Goal: Task Accomplishment & Management: Use online tool/utility

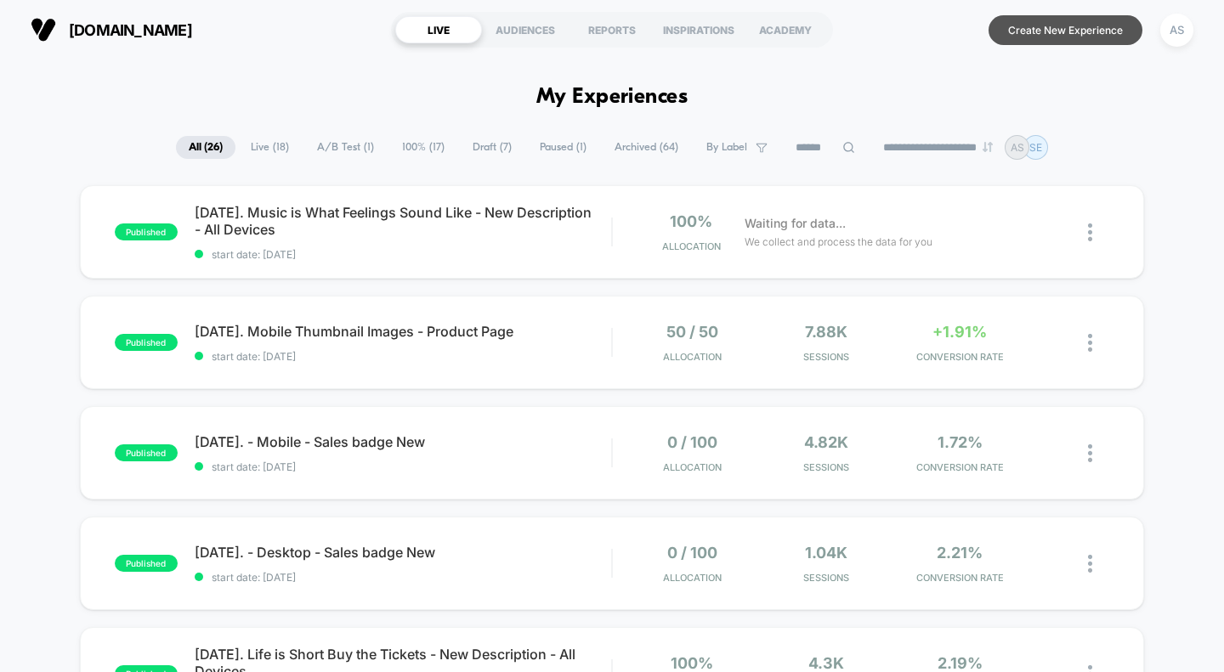
click at [1066, 33] on button "Create New Experience" at bounding box center [1065, 30] width 154 height 30
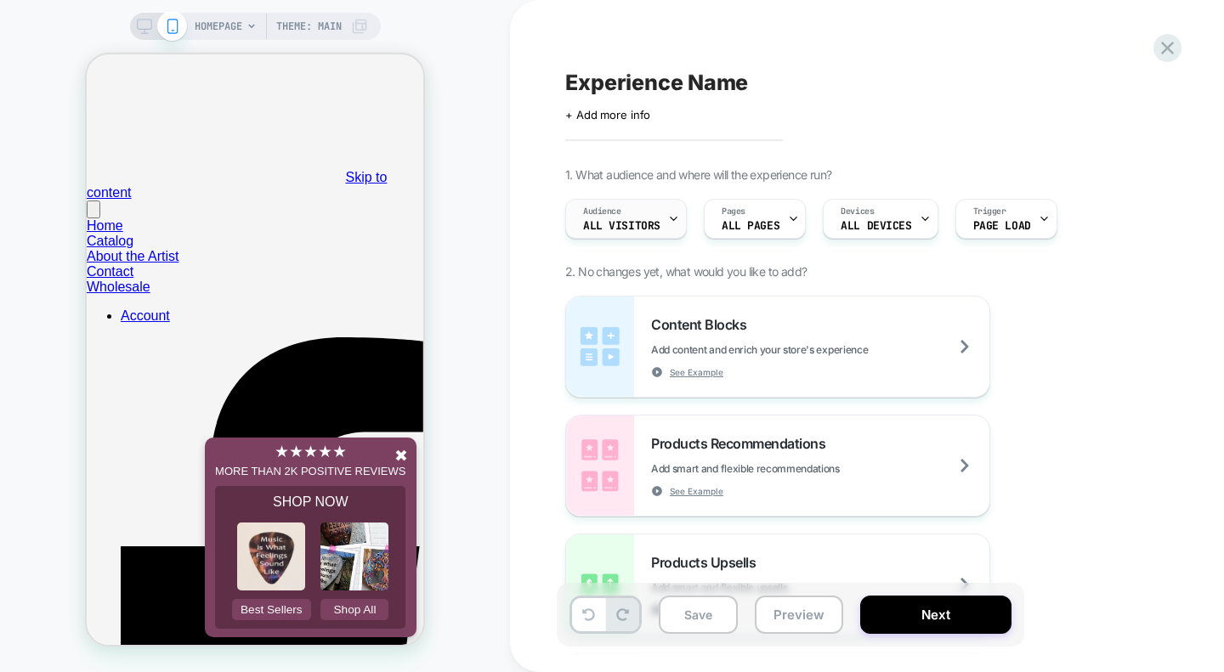
click at [0, 0] on div "Audience All Visitors" at bounding box center [0, 0] width 0 height 0
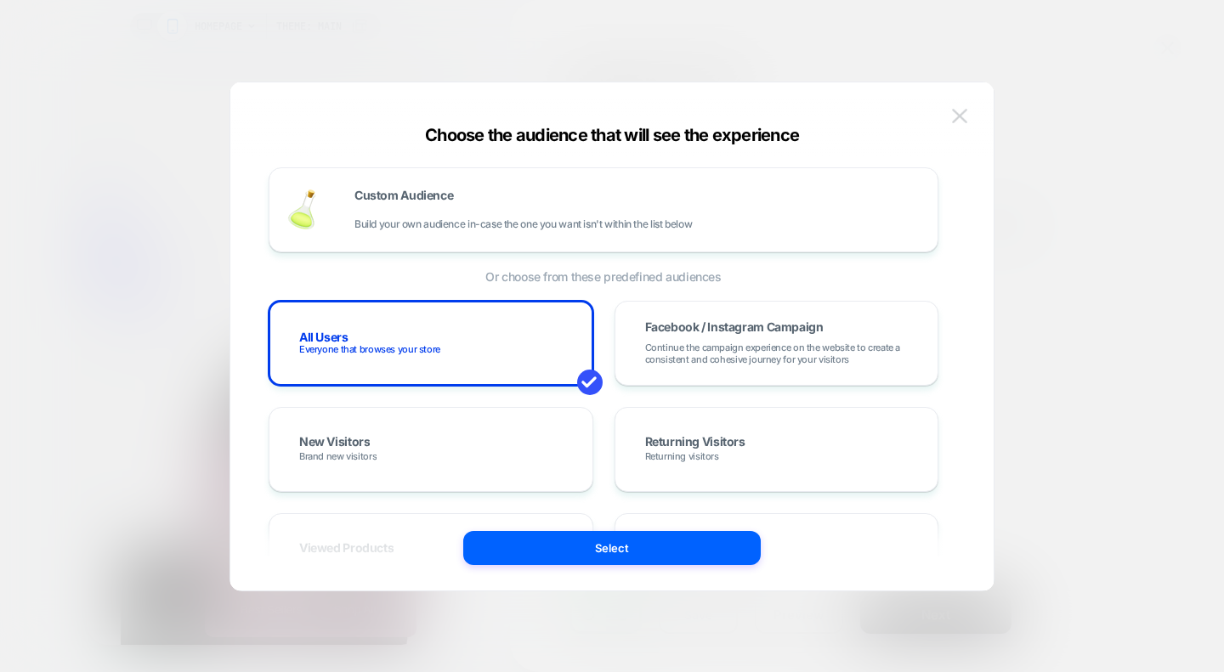
click at [0, 0] on img at bounding box center [0, 0] width 0 height 0
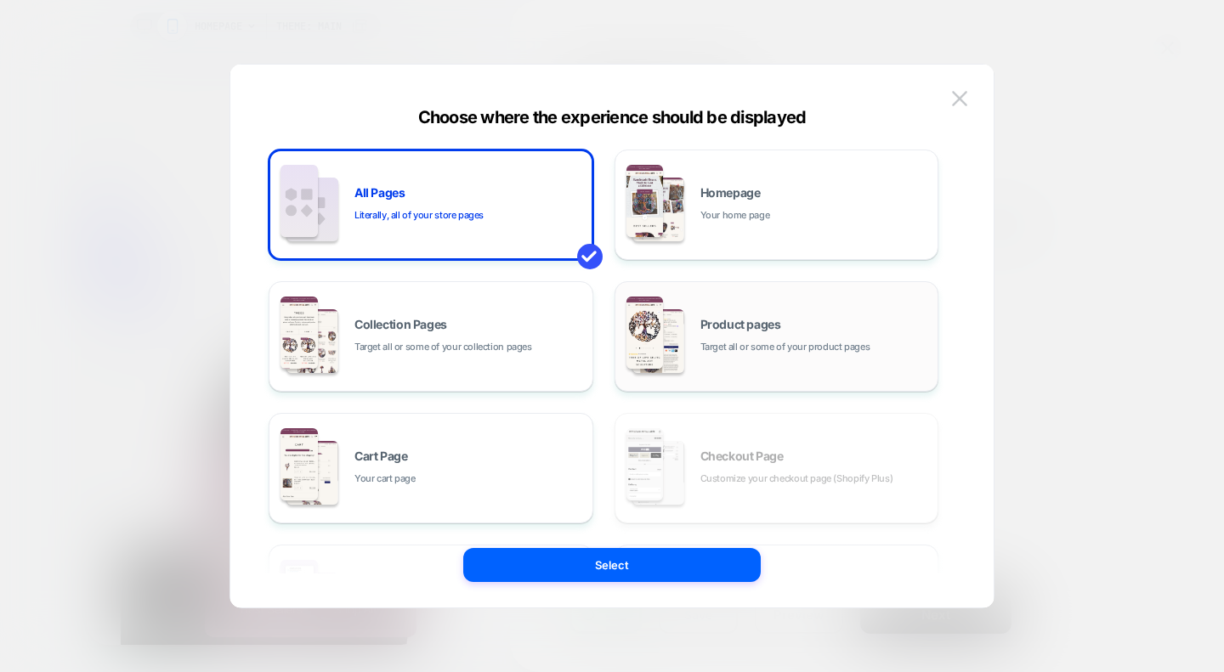
click at [704, 346] on span "Target all or some of your product pages" at bounding box center [785, 347] width 170 height 16
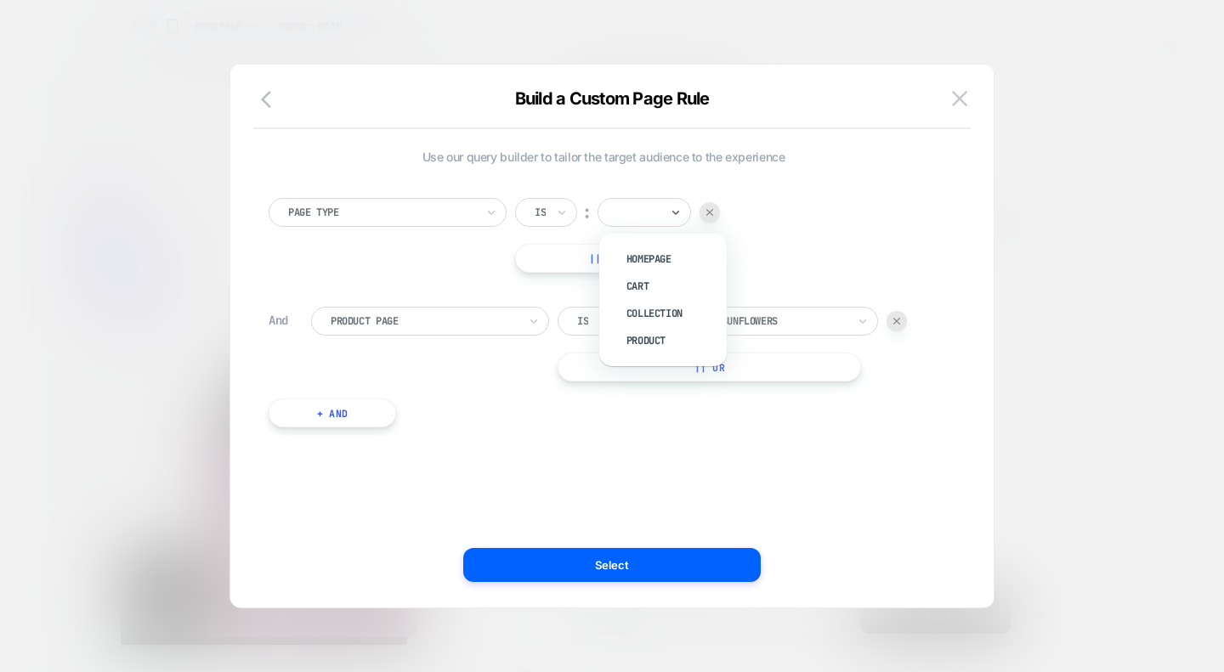
click at [622, 212] on input "text" at bounding box center [620, 212] width 7 height 15
click at [717, 328] on div at bounding box center [752, 321] width 187 height 15
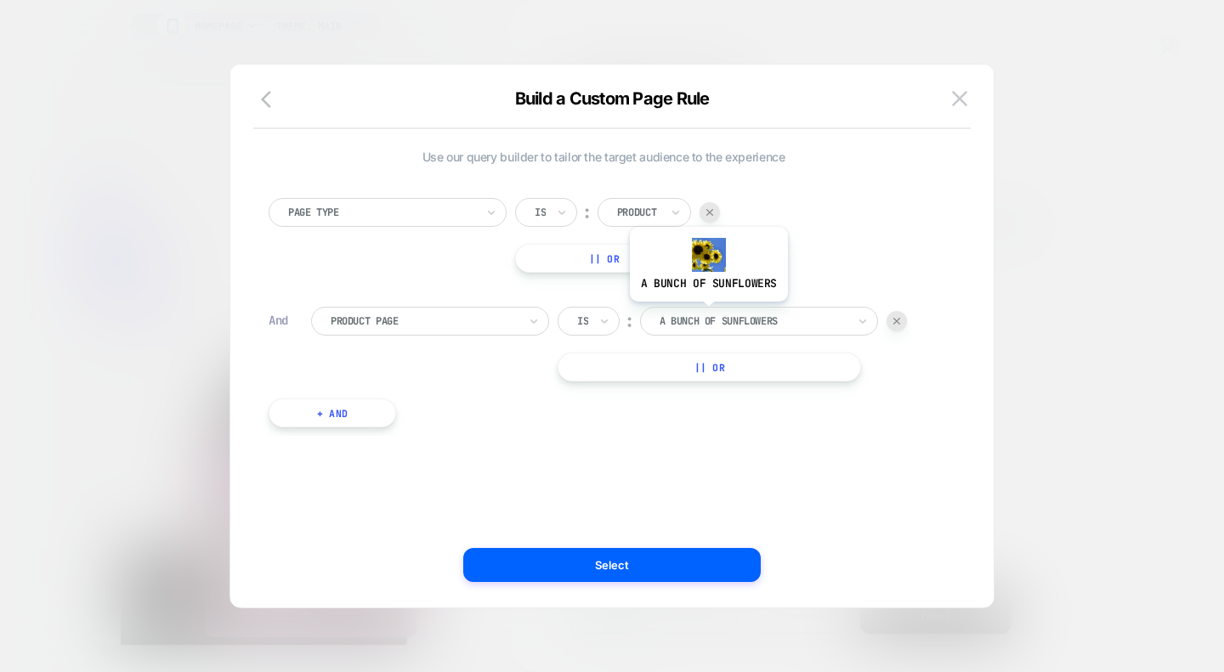
click at [707, 314] on div at bounding box center [752, 321] width 187 height 15
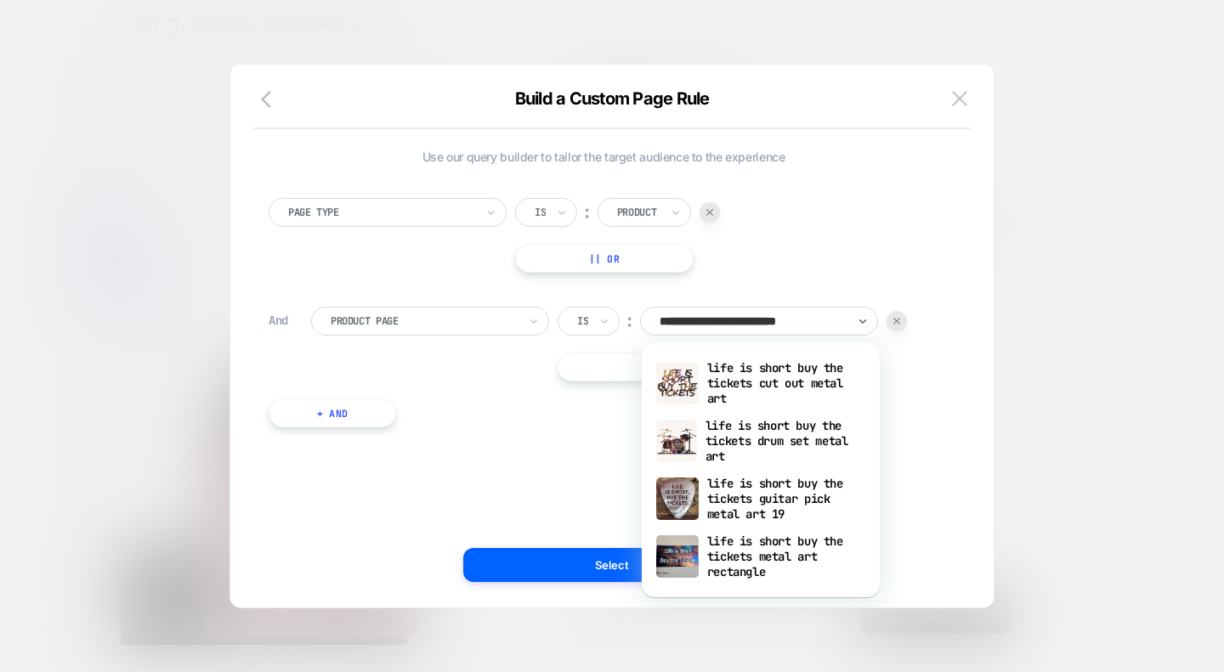
type input "**********"
click at [716, 506] on div "life is short buy the tickets guitar pick metal art 19" at bounding box center [760, 499] width 221 height 58
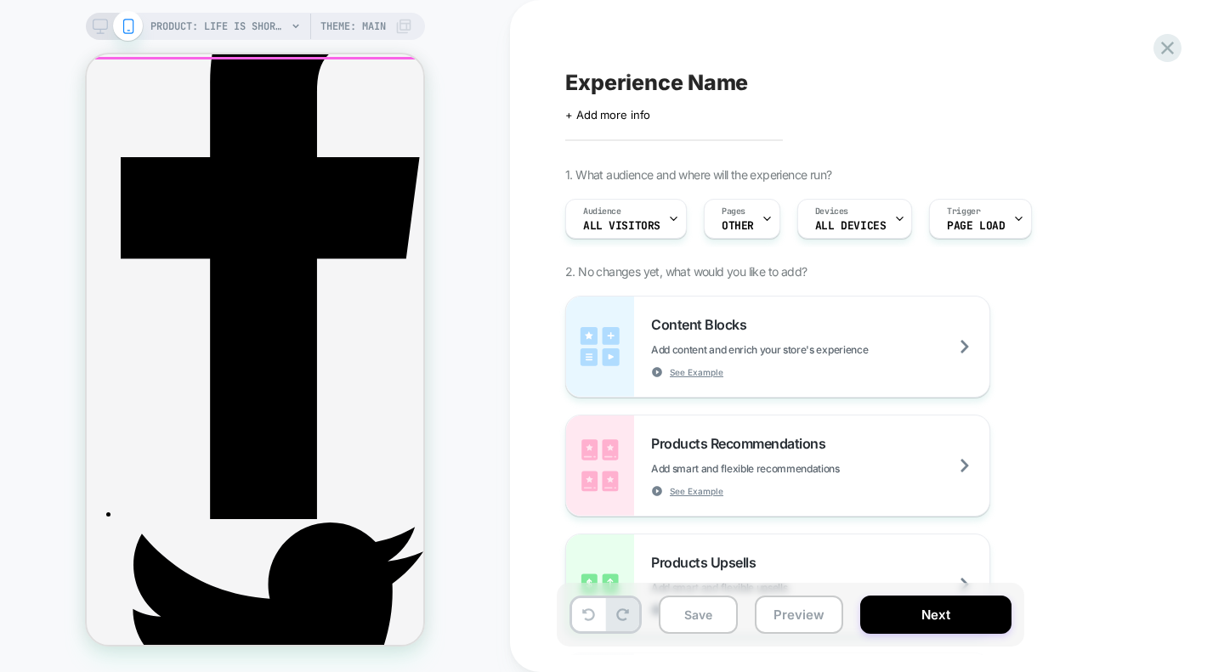
scroll to position [397, 0]
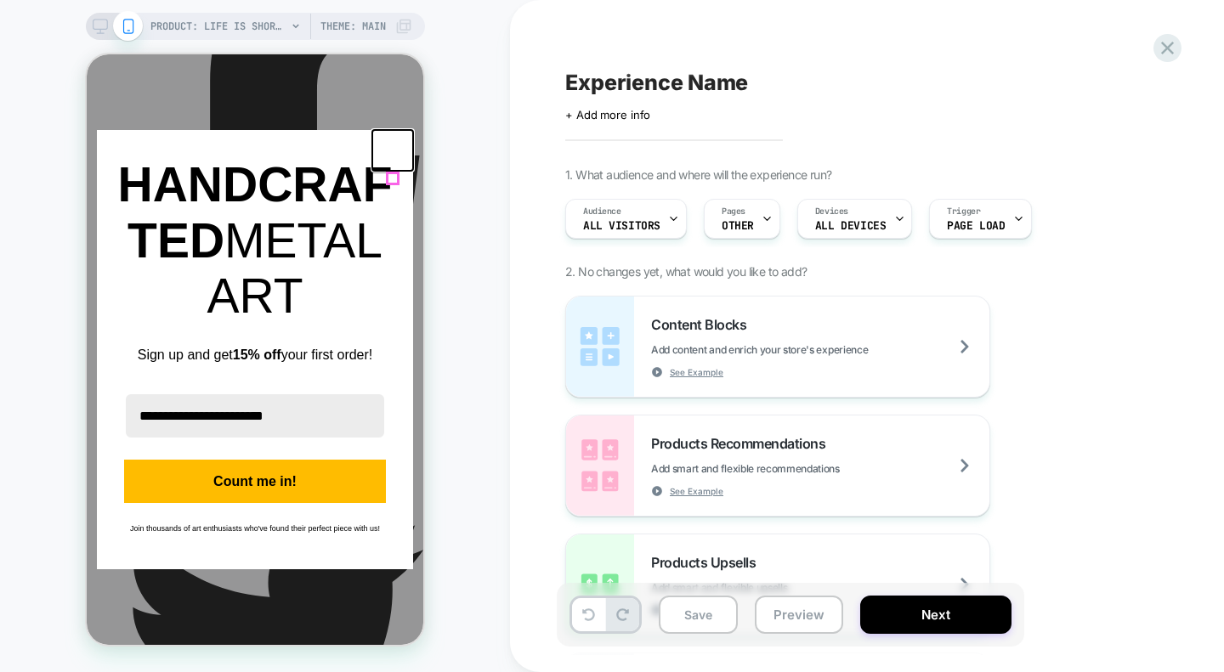
click at [393, 157] on icon "close icon" at bounding box center [393, 151] width 14 height 14
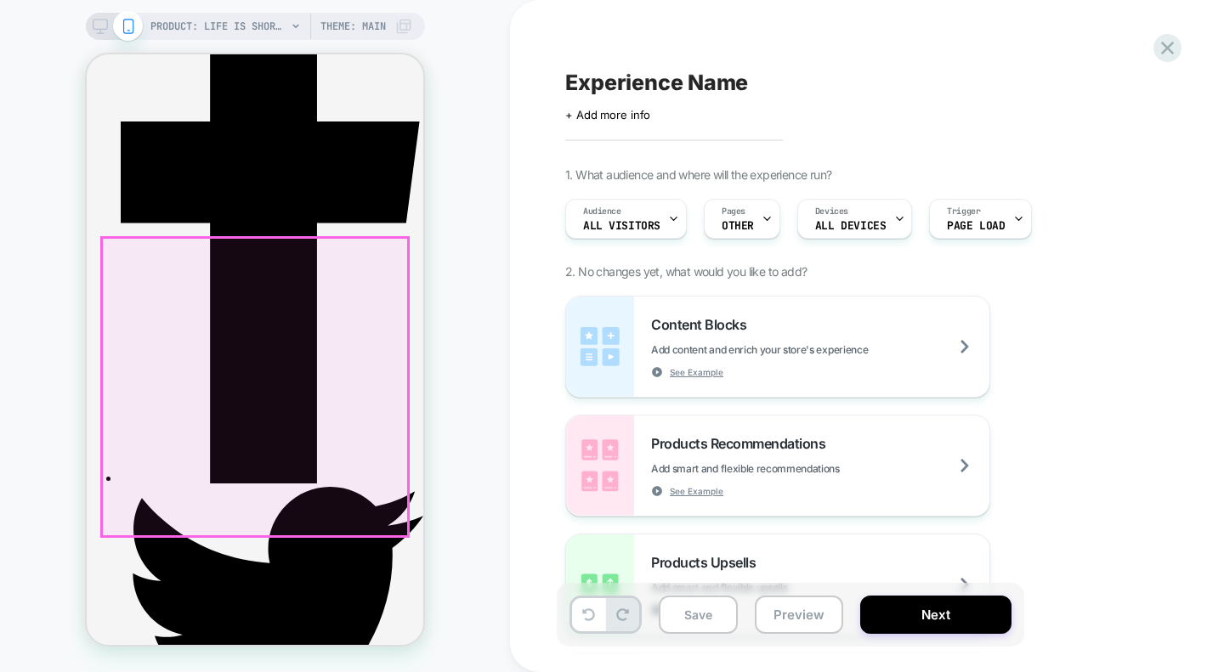
scroll to position [414, 0]
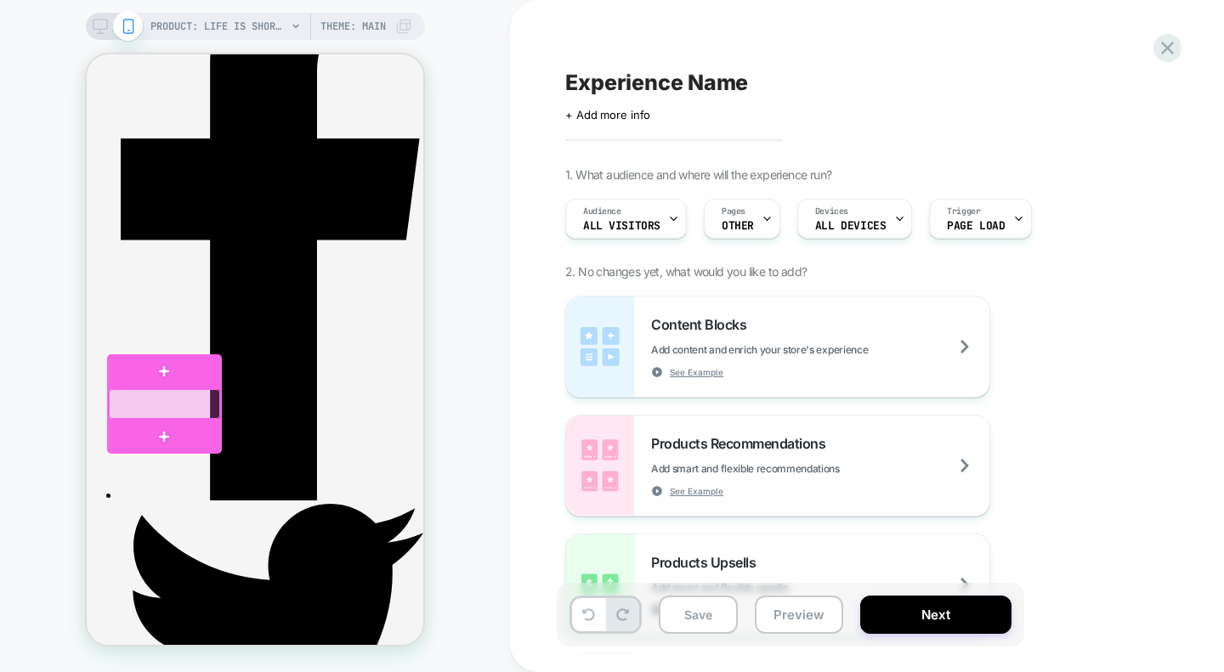
click at [161, 409] on div at bounding box center [164, 404] width 111 height 30
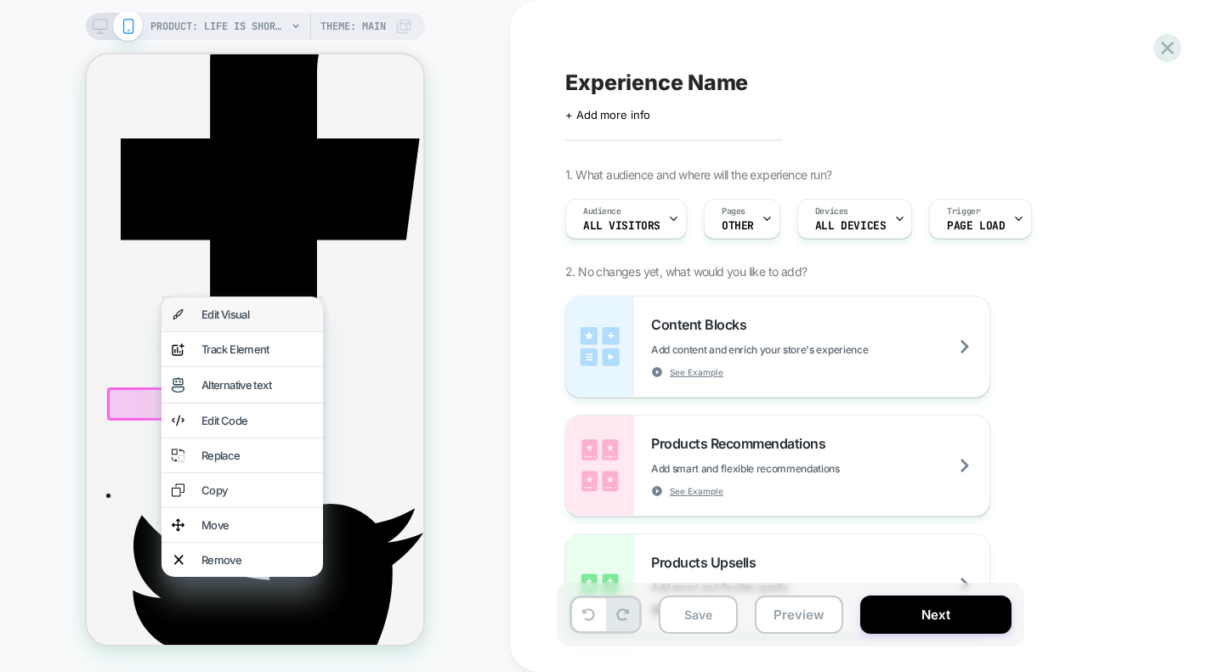
click at [238, 321] on div "Edit Visual" at bounding box center [256, 315] width 111 height 14
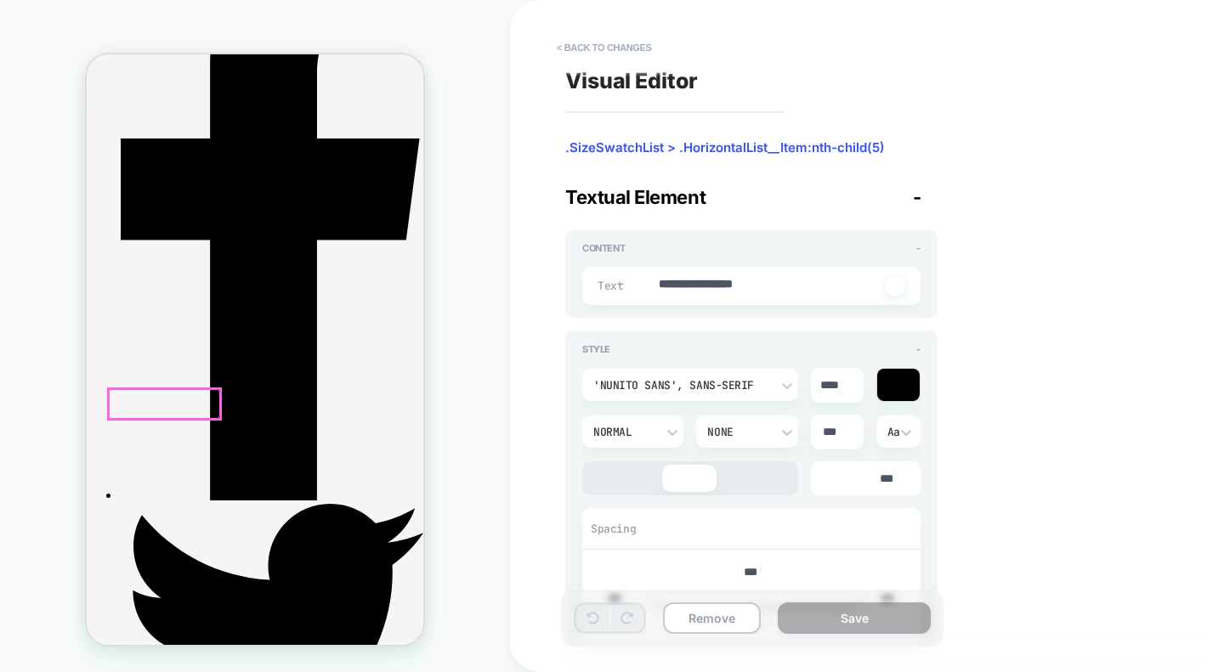
type textarea "*"
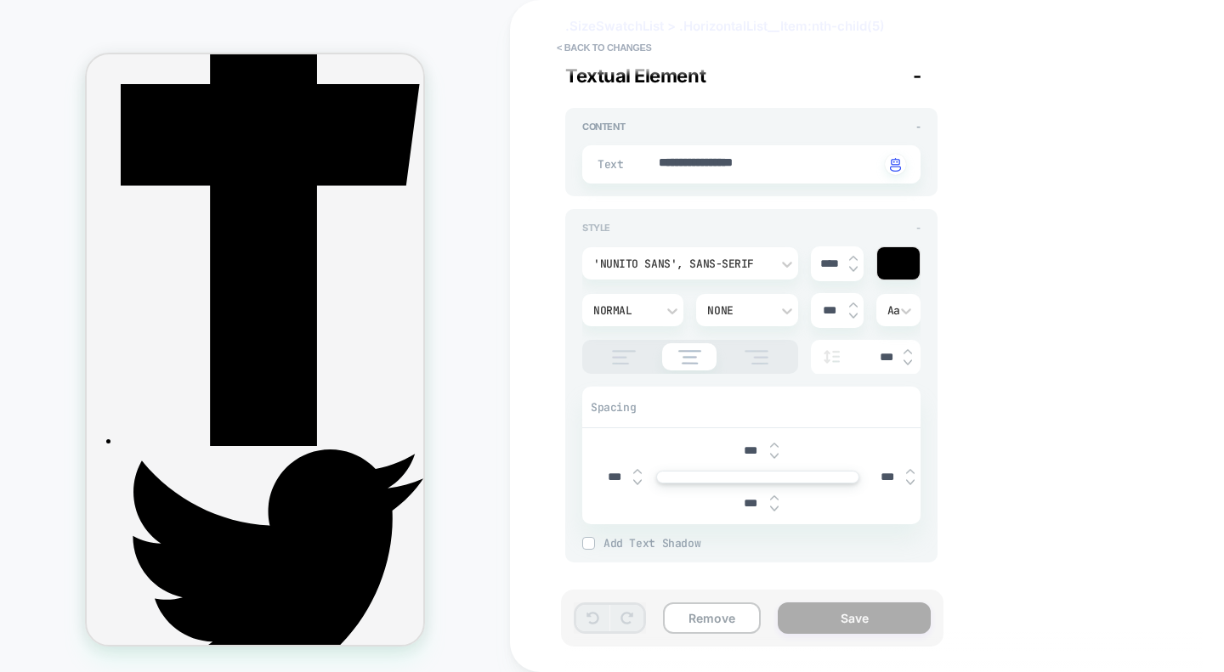
scroll to position [0, 0]
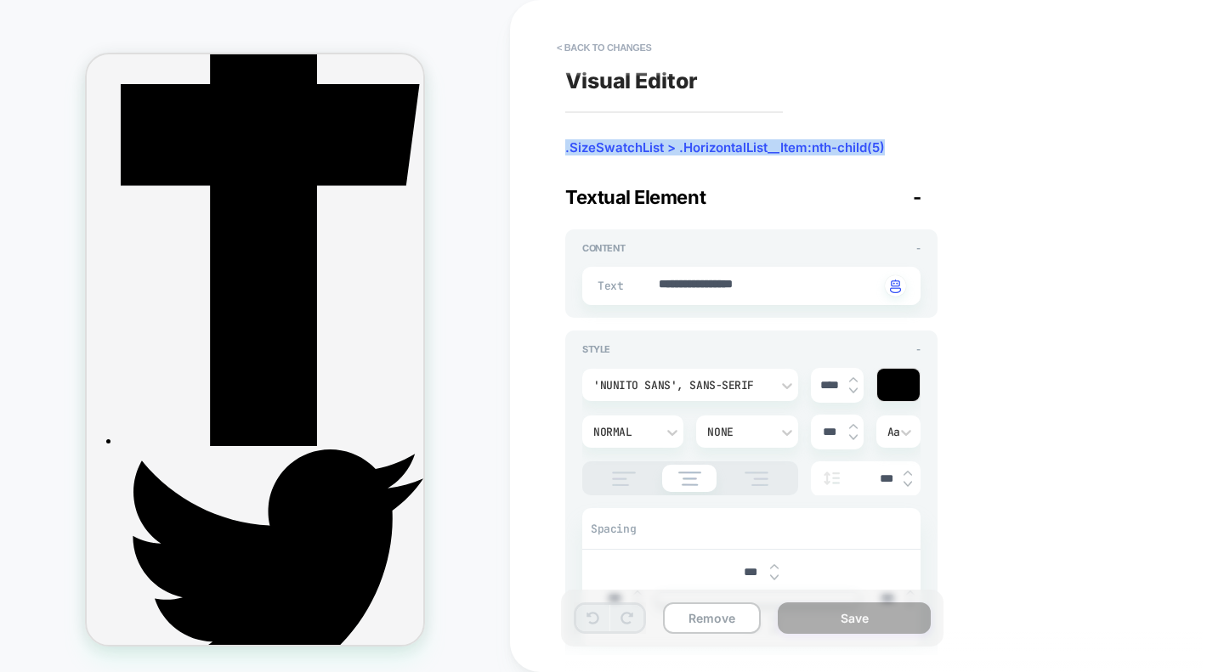
drag, startPoint x: 887, startPoint y: 144, endPoint x: 565, endPoint y: 149, distance: 322.1
click at [565, 149] on span ".SizeSwatchList > .HorizontalList__Item:nth-child(5)" at bounding box center [751, 147] width 372 height 17
copy span ".SizeSwatchList > .HorizontalList__Item:nth-child(5)"
click at [601, 55] on button "< Back to changes" at bounding box center [604, 47] width 112 height 27
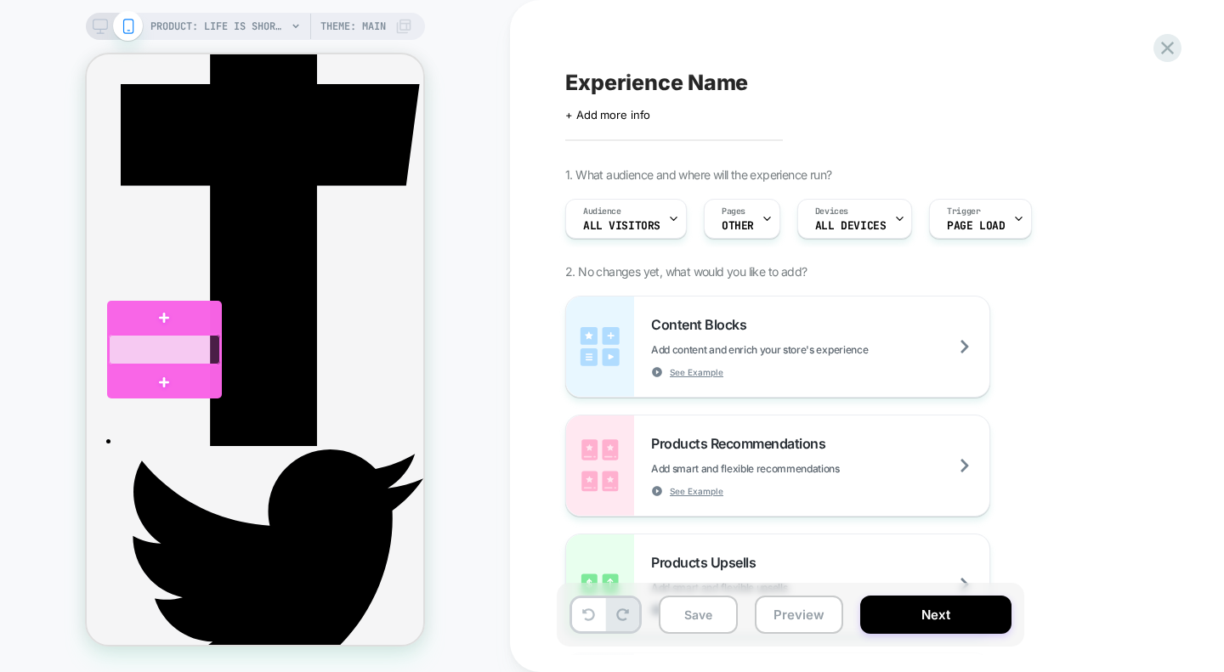
click at [165, 345] on div at bounding box center [164, 350] width 111 height 30
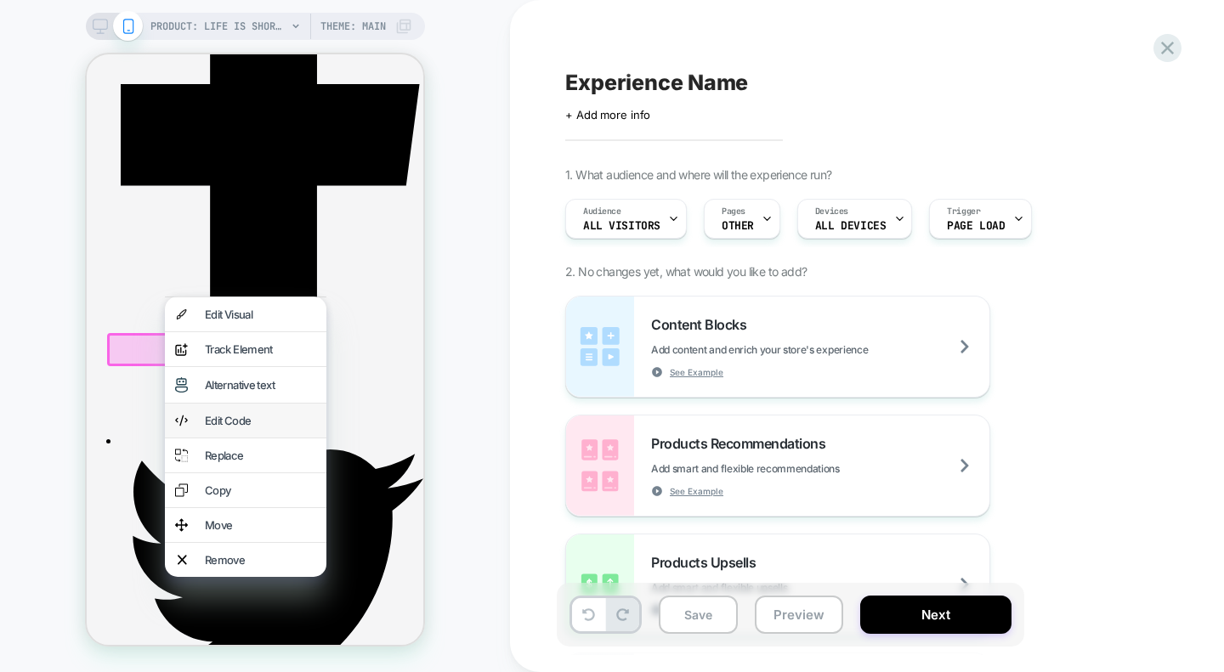
click at [246, 427] on div "Edit Code" at bounding box center [260, 421] width 111 height 14
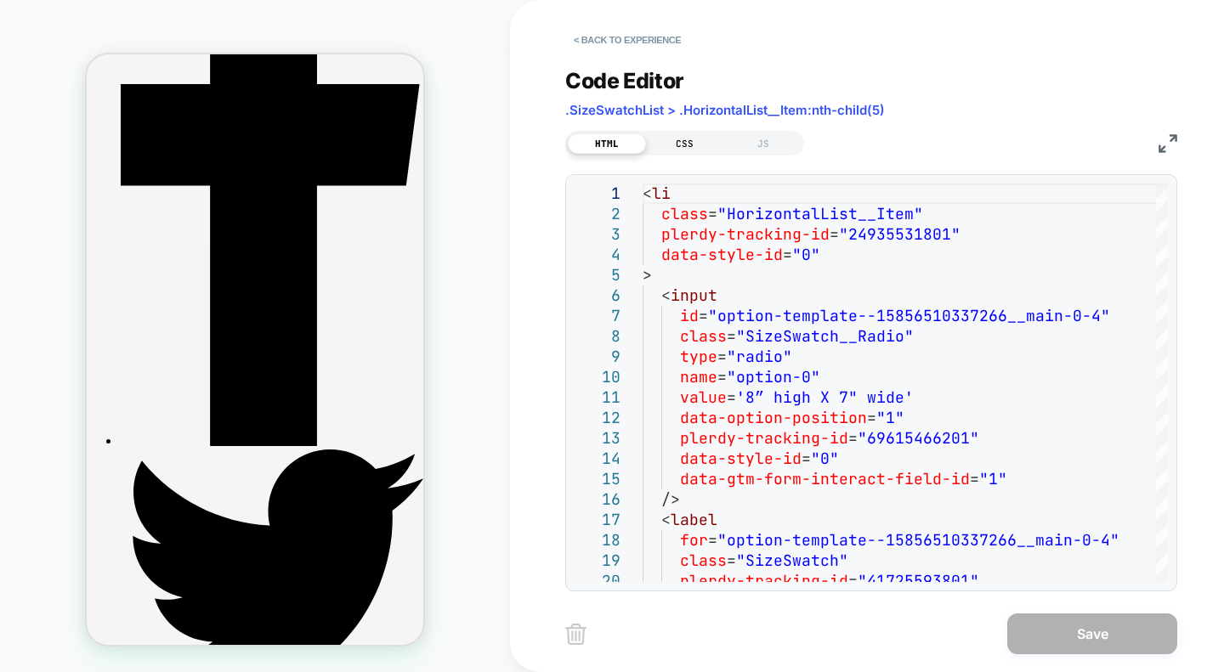
click at [689, 143] on div "CSS" at bounding box center [685, 143] width 78 height 20
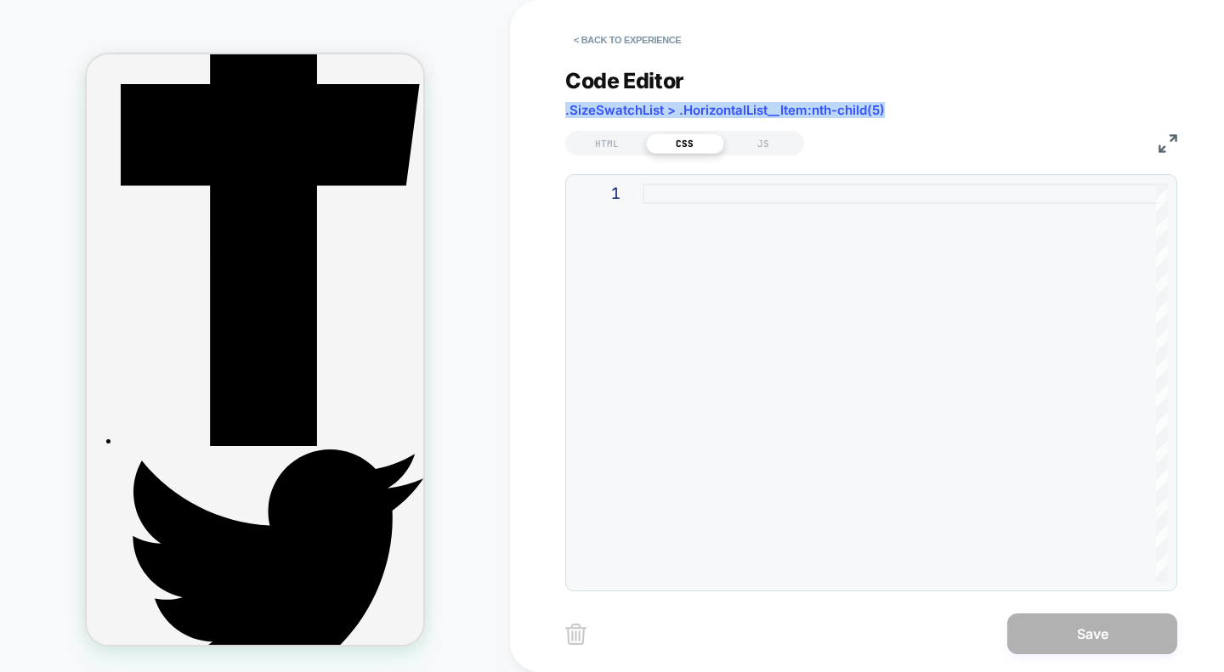
drag, startPoint x: 891, startPoint y: 110, endPoint x: 564, endPoint y: 121, distance: 326.5
copy span ".SizeSwatchList > .HorizontalList__Item:nth-child(5)"
click at [685, 195] on div at bounding box center [904, 383] width 525 height 399
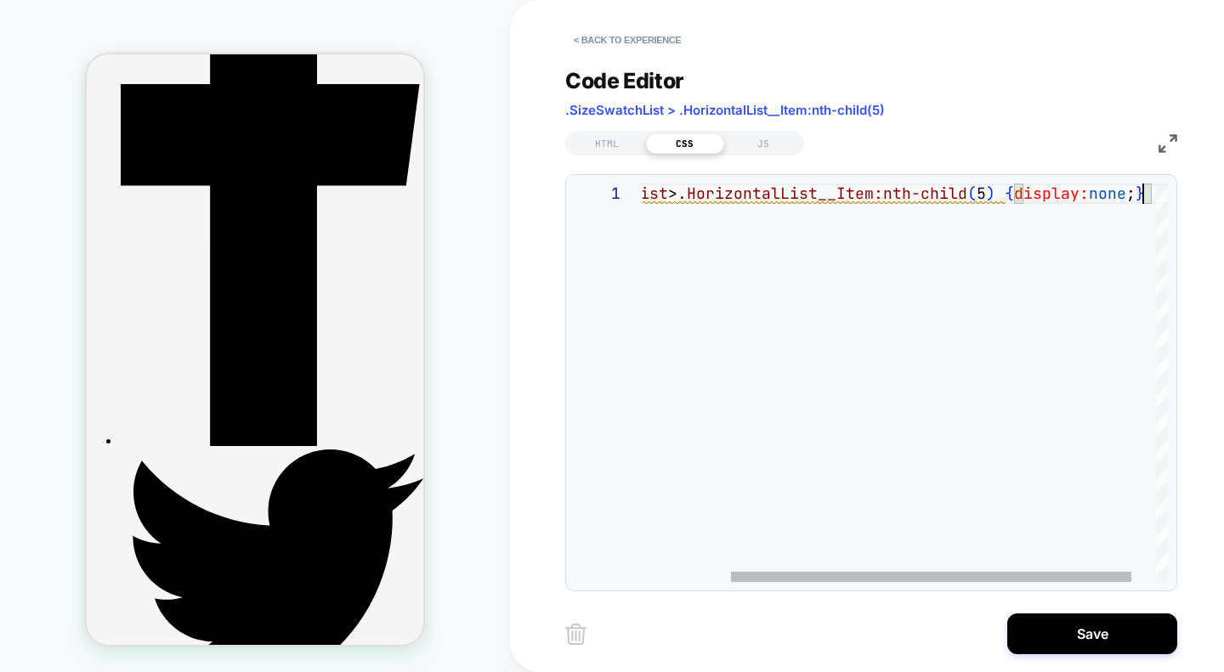
scroll to position [0, 614]
click at [1151, 199] on div ".SizeSwatchList > .HorizontalList__Item:nth-child ( 5 ) { display: none ; }" at bounding box center [864, 383] width 672 height 399
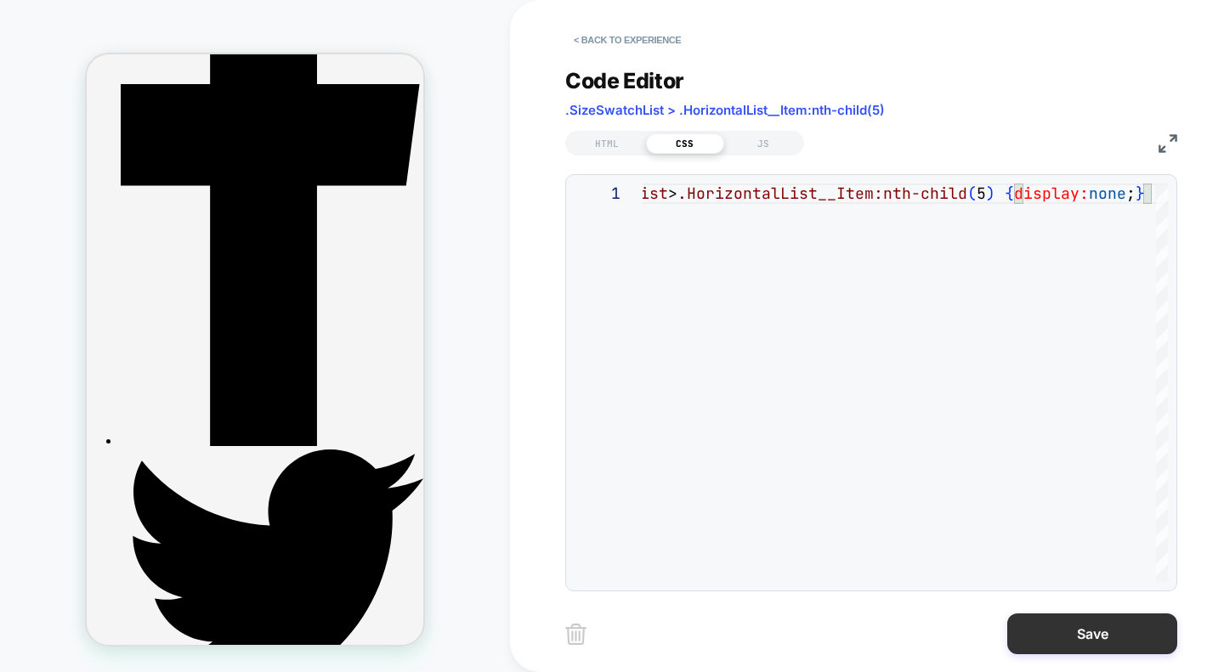
type textarea "**********"
click at [1058, 631] on button "Save" at bounding box center [1092, 634] width 170 height 41
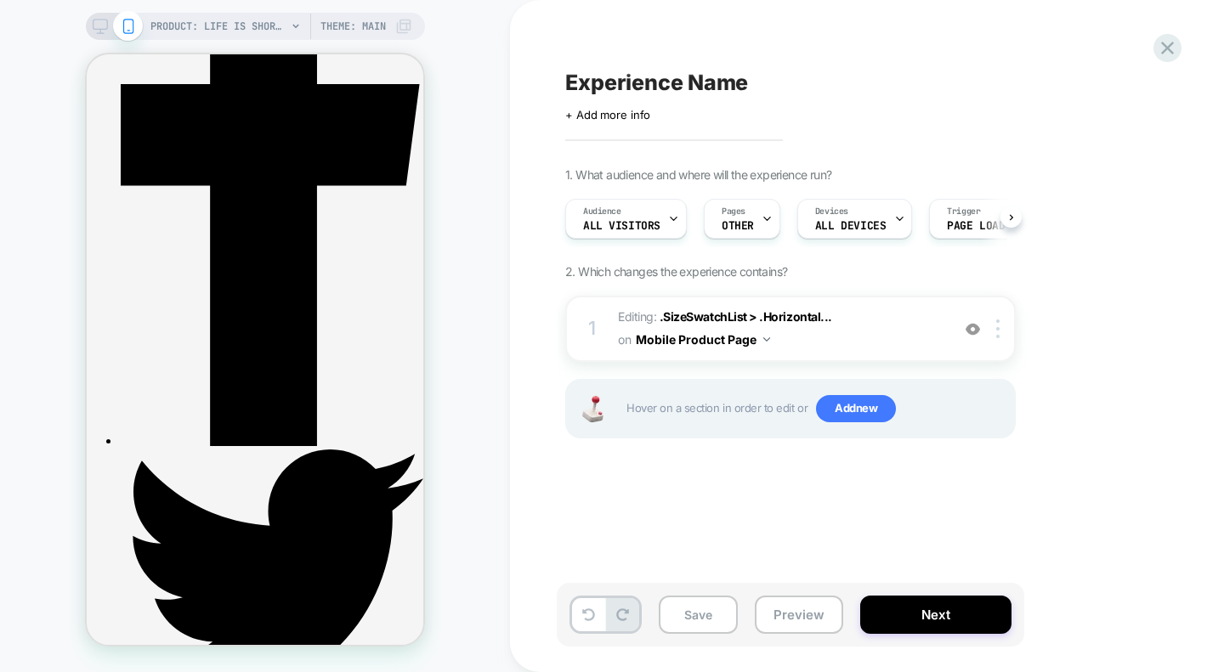
scroll to position [0, 1]
click at [766, 338] on img at bounding box center [766, 339] width 7 height 4
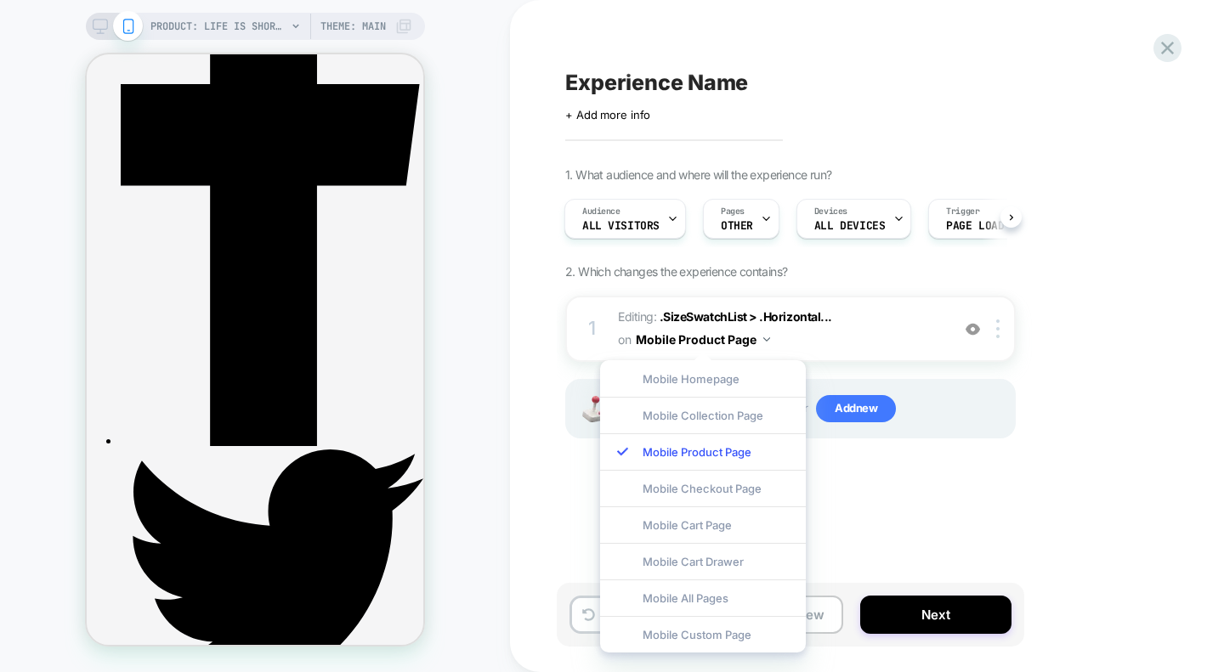
click at [898, 511] on div "Experience Name Click to edit experience details + Add more info 1. What audien…" at bounding box center [875, 336] width 637 height 638
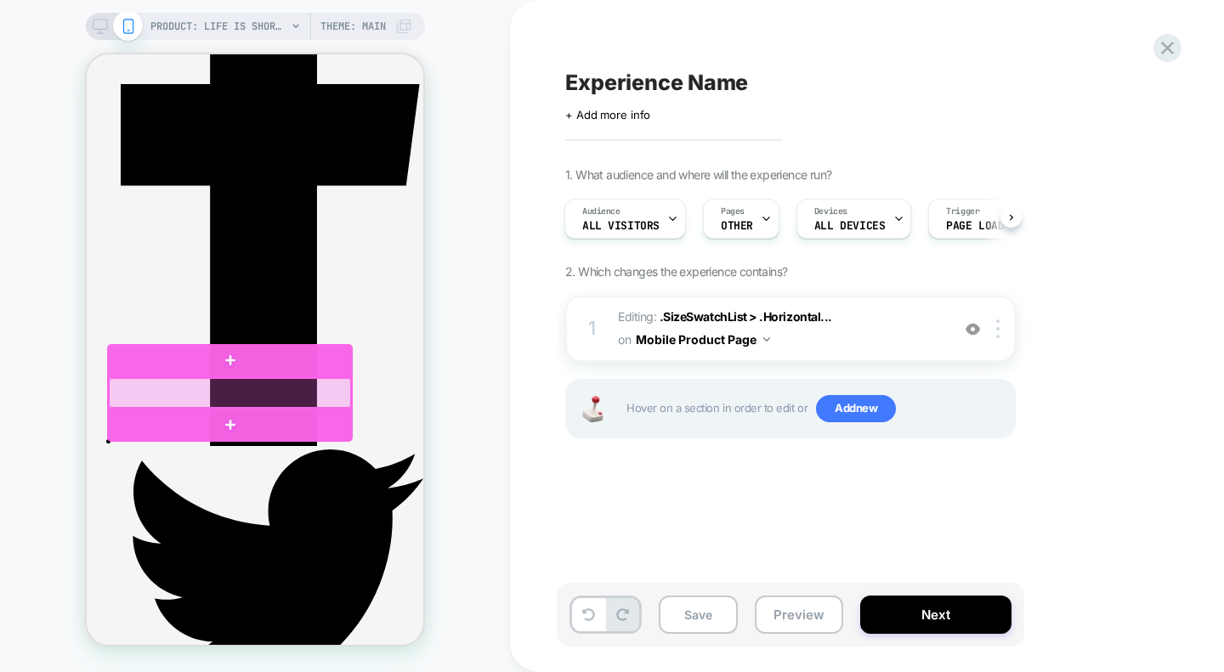
click at [183, 396] on div at bounding box center [230, 393] width 242 height 30
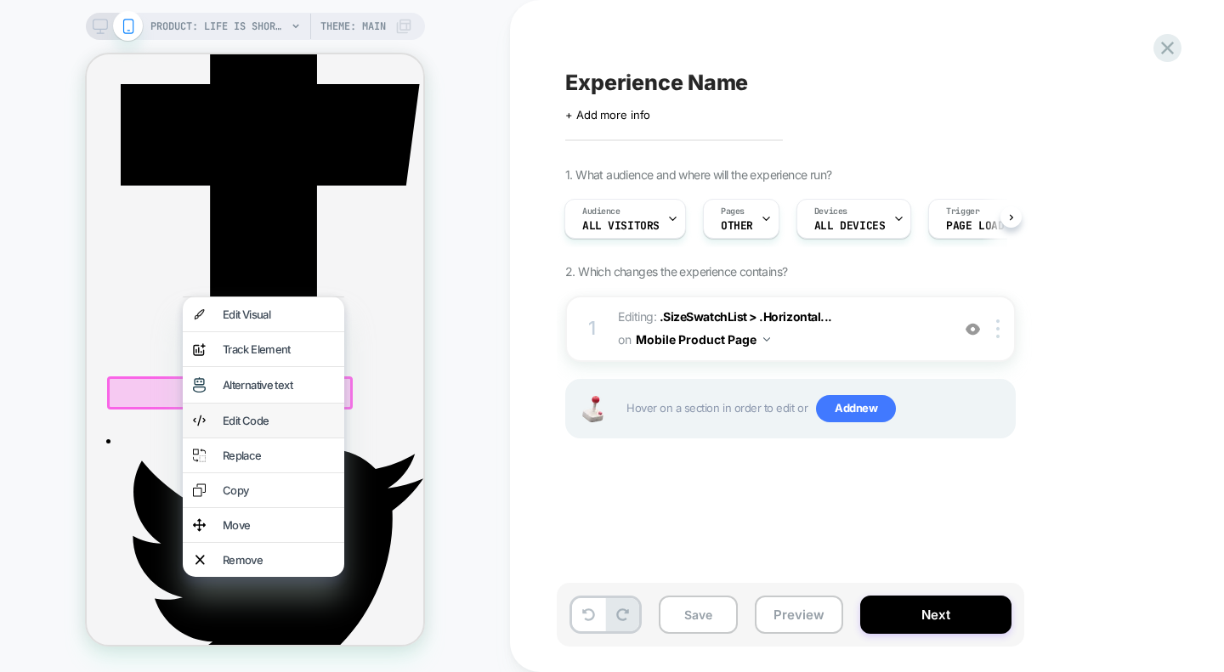
click at [240, 427] on div "Edit Code" at bounding box center [278, 421] width 111 height 14
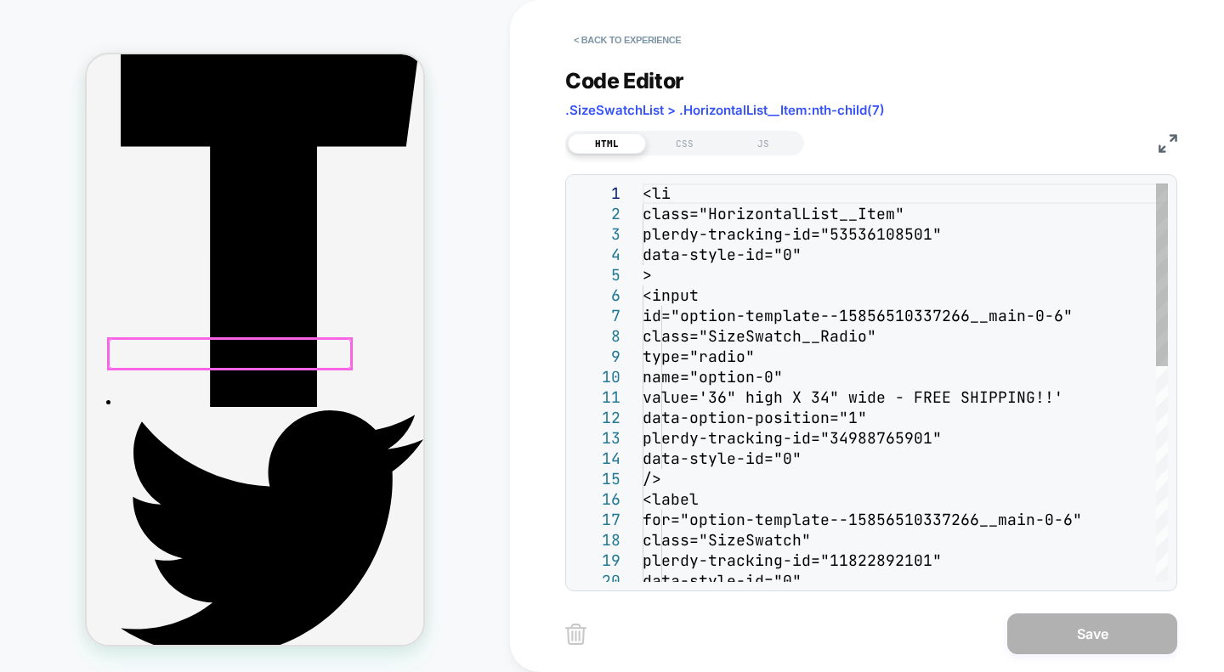
scroll to position [511, 0]
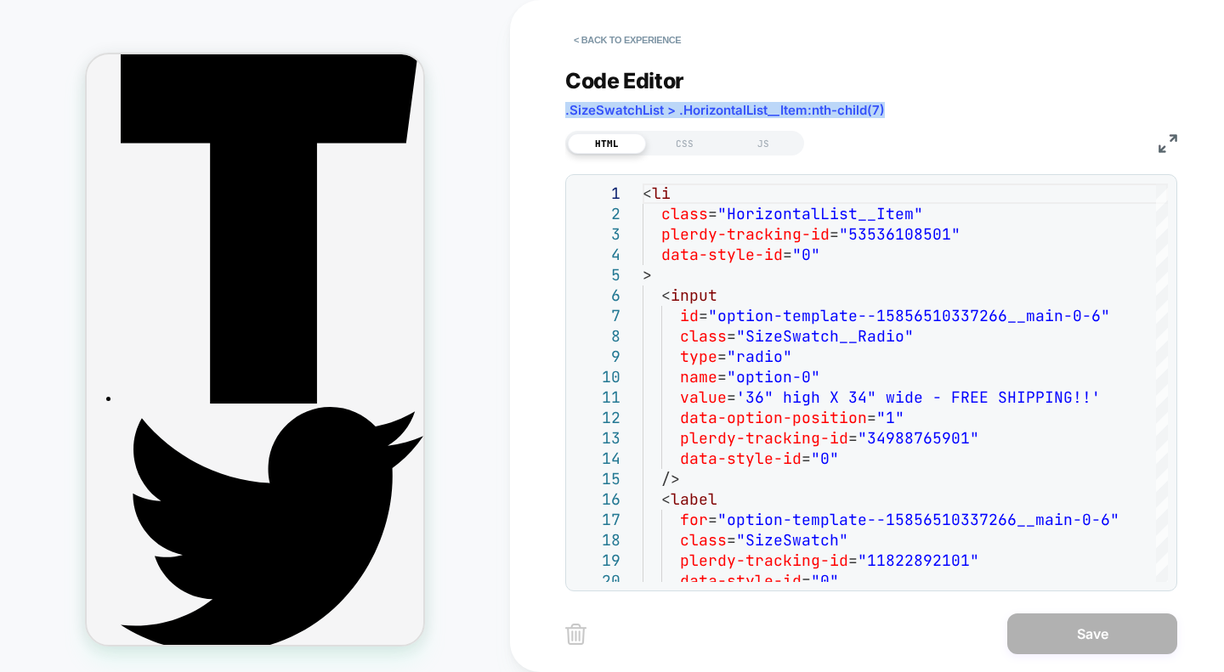
drag, startPoint x: 891, startPoint y: 108, endPoint x: 549, endPoint y: 111, distance: 341.6
copy span ".SizeSwatchList > .HorizontalList__Item:nth-child(7)"
click at [683, 145] on div "CSS" at bounding box center [685, 143] width 78 height 20
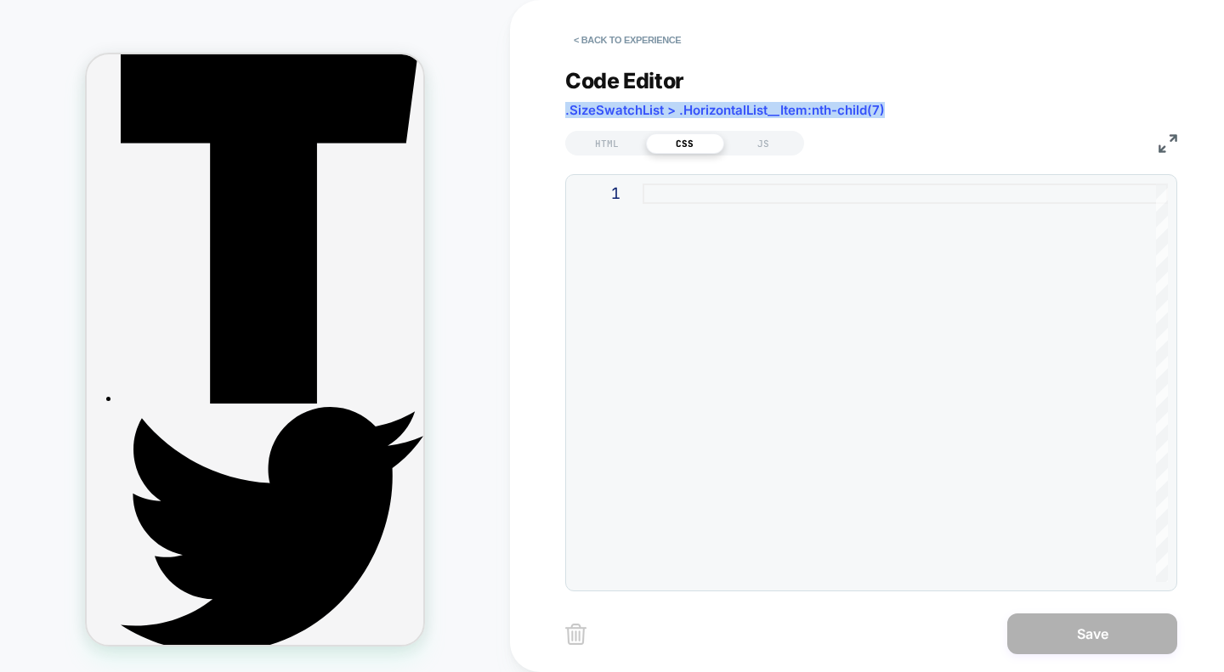
click at [687, 210] on div at bounding box center [904, 383] width 525 height 399
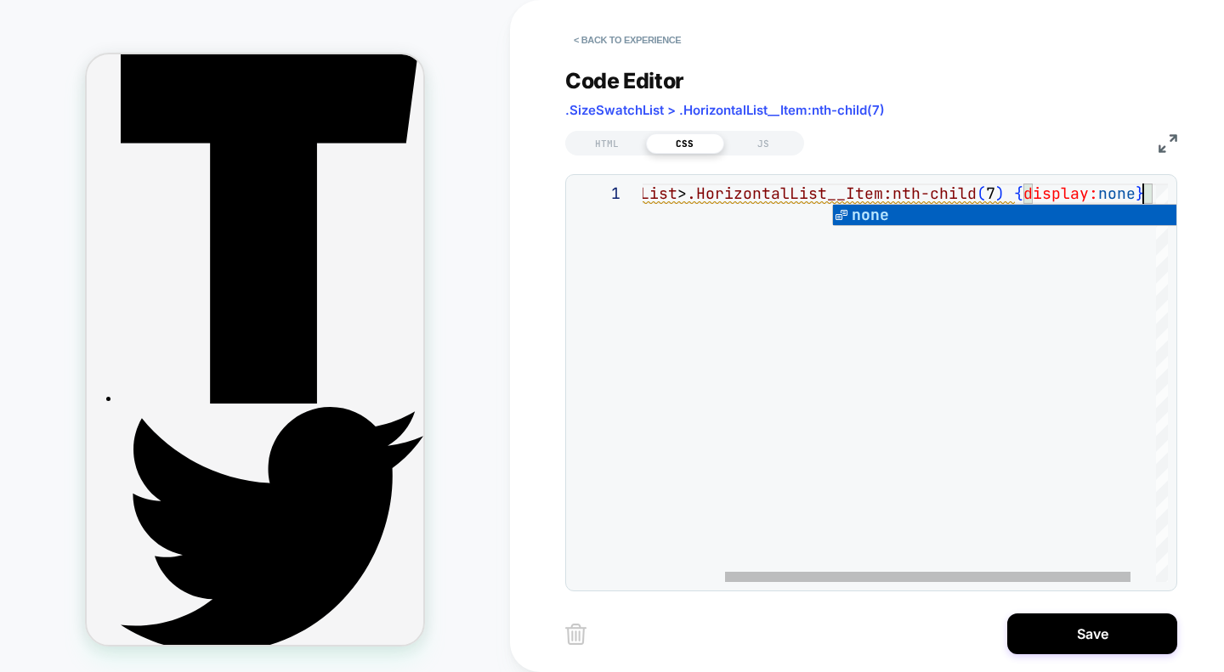
scroll to position [0, 614]
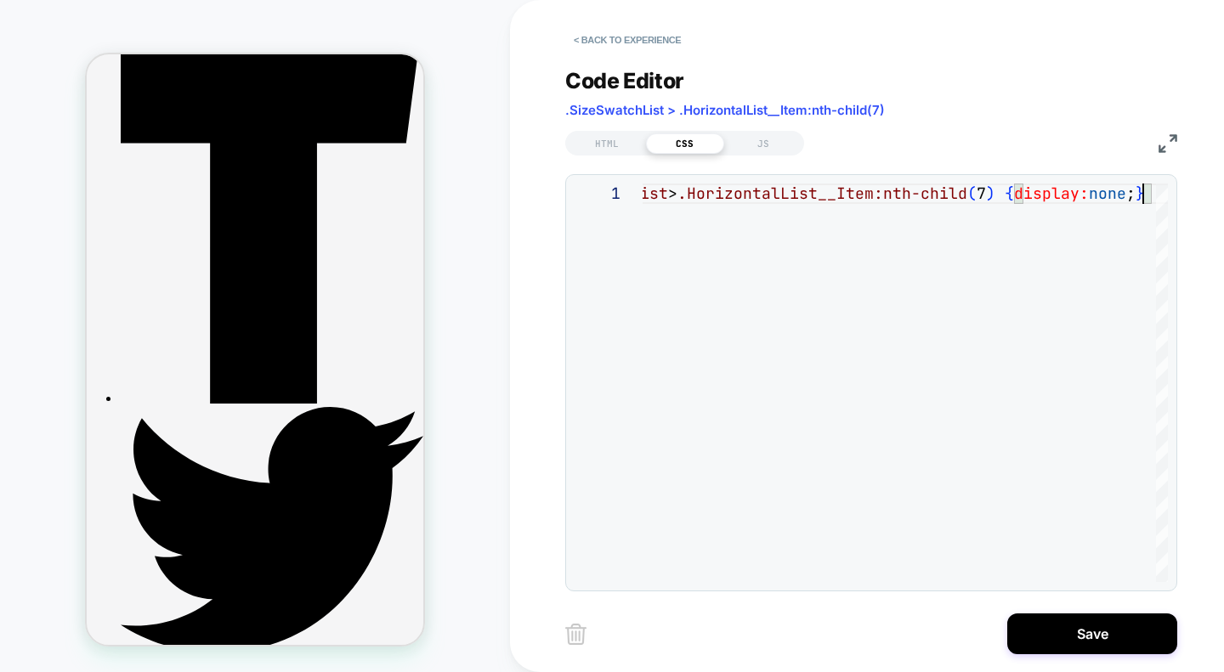
type textarea "**********"
click at [1081, 640] on button "Save" at bounding box center [1092, 634] width 170 height 41
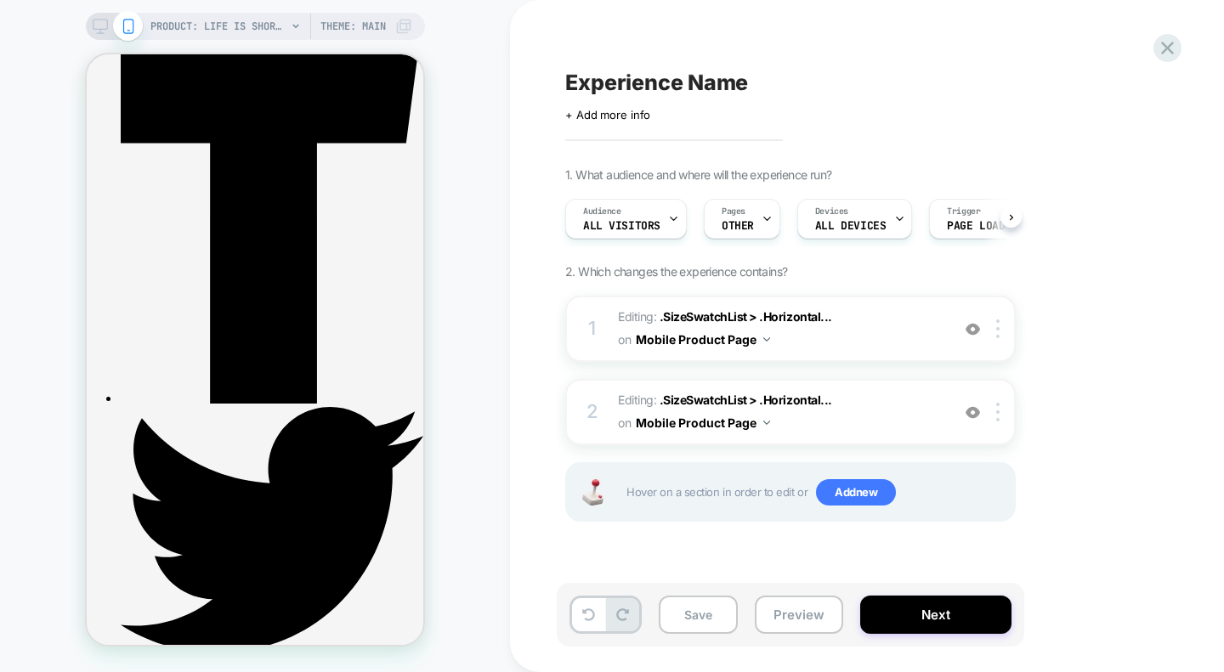
scroll to position [0, 1]
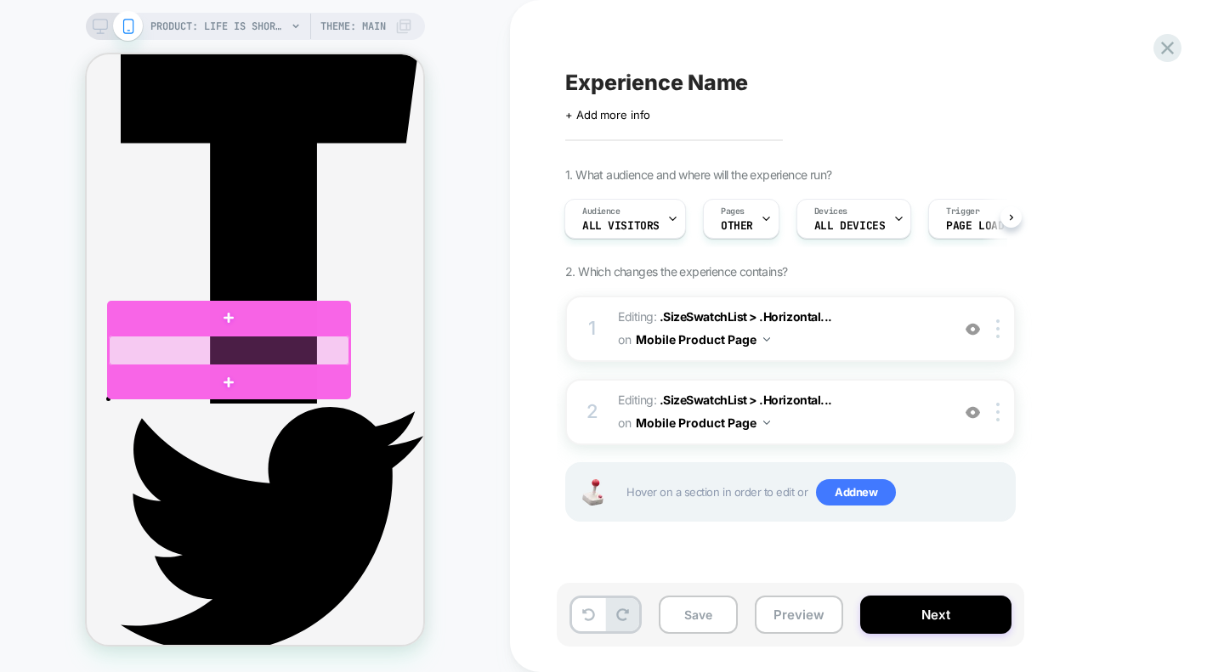
click at [246, 354] on div at bounding box center [229, 351] width 240 height 30
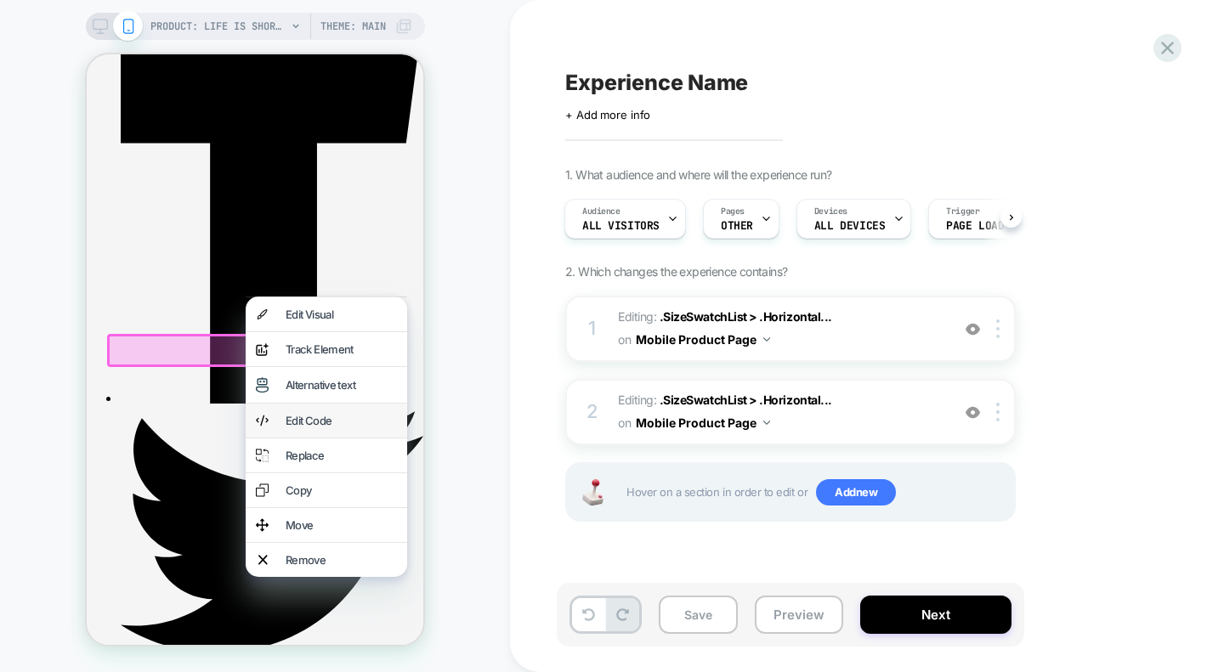
click at [320, 427] on div "Edit Code" at bounding box center [341, 421] width 111 height 14
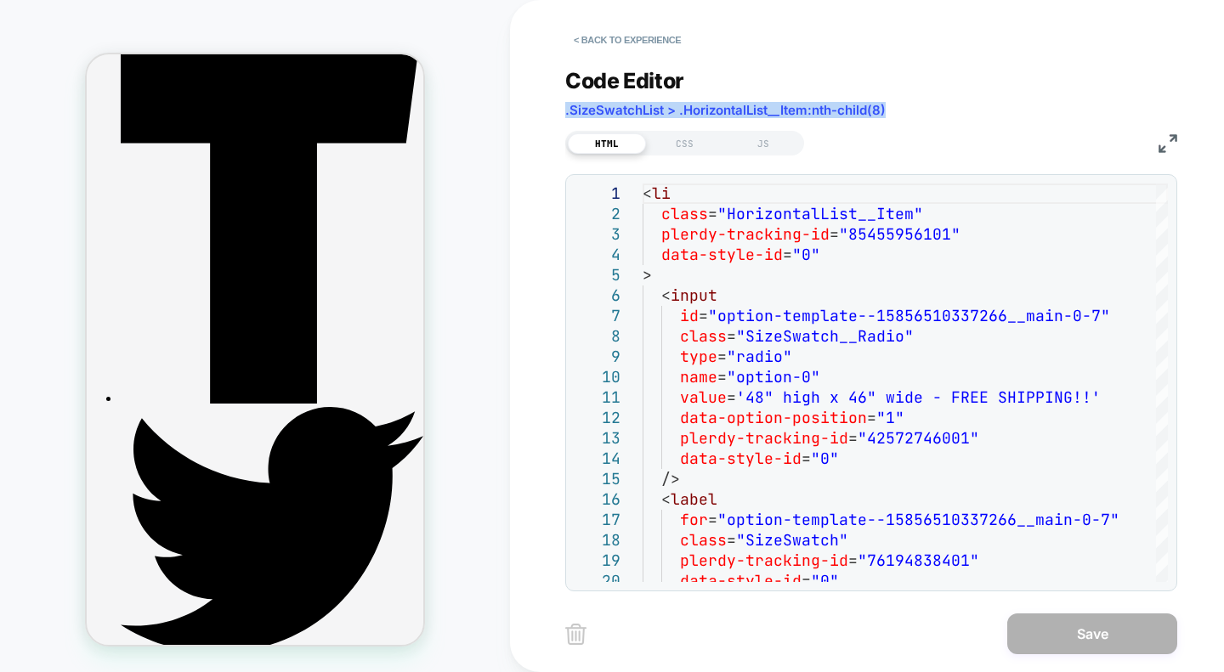
drag, startPoint x: 891, startPoint y: 110, endPoint x: 557, endPoint y: 98, distance: 334.2
copy span ".SizeSwatchList > .HorizontalList__Item:nth-child(8)"
click at [683, 146] on div "CSS" at bounding box center [685, 143] width 78 height 20
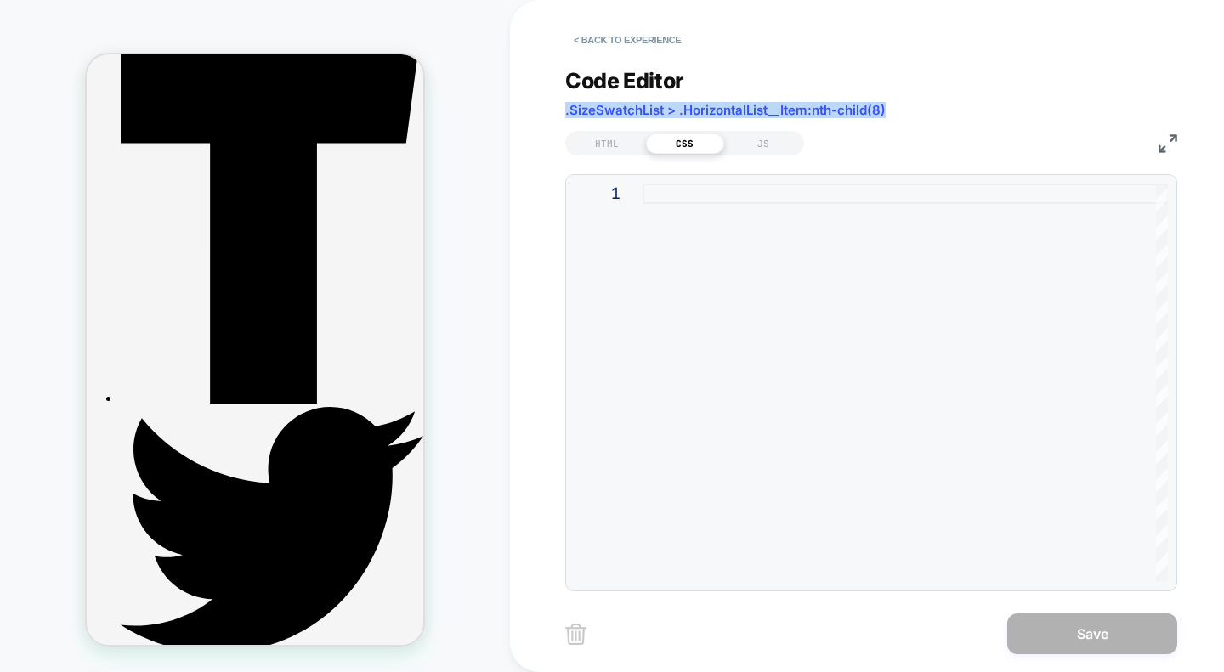
click at [705, 206] on div at bounding box center [904, 383] width 525 height 399
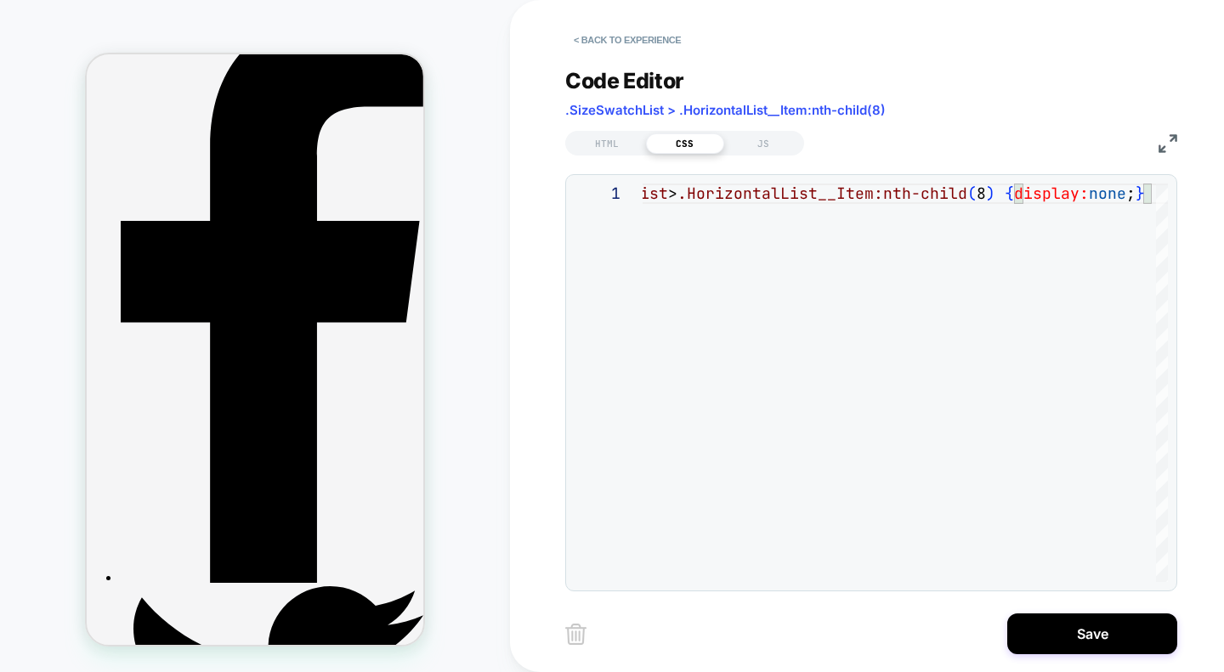
scroll to position [352, 0]
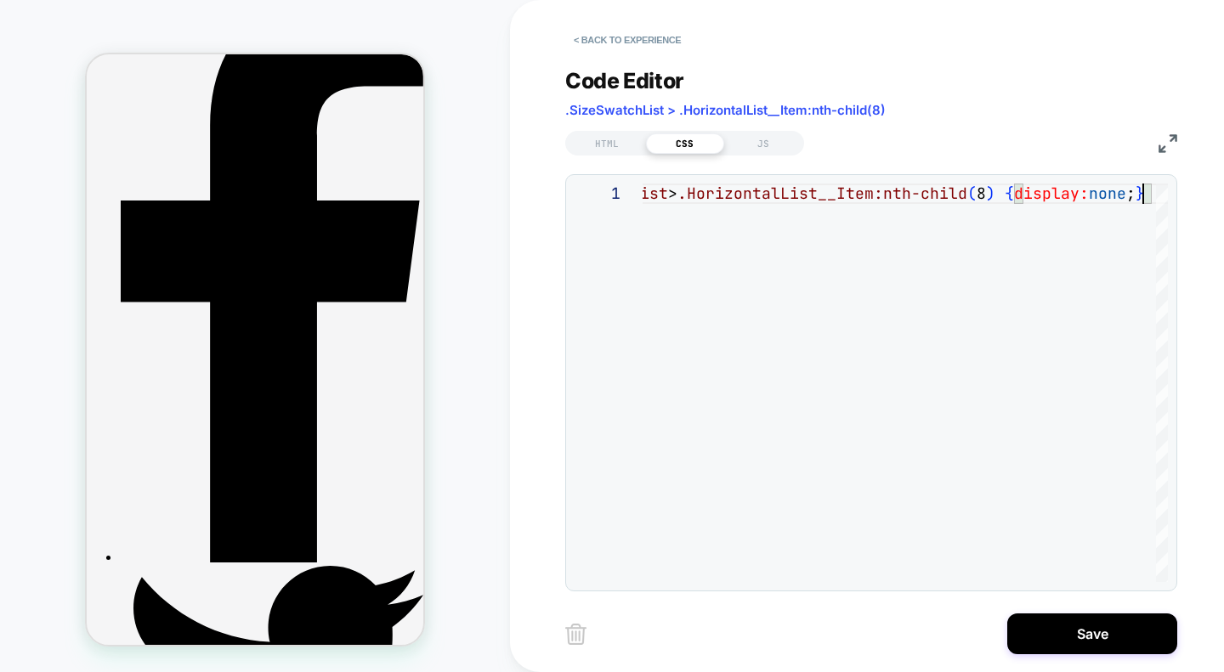
type textarea "**********"
click at [1046, 624] on button "Save" at bounding box center [1092, 634] width 170 height 41
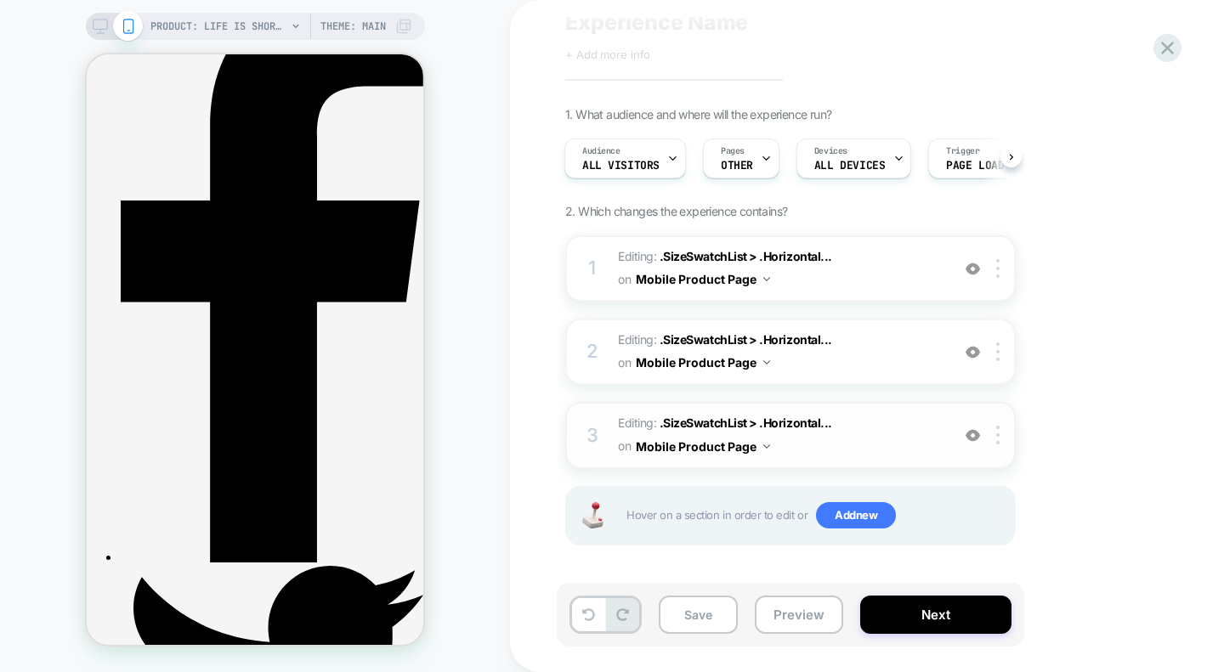
scroll to position [0, 0]
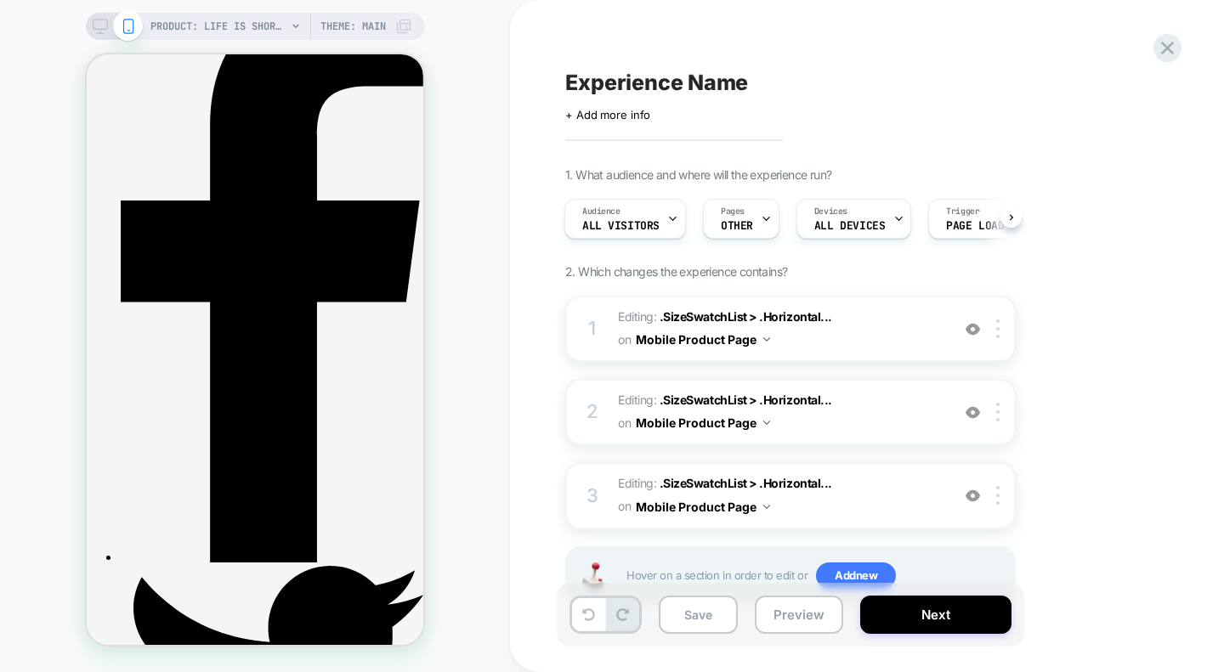
drag, startPoint x: 99, startPoint y: 25, endPoint x: 288, endPoint y: 201, distance: 258.0
click at [99, 25] on icon at bounding box center [100, 26] width 15 height 15
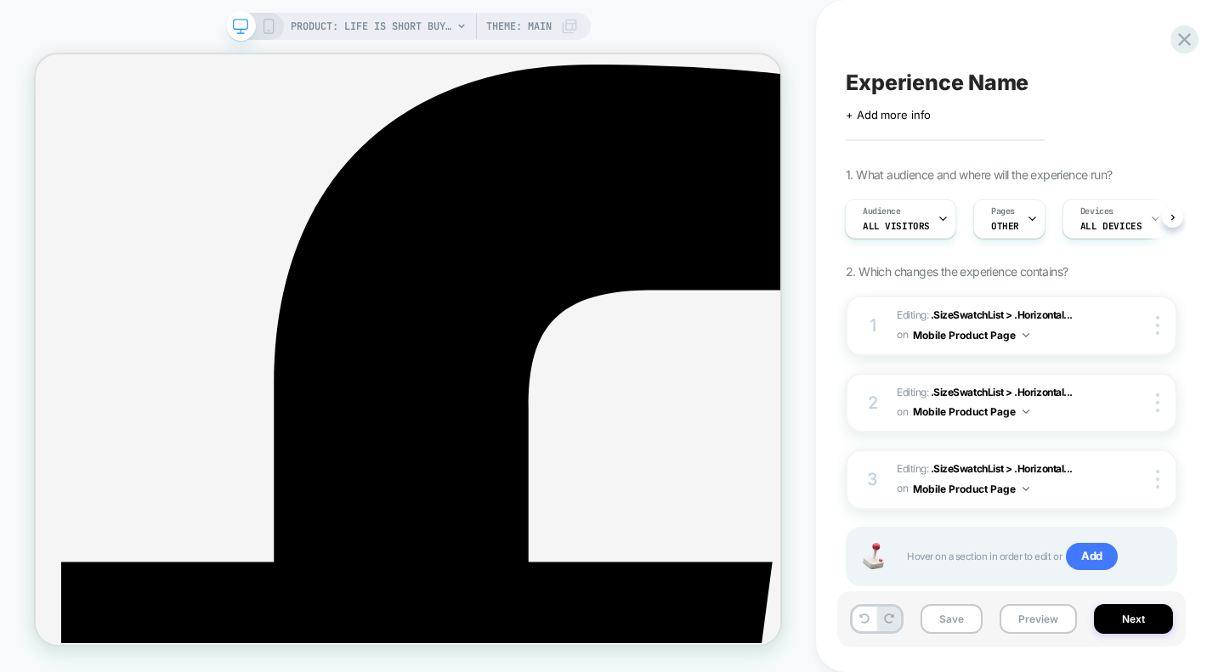
scroll to position [252, 0]
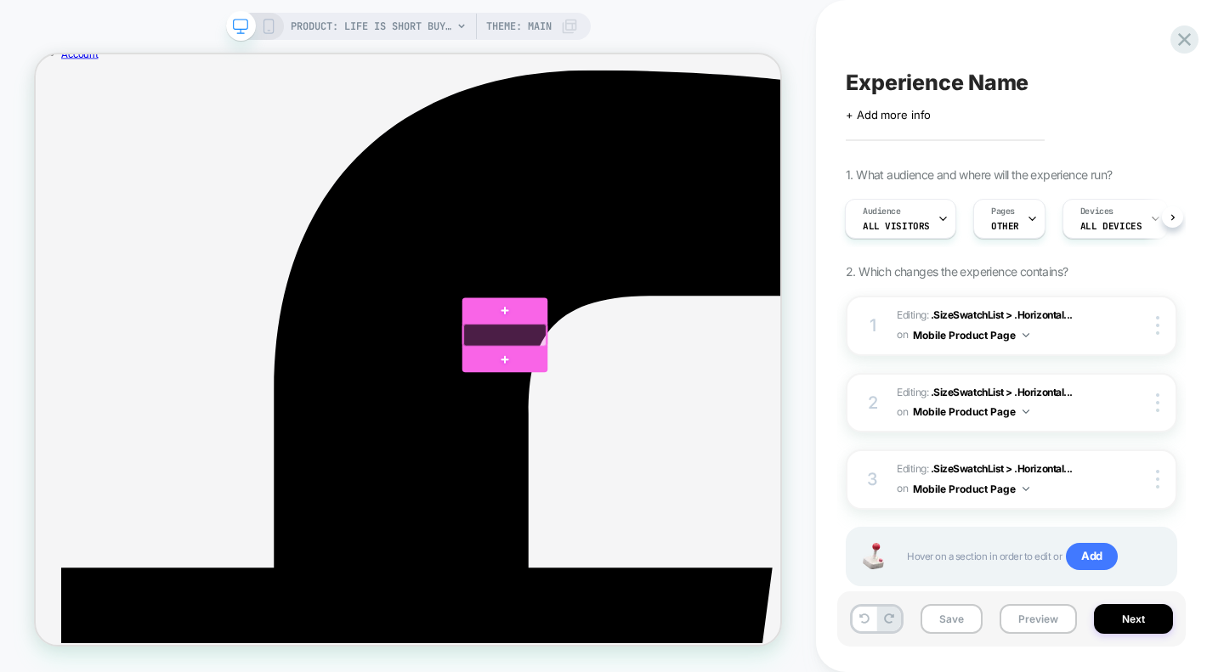
click at [676, 429] on div at bounding box center [661, 429] width 111 height 30
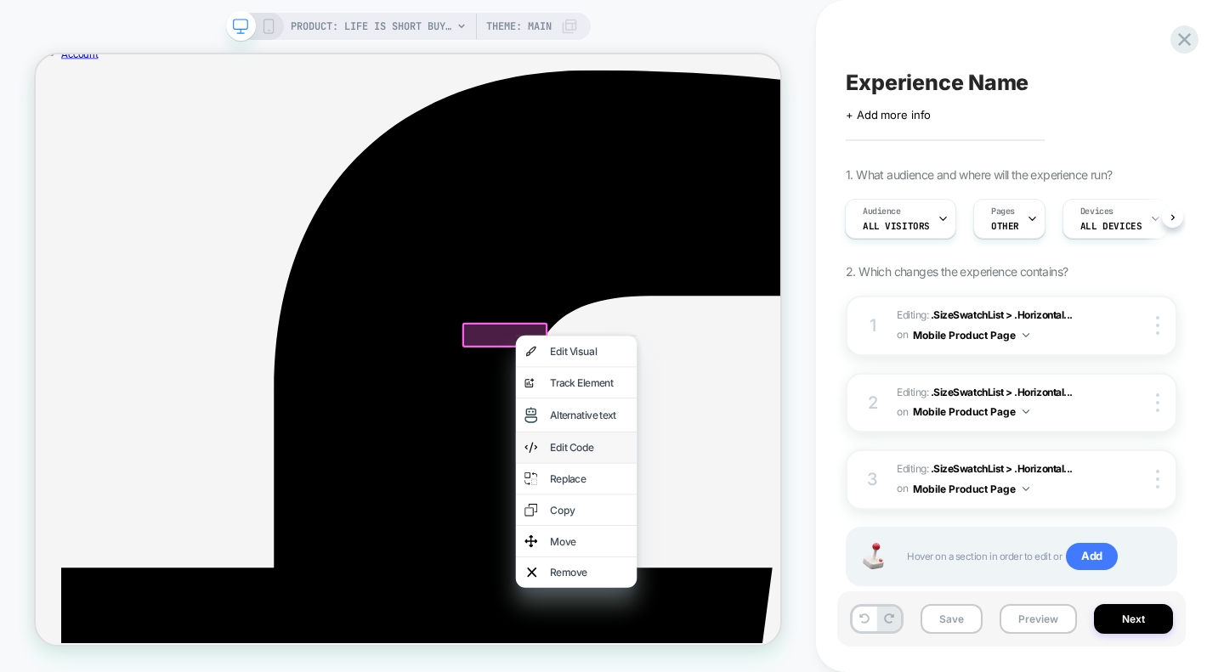
click at [750, 585] on div "Edit Code" at bounding box center [773, 578] width 104 height 17
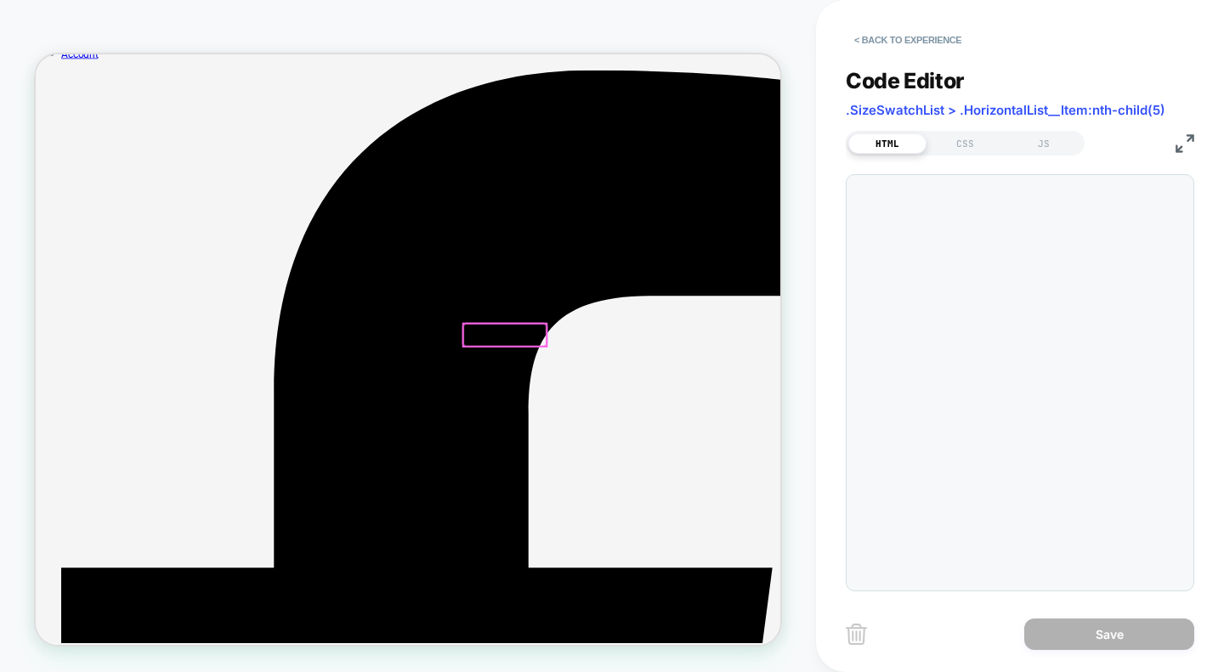
scroll to position [0, 0]
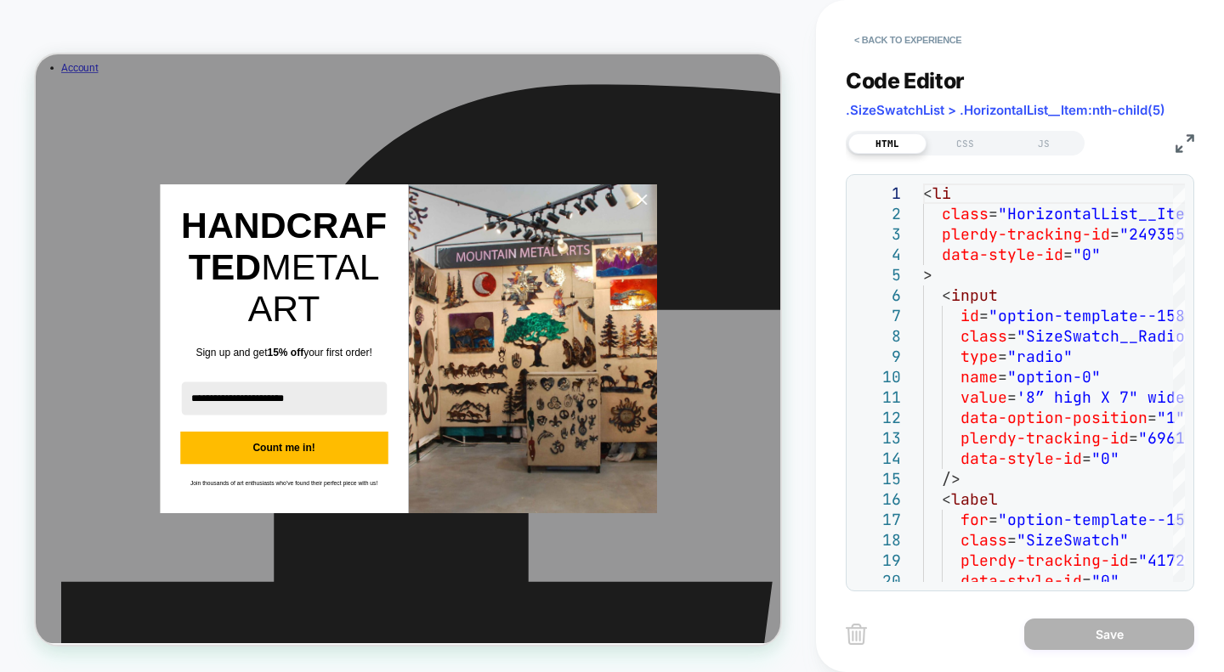
click at [987, 108] on span ".SizeSwatchList > .HorizontalList__Item:nth-child(5)" at bounding box center [1006, 110] width 320 height 16
copy div ".SizeSwatchList > .HorizontalList__Item:nth-child(5) HTML CSS JS"
click at [840, 262] on div "Close" at bounding box center [843, 248] width 27 height 27
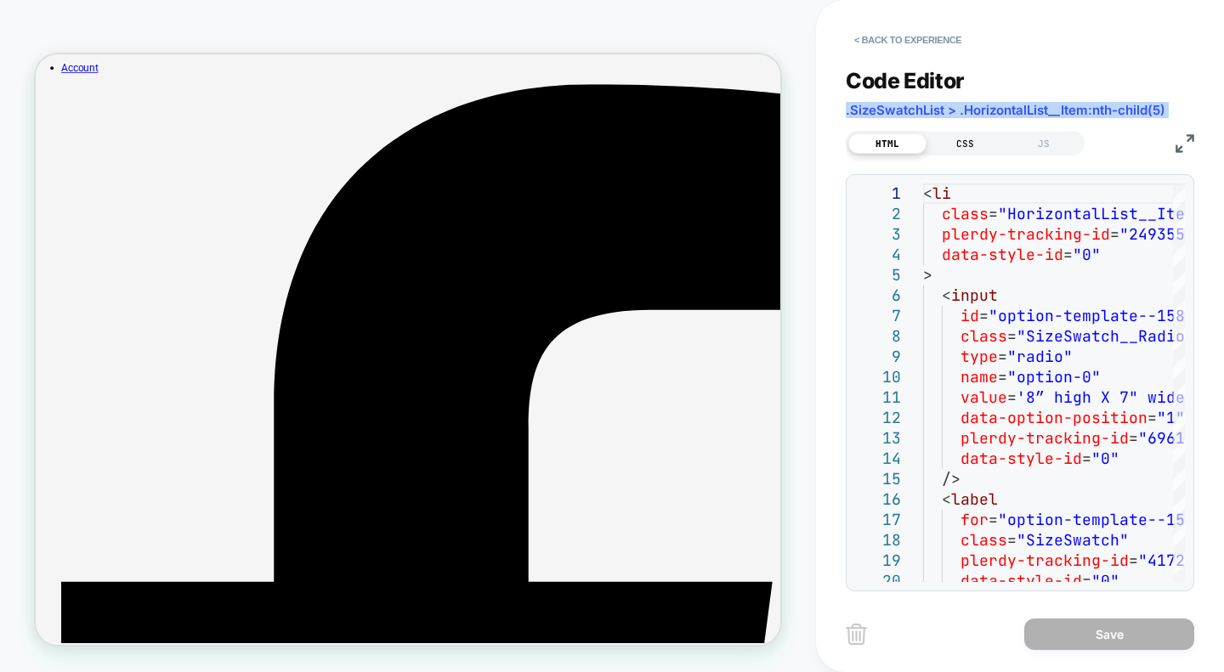
click at [952, 139] on div "CSS" at bounding box center [965, 143] width 78 height 20
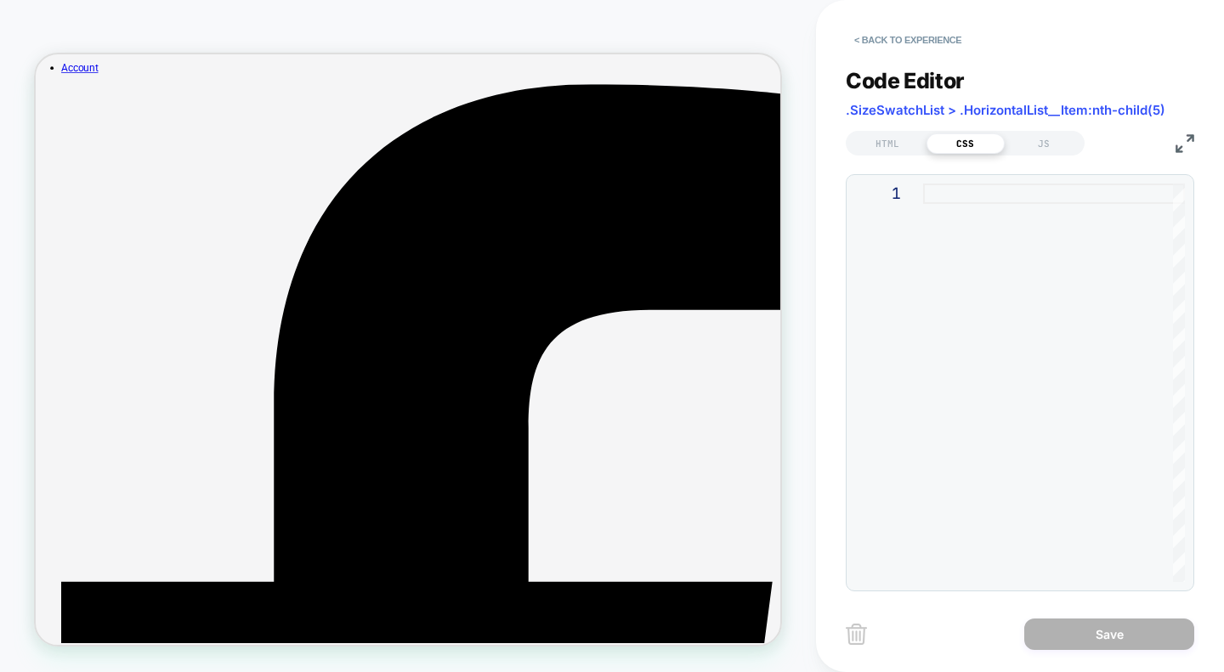
click at [971, 230] on div at bounding box center [1054, 383] width 262 height 399
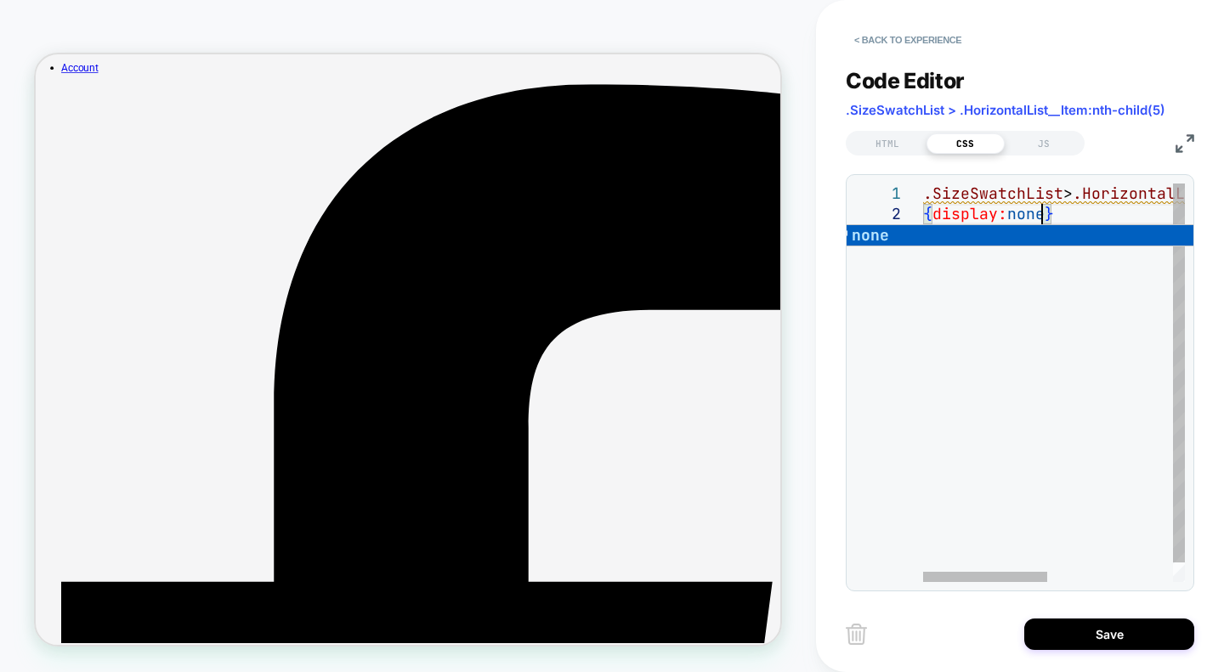
scroll to position [20, 127]
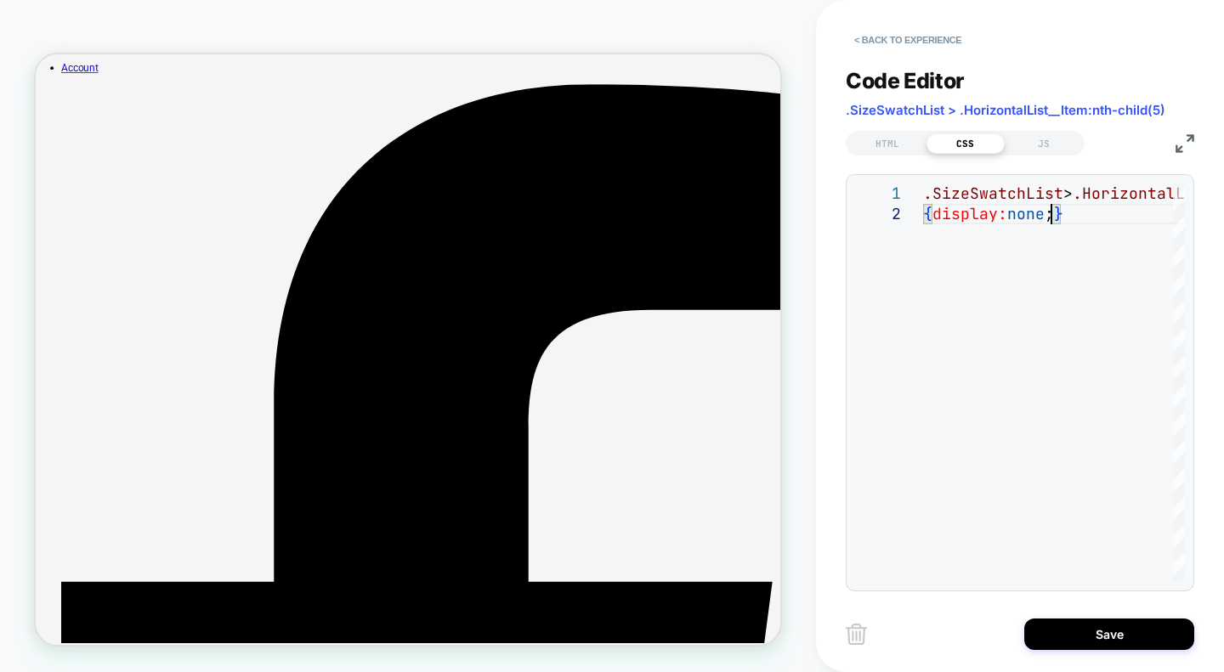
type textarea "**********"
click at [1145, 639] on button "Save" at bounding box center [1109, 634] width 170 height 31
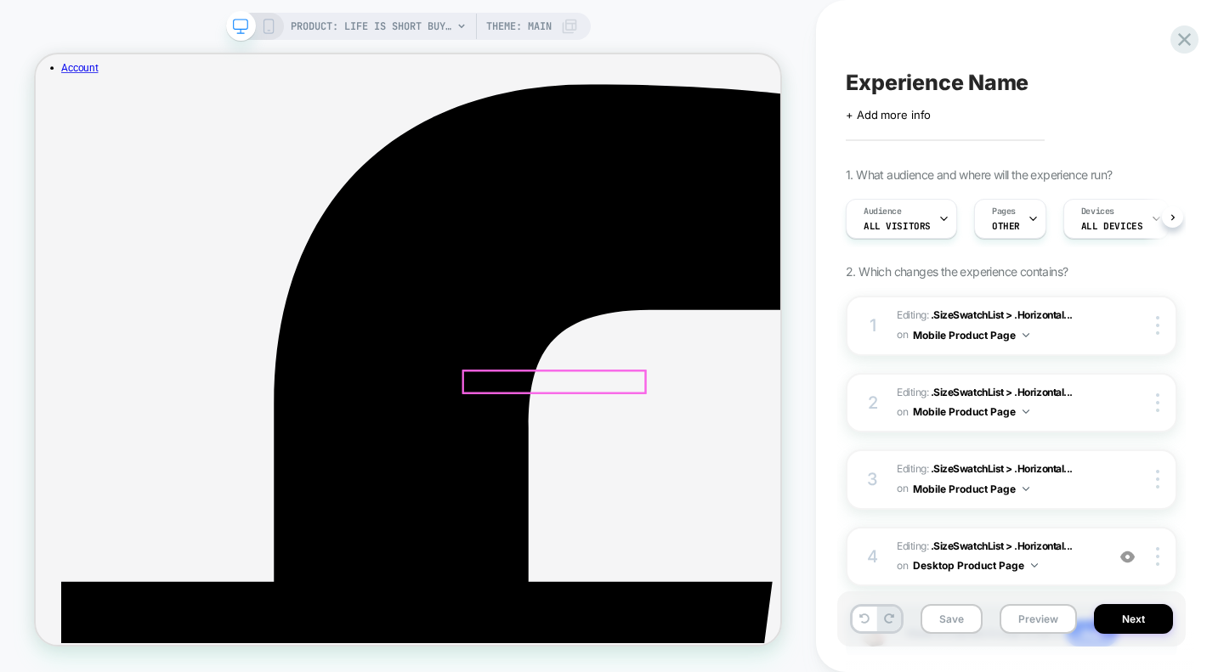
scroll to position [0, 1]
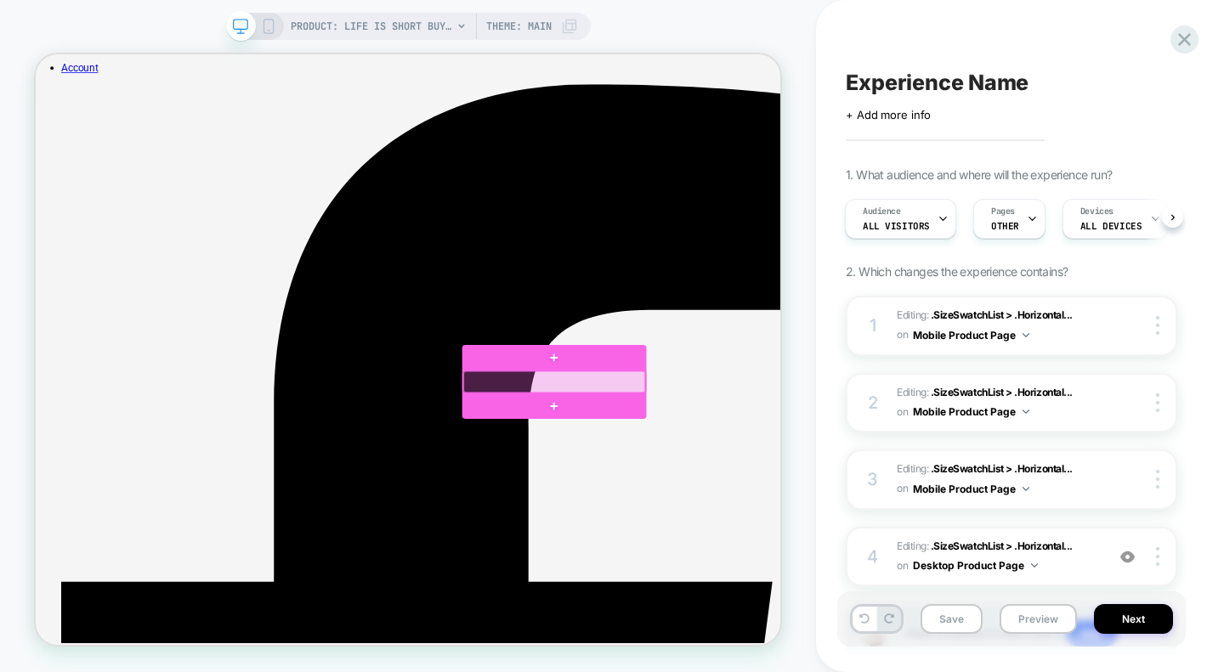
click at [766, 483] on div at bounding box center [727, 492] width 242 height 30
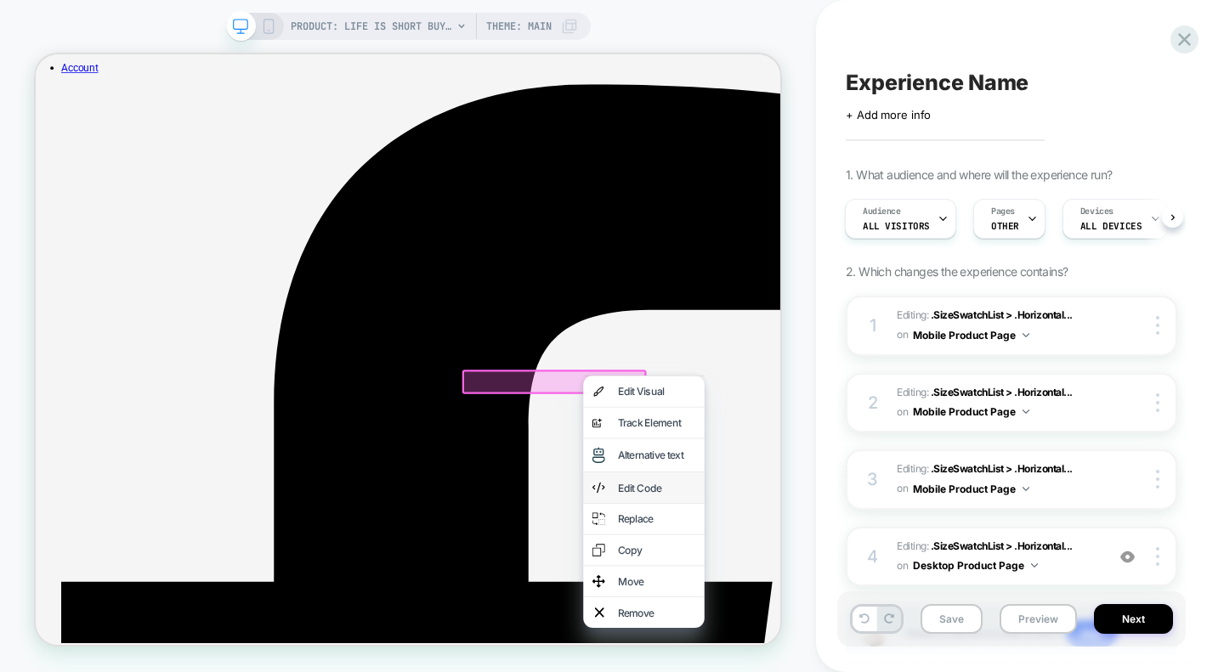
click at [858, 641] on div "Edit Code" at bounding box center [864, 632] width 104 height 17
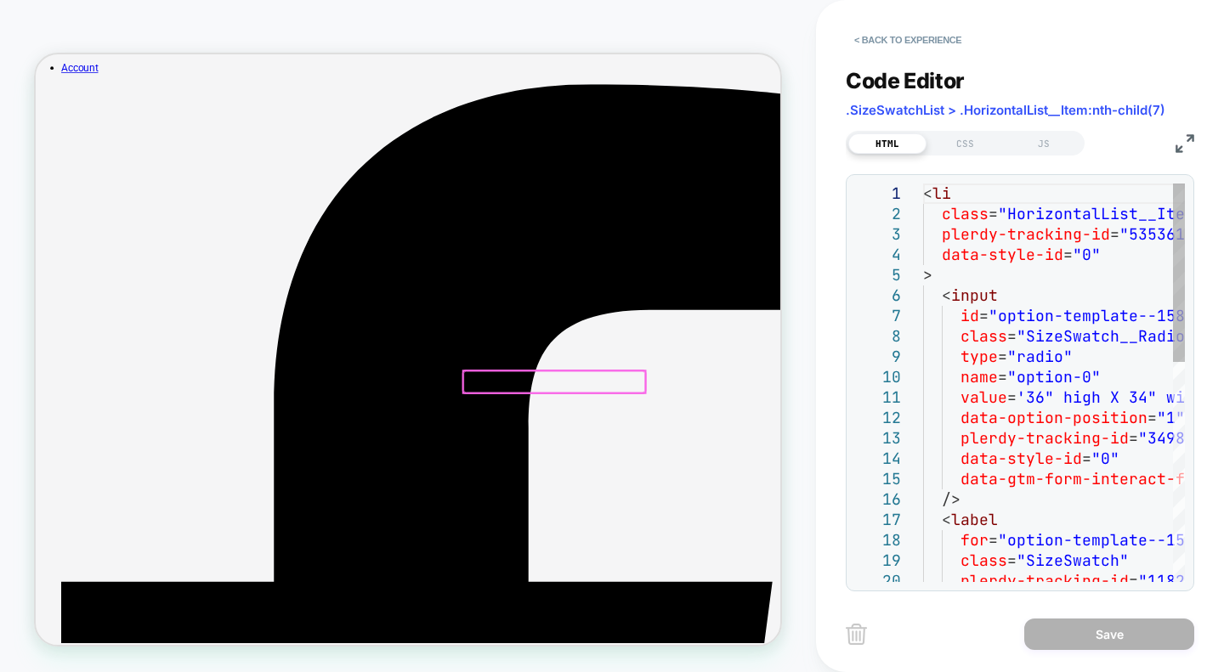
scroll to position [276, 0]
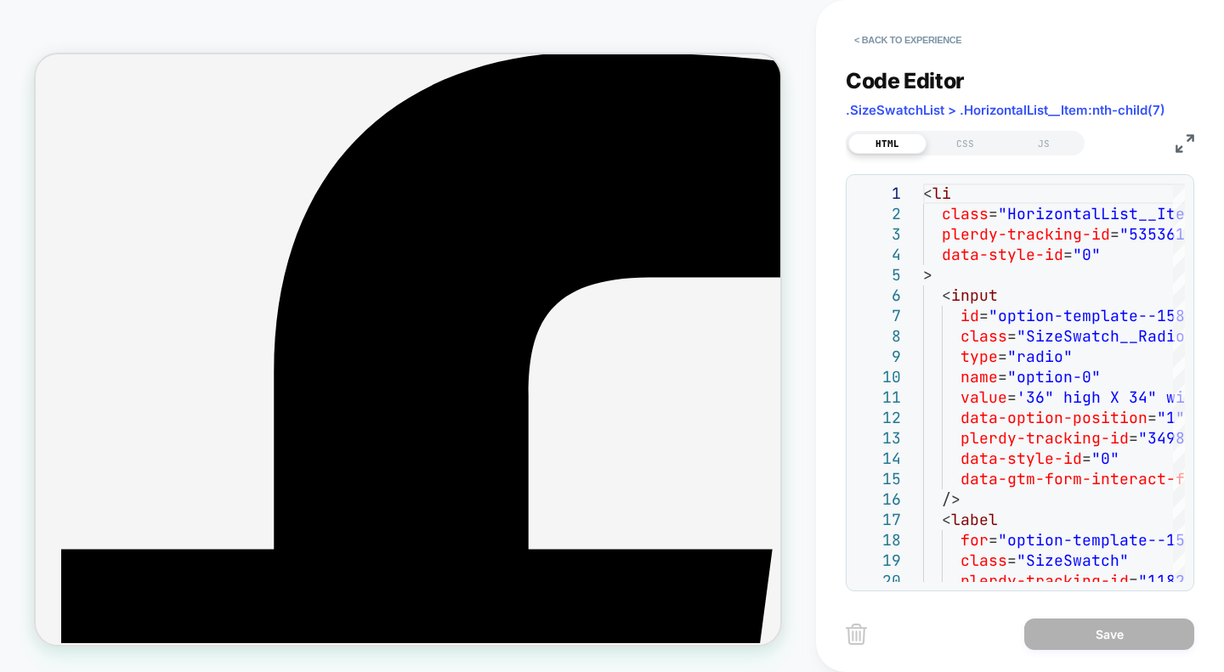
click at [980, 113] on span ".SizeSwatchList > .HorizontalList__Item:nth-child(7)" at bounding box center [1006, 110] width 320 height 16
copy div ".SizeSwatchList > .HorizontalList__Item:nth-child(7) HTML CSS JS"
click at [974, 136] on div "CSS" at bounding box center [965, 143] width 78 height 20
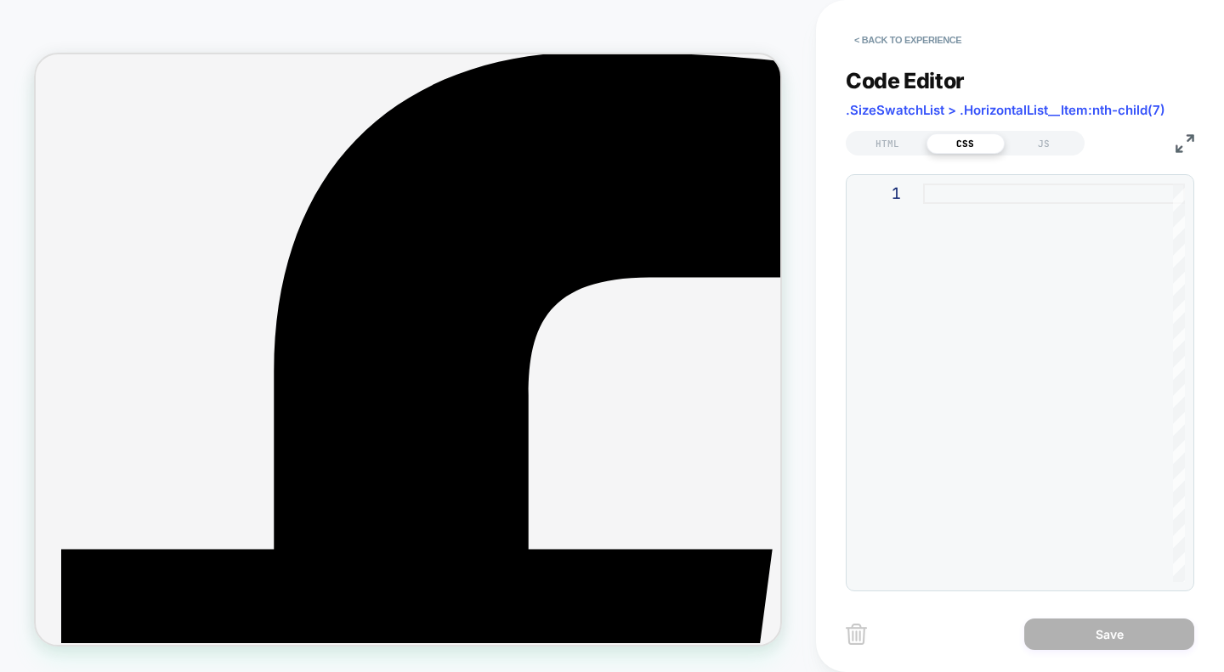
click at [971, 174] on div "1" at bounding box center [1020, 382] width 348 height 417
click at [972, 189] on div at bounding box center [1054, 383] width 262 height 399
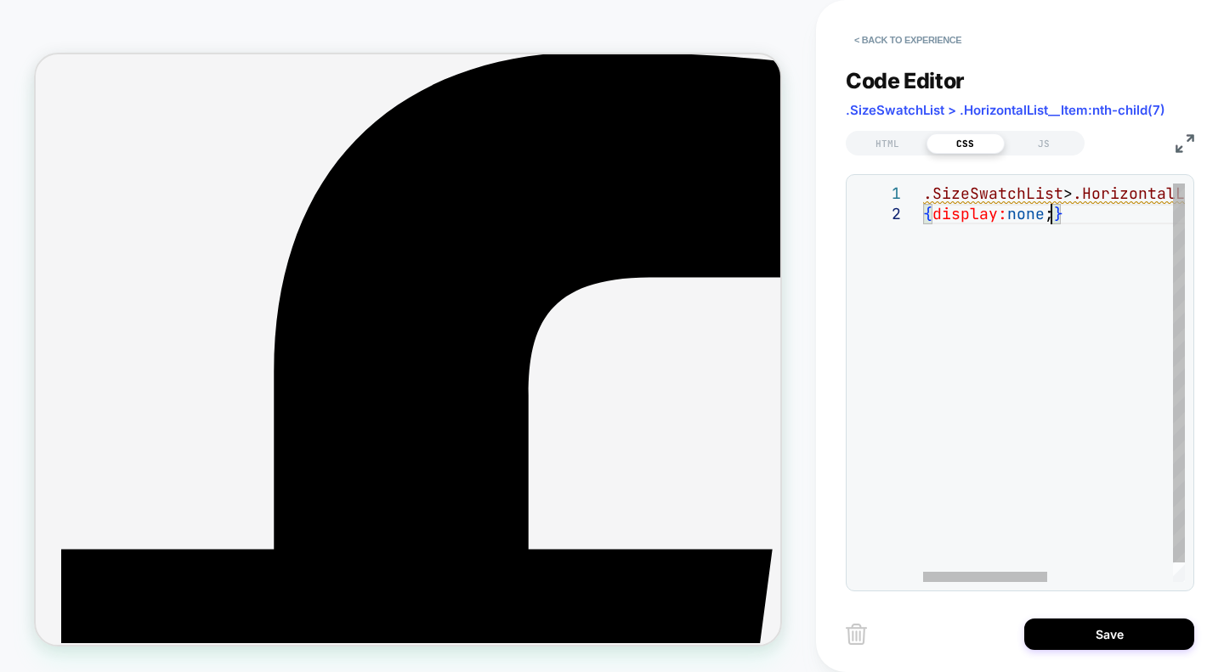
scroll to position [20, 127]
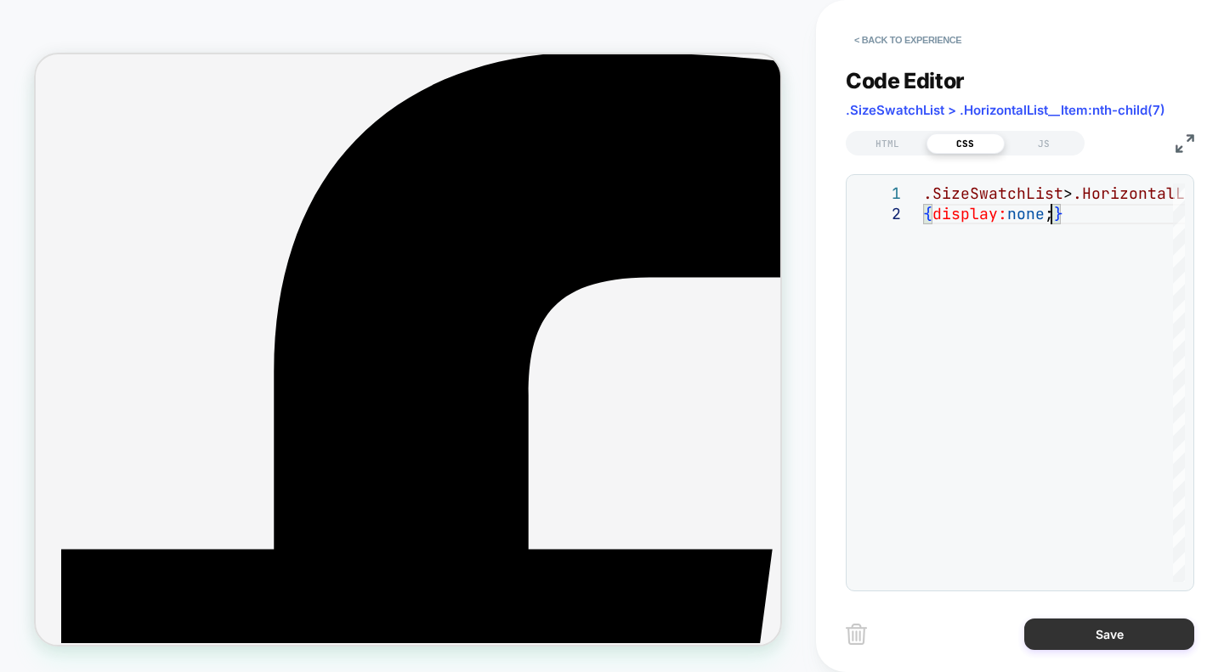
type textarea "**********"
click at [1058, 626] on button "Save" at bounding box center [1109, 634] width 170 height 31
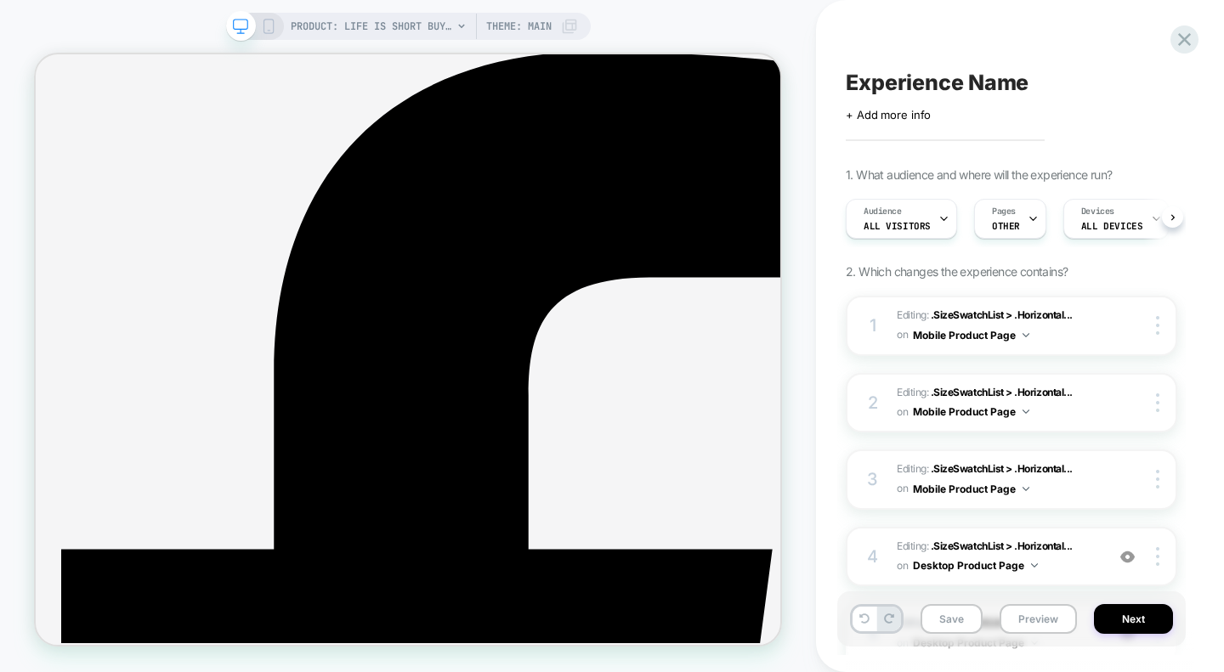
scroll to position [0, 1]
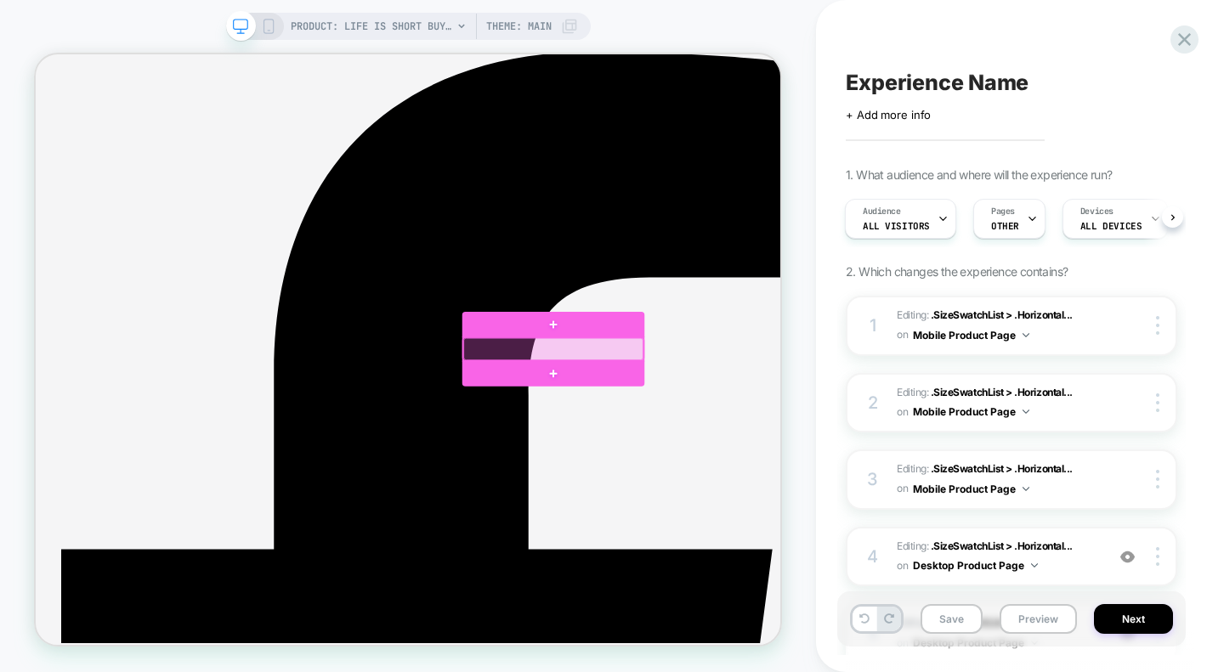
click at [734, 443] on div at bounding box center [726, 448] width 240 height 30
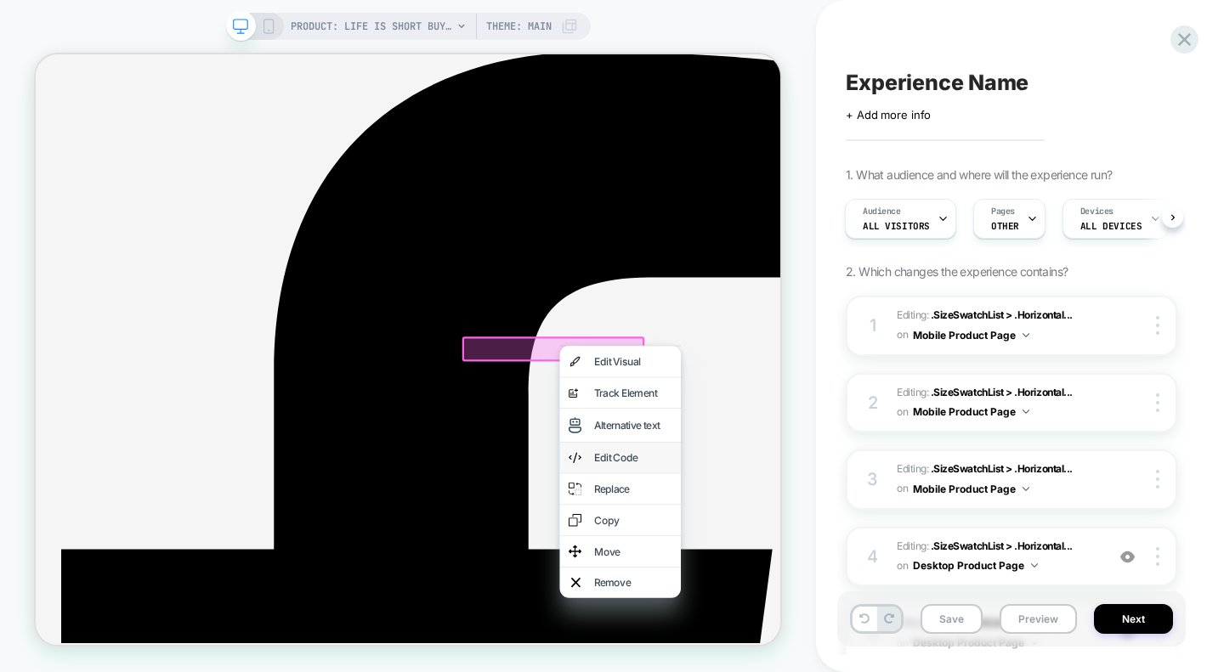
click at [834, 601] on div "Edit Code" at bounding box center [832, 592] width 104 height 17
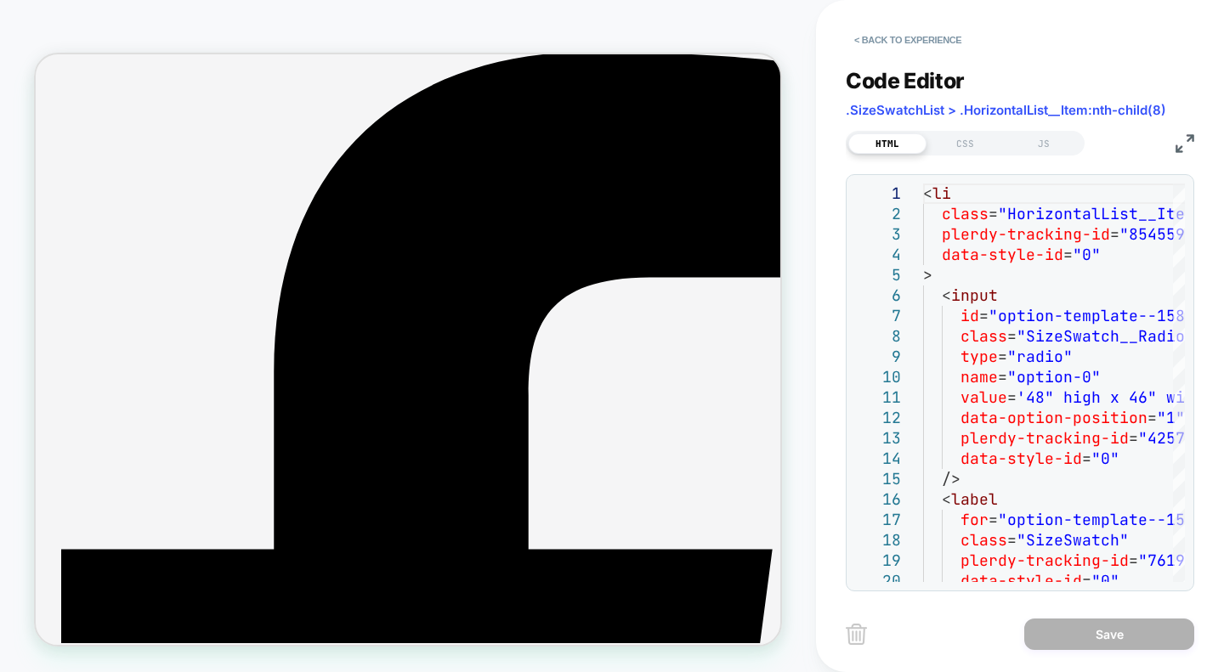
click at [1009, 103] on span ".SizeSwatchList > .HorizontalList__Item:nth-child(8)" at bounding box center [1006, 110] width 320 height 16
copy div ".SizeSwatchList > .HorizontalList__Item:nth-child(8) HTML CSS JS"
click at [978, 144] on div "CSS" at bounding box center [965, 143] width 78 height 20
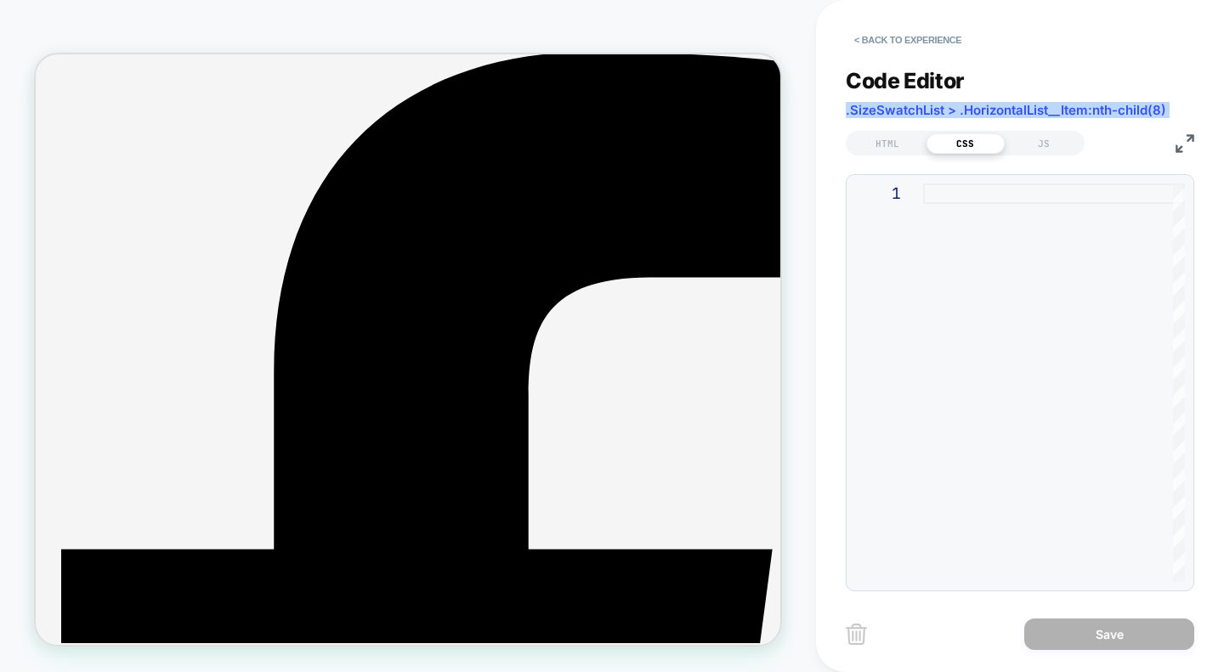
click at [976, 195] on div at bounding box center [1054, 383] width 262 height 399
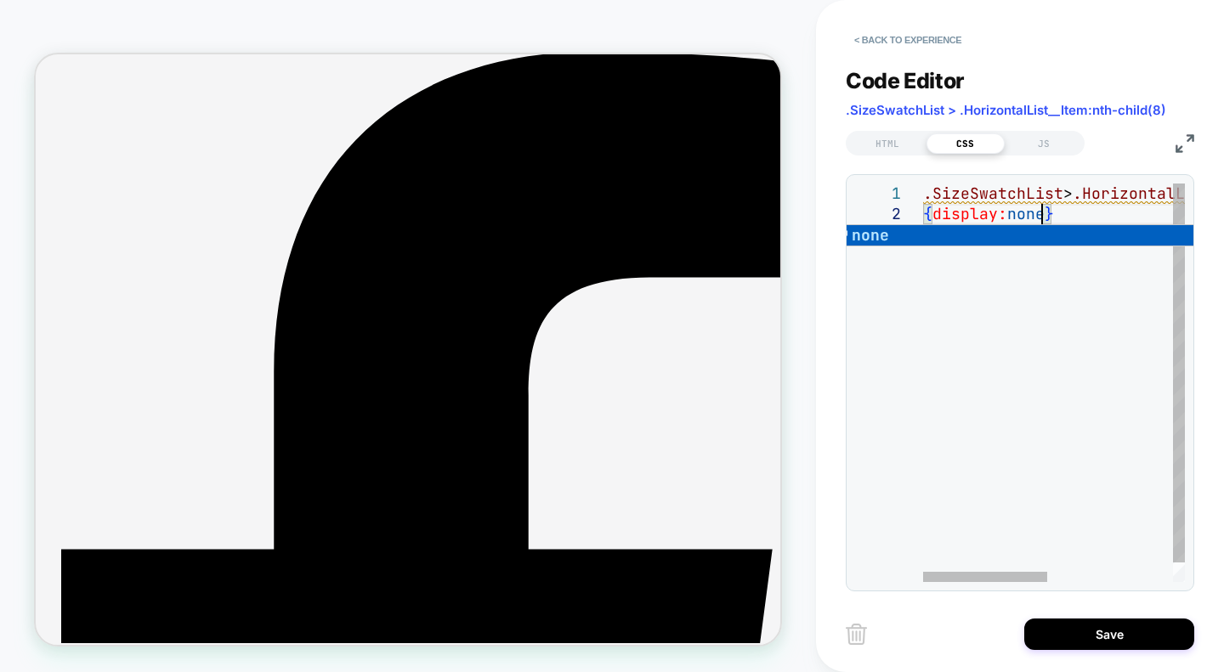
scroll to position [20, 127]
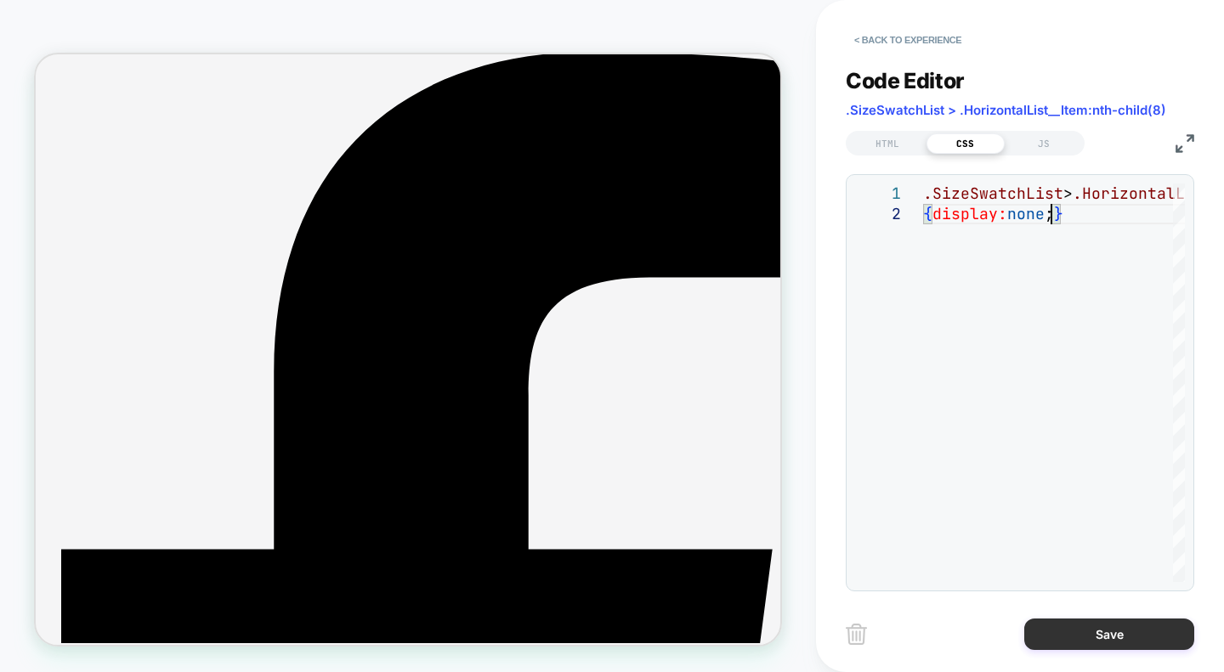
type textarea "**********"
click at [1077, 636] on button "Save" at bounding box center [1109, 634] width 170 height 31
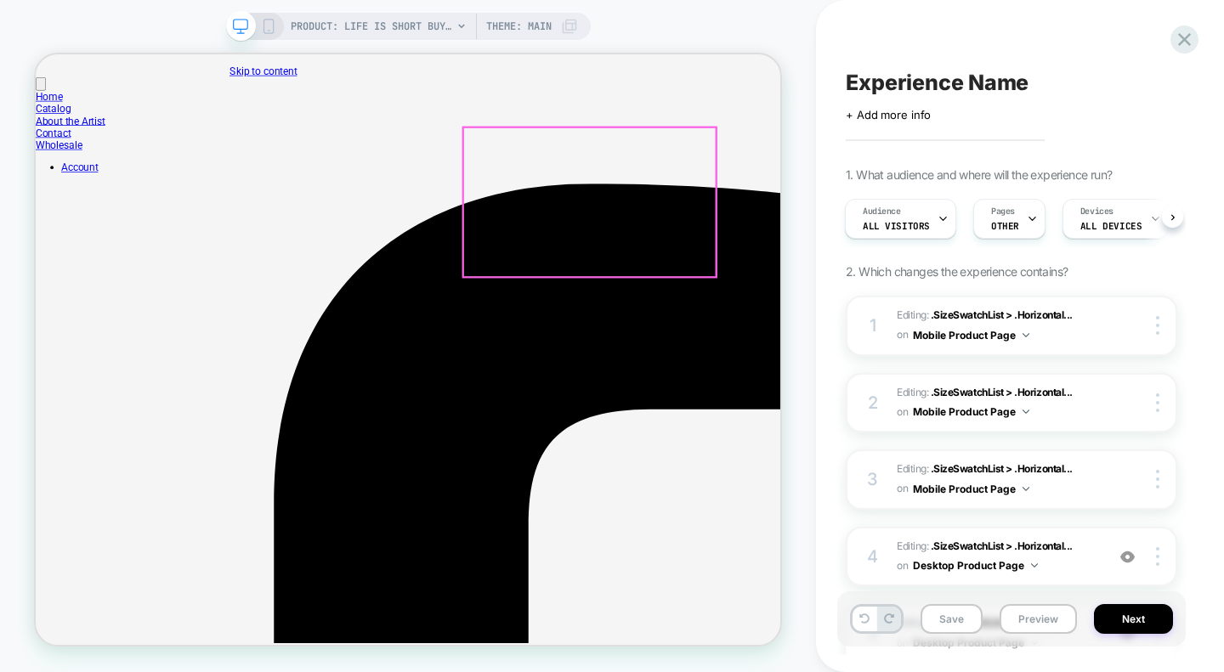
scroll to position [101, 0]
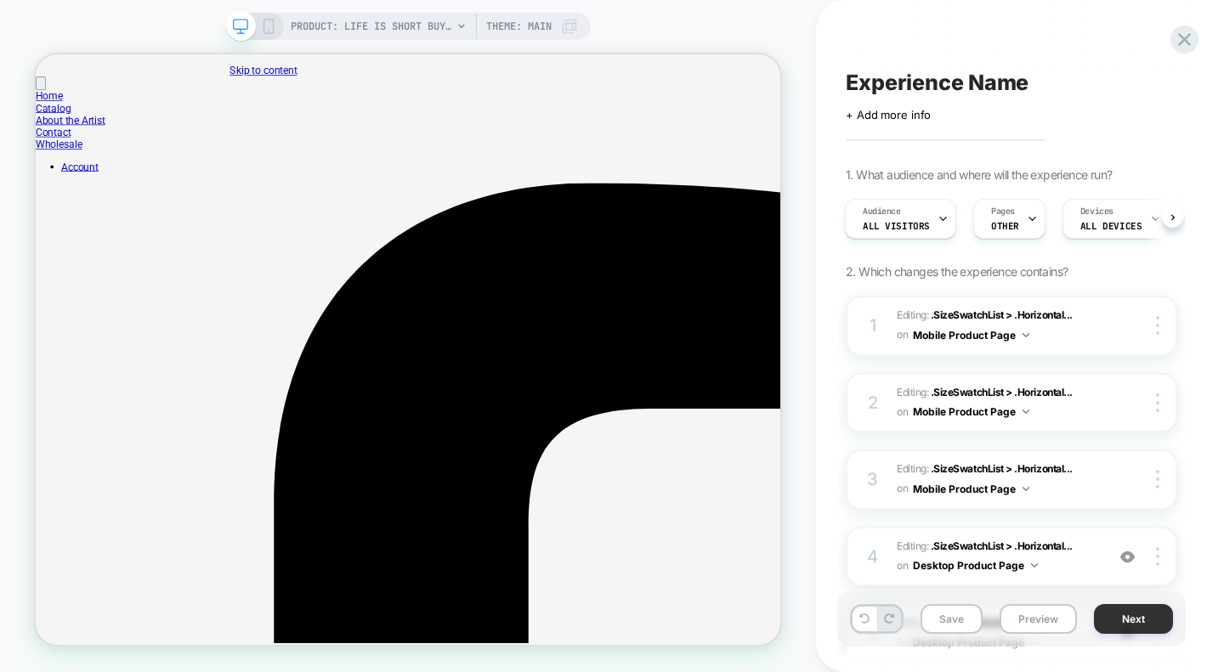
click at [1112, 626] on button "Next" at bounding box center [1133, 619] width 79 height 30
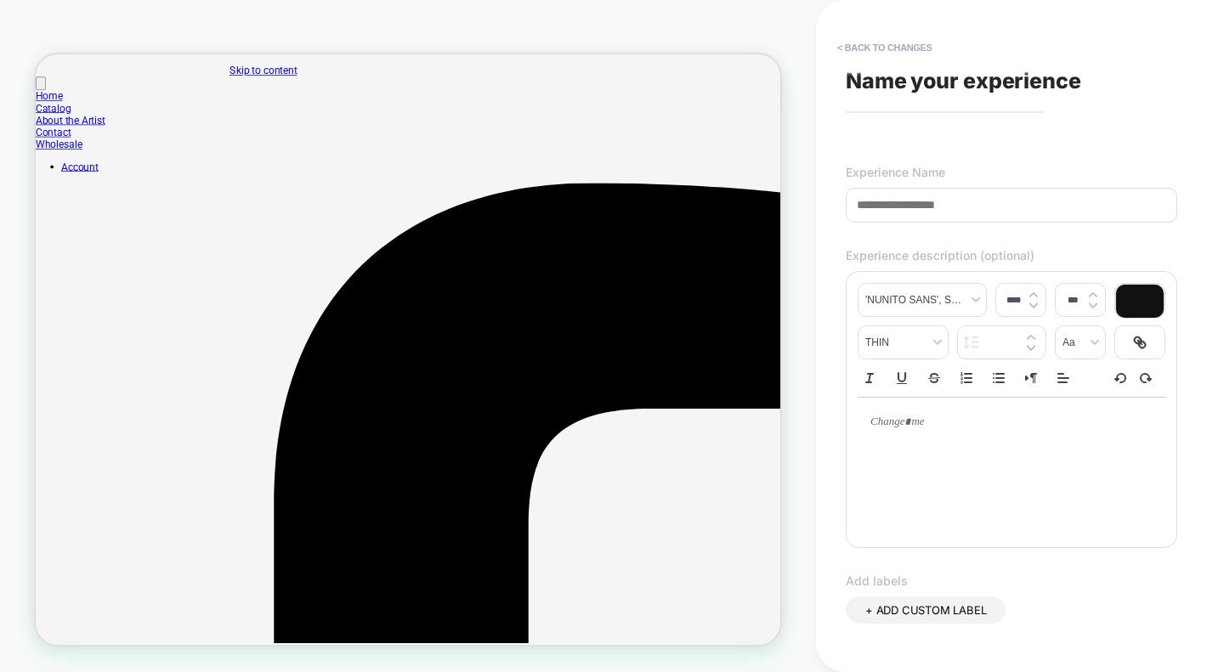
click at [917, 201] on input at bounding box center [1011, 205] width 331 height 35
click at [925, 201] on input "**********" at bounding box center [1011, 206] width 331 height 37
click at [1168, 203] on input "**********" at bounding box center [1011, 206] width 331 height 37
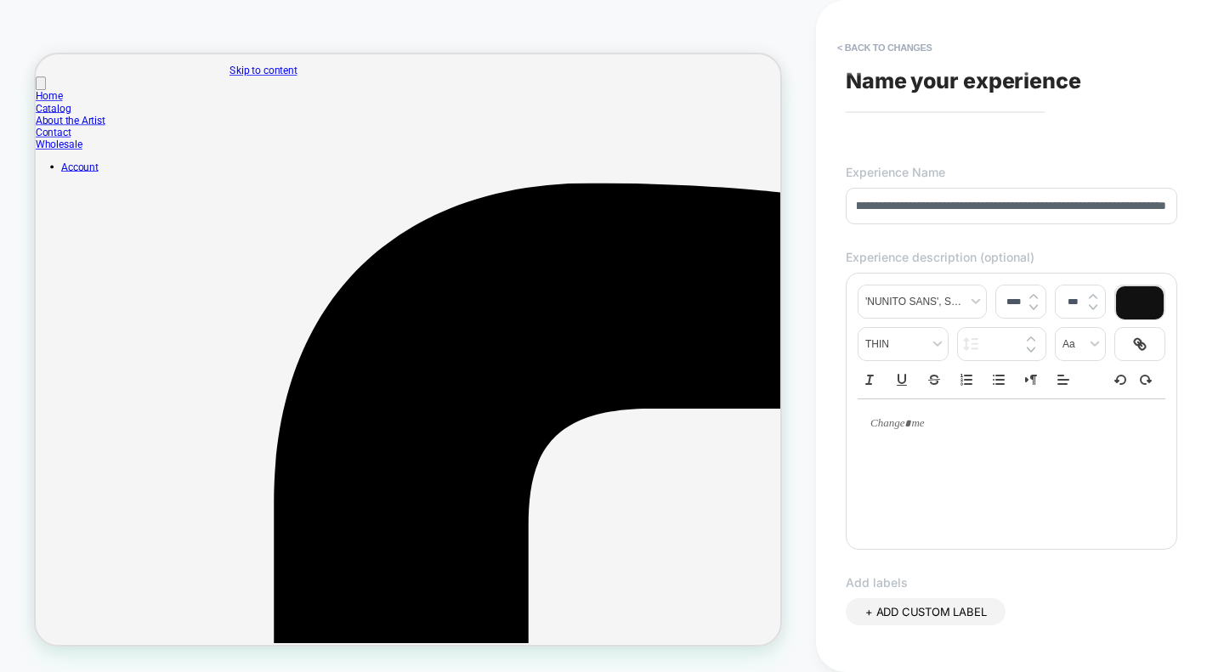
type input "**********"
click at [952, 461] on div at bounding box center [1011, 467] width 308 height 136
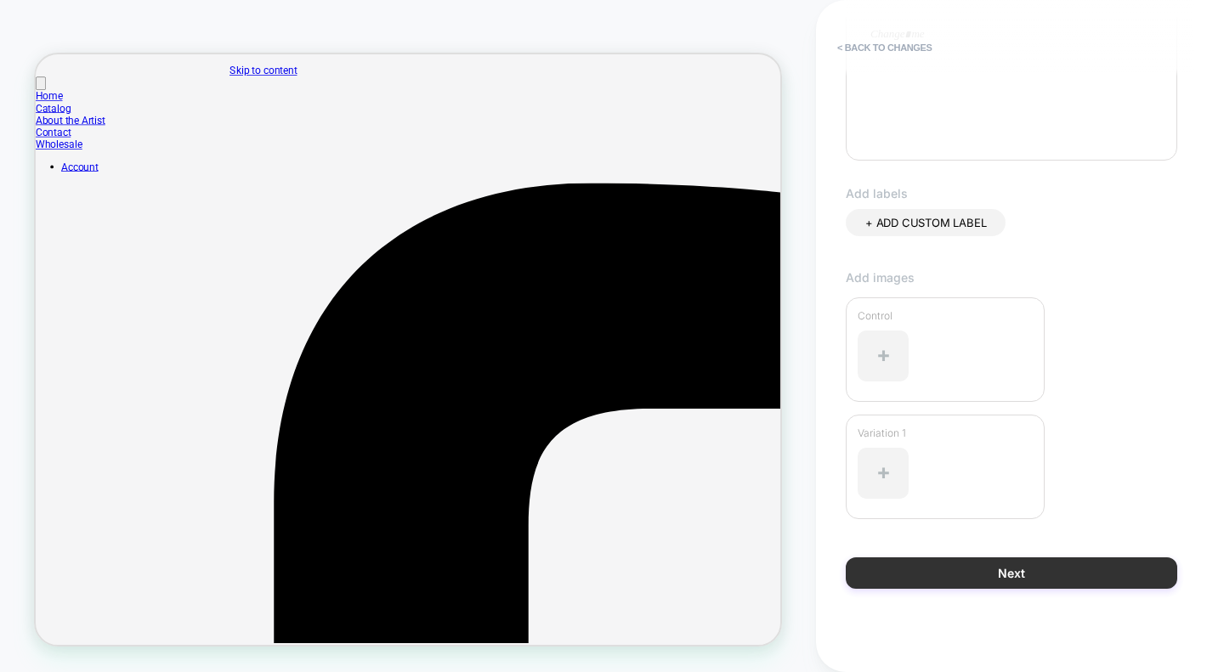
click at [974, 568] on button "Next" at bounding box center [1011, 572] width 331 height 31
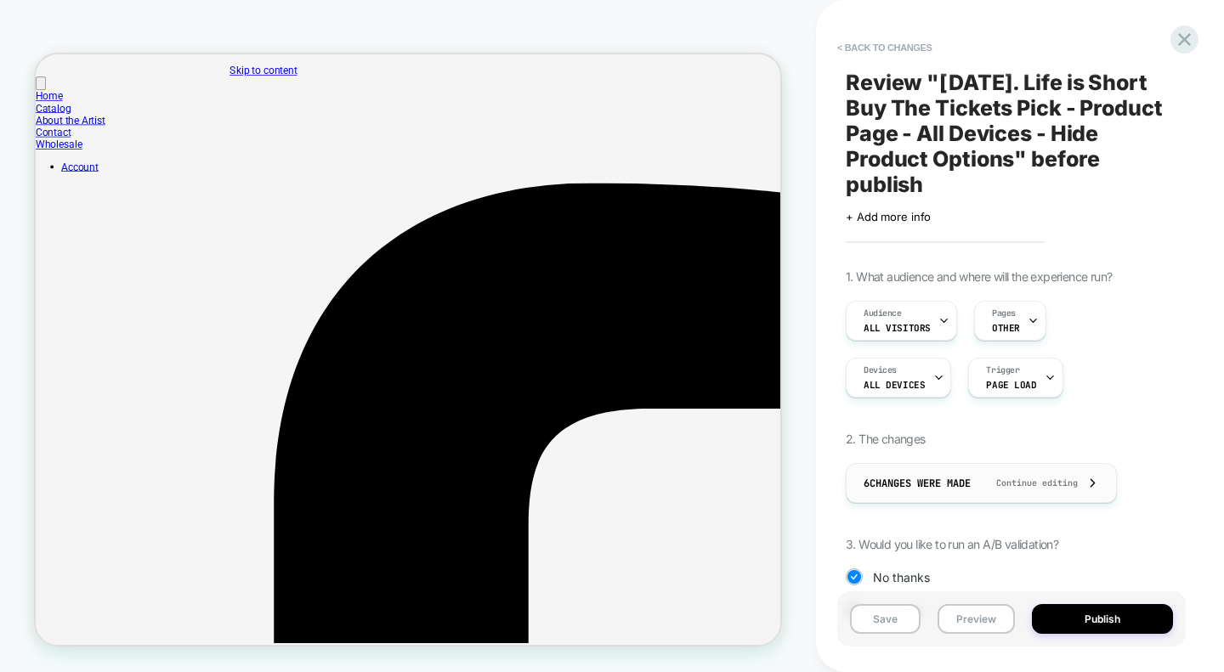
scroll to position [173, 0]
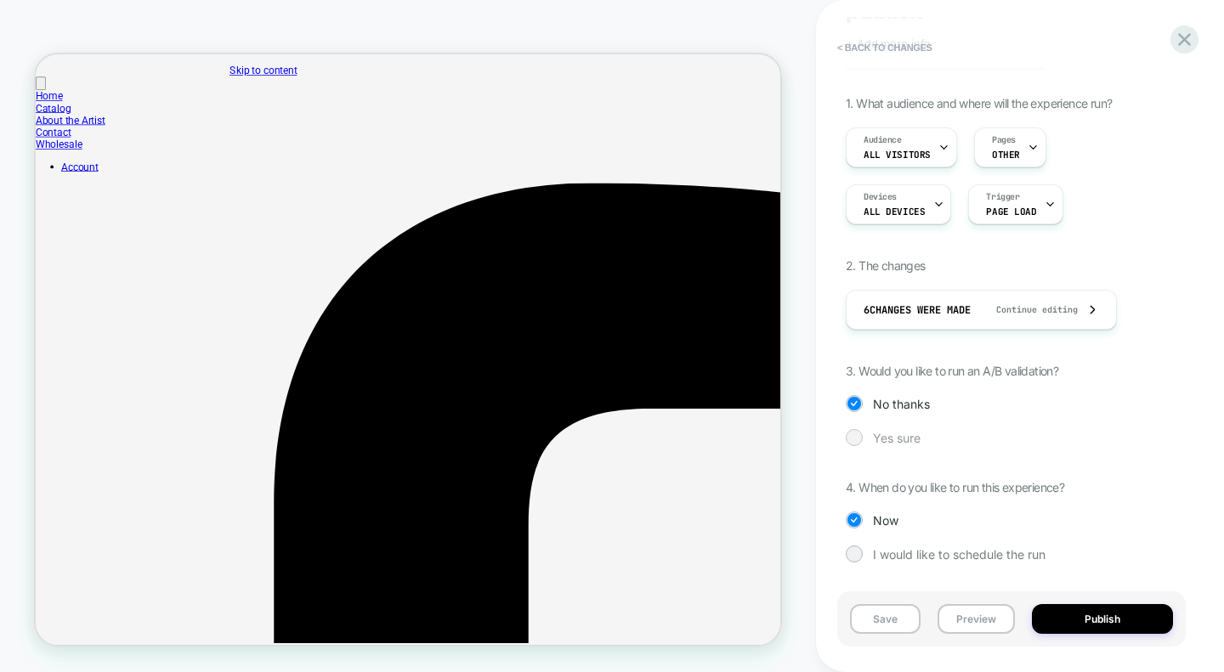
click at [848, 434] on div at bounding box center [853, 437] width 13 height 13
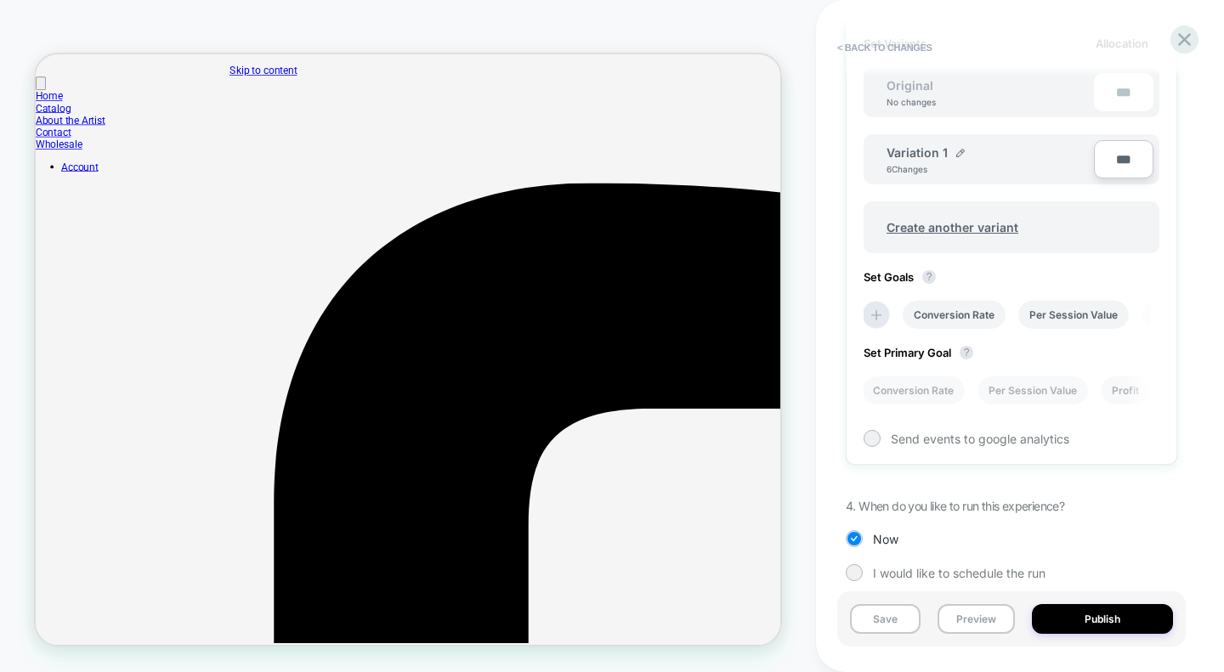
scroll to position [637, 0]
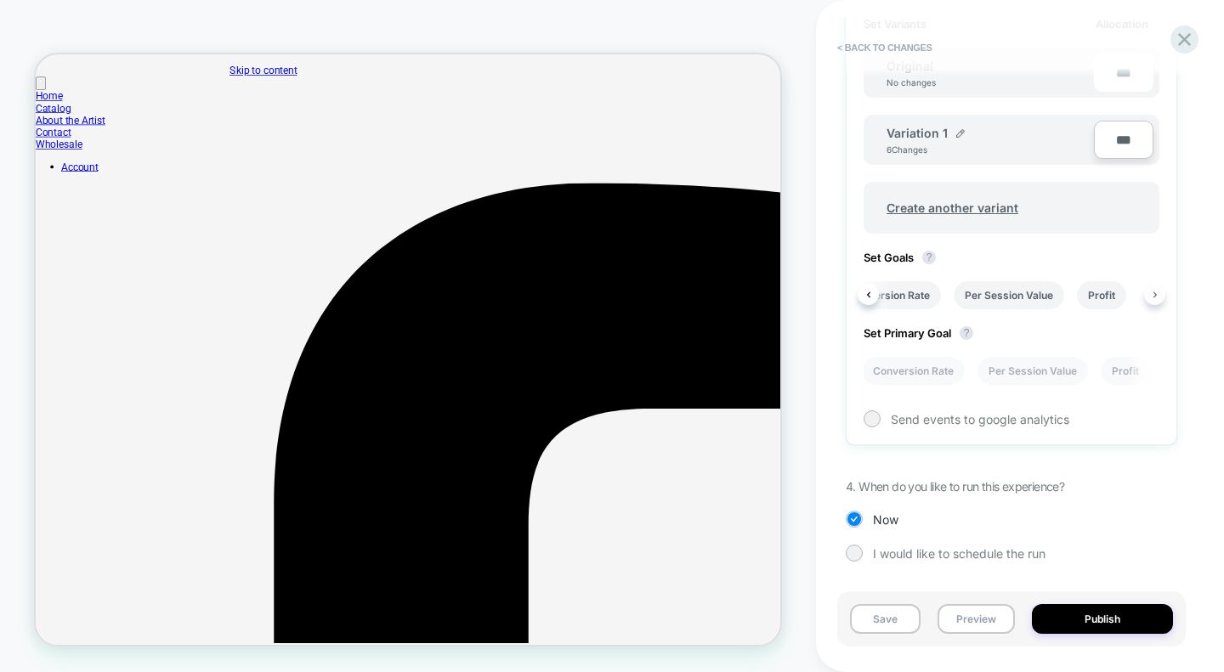
click at [1151, 292] on icon at bounding box center [1154, 294] width 7 height 7
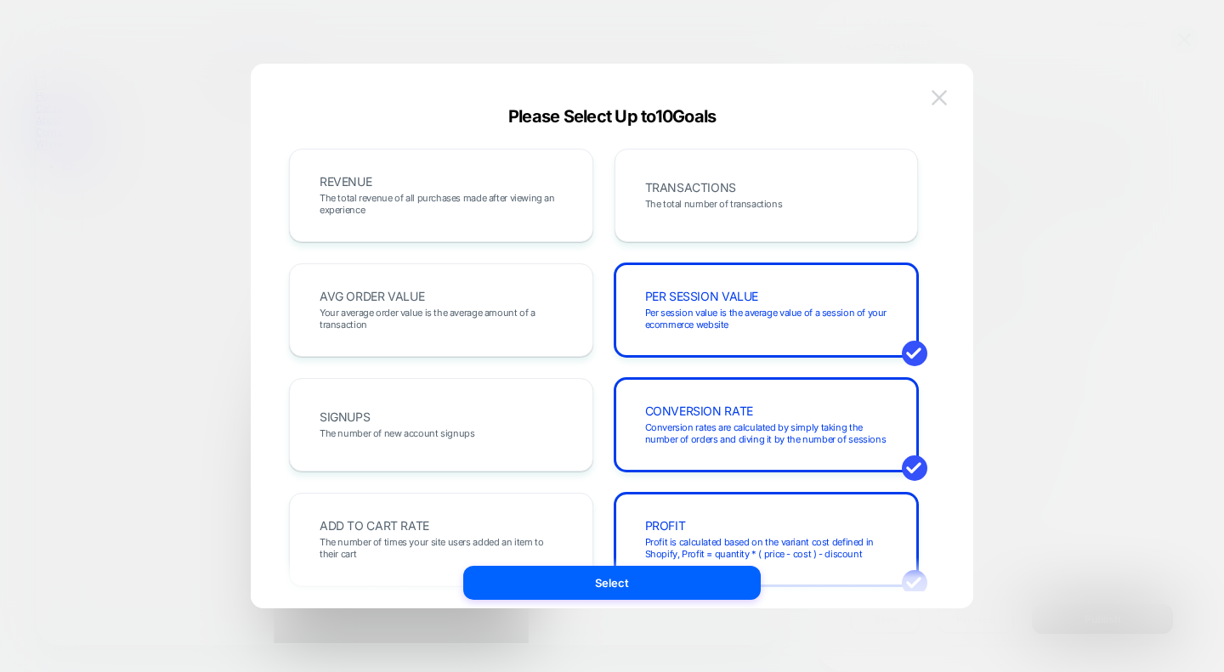
click at [942, 109] on button at bounding box center [938, 97] width 25 height 25
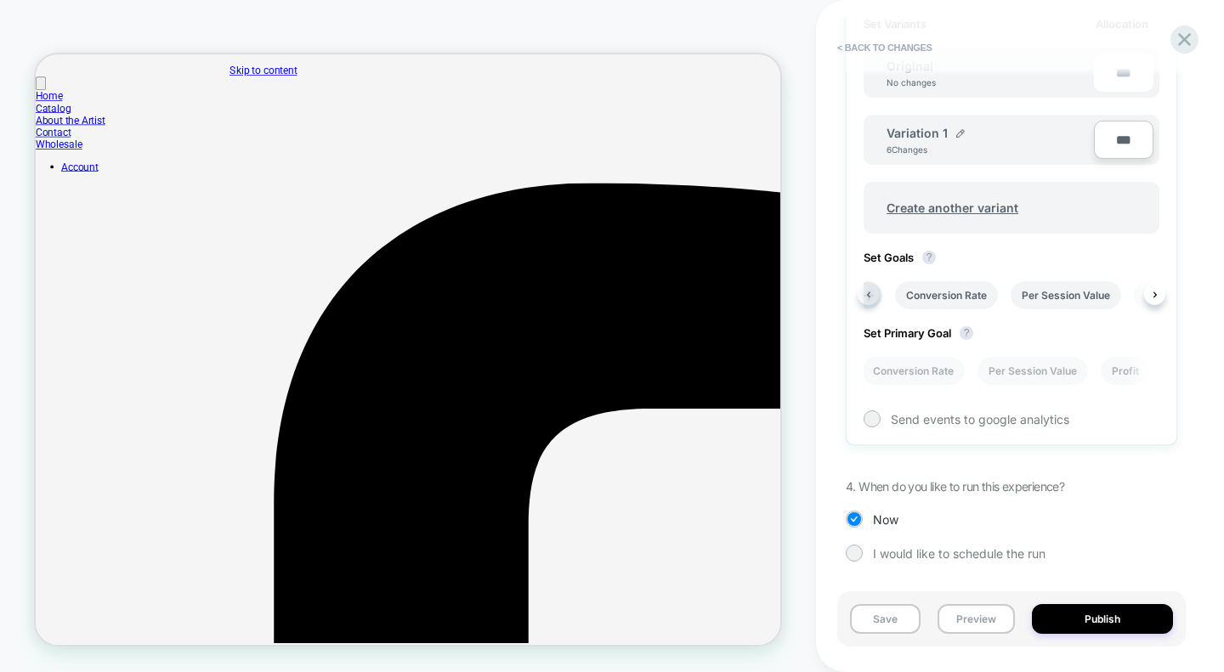
scroll to position [0, 0]
click at [875, 293] on icon at bounding box center [877, 295] width 17 height 17
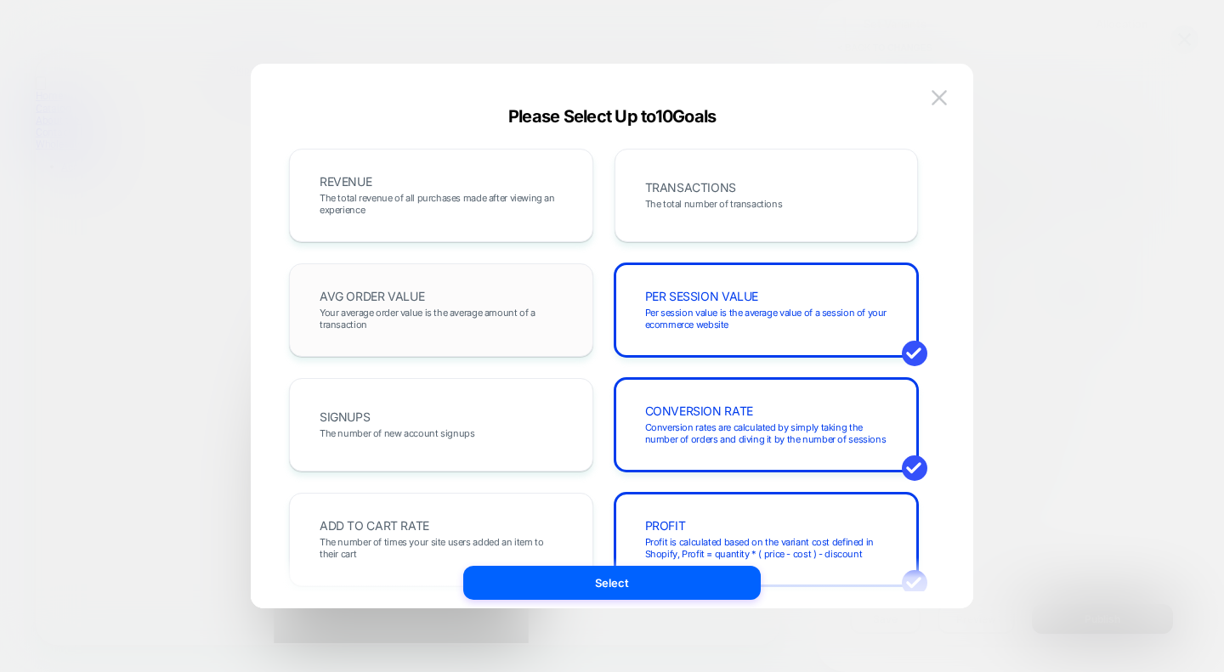
click at [479, 314] on span "Your average order value is the average amount of a transaction" at bounding box center [441, 319] width 243 height 24
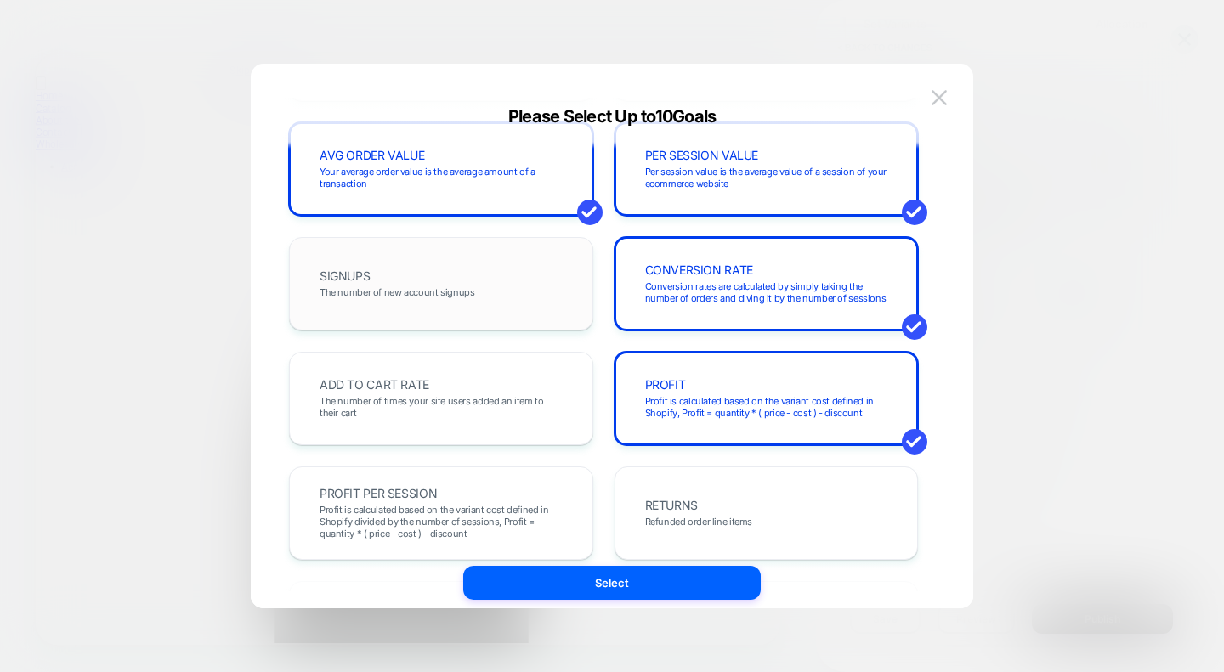
scroll to position [144, 0]
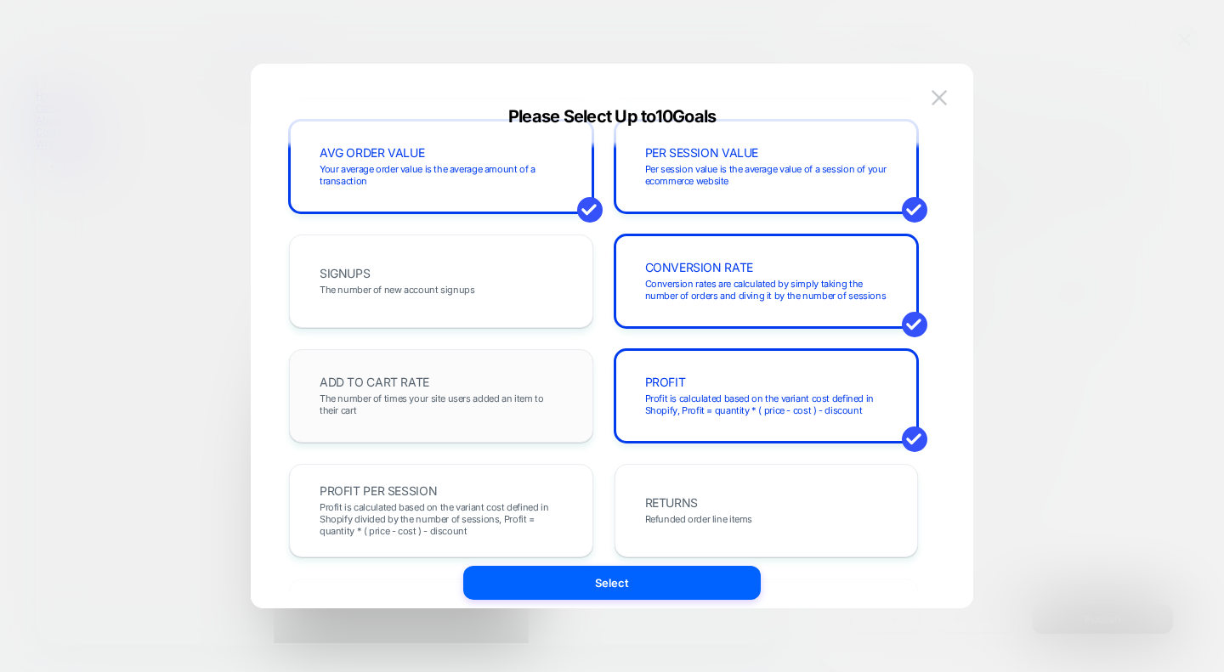
click at [448, 406] on span "The number of times your site users added an item to their cart" at bounding box center [441, 405] width 243 height 24
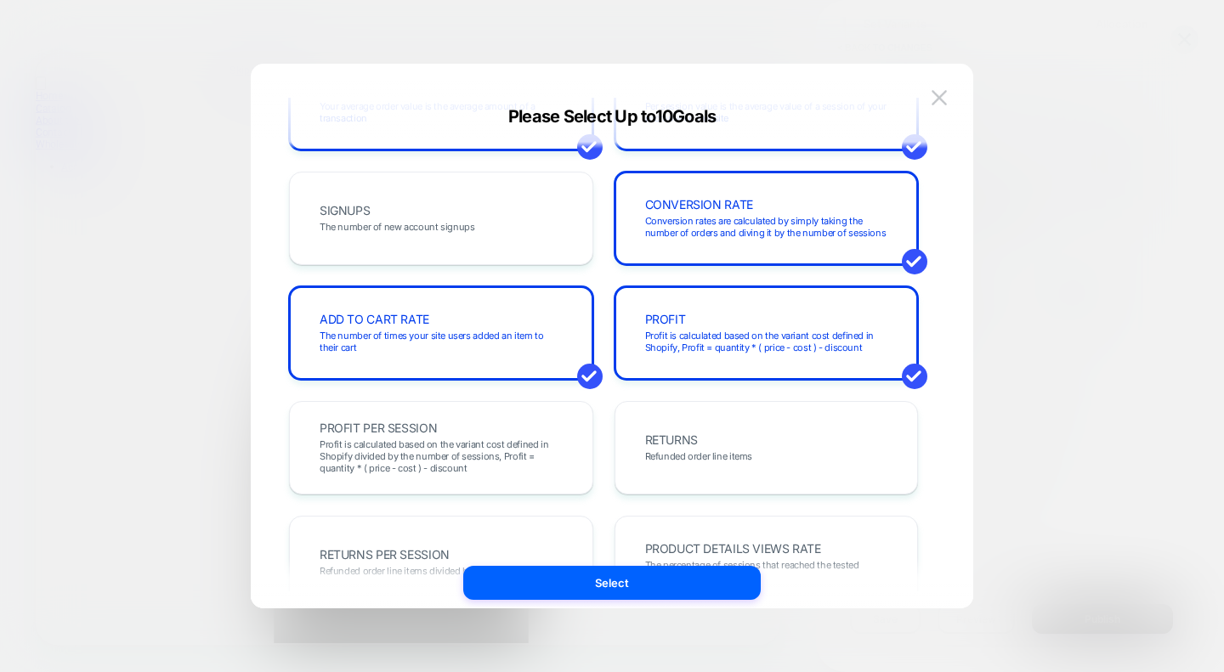
scroll to position [0, 0]
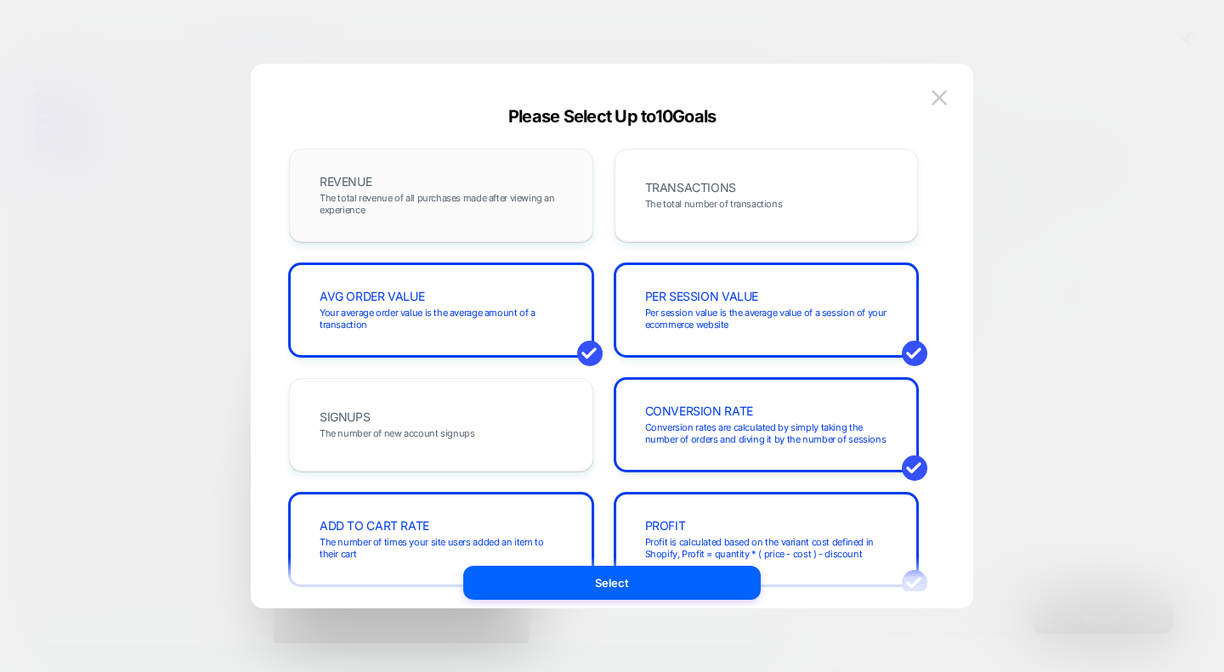
click at [435, 197] on span "The total revenue of all purchases made after viewing an experience" at bounding box center [441, 204] width 243 height 24
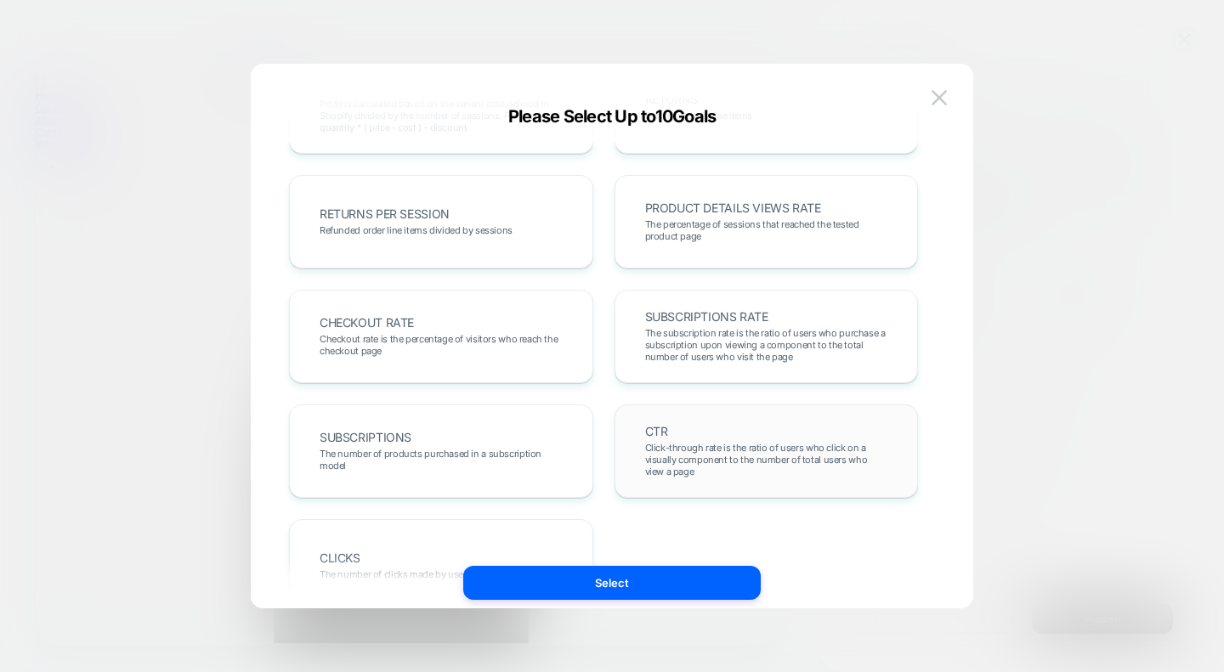
scroll to position [619, 0]
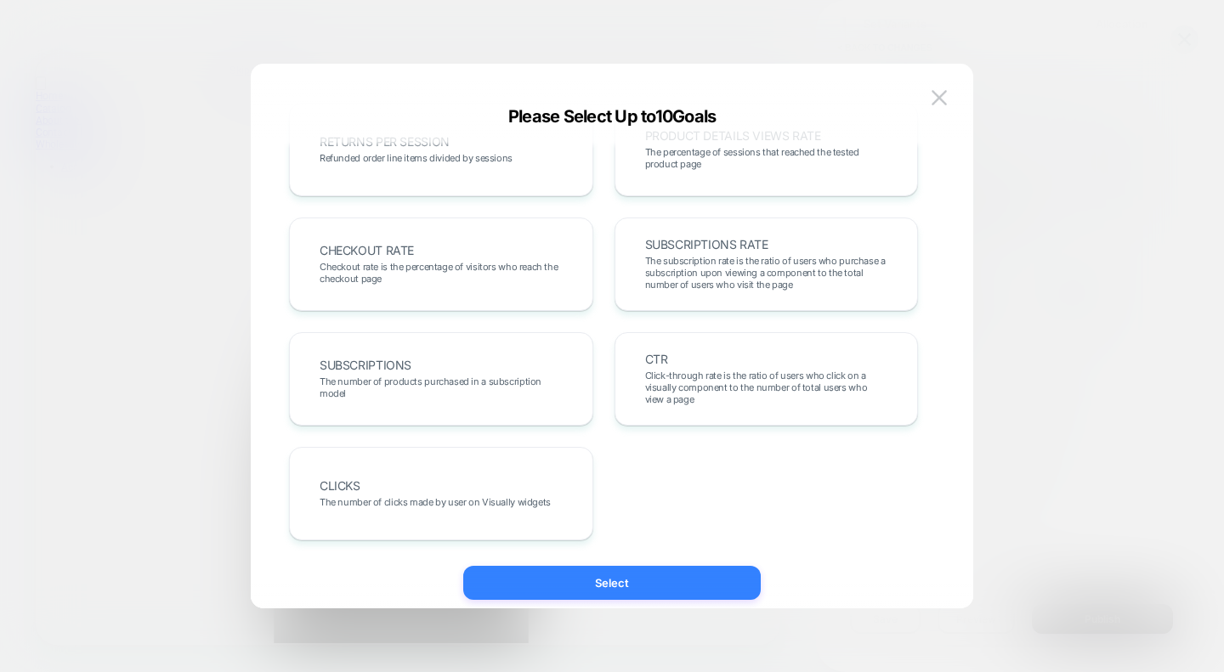
click at [558, 594] on button "Select" at bounding box center [611, 583] width 297 height 34
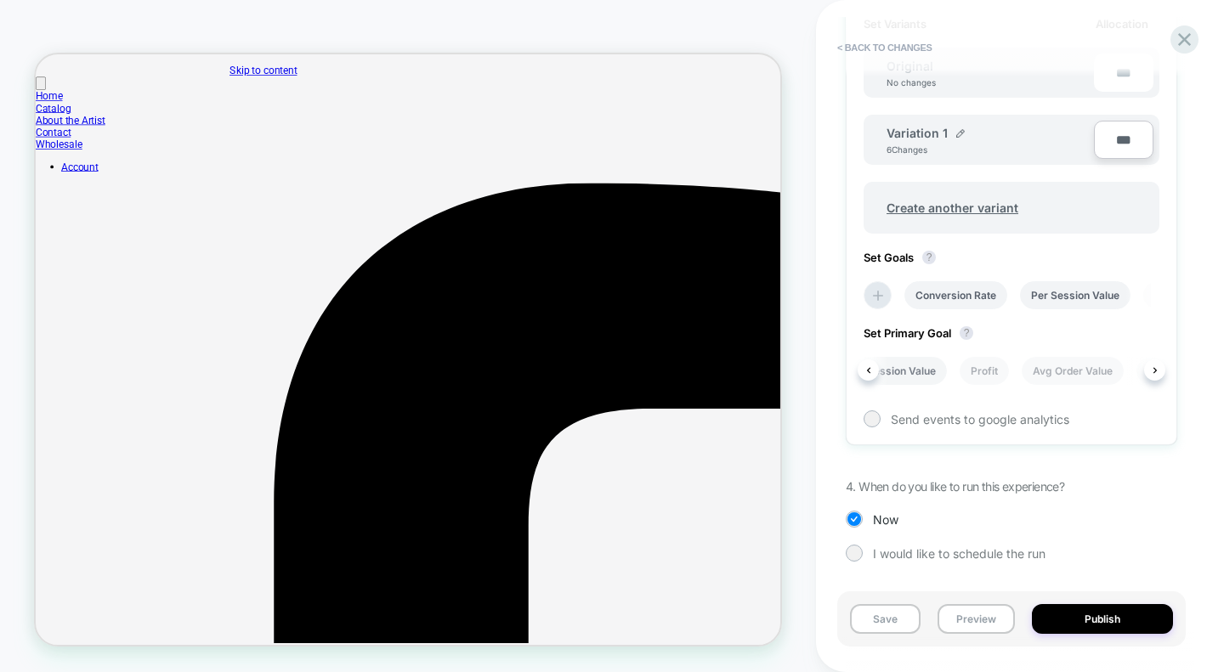
scroll to position [0, 167]
click at [1053, 360] on li "Avg Order Value" at bounding box center [1048, 371] width 102 height 28
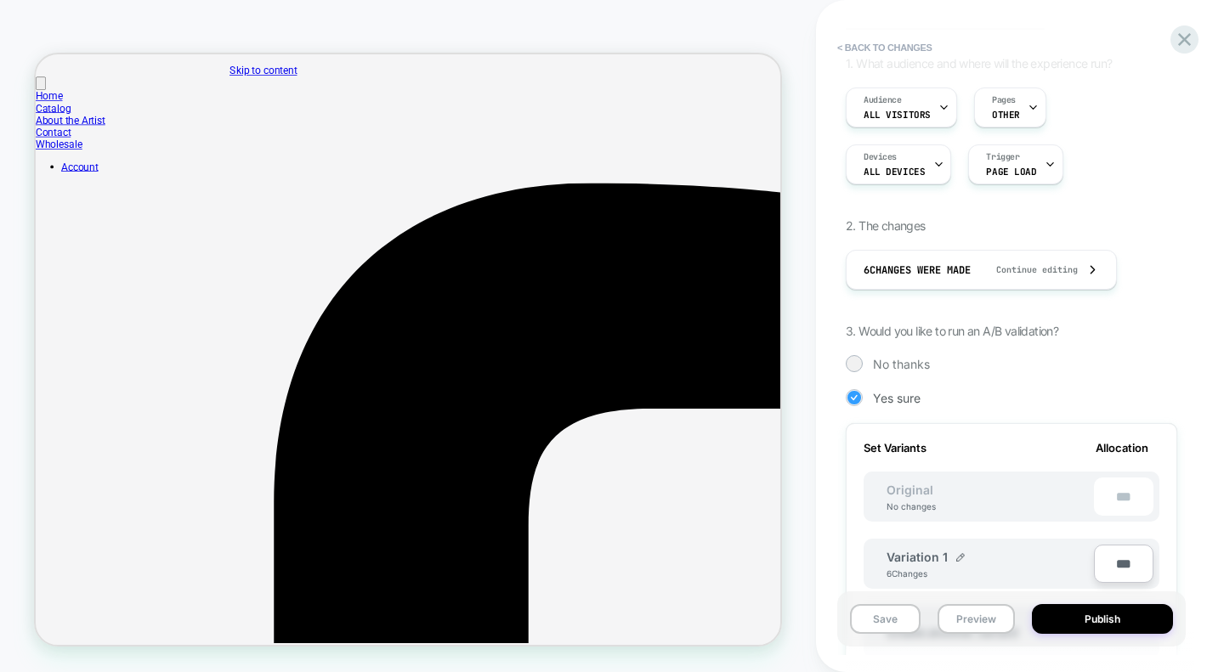
scroll to position [0, 0]
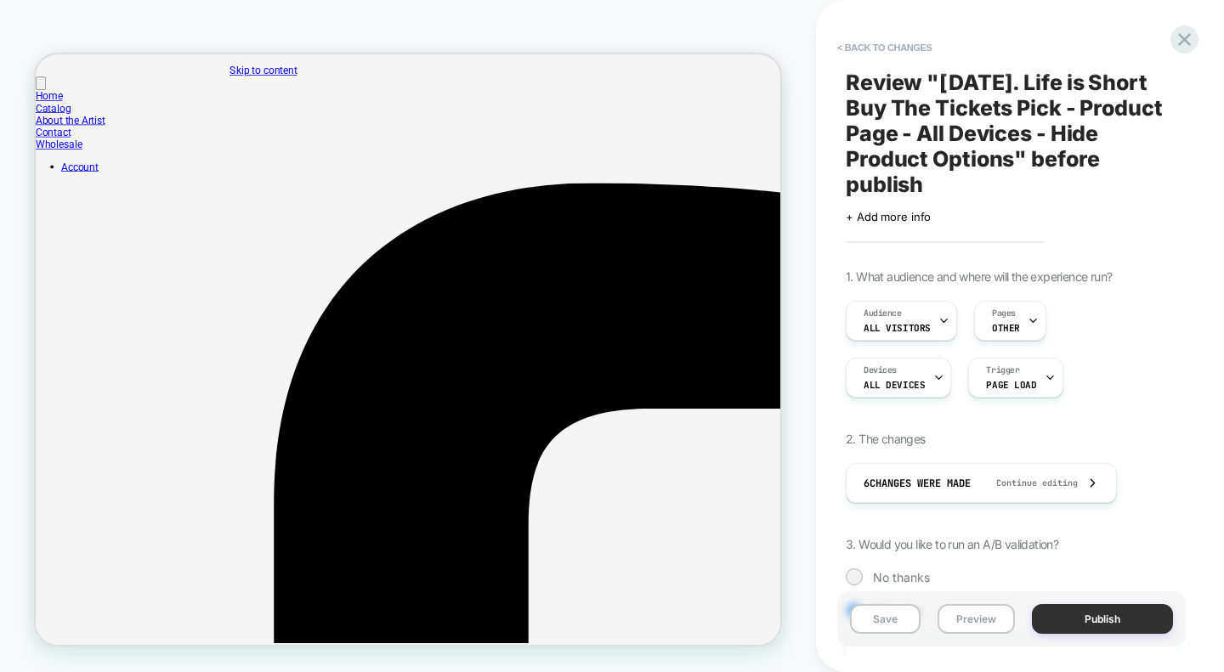
click at [1077, 622] on button "Publish" at bounding box center [1102, 619] width 141 height 30
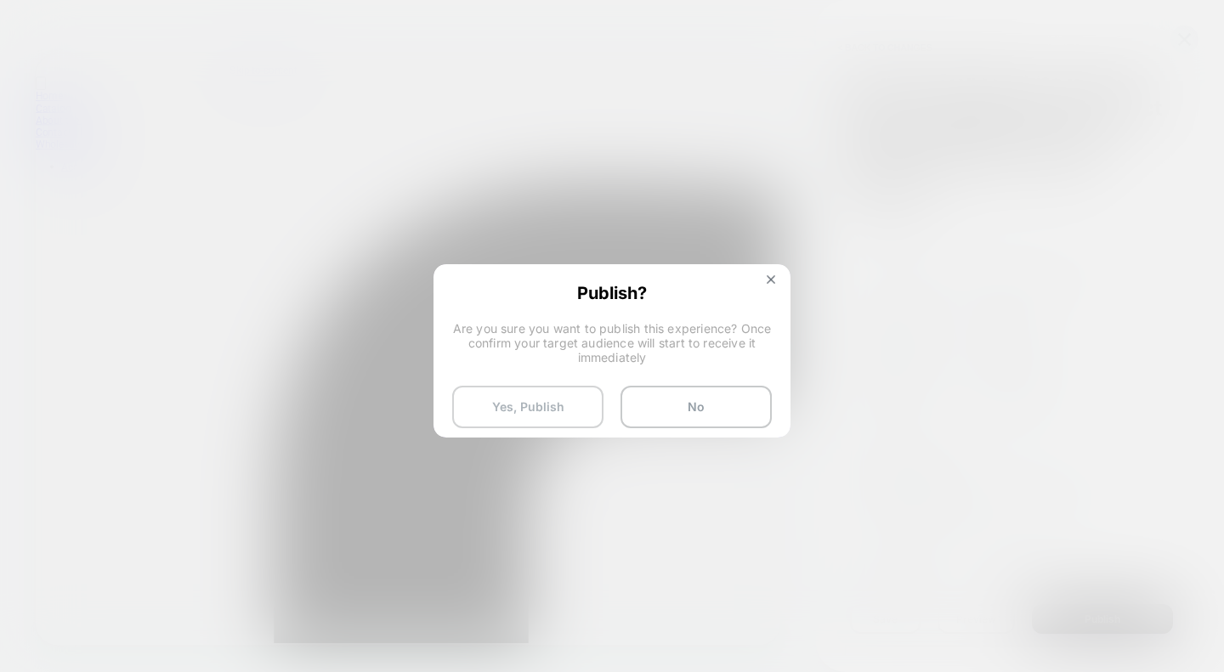
click at [547, 413] on button "Yes, Publish" at bounding box center [527, 407] width 151 height 42
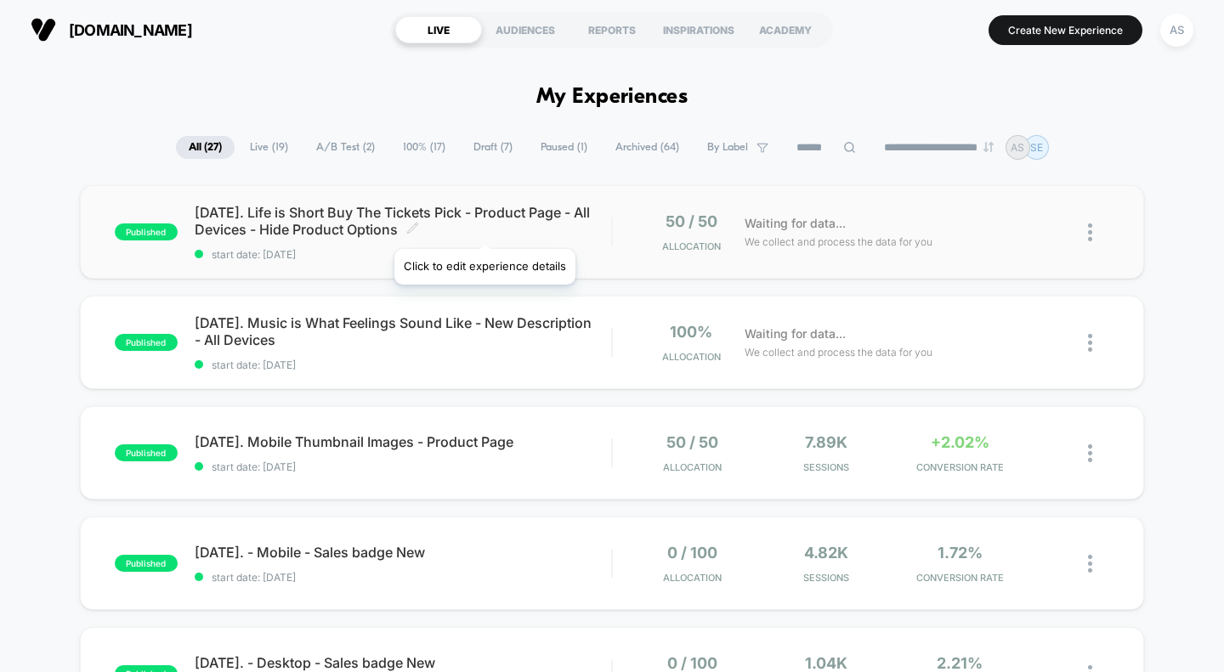
click at [419, 228] on icon at bounding box center [412, 228] width 13 height 13
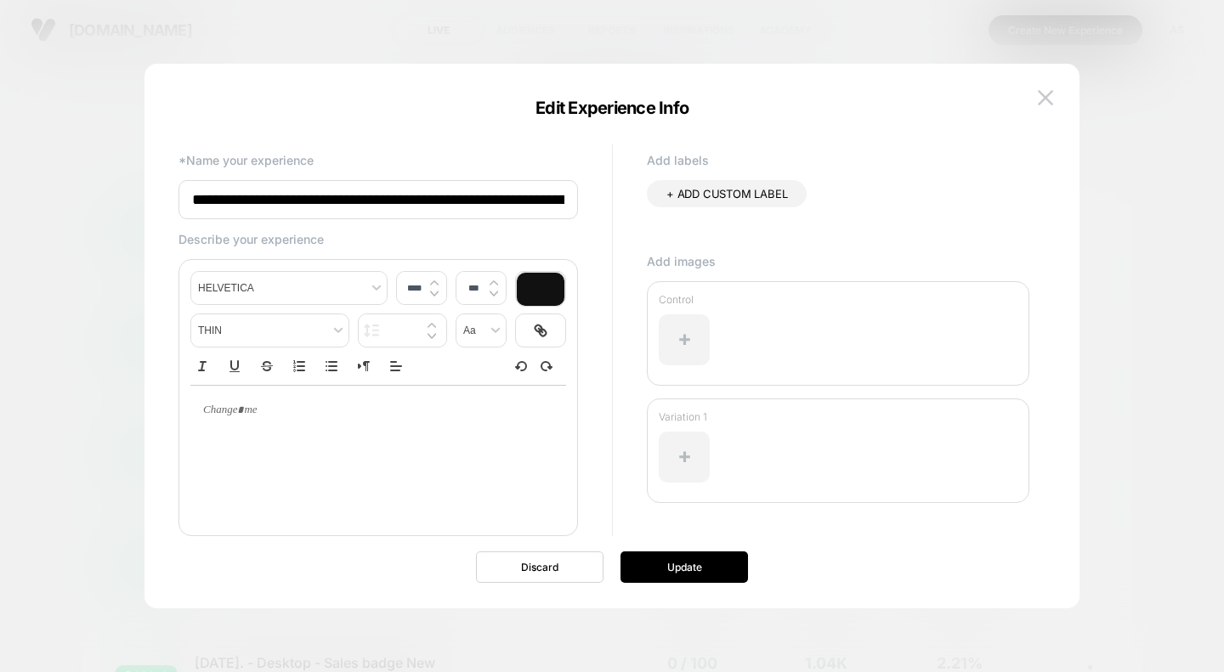
click at [362, 201] on input "**********" at bounding box center [377, 199] width 399 height 39
click at [1046, 95] on img at bounding box center [1045, 97] width 15 height 14
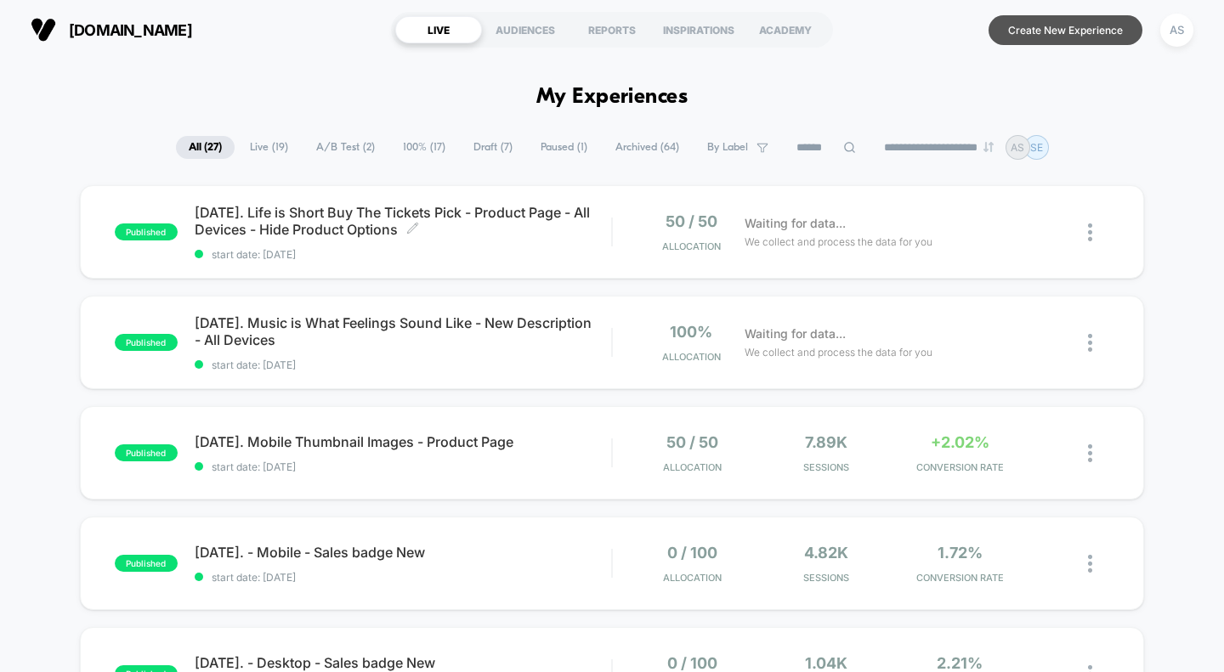
click at [1078, 35] on button "Create New Experience" at bounding box center [1065, 30] width 154 height 30
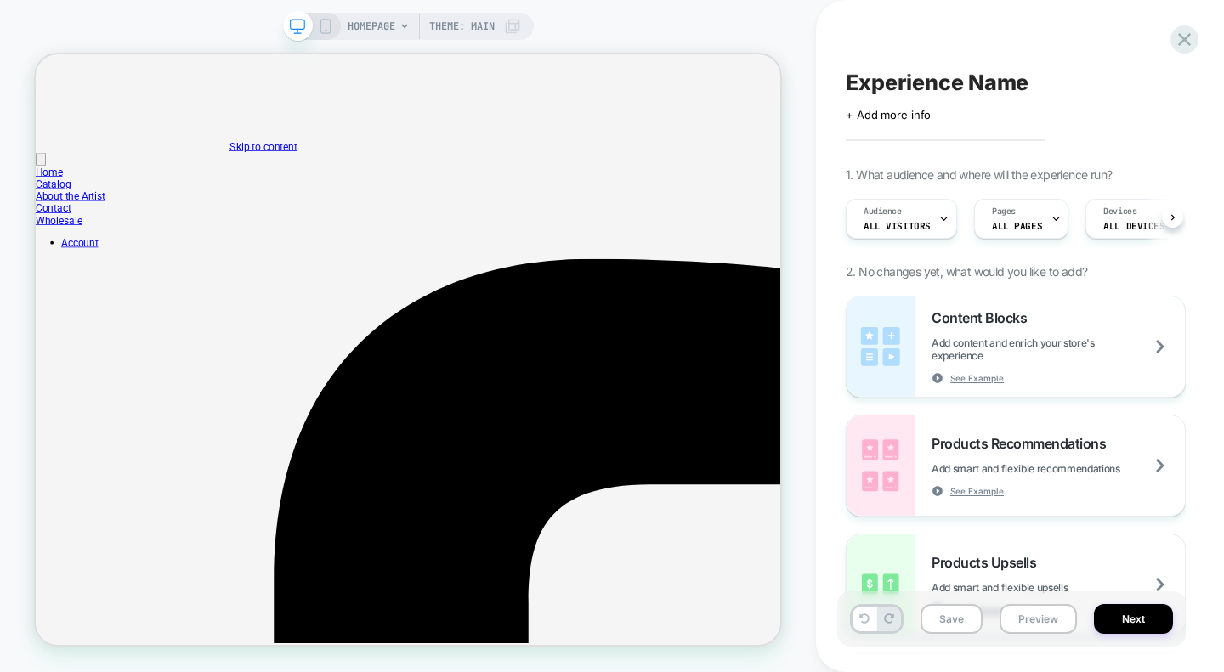
scroll to position [0, 1]
click at [919, 84] on span "Experience Name" at bounding box center [937, 82] width 183 height 25
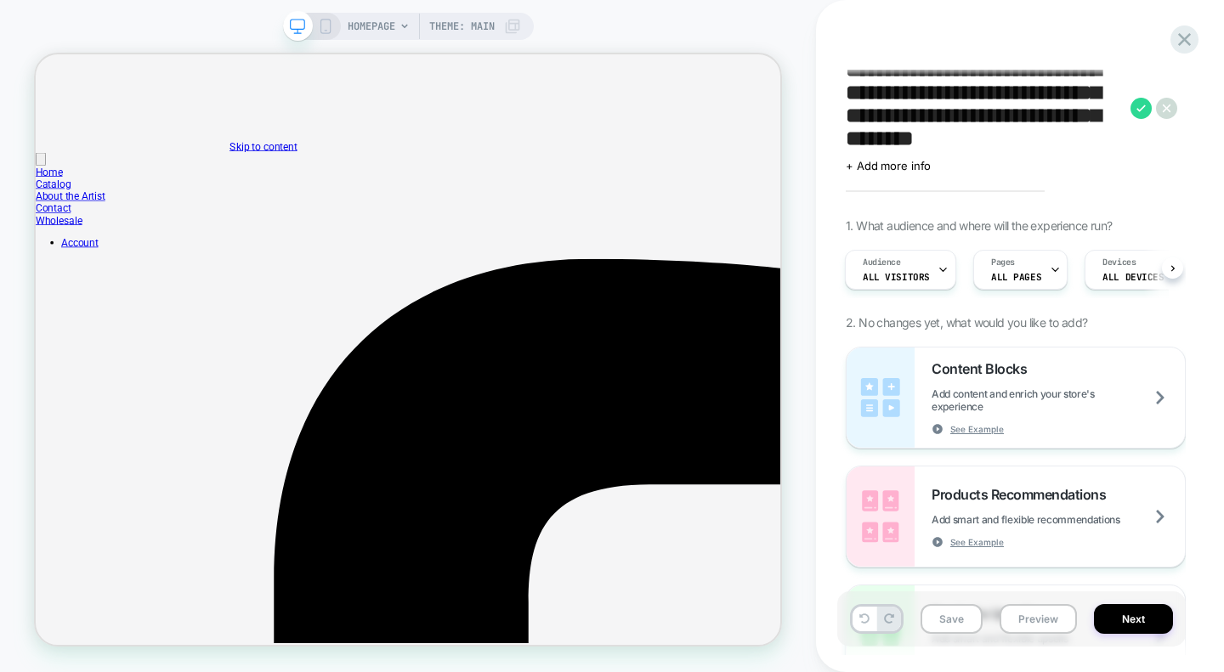
scroll to position [0, 0]
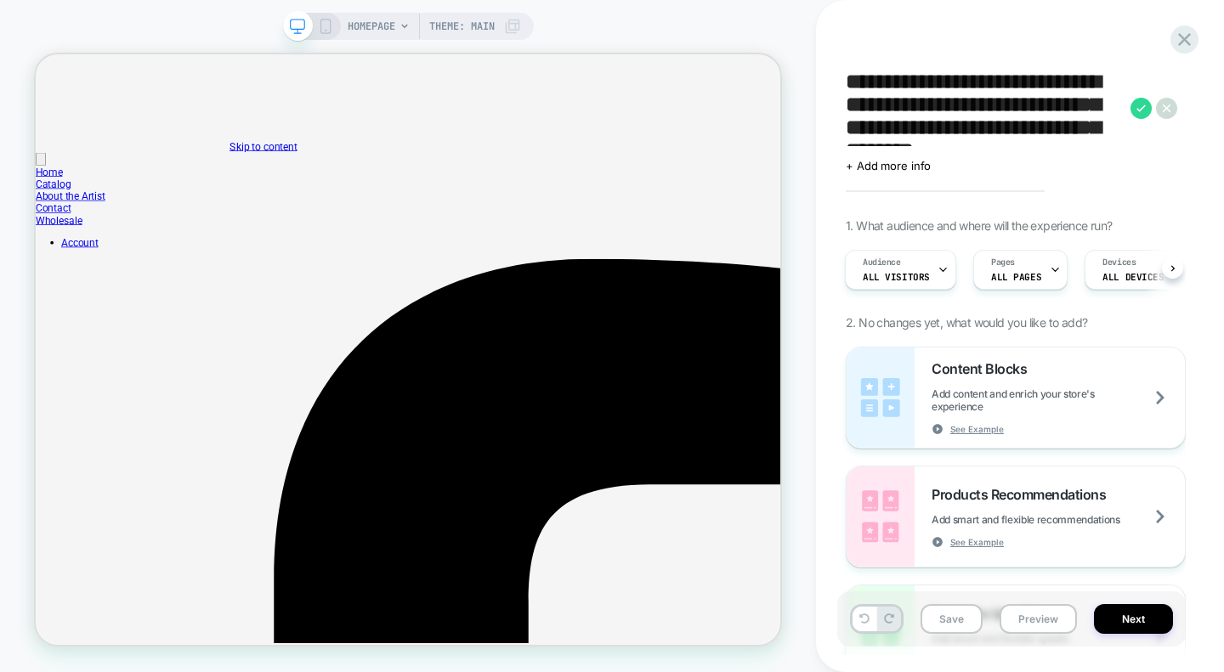
drag, startPoint x: 1063, startPoint y: 107, endPoint x: 985, endPoint y: 81, distance: 82.5
click at [985, 81] on textarea "**********" at bounding box center [984, 108] width 276 height 76
type textarea "**********"
click at [1138, 110] on icon at bounding box center [1140, 108] width 21 height 21
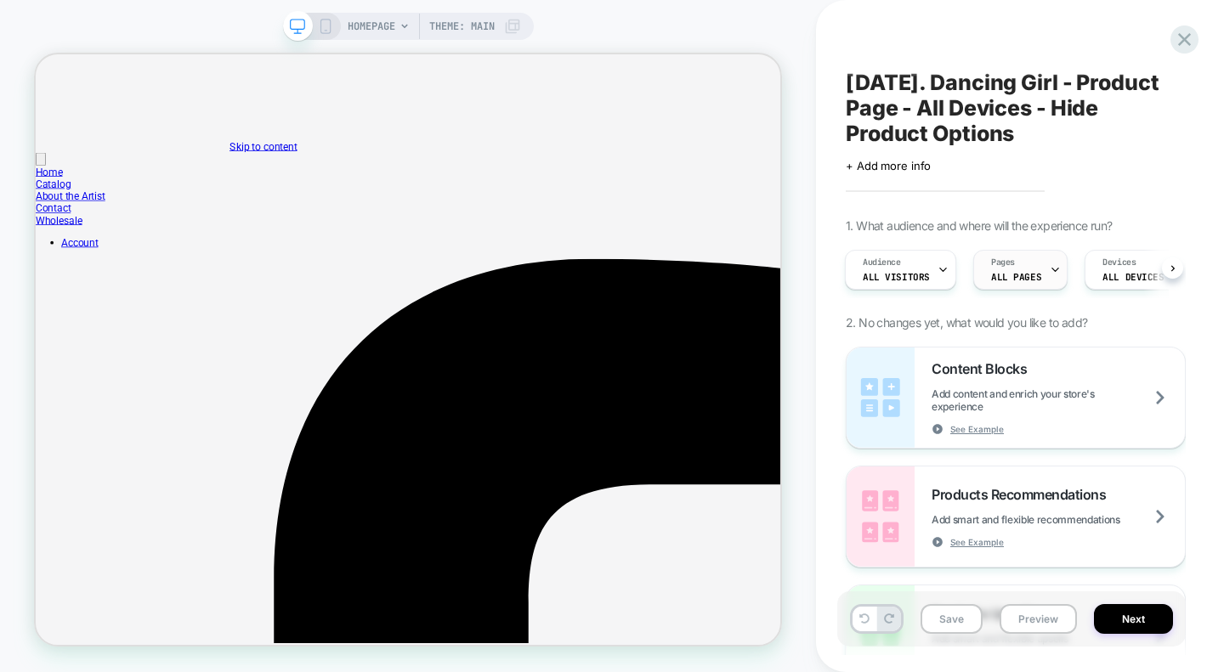
click at [1033, 272] on span "ALL PAGES" at bounding box center [1016, 277] width 50 height 12
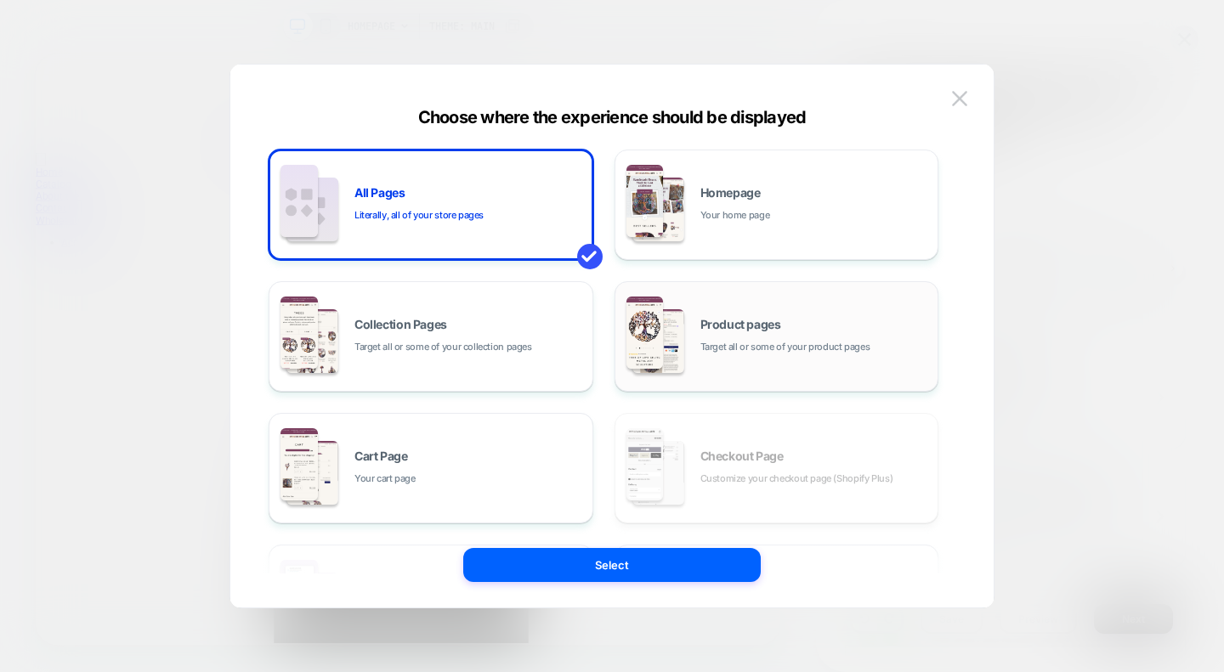
click at [727, 344] on span "Target all or some of your product pages" at bounding box center [785, 347] width 170 height 16
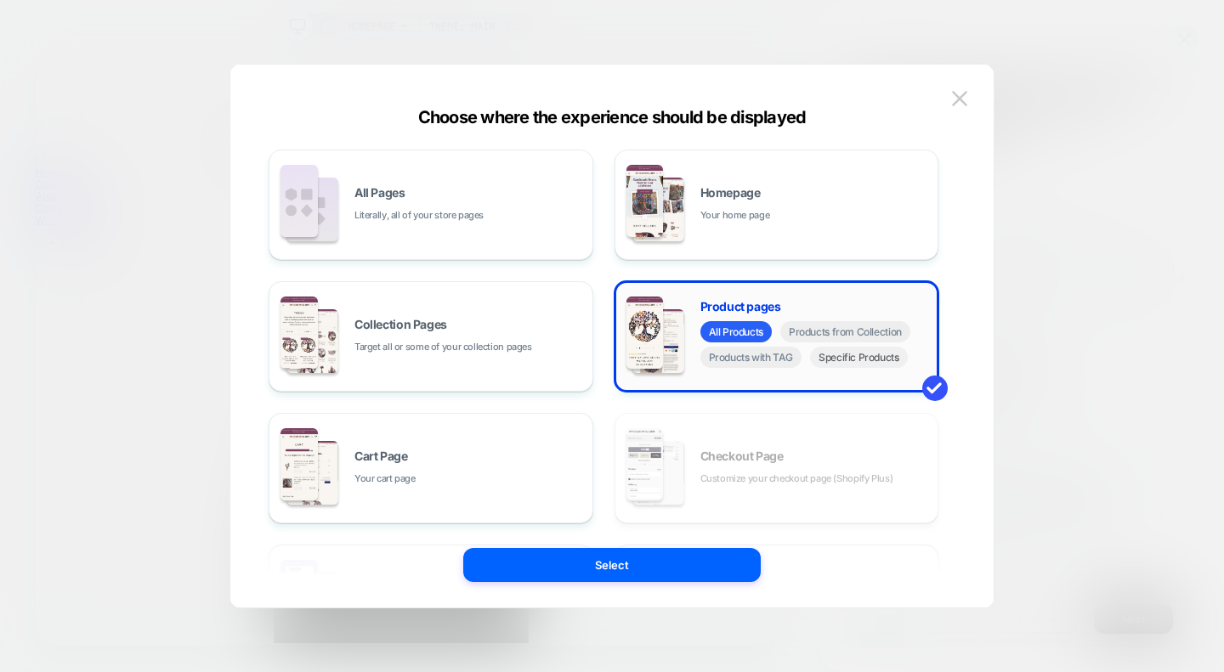
click at [869, 358] on span "Specific Products" at bounding box center [859, 357] width 98 height 21
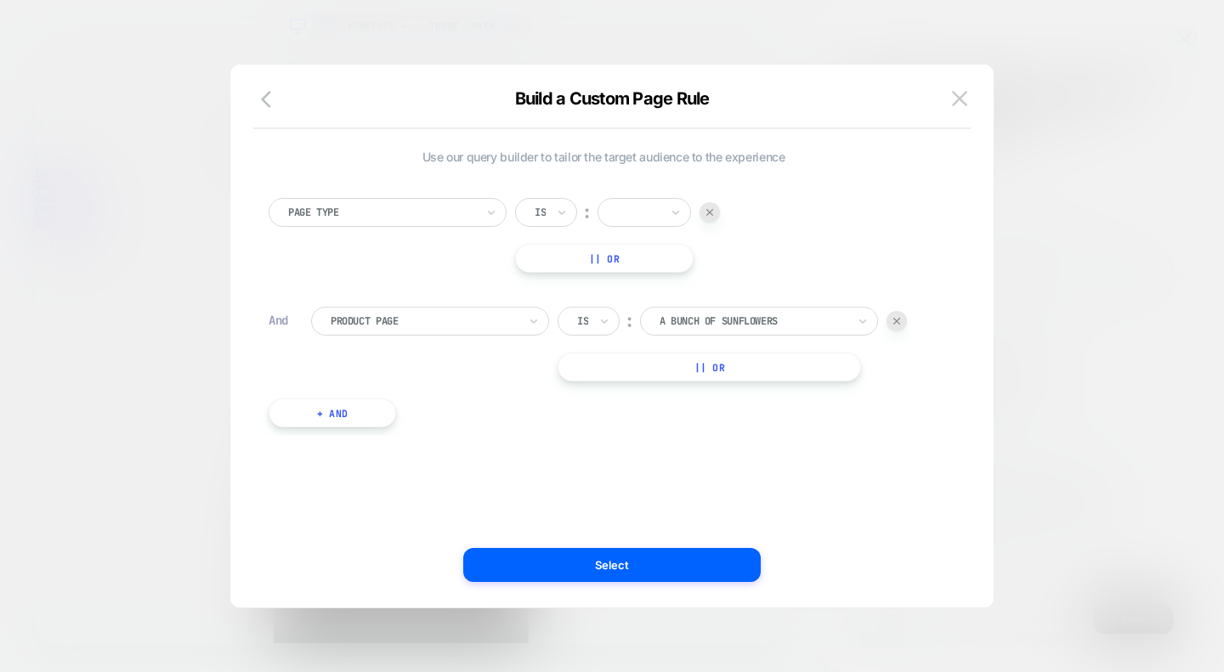
click at [624, 197] on div "Page Type Is ︰ || Or And Product Page Is ︰ a bunch of sunflowers A BUNCH OF SUN…" at bounding box center [603, 304] width 687 height 263
click at [633, 203] on div at bounding box center [638, 212] width 46 height 19
click at [647, 340] on div "Product" at bounding box center [671, 340] width 110 height 27
click at [742, 319] on div at bounding box center [752, 321] width 187 height 15
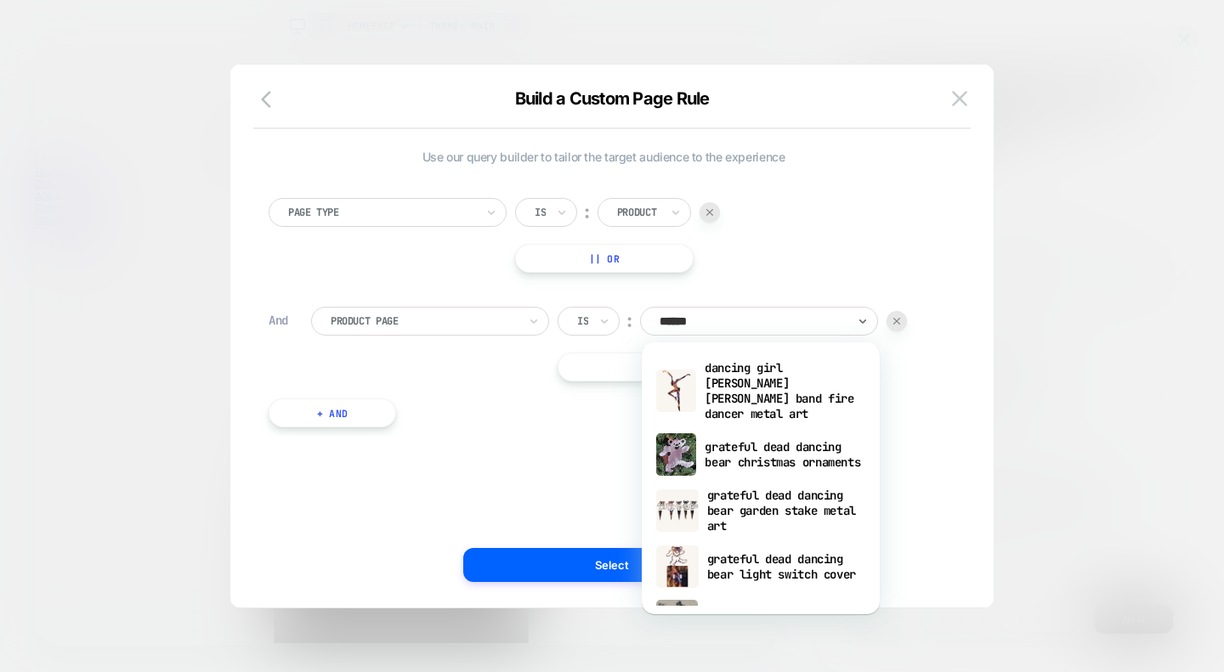
type input "*******"
click at [747, 380] on div "dancing girl dave matthew band fire dancer metal art" at bounding box center [760, 390] width 221 height 73
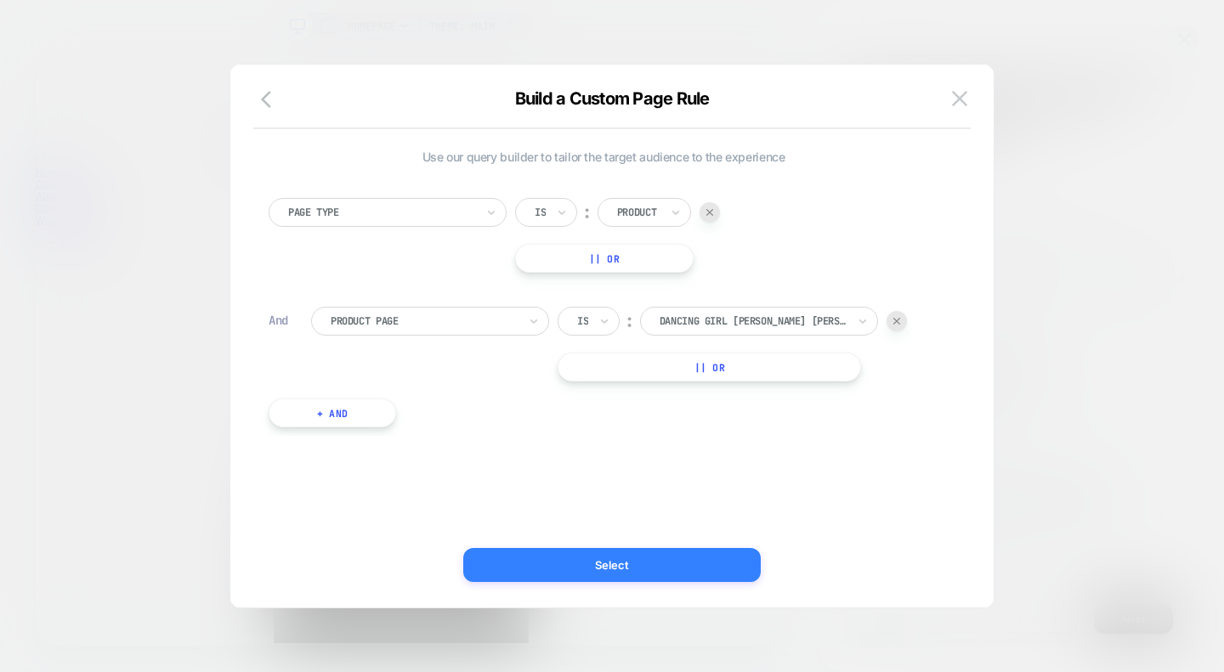
click at [636, 563] on button "Select" at bounding box center [611, 565] width 297 height 34
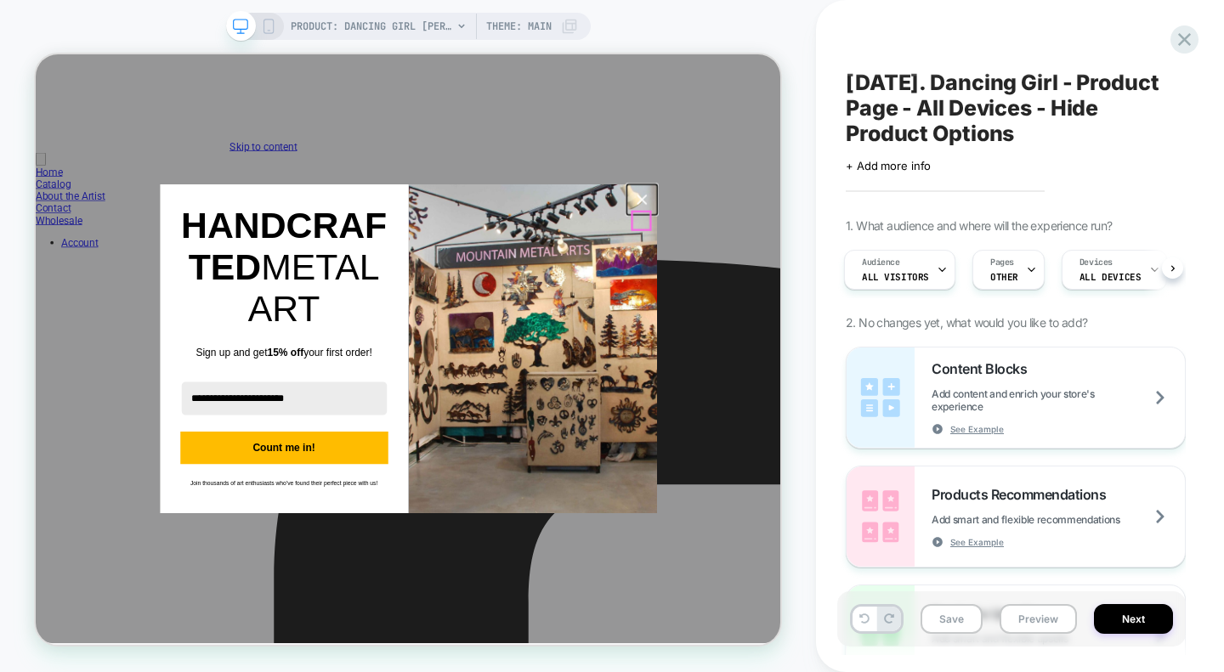
click at [846, 255] on icon "close icon" at bounding box center [844, 248] width 14 height 14
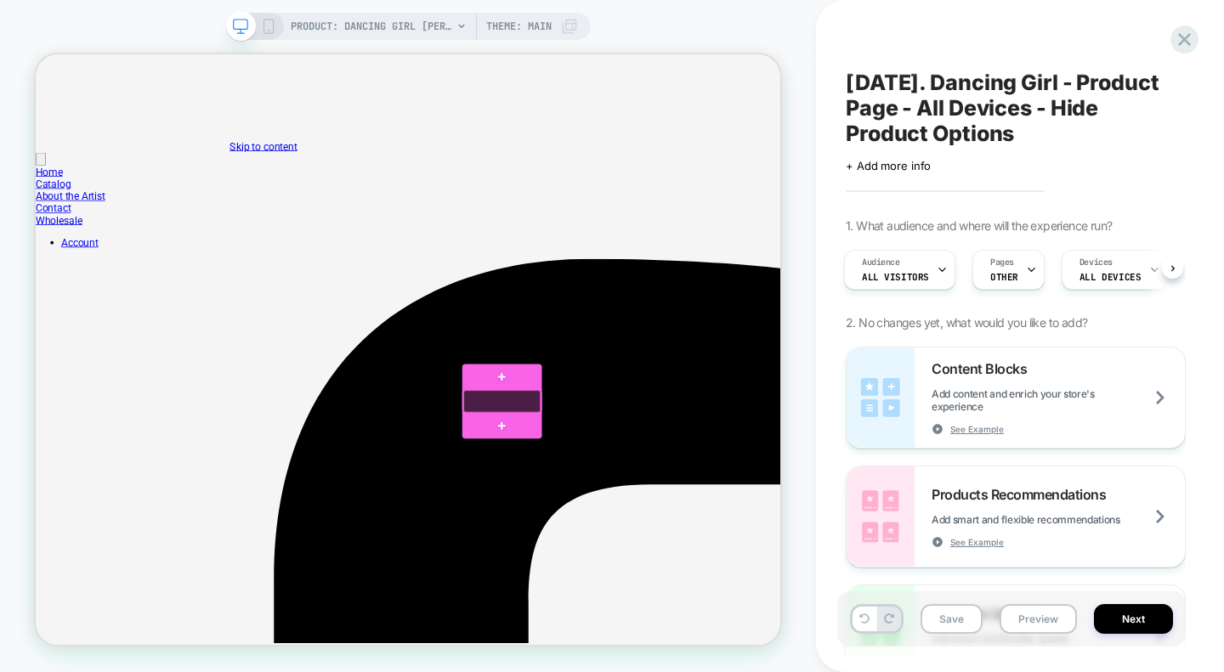
click at [644, 512] on div at bounding box center [658, 517] width 104 height 30
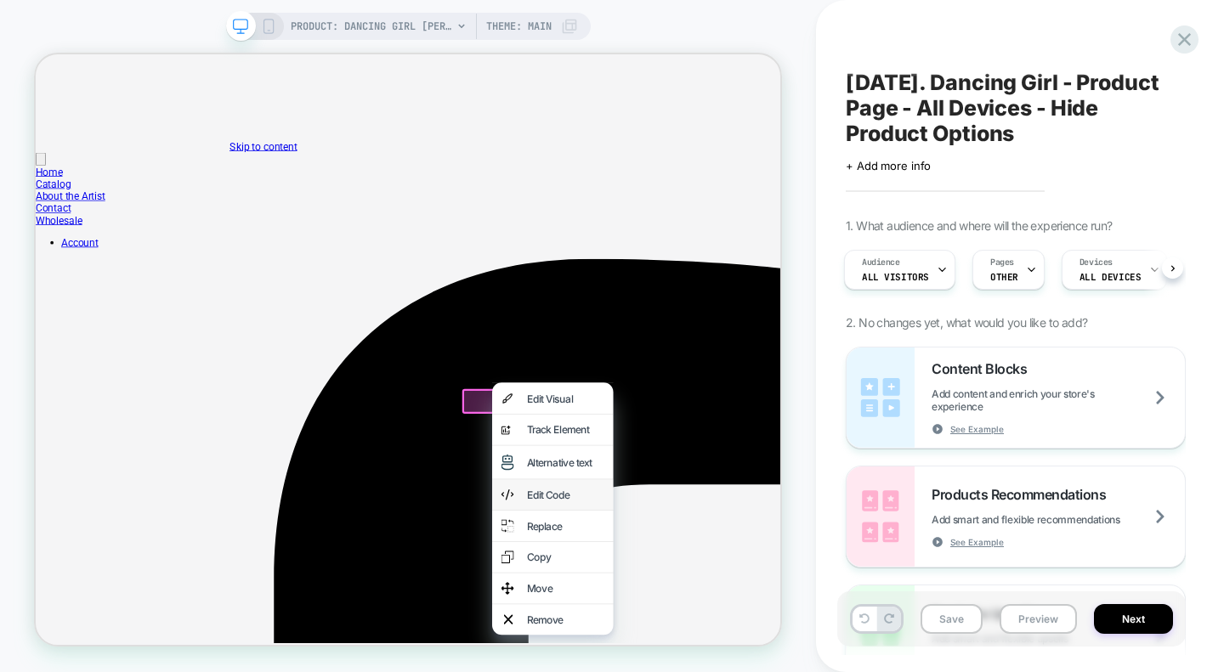
click at [721, 662] on div "Edit Code" at bounding box center [724, 641] width 161 height 41
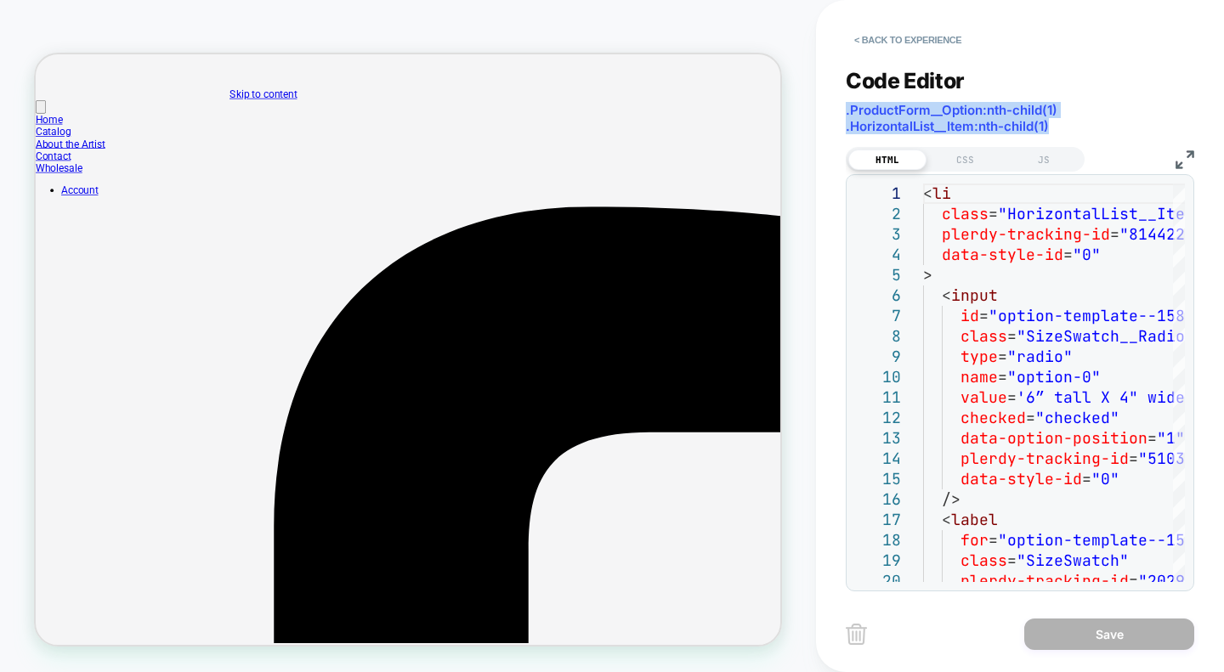
drag, startPoint x: 1057, startPoint y: 127, endPoint x: 825, endPoint y: 114, distance: 232.4
click at [825, 114] on div "**********" at bounding box center [1020, 336] width 408 height 672
copy span ".ProductForm__Option:nth-child(1) .HorizontalList__Item:nth-child(1)"
click at [964, 155] on div "CSS" at bounding box center [965, 160] width 78 height 20
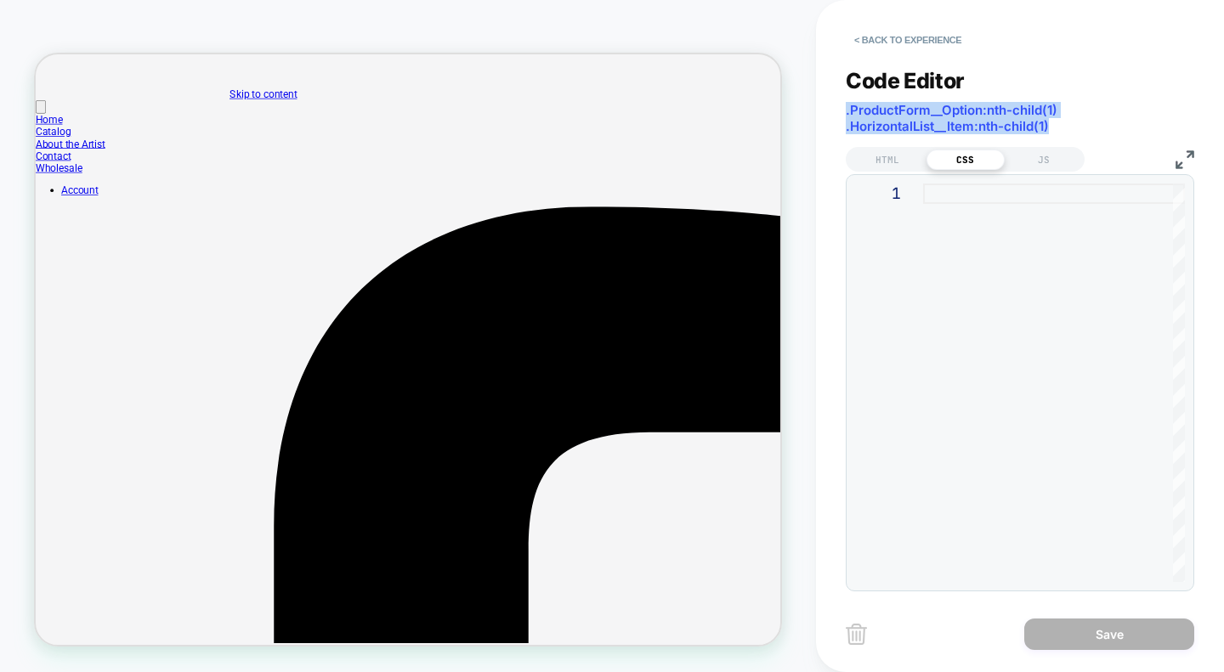
click at [966, 223] on div at bounding box center [1054, 383] width 262 height 399
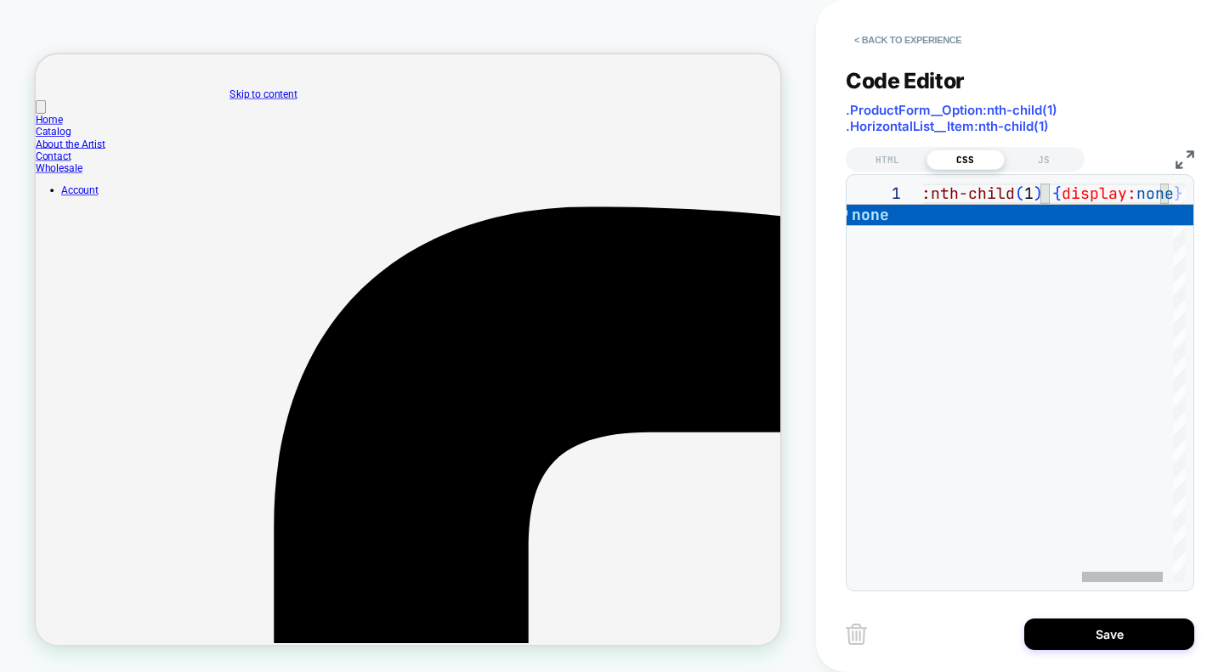
scroll to position [0, 761]
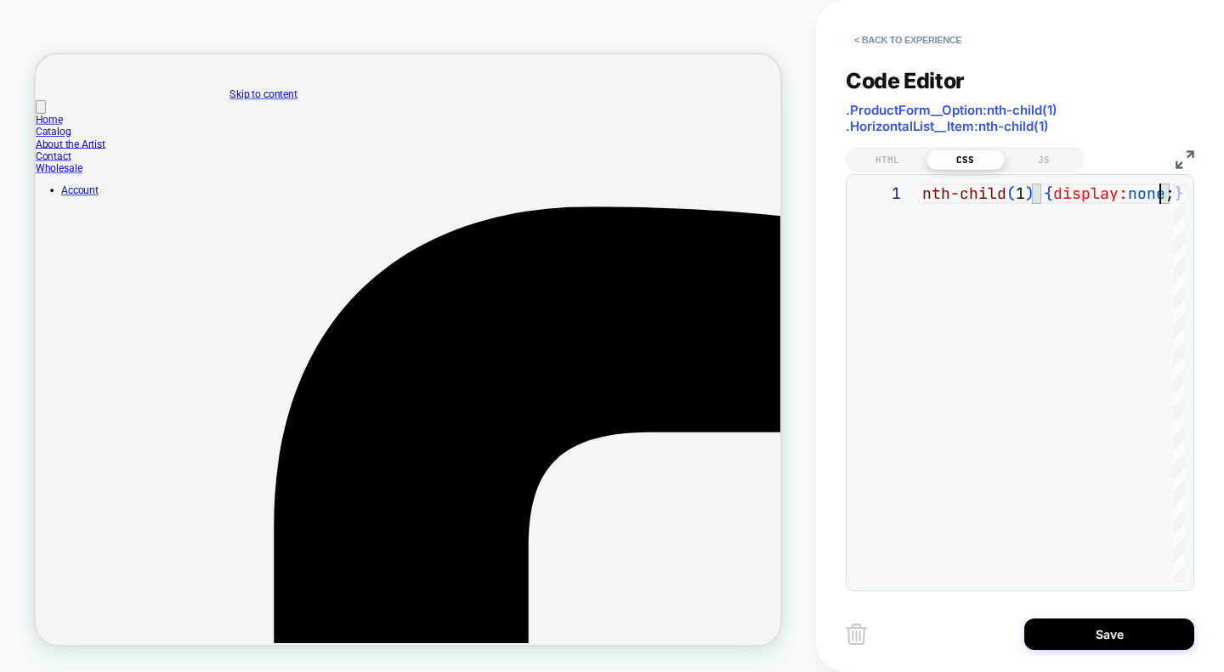
type textarea "**********"
click at [1061, 627] on button "Save" at bounding box center [1109, 634] width 170 height 31
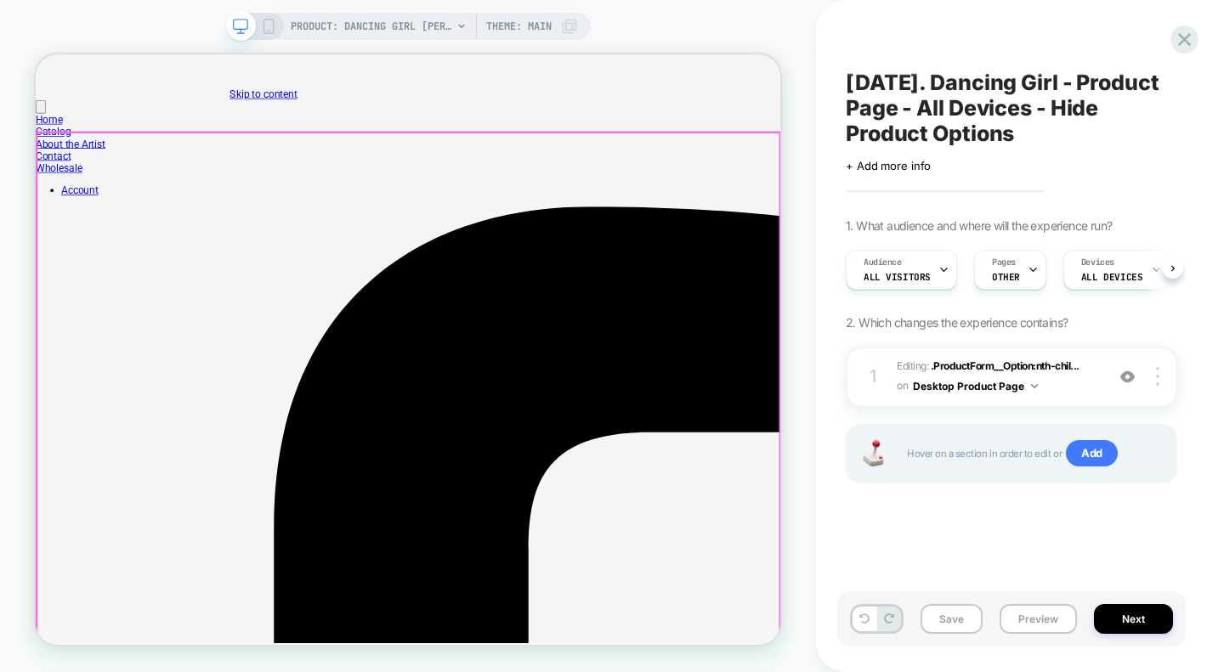
scroll to position [0, 1]
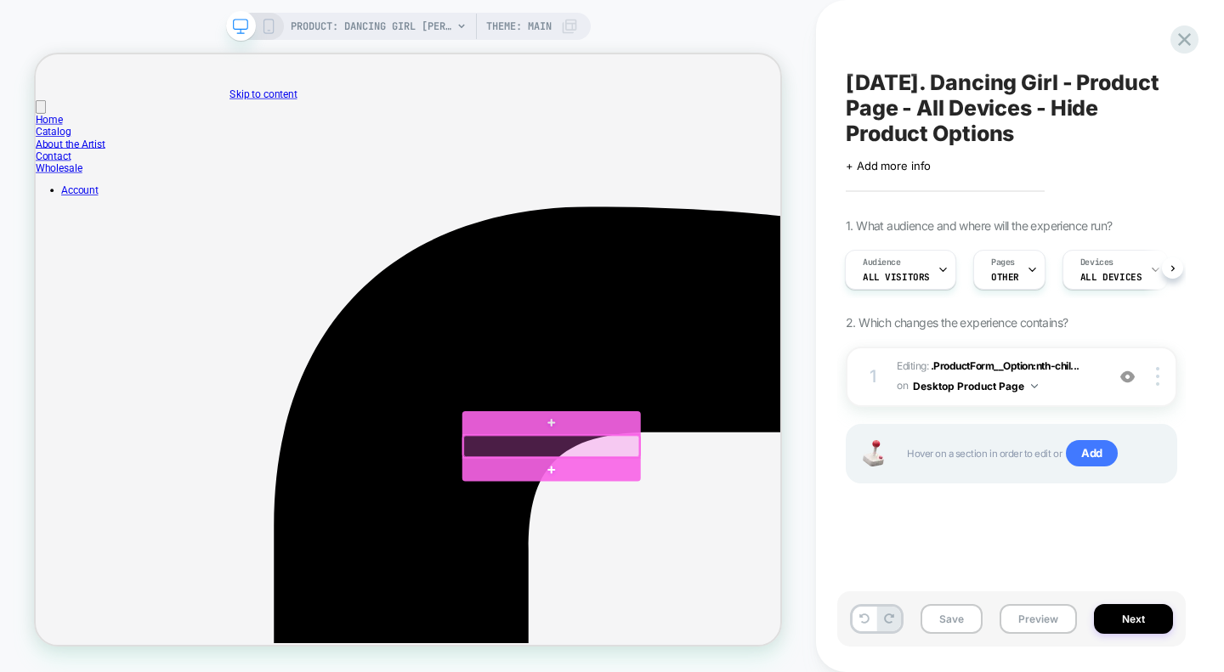
click at [720, 577] on div at bounding box center [723, 578] width 235 height 30
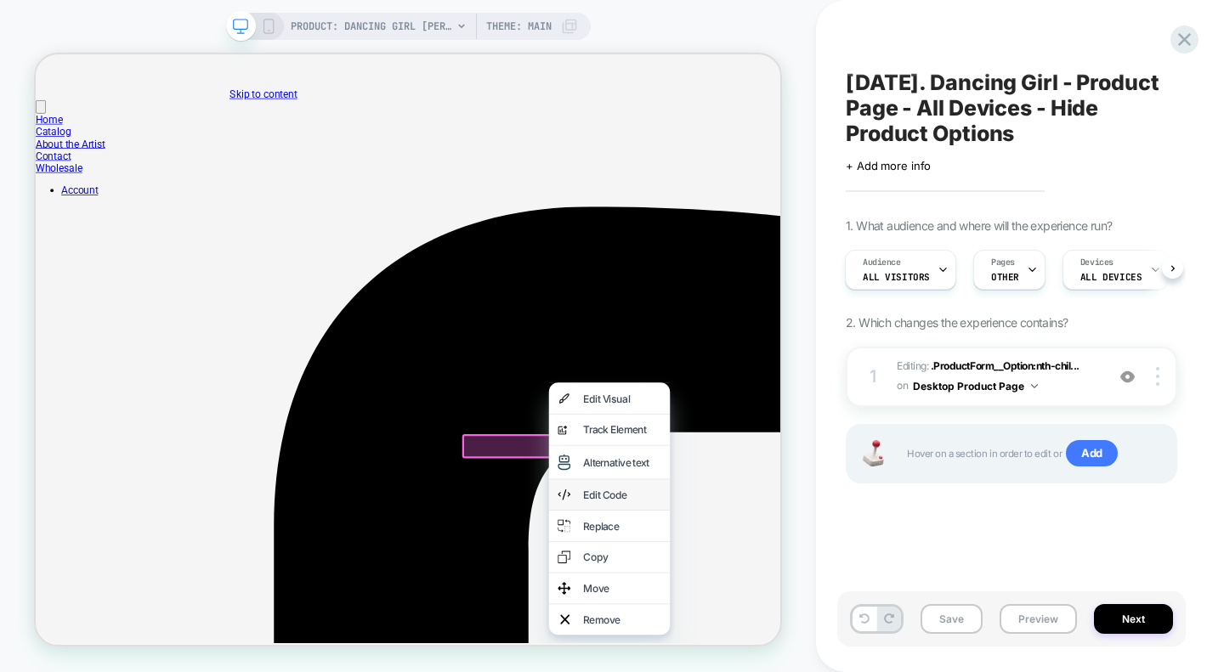
click at [806, 650] on div "Edit Code" at bounding box center [818, 641] width 104 height 17
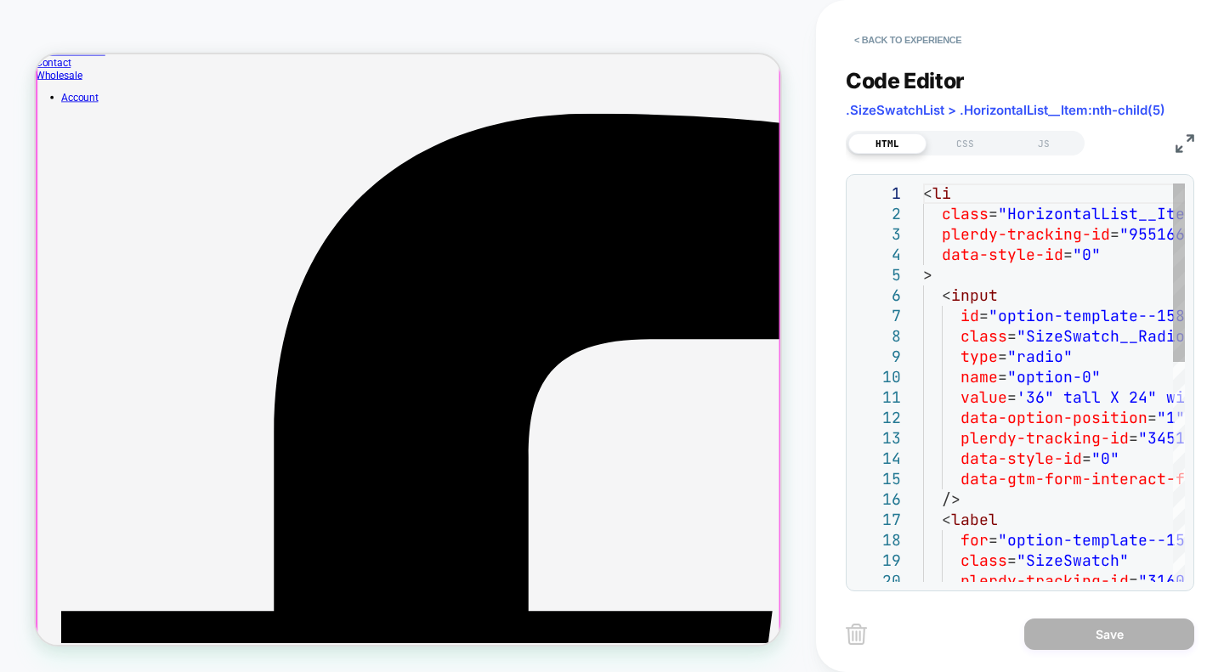
scroll to position [199, 0]
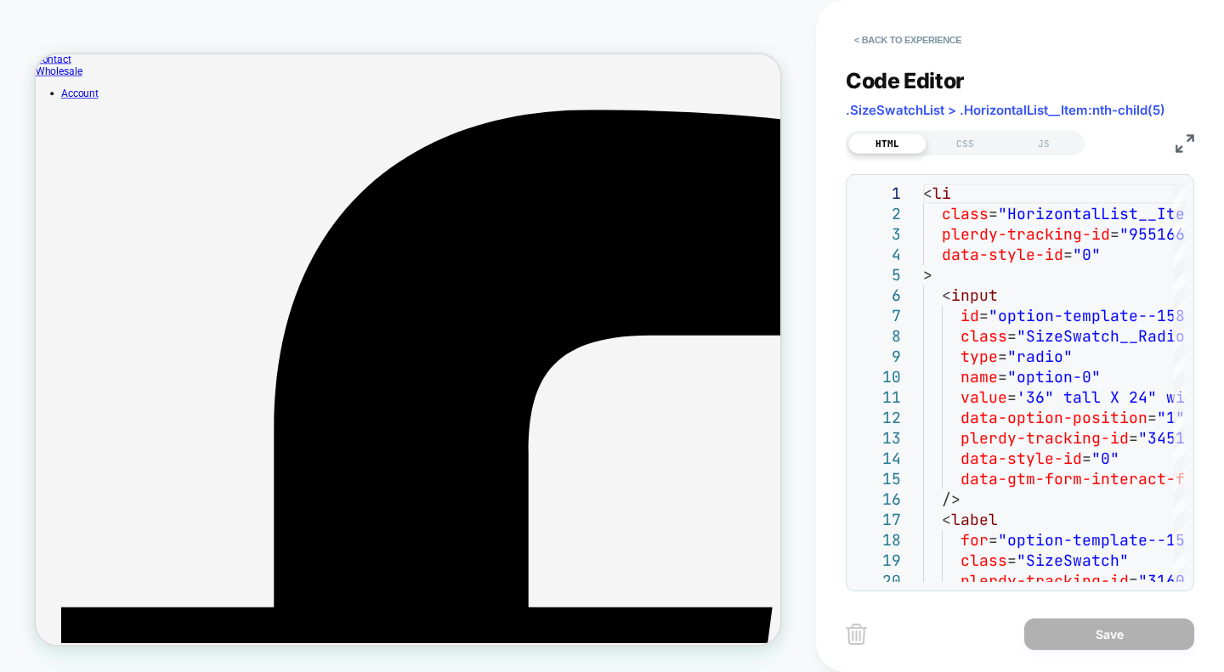
click at [1056, 107] on span ".SizeSwatchList > .HorizontalList__Item:nth-child(5)" at bounding box center [1006, 110] width 320 height 16
copy div ".SizeSwatchList > .HorizontalList__Item:nth-child(5) HTML CSS JS"
click at [949, 139] on div "CSS" at bounding box center [965, 143] width 78 height 20
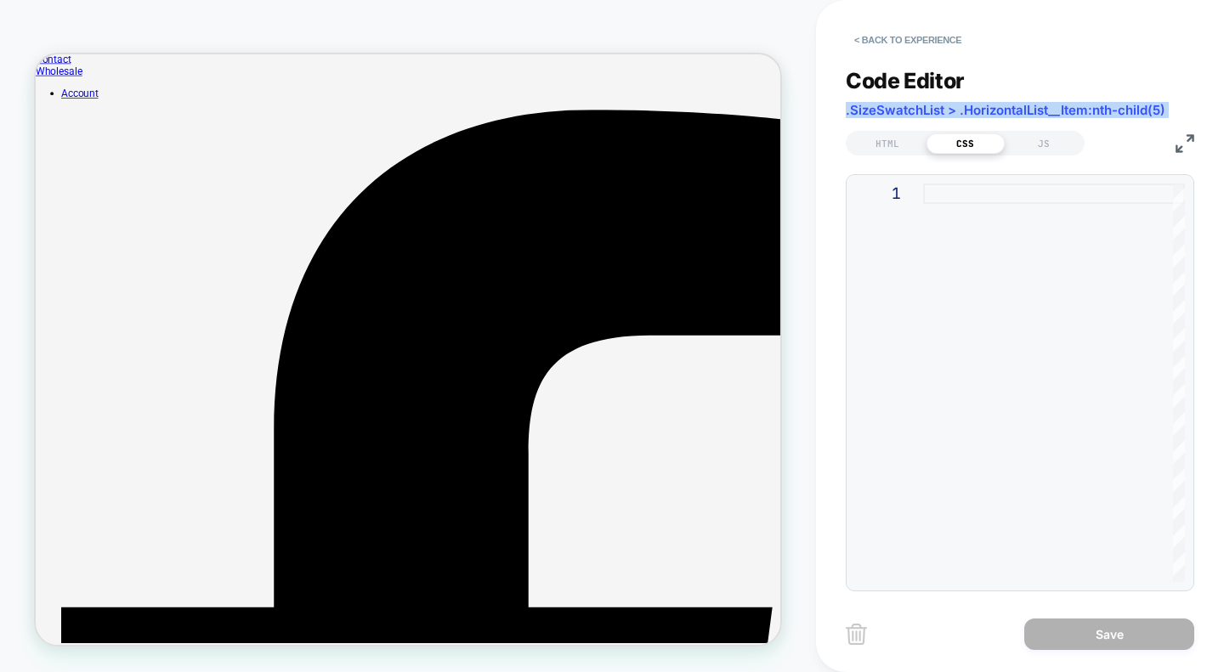
click at [980, 221] on div at bounding box center [1054, 383] width 262 height 399
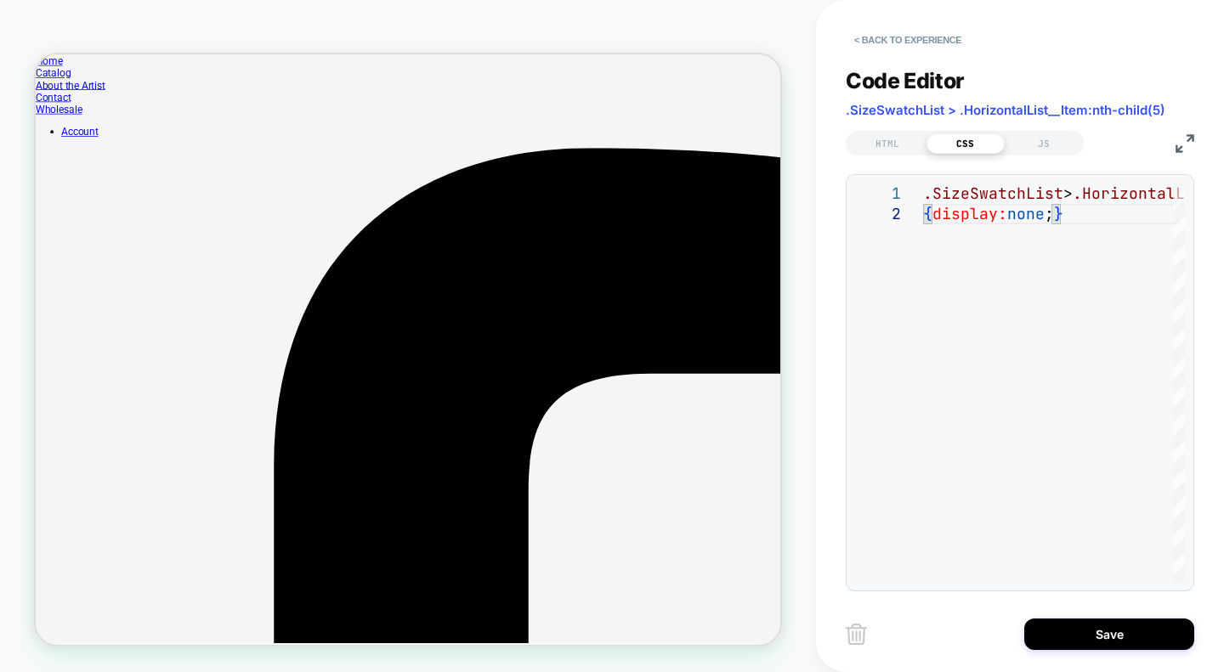
scroll to position [147, 0]
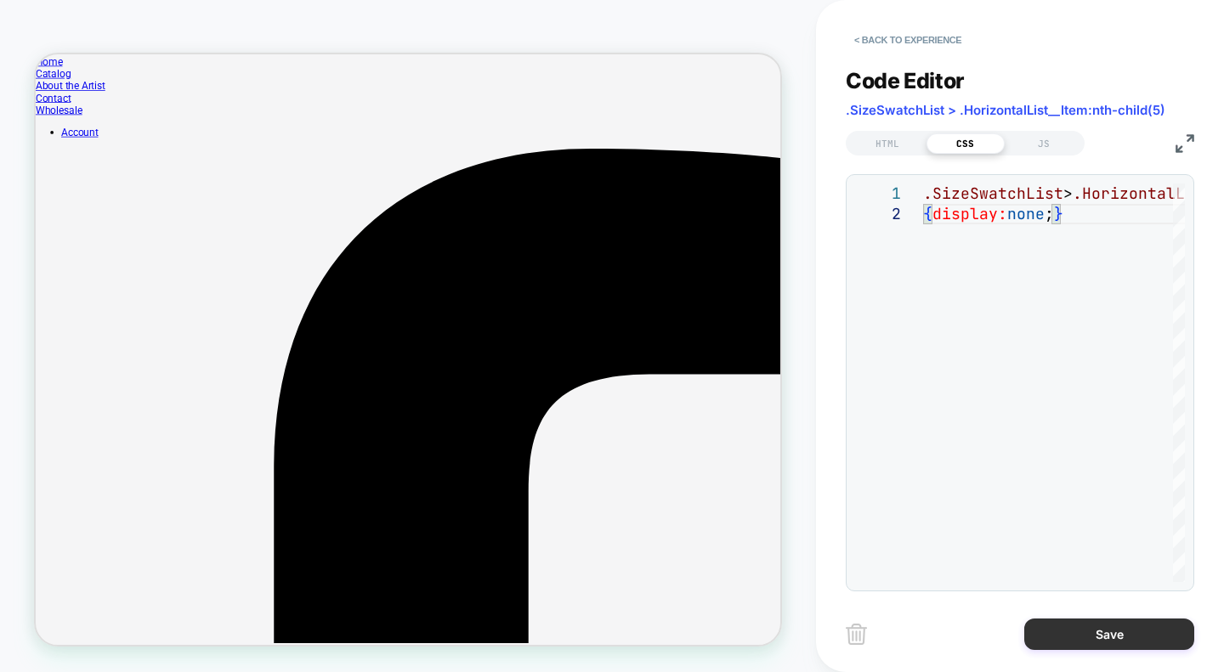
type textarea "**********"
click at [1146, 636] on button "Save" at bounding box center [1109, 634] width 170 height 31
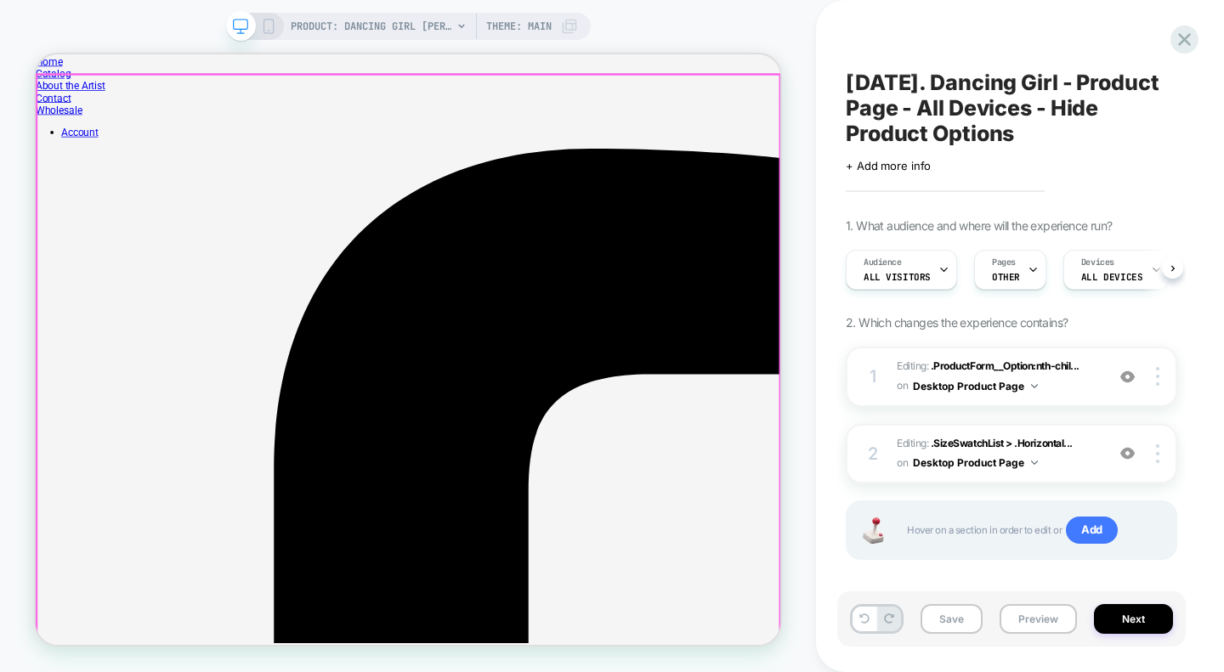
scroll to position [0, 1]
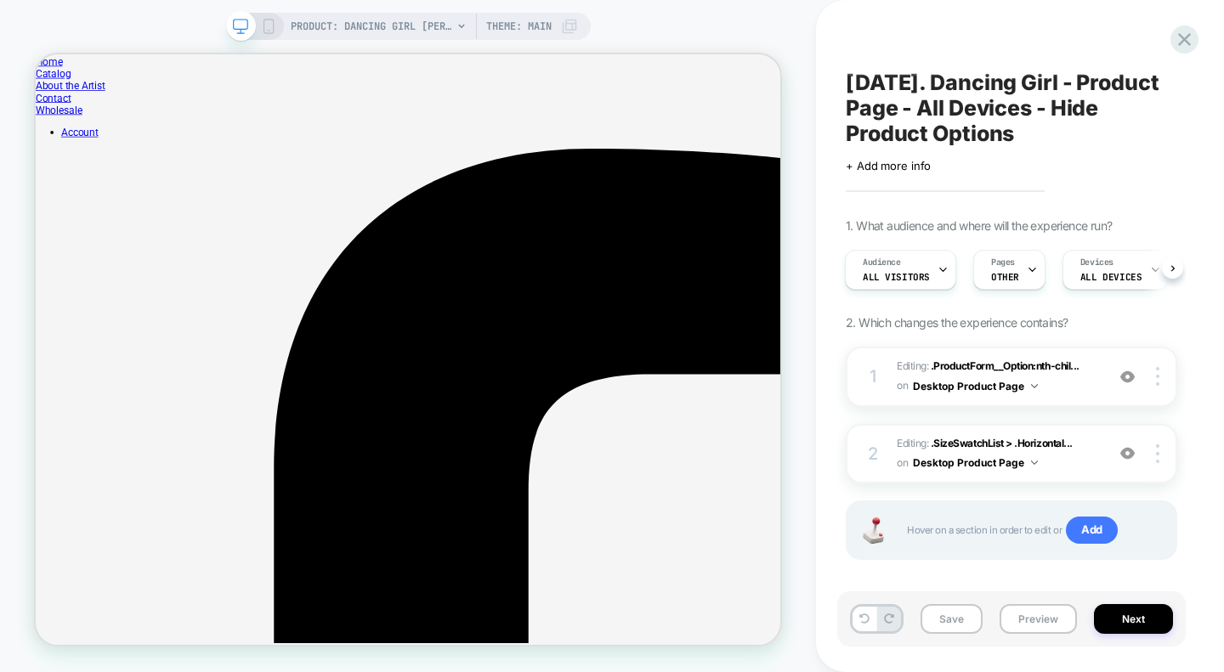
click at [265, 29] on icon at bounding box center [268, 26] width 15 height 15
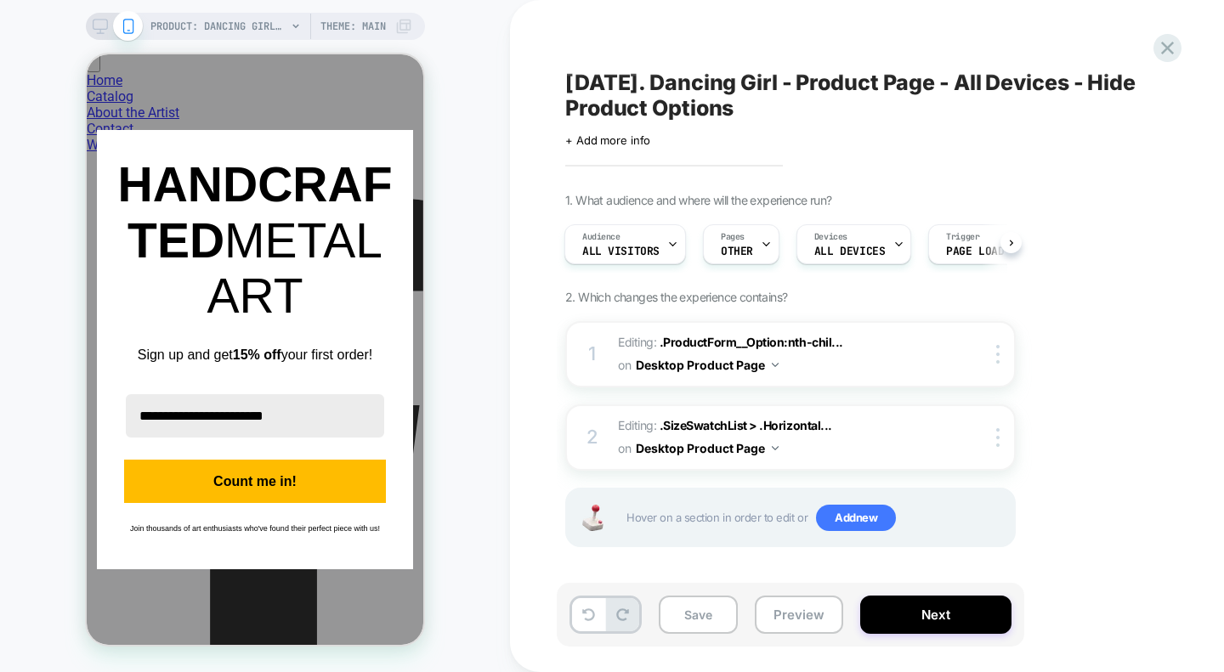
scroll to position [199, 0]
click at [392, 157] on icon "close icon" at bounding box center [393, 151] width 14 height 14
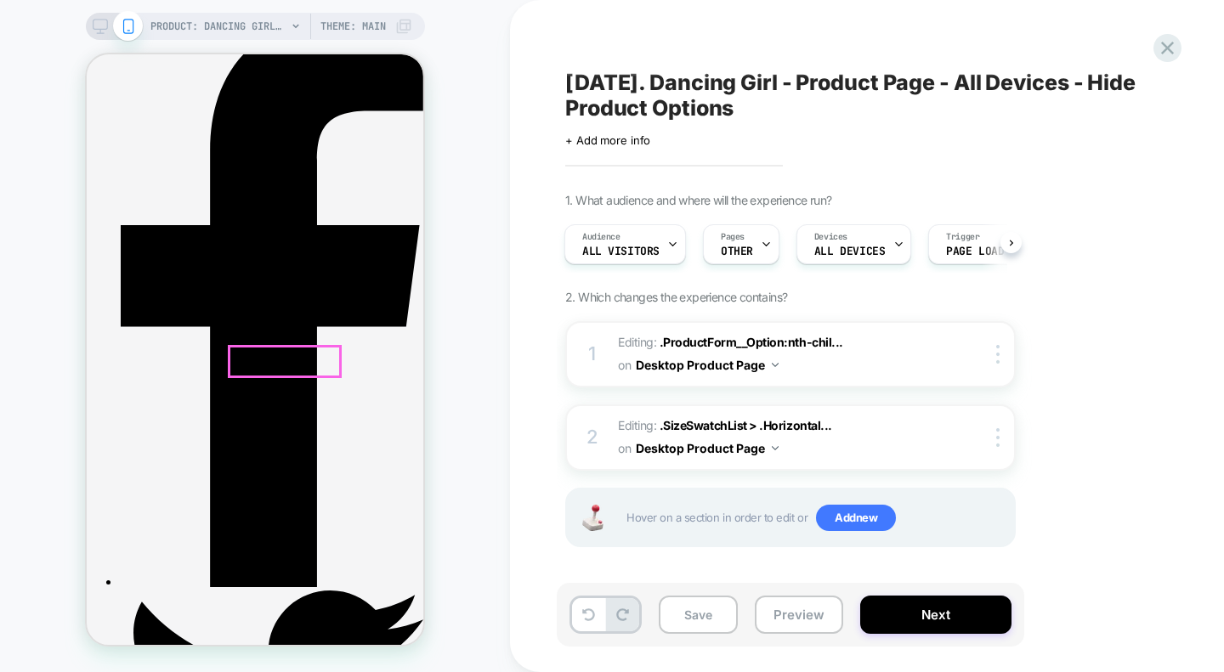
scroll to position [328, 0]
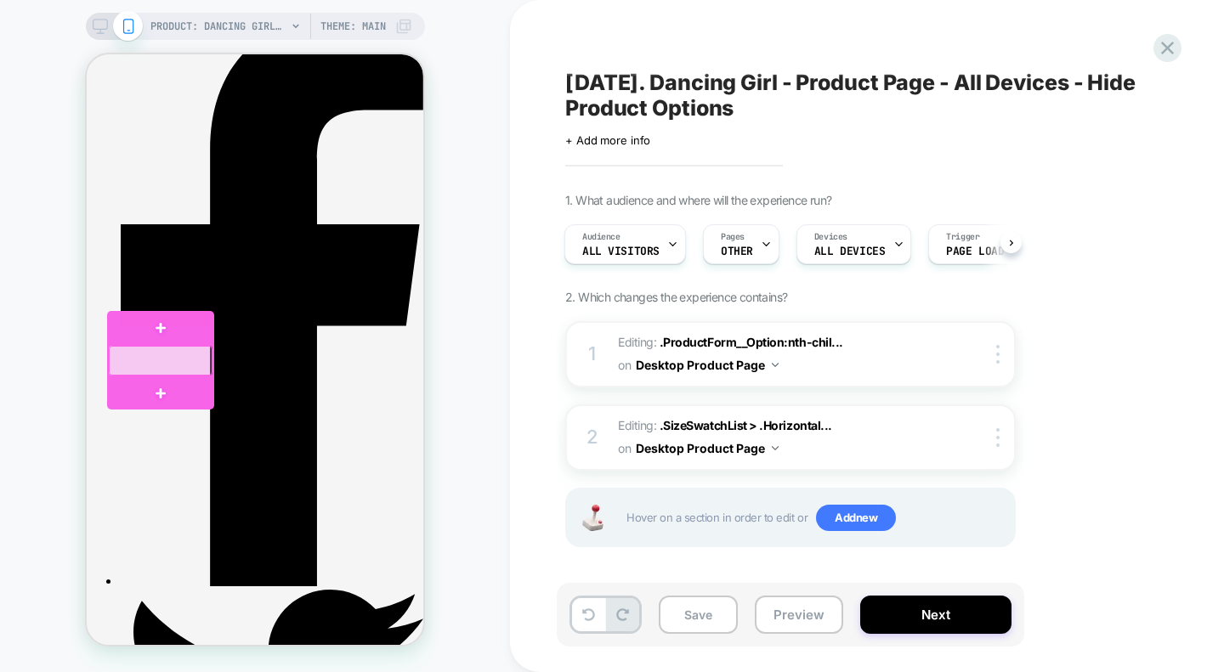
click at [172, 360] on div at bounding box center [161, 361] width 104 height 30
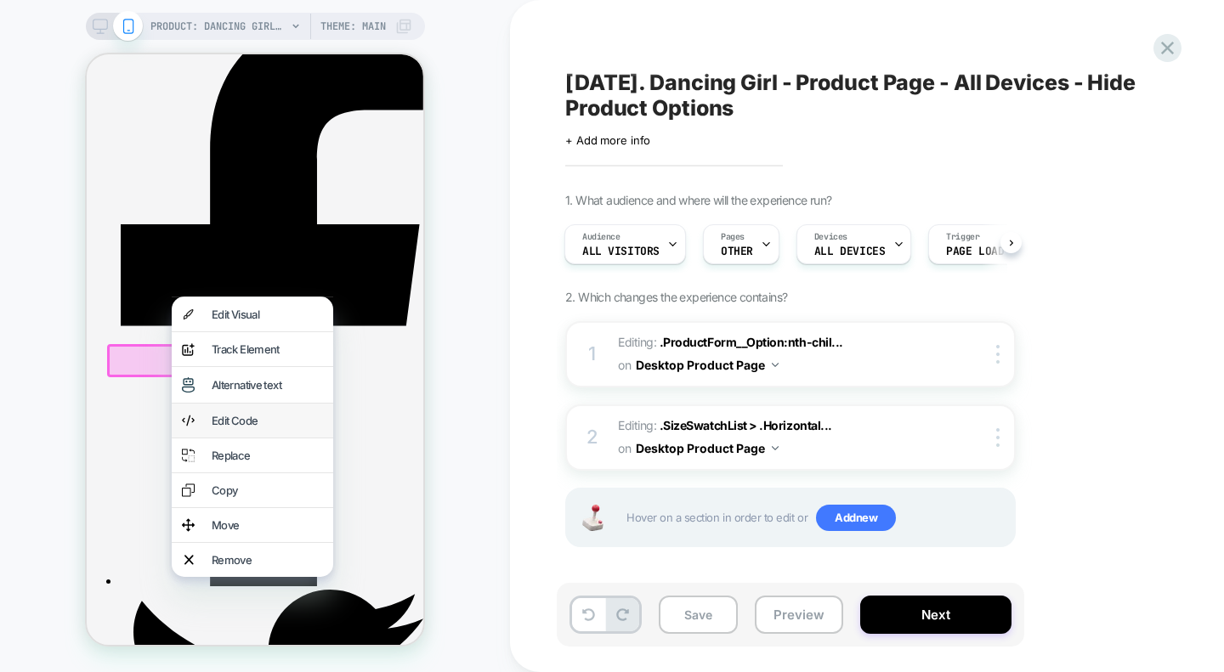
click at [246, 427] on div "Edit Code" at bounding box center [267, 421] width 111 height 14
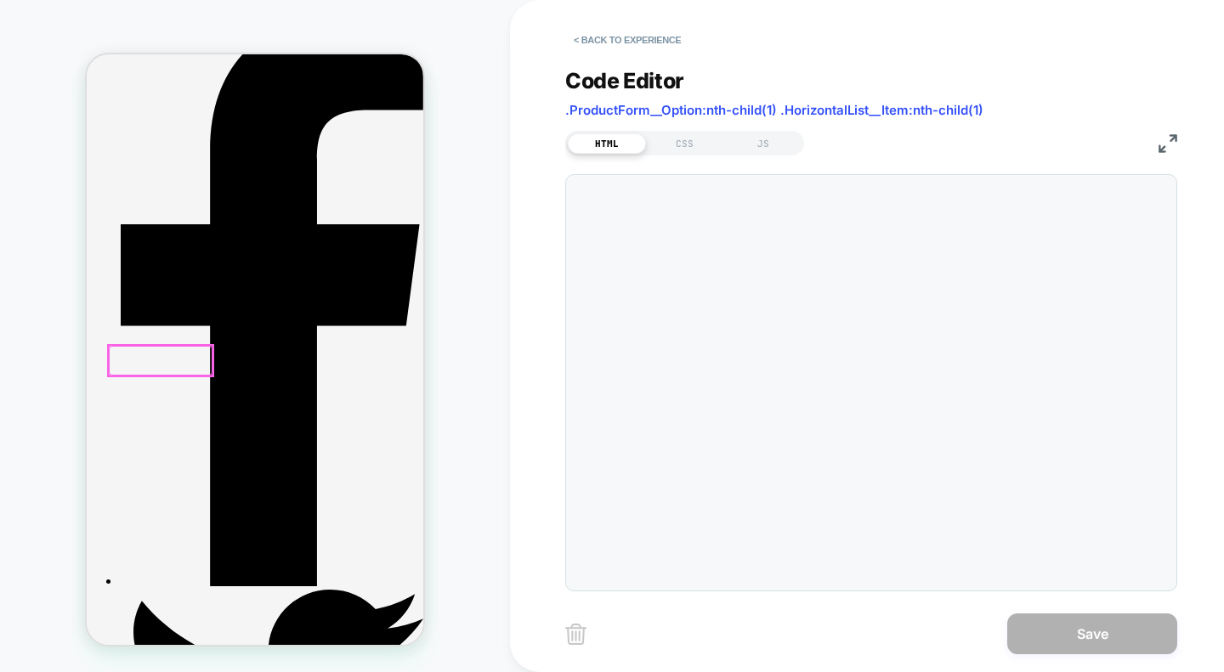
scroll to position [338, 0]
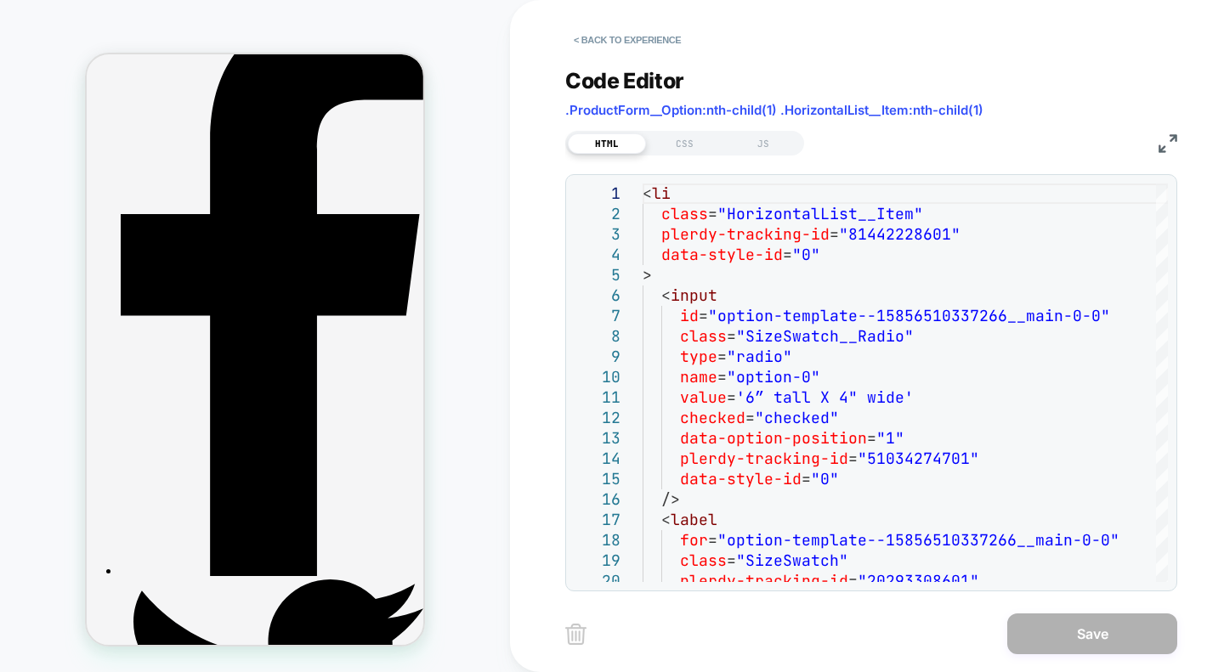
click at [729, 110] on span ".ProductForm__Option:nth-child(1) .HorizontalList__Item:nth-child(1)" at bounding box center [774, 110] width 418 height 16
copy div ".ProductForm__Option:nth-child(1) .HorizontalList__Item:nth-child(1) HTML CSS JS"
click at [685, 138] on div "CSS" at bounding box center [685, 143] width 78 height 20
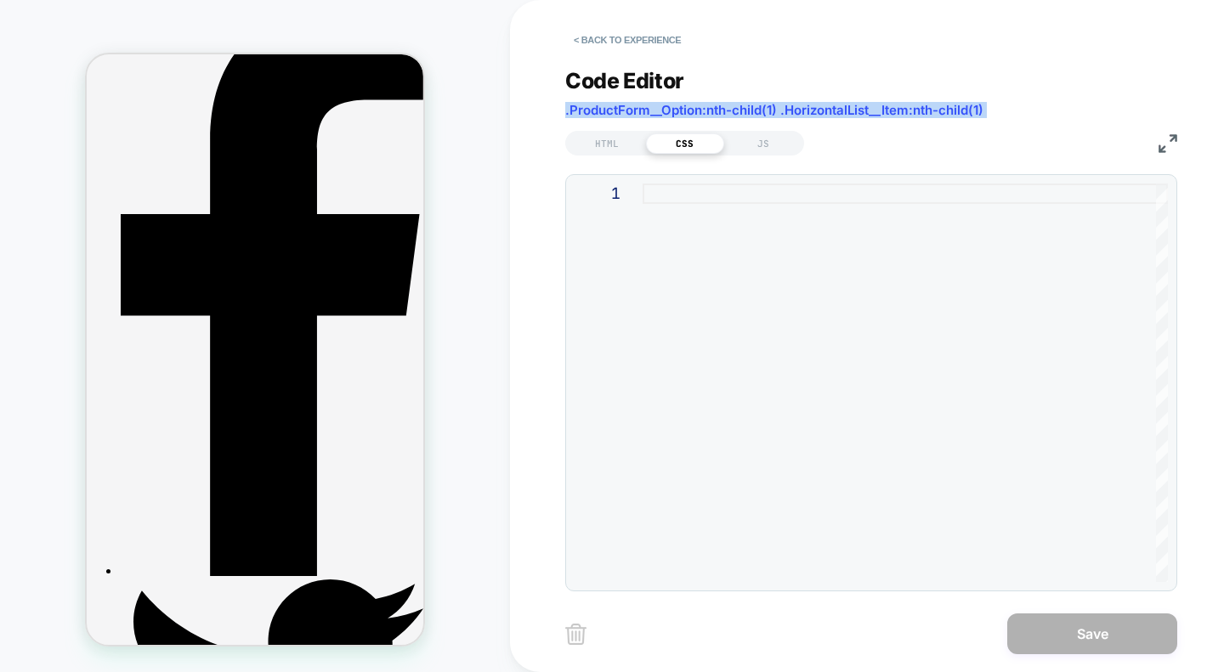
click at [719, 213] on div at bounding box center [904, 383] width 525 height 399
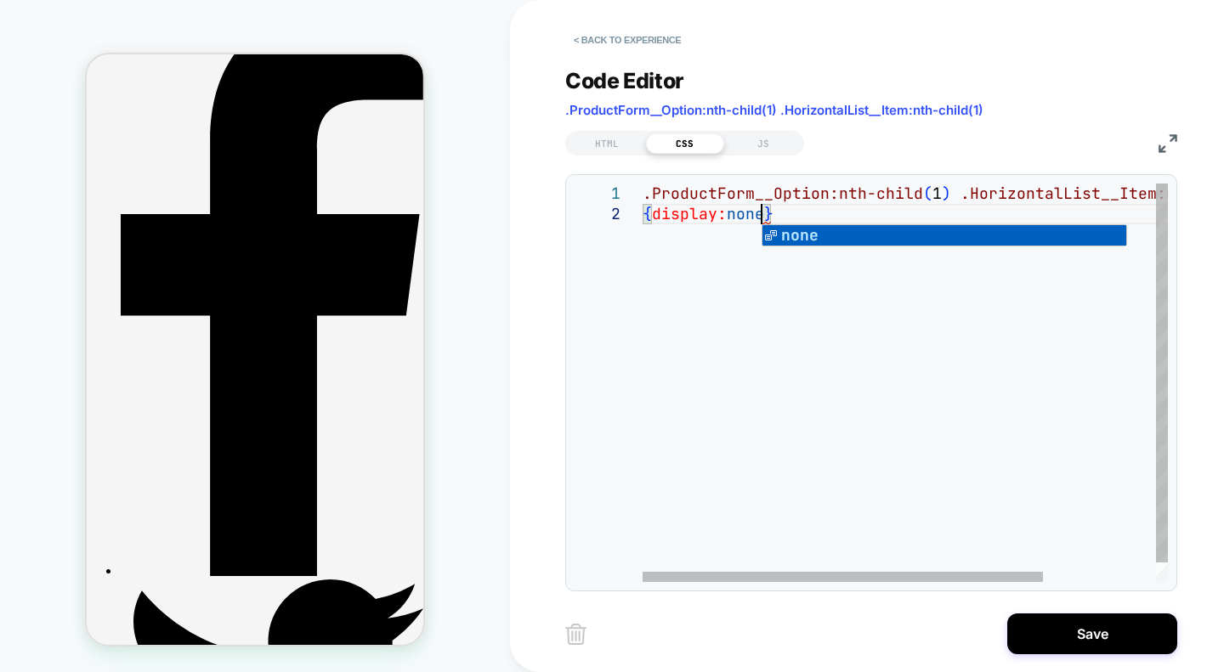
scroll to position [20, 127]
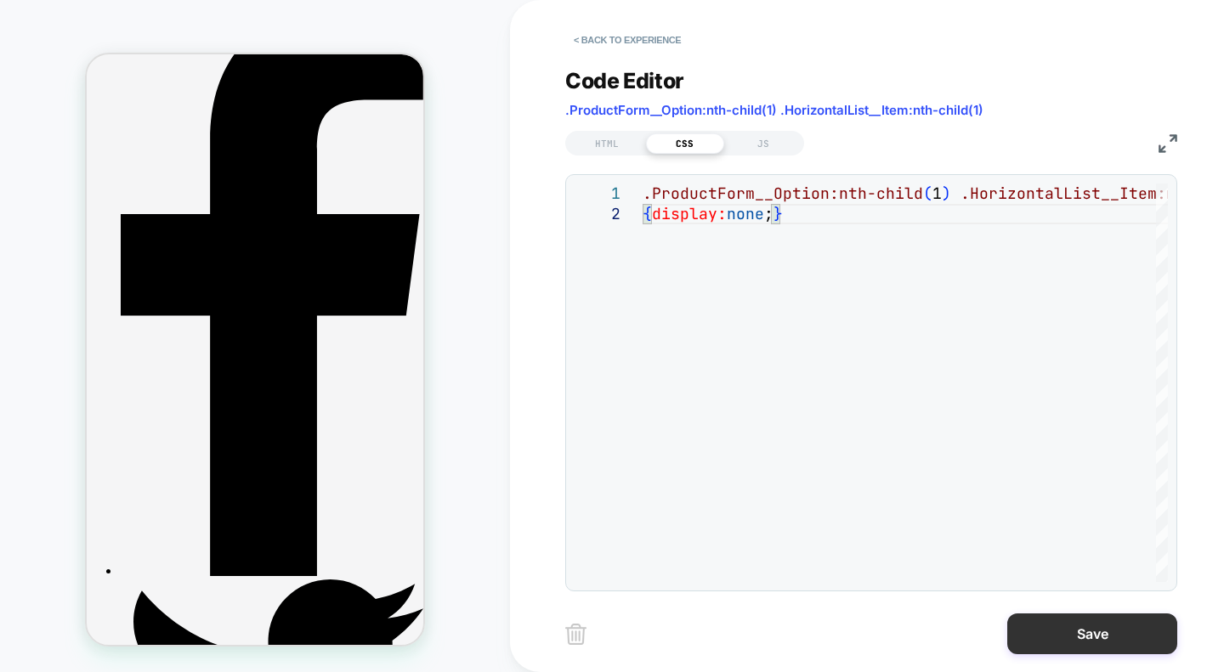
type textarea "**********"
click at [1032, 639] on button "Save" at bounding box center [1092, 634] width 170 height 41
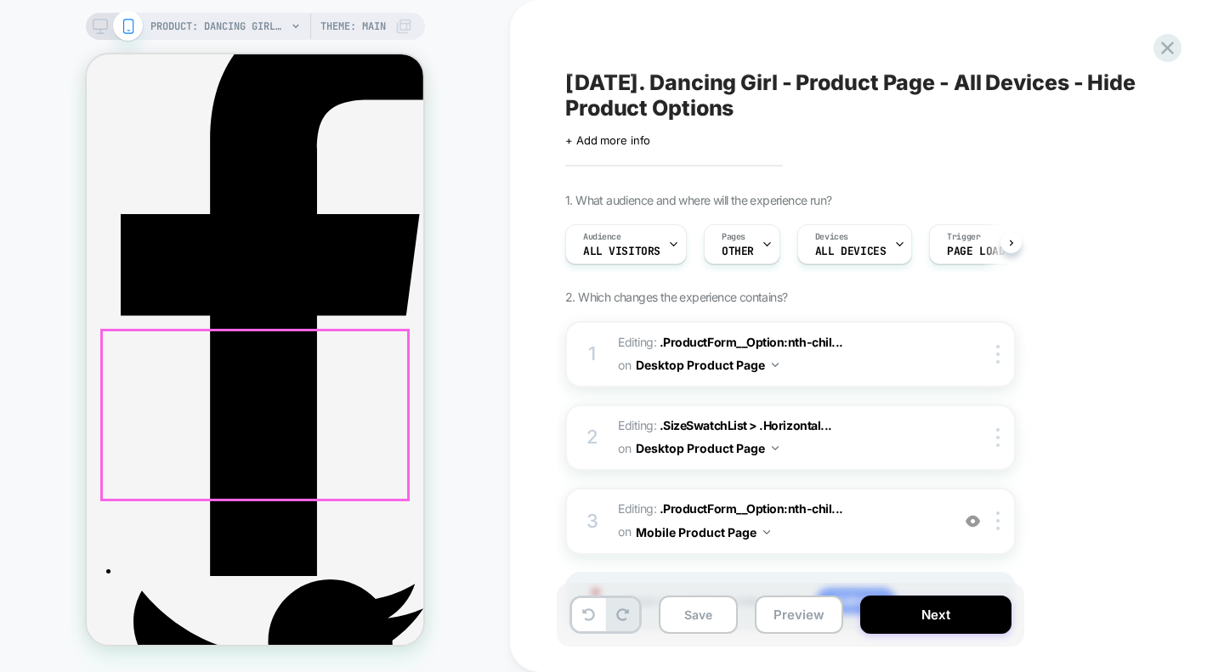
scroll to position [0, 1]
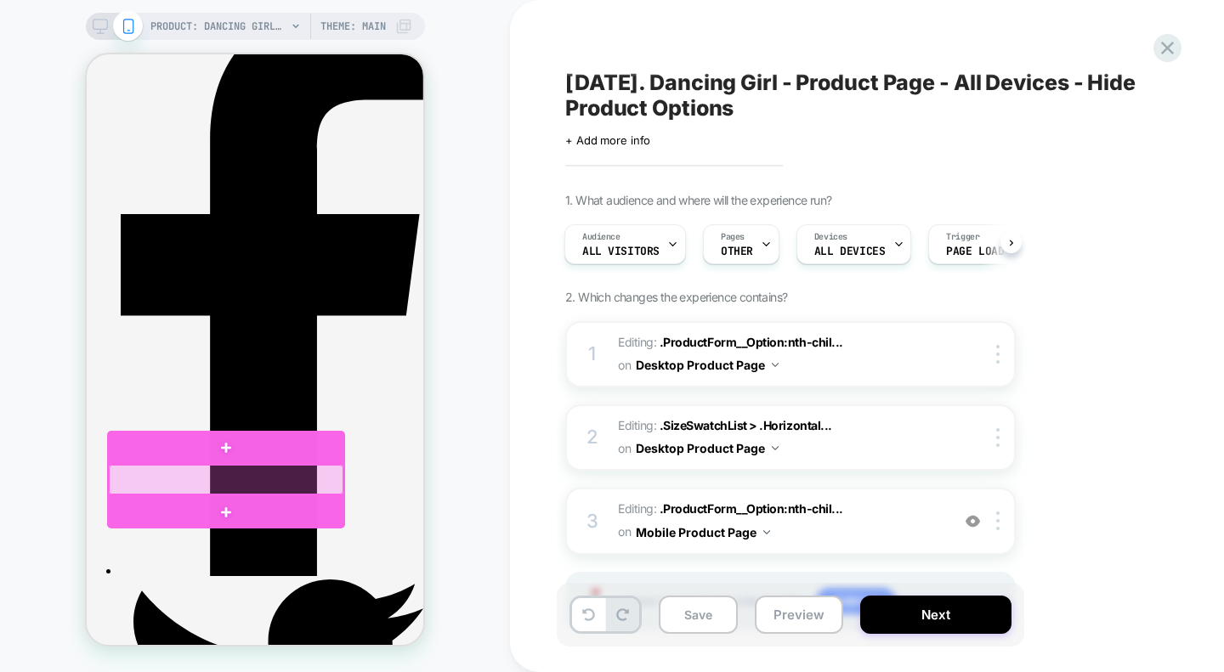
click at [211, 475] on div at bounding box center [226, 480] width 235 height 30
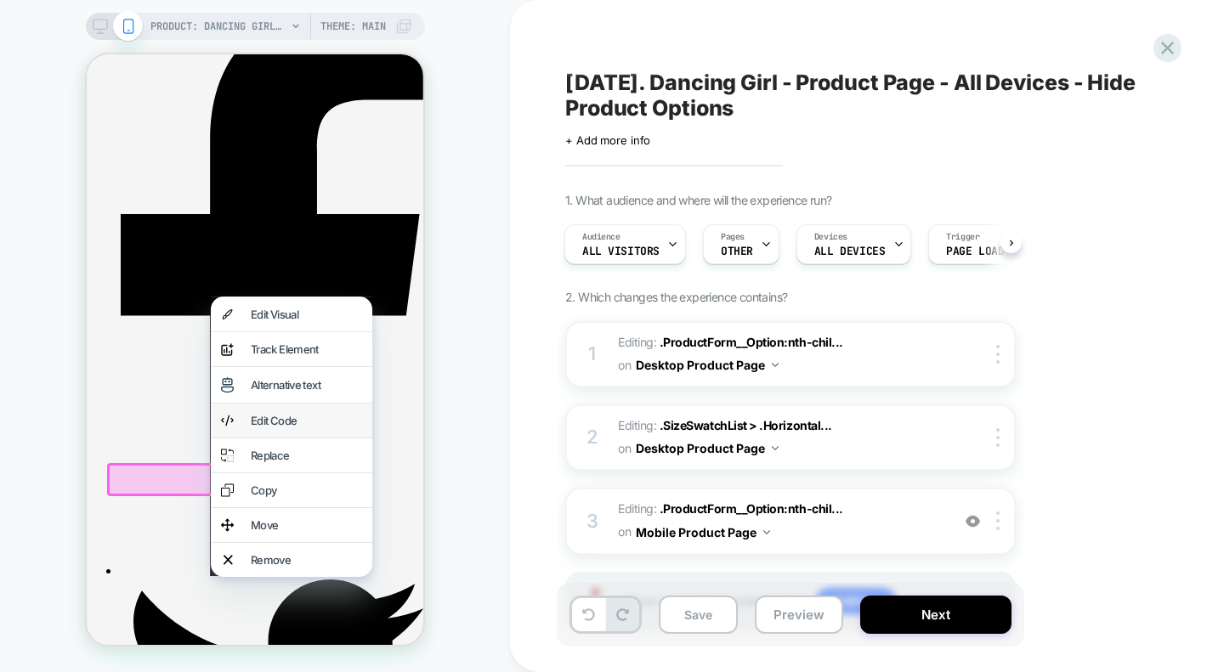
click at [277, 427] on div "Edit Code" at bounding box center [306, 421] width 111 height 14
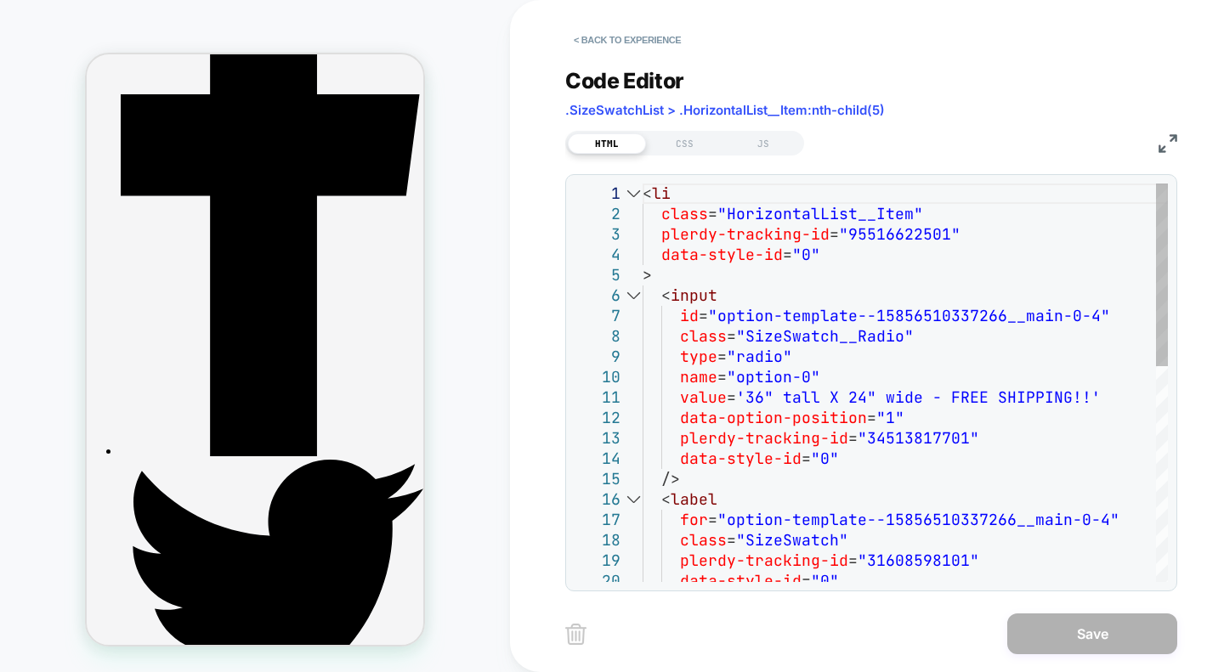
scroll to position [468, 0]
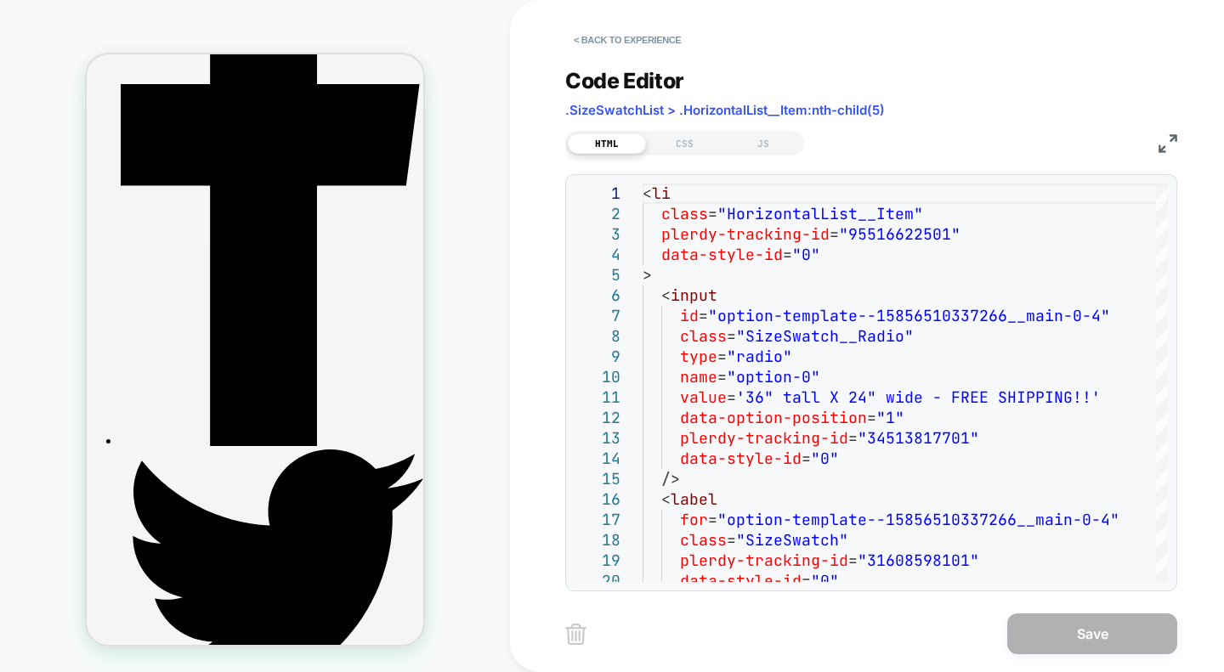
click at [691, 102] on span ".SizeSwatchList > .HorizontalList__Item:nth-child(5)" at bounding box center [725, 110] width 320 height 16
click at [687, 144] on div "CSS" at bounding box center [685, 143] width 78 height 20
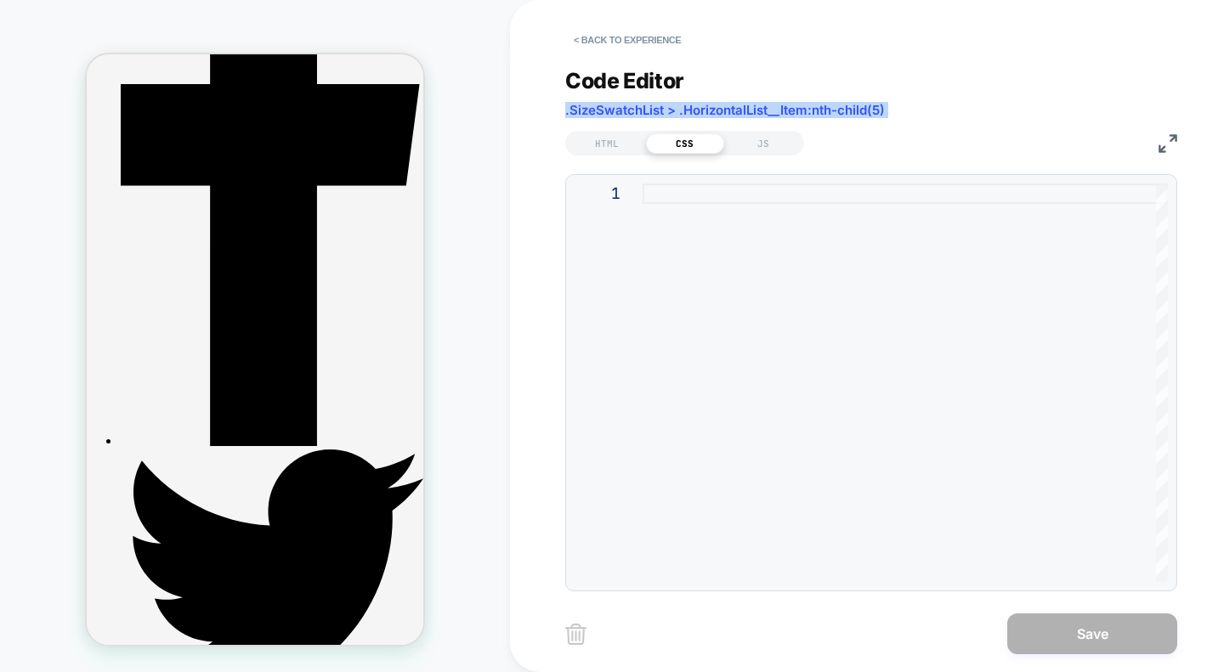
click at [693, 193] on div at bounding box center [904, 383] width 525 height 399
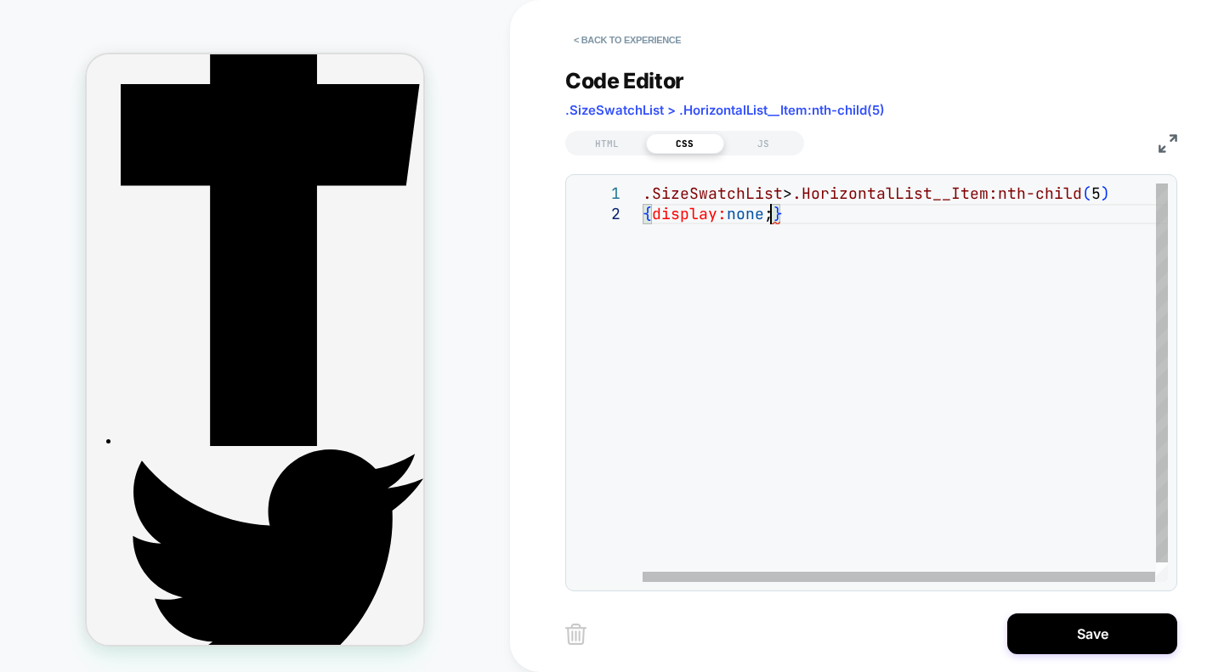
scroll to position [20, 127]
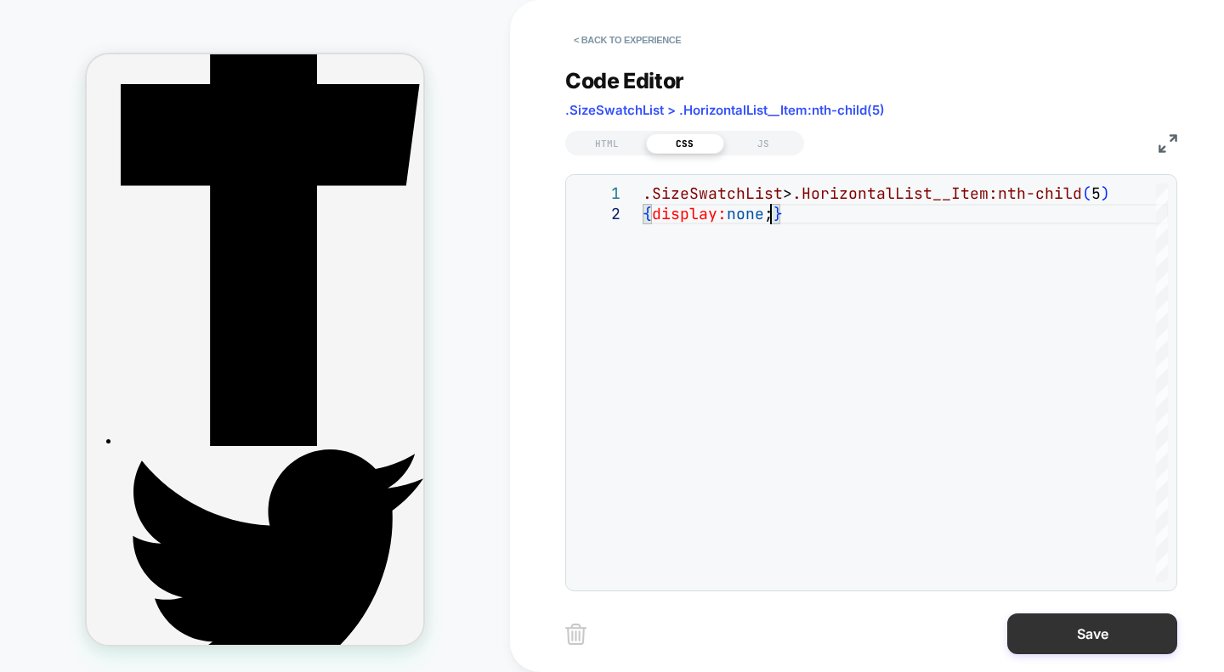
type textarea "**********"
click at [1056, 632] on button "Save" at bounding box center [1092, 634] width 170 height 41
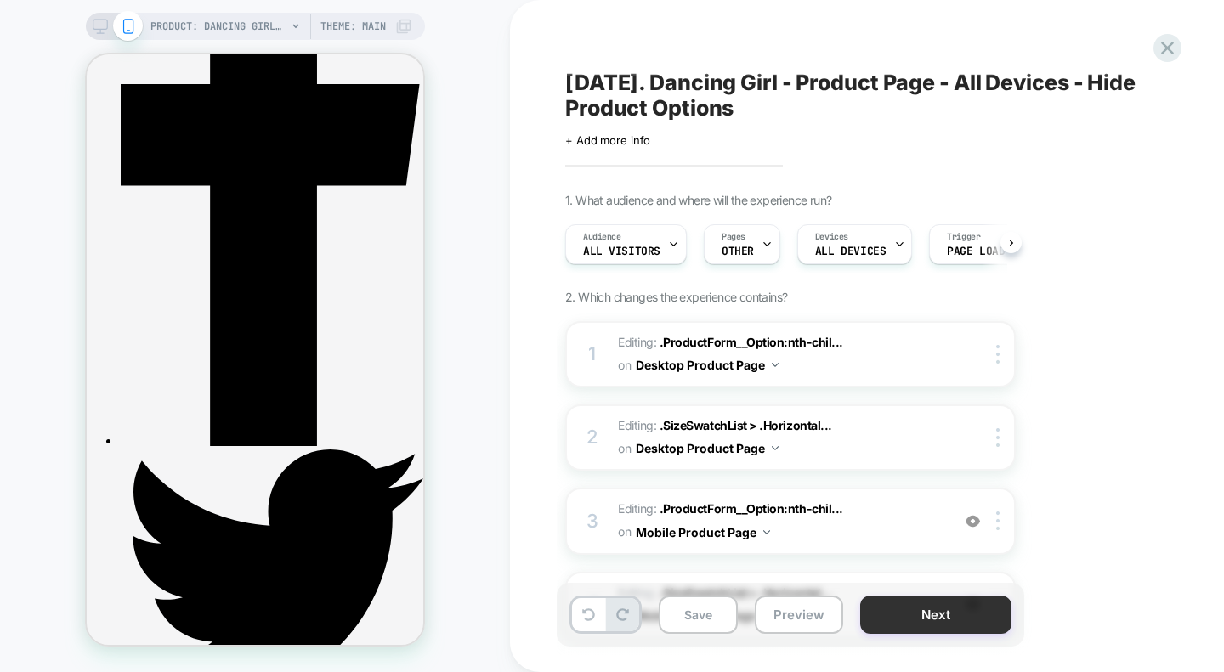
scroll to position [0, 1]
click at [925, 614] on button "Next" at bounding box center [935, 615] width 151 height 38
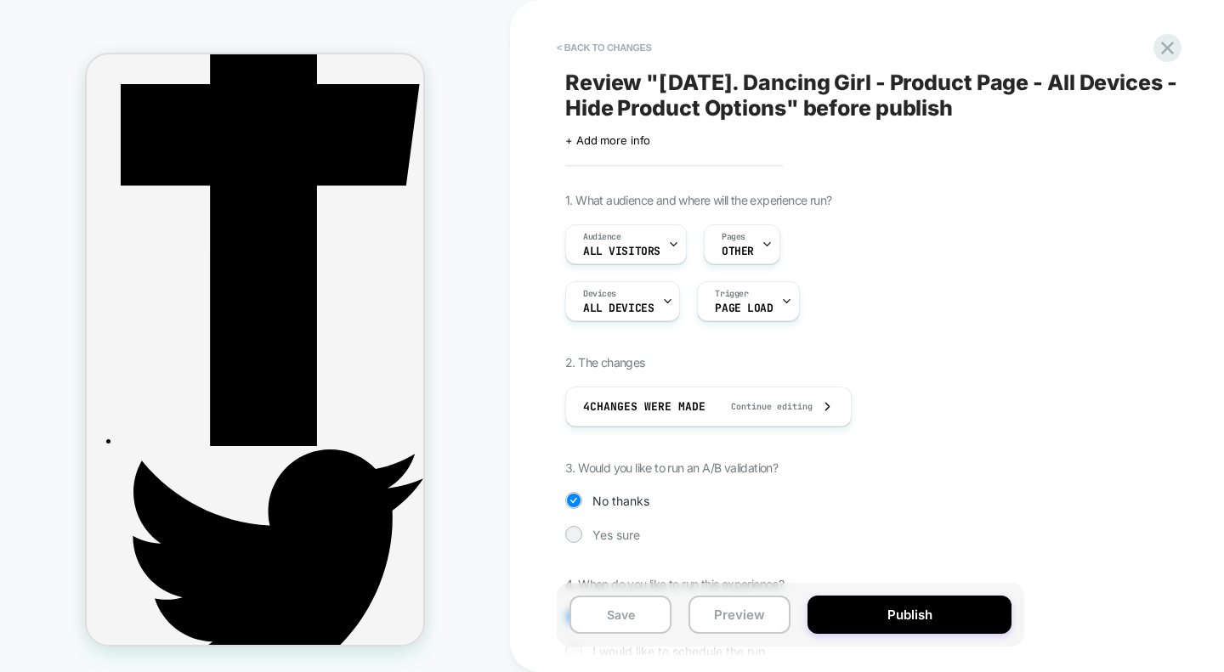
scroll to position [97, 0]
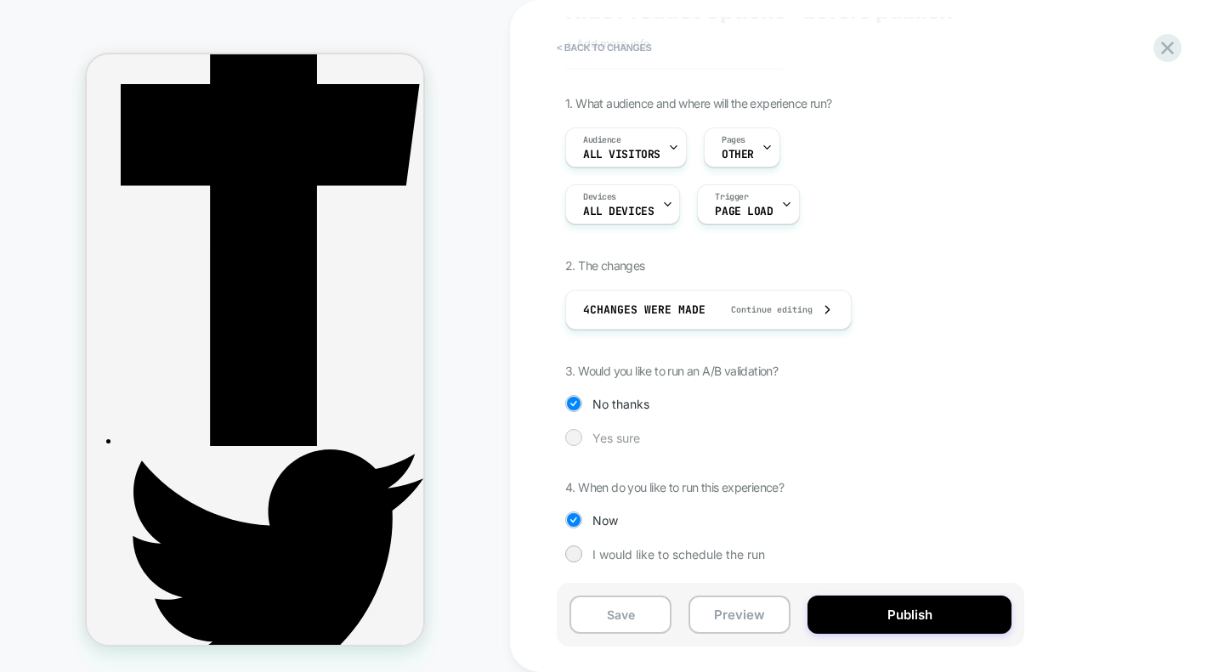
click at [574, 438] on div at bounding box center [573, 437] width 13 height 13
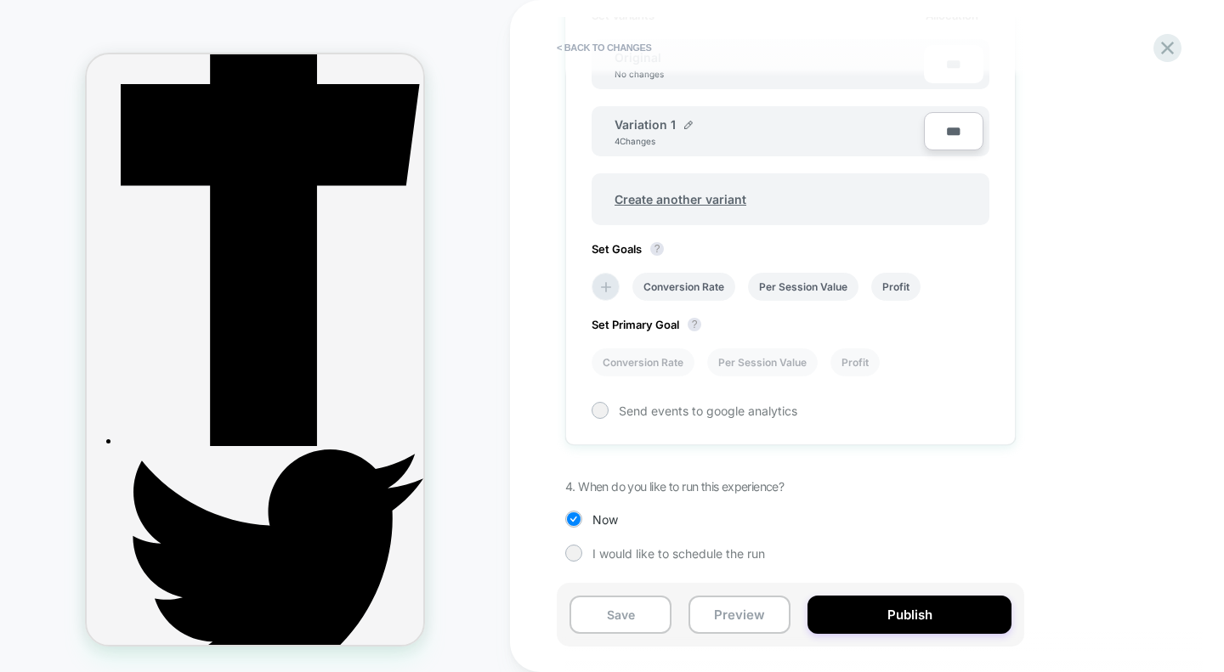
scroll to position [528, 0]
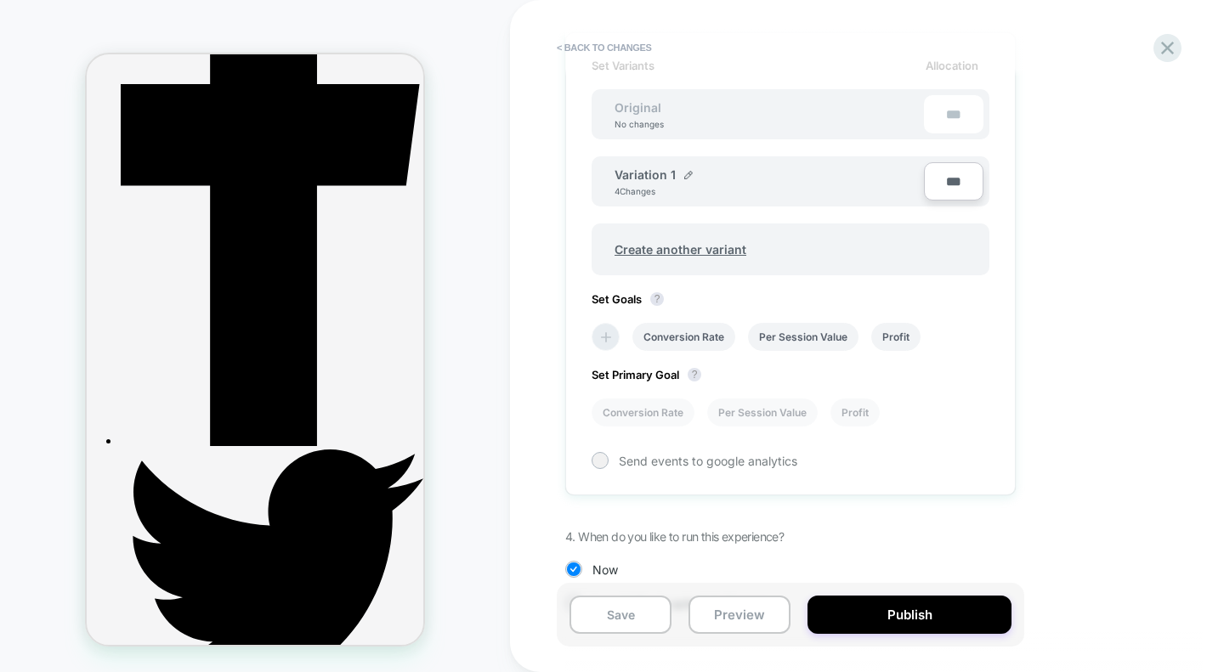
click at [606, 331] on icon at bounding box center [605, 337] width 17 height 17
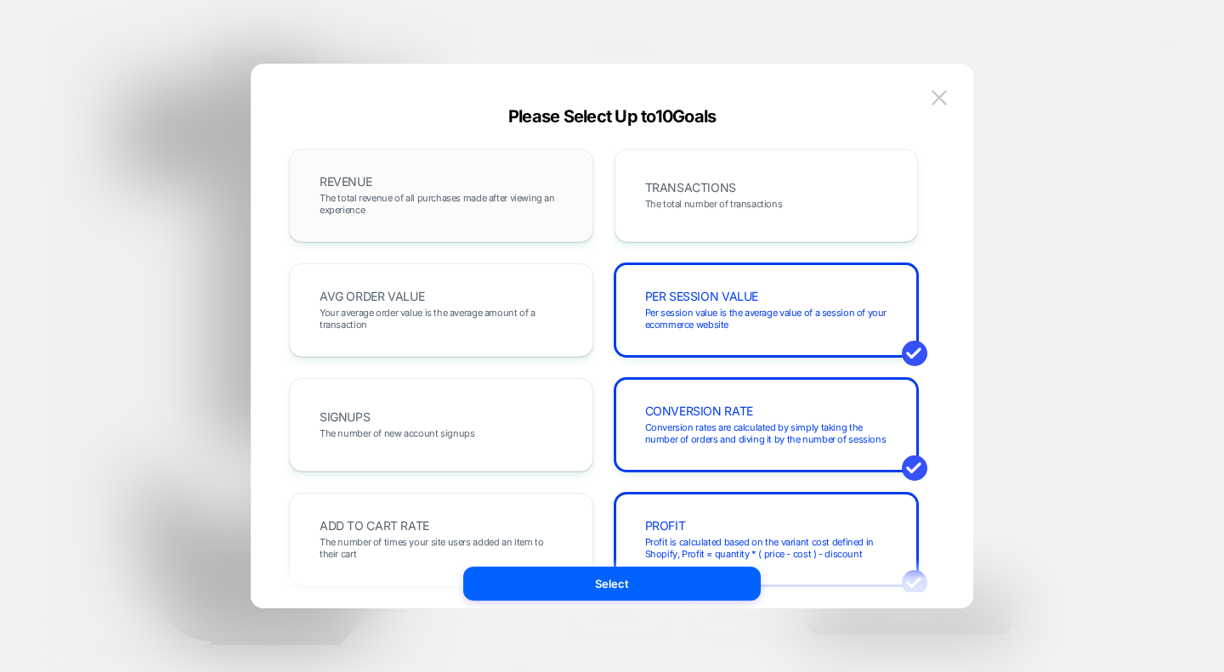
click at [376, 199] on span "The total revenue of all purchases made after viewing an experience" at bounding box center [441, 204] width 243 height 24
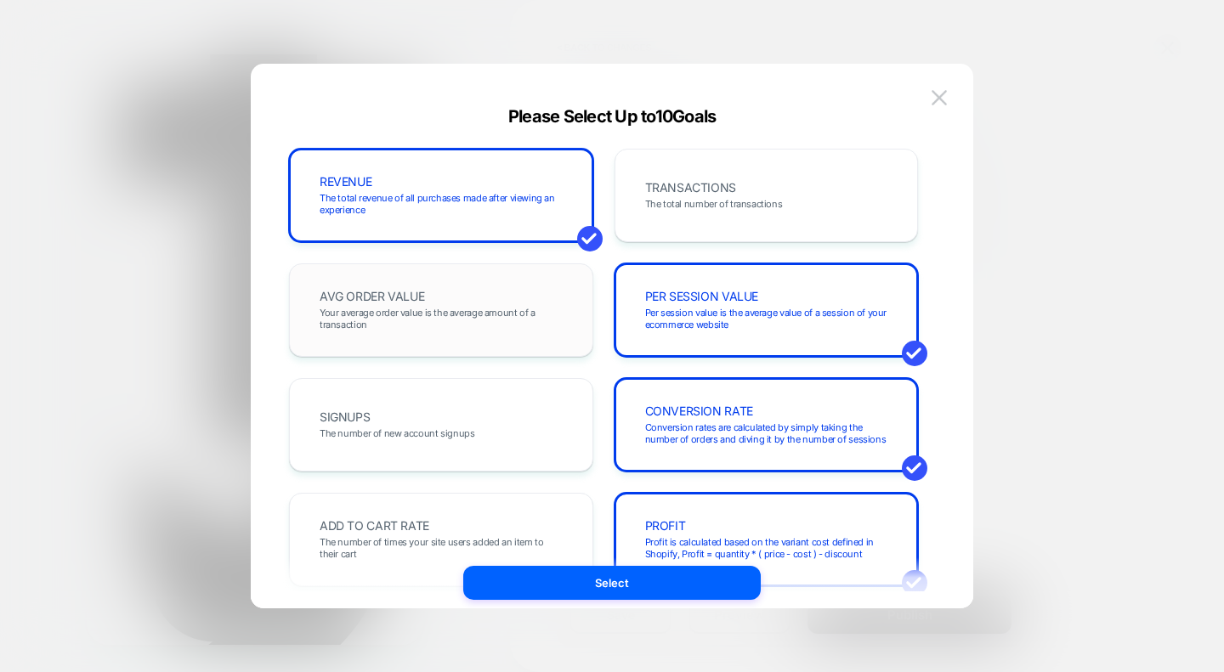
click at [404, 316] on span "Your average order value is the average amount of a transaction" at bounding box center [441, 319] width 243 height 24
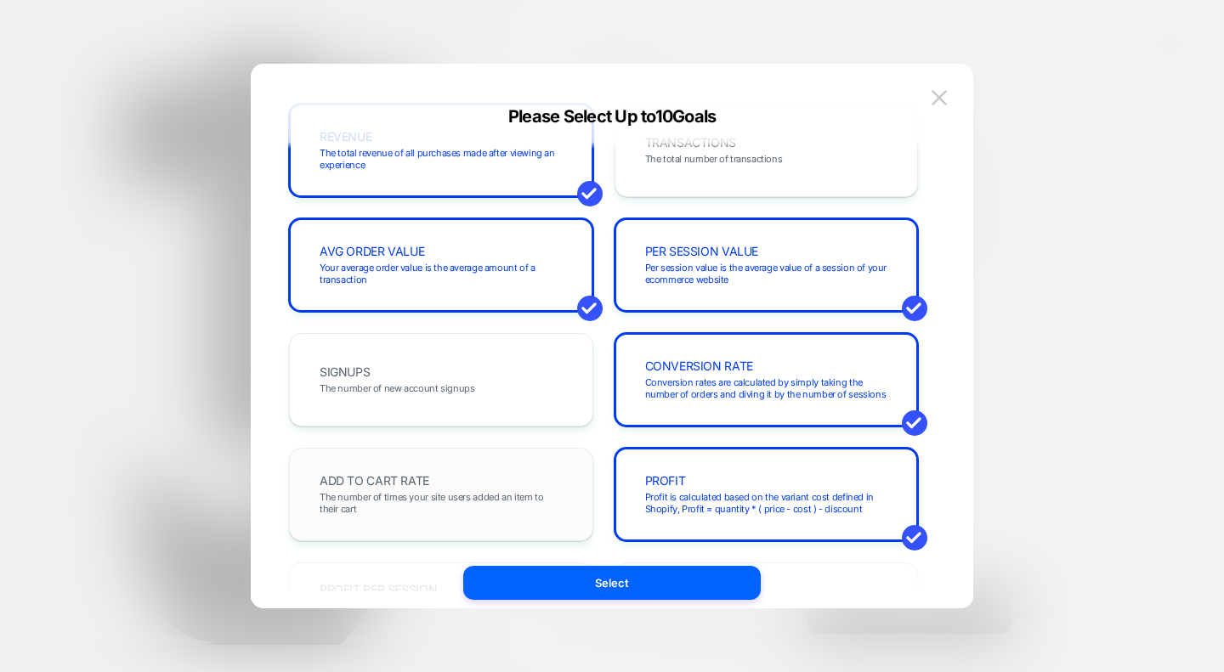
click at [399, 486] on span "ADD TO CART RATE" at bounding box center [375, 481] width 110 height 12
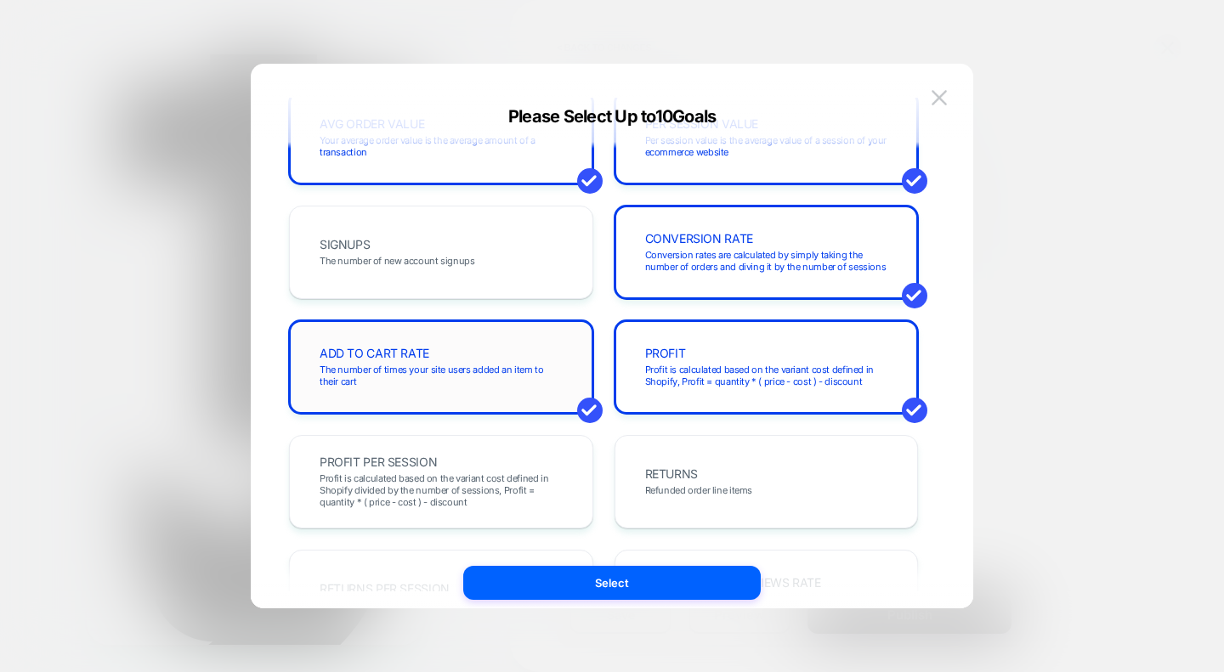
scroll to position [178, 0]
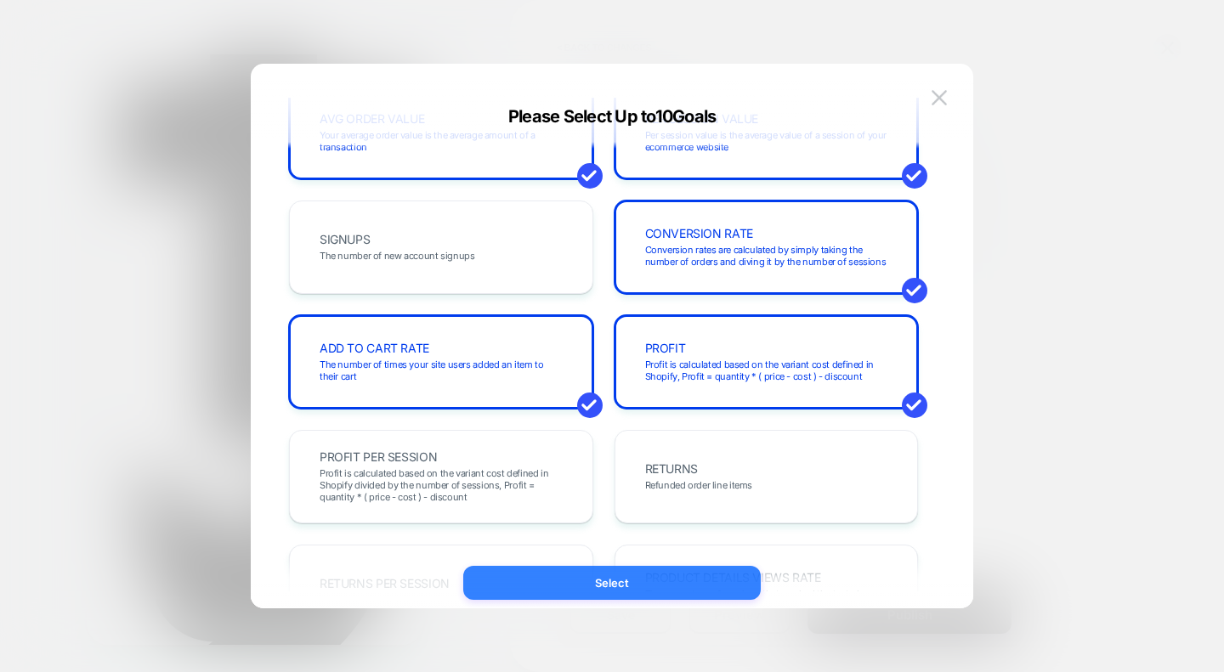
click at [632, 587] on button "Select" at bounding box center [611, 583] width 297 height 34
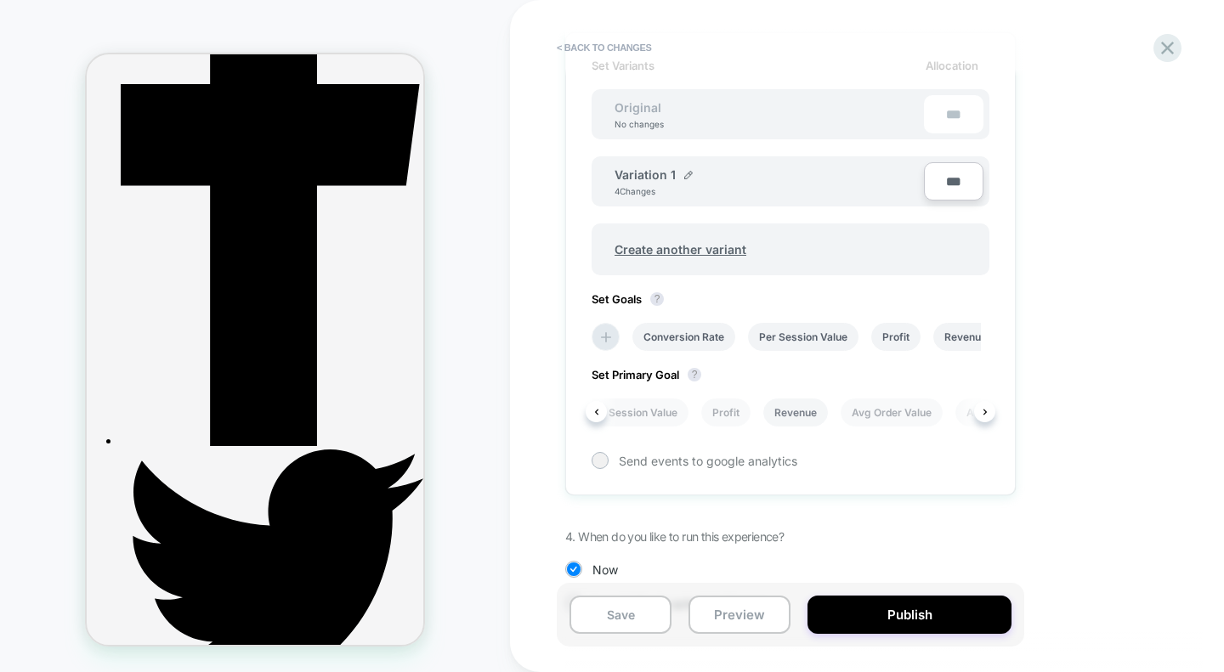
scroll to position [0, 130]
click at [869, 412] on li "Avg Order Value" at bounding box center [891, 413] width 102 height 28
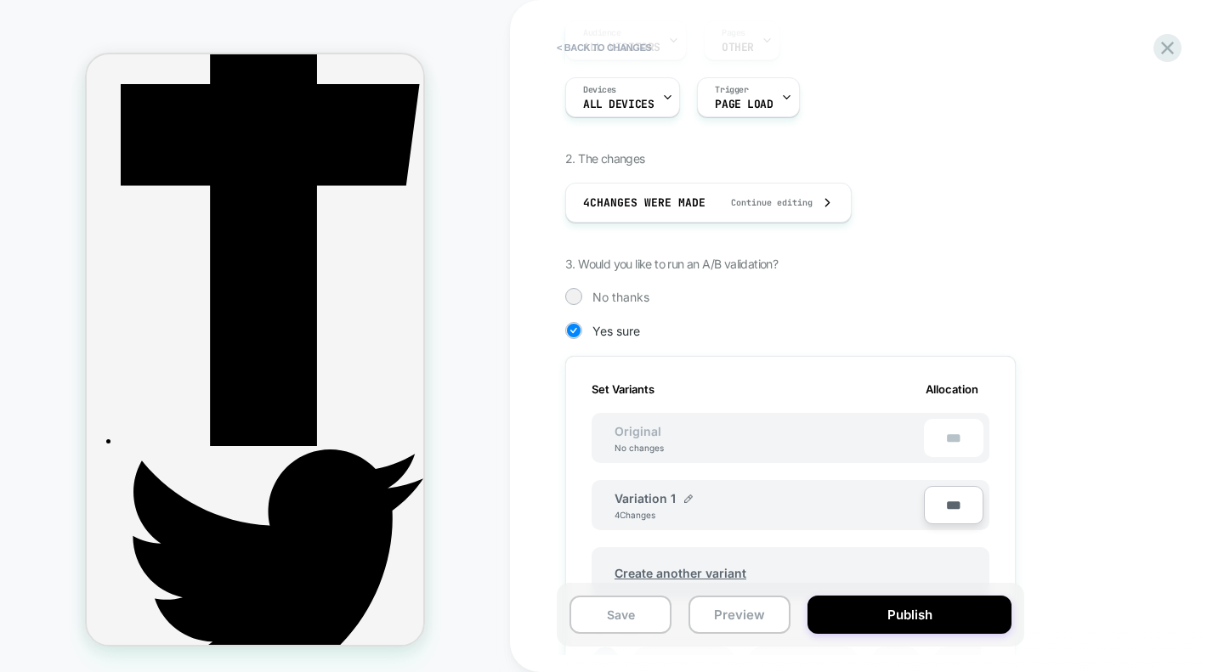
scroll to position [0, 0]
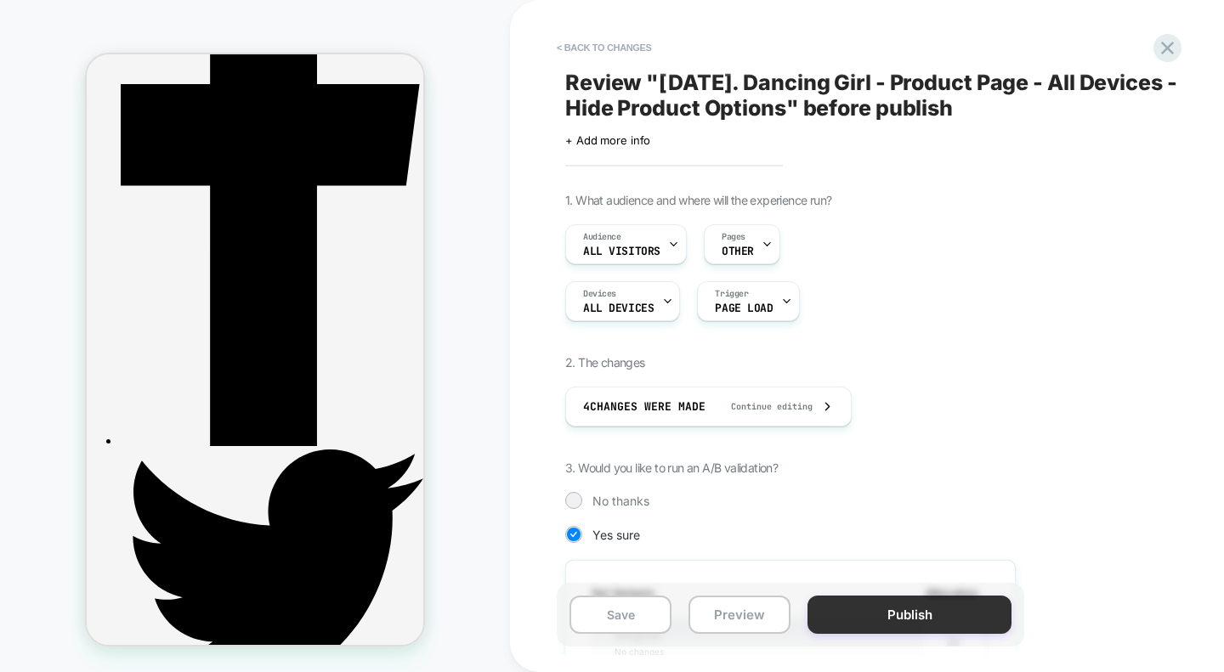
click at [857, 612] on button "Publish" at bounding box center [909, 615] width 204 height 38
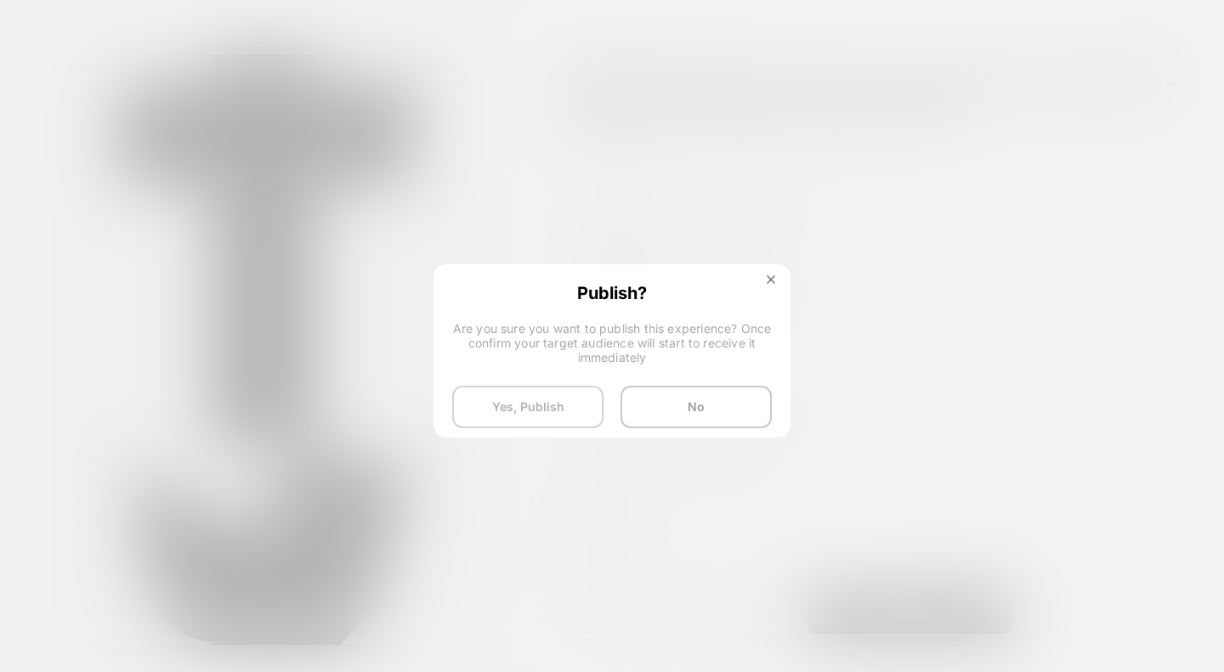
click at [513, 404] on button "Yes, Publish" at bounding box center [527, 407] width 151 height 42
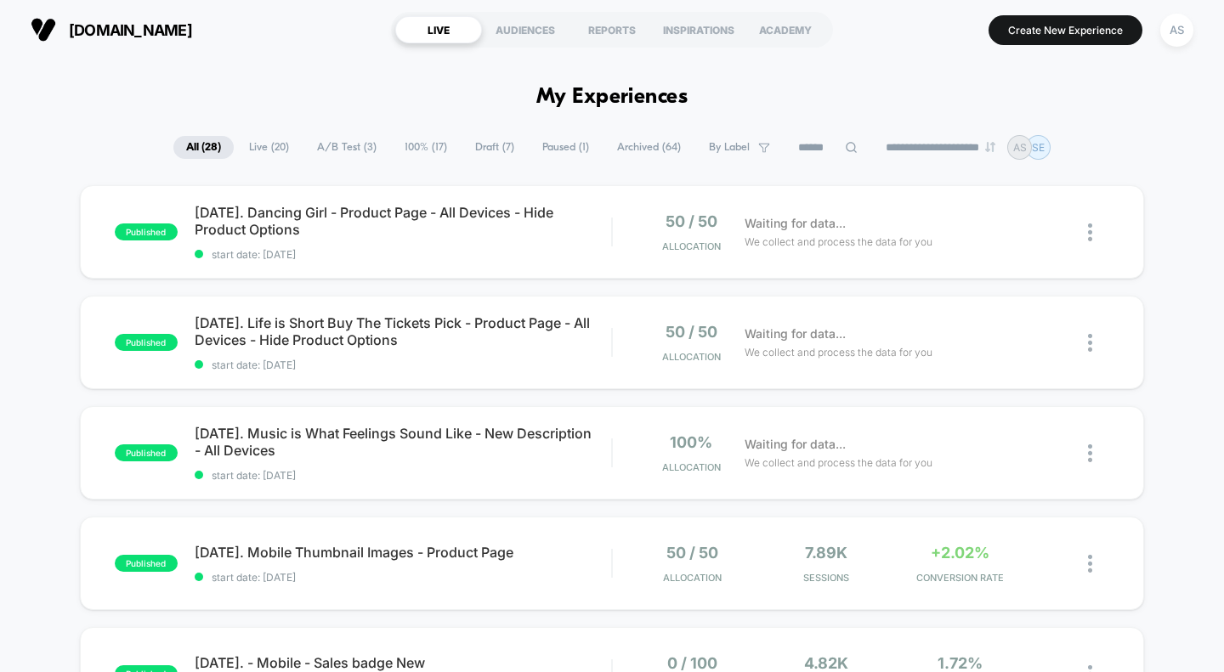
click at [816, 151] on input at bounding box center [827, 148] width 85 height 20
type input "******"
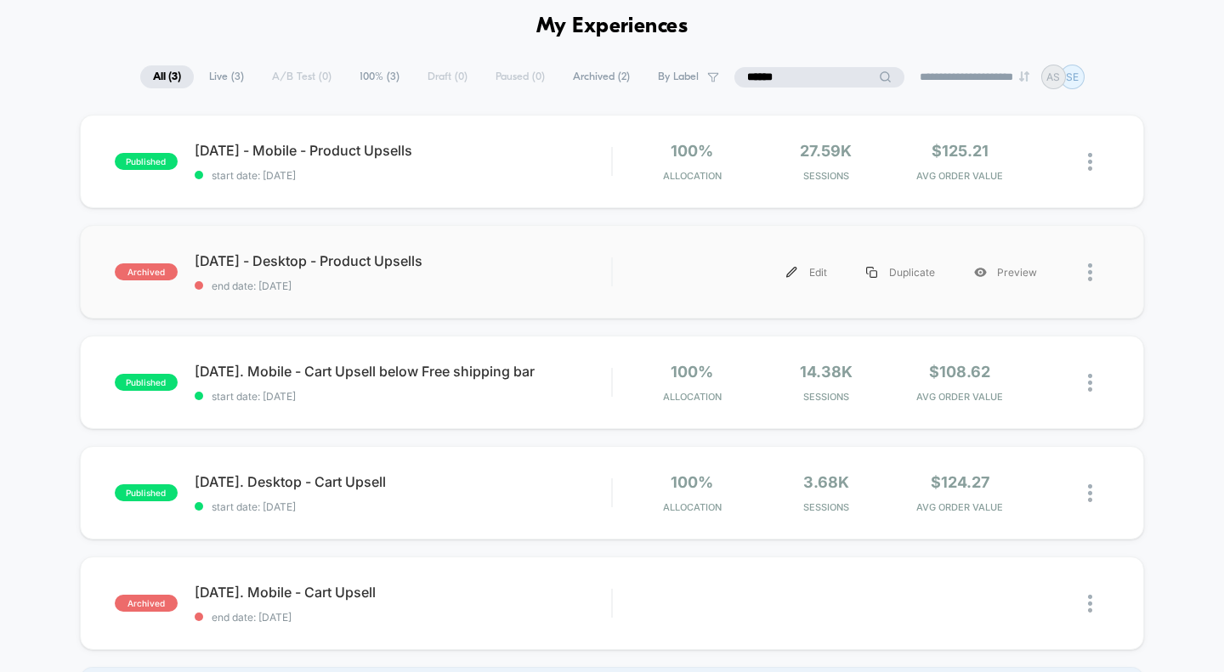
scroll to position [124, 0]
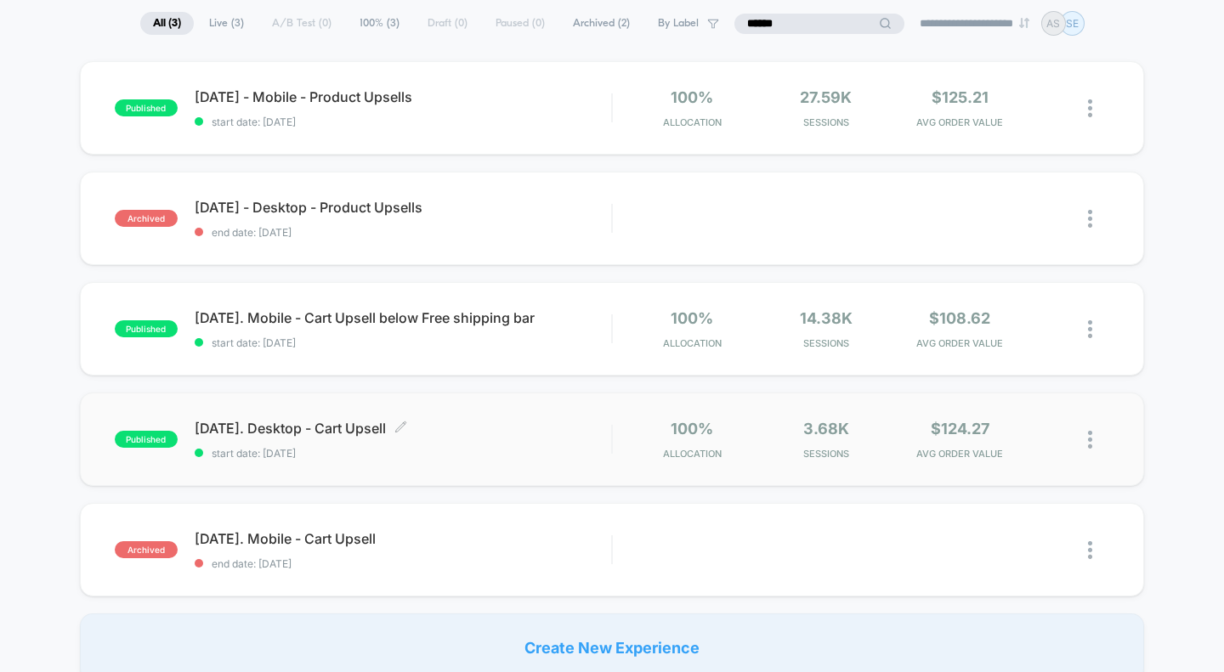
click at [320, 426] on span "[DATE]. Desktop - Cart Upsell Click to edit experience details" at bounding box center [403, 428] width 417 height 17
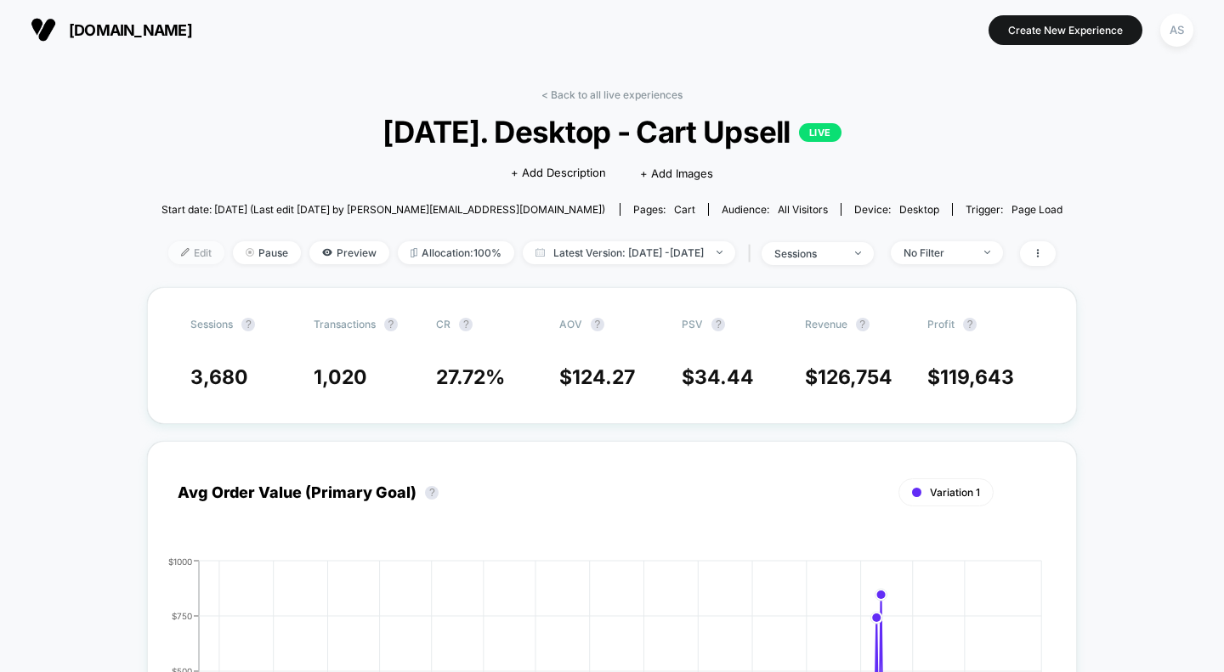
click at [176, 256] on span "Edit" at bounding box center [196, 252] width 56 height 23
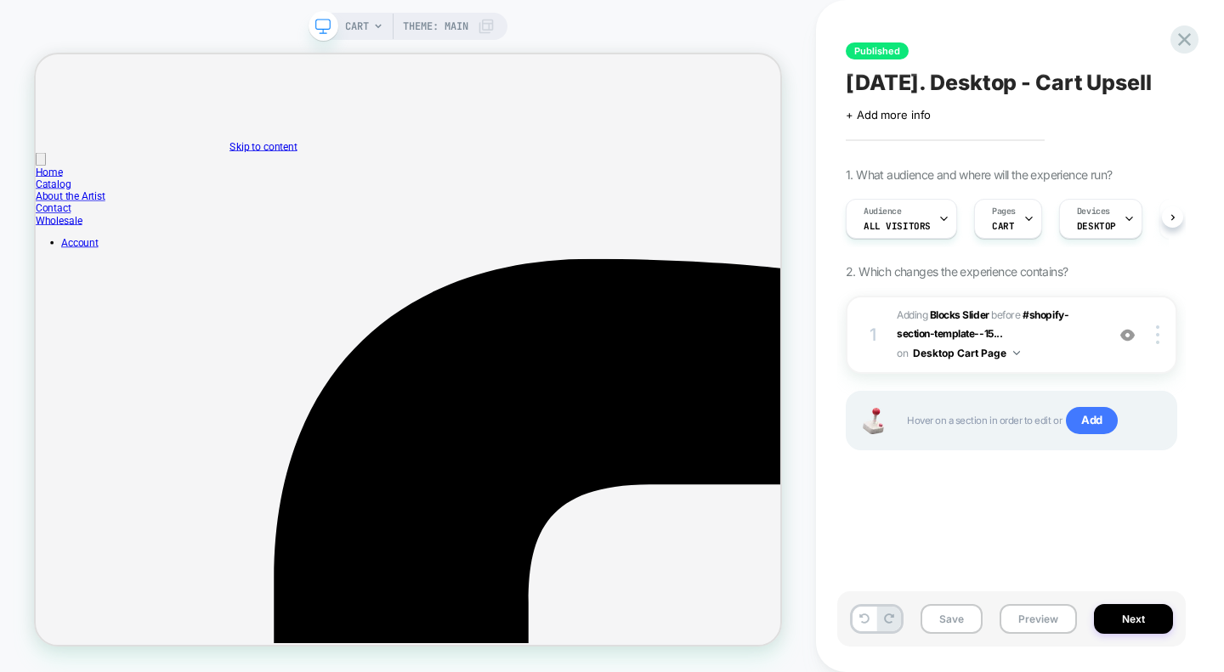
scroll to position [0, 1]
click at [1071, 364] on span "#_loomi_addon_1721126842575 Adding Blocks Slider BEFORE #shopify-section-templa…" at bounding box center [997, 335] width 200 height 58
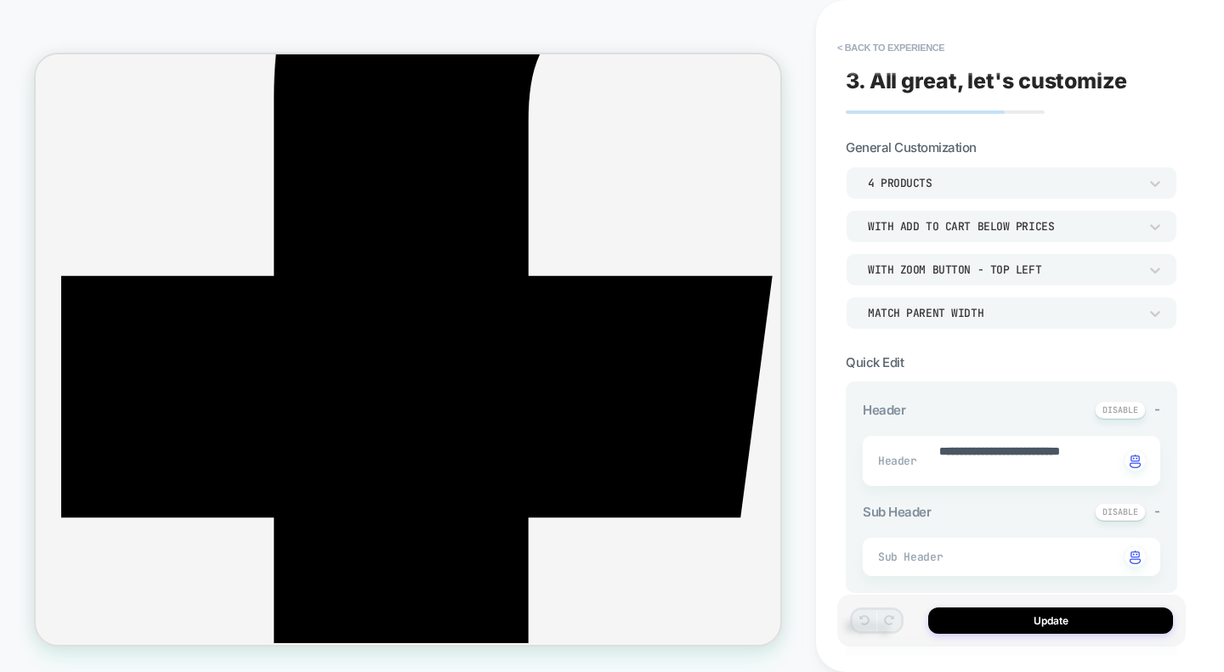
scroll to position [642, 0]
click at [872, 48] on button "< Back to experience" at bounding box center [891, 47] width 124 height 27
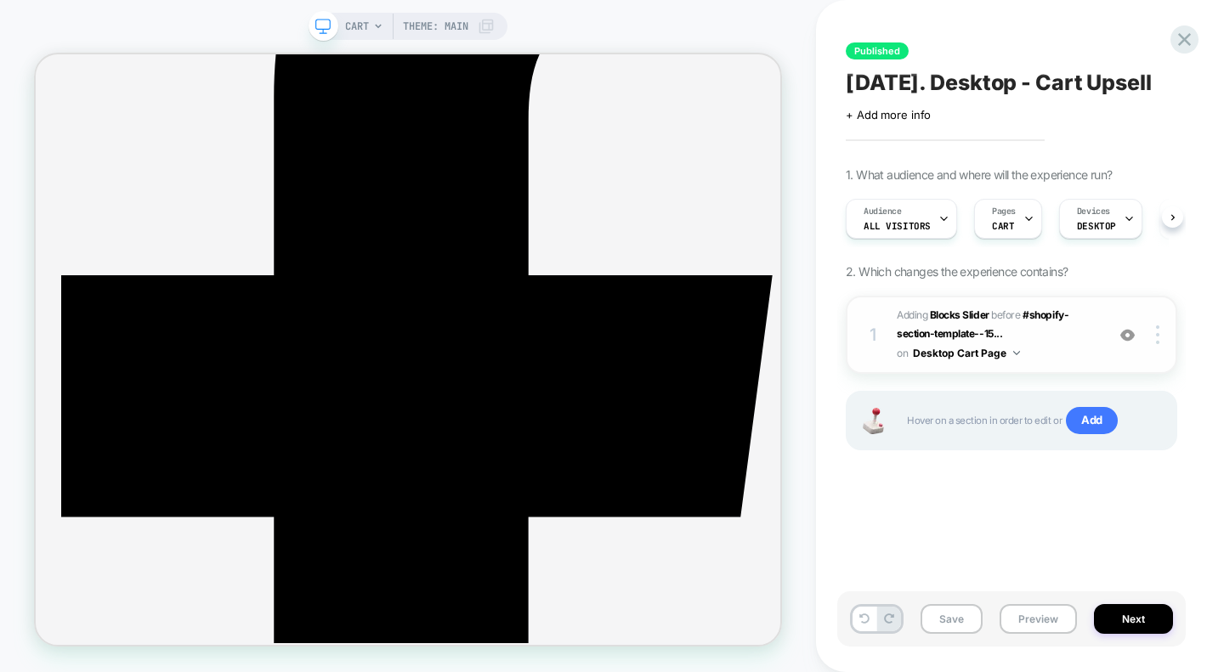
scroll to position [0, 1]
click at [1033, 364] on span "#_loomi_addon_1721126842575 Adding Blocks Slider BEFORE #shopify-section-templa…" at bounding box center [997, 335] width 200 height 58
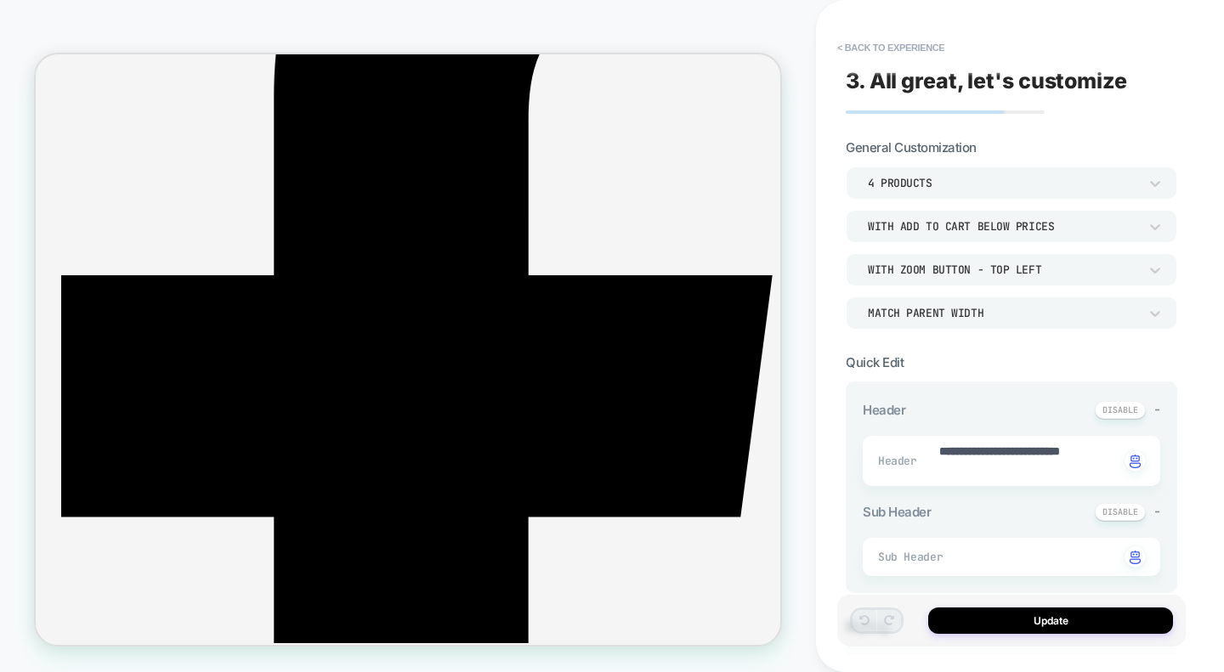
type textarea "*"
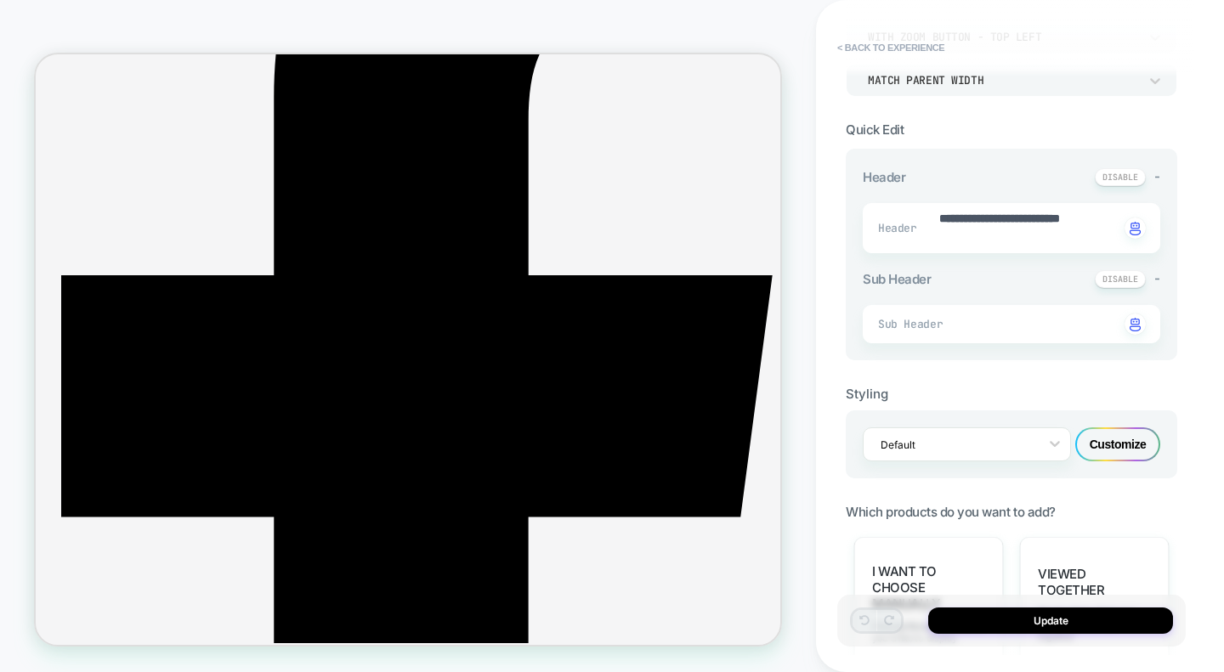
scroll to position [0, 0]
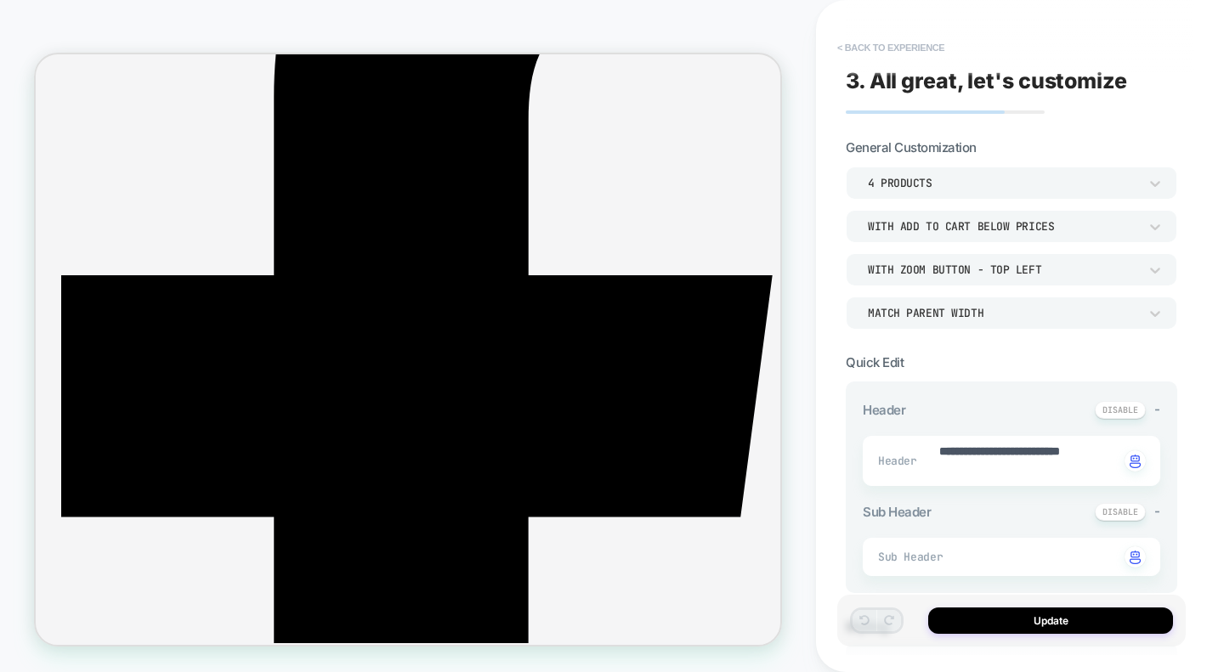
click at [924, 50] on button "< Back to experience" at bounding box center [891, 47] width 124 height 27
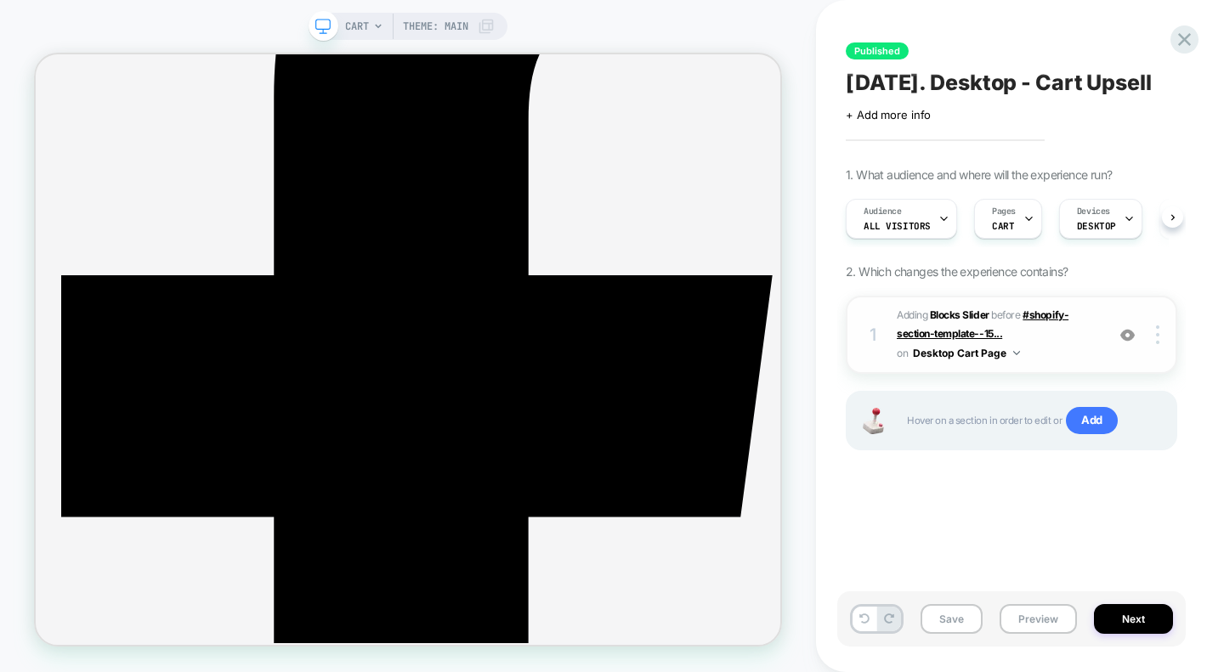
scroll to position [0, 1]
click at [1156, 344] on img at bounding box center [1157, 334] width 3 height 19
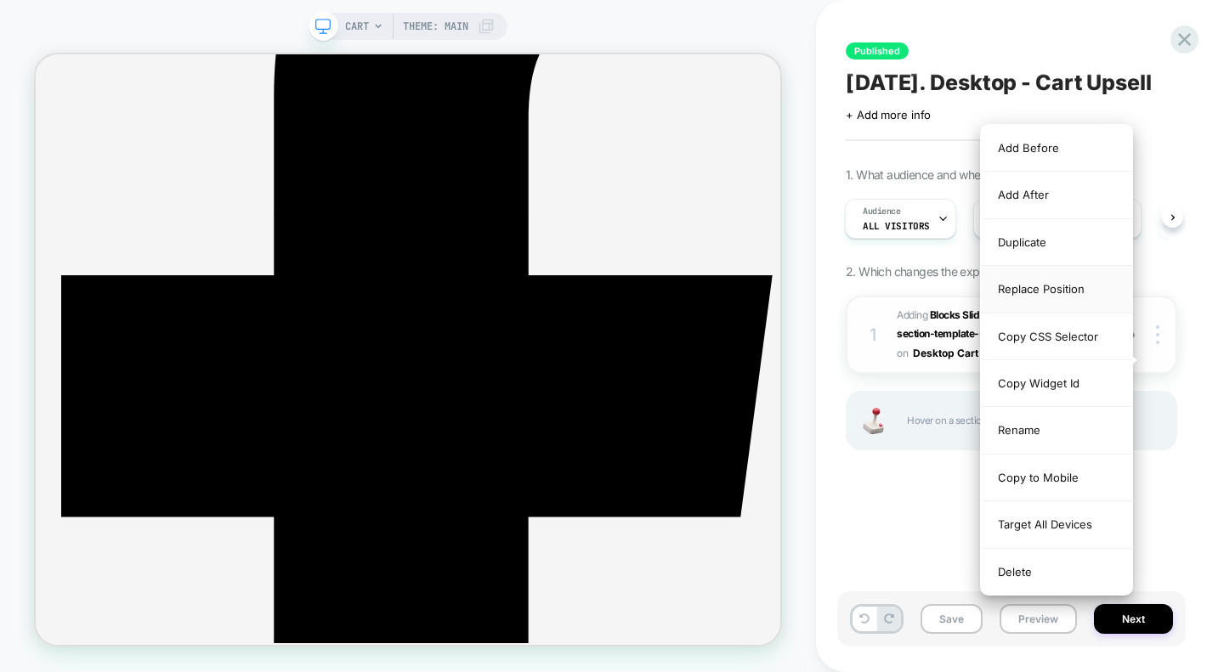
click at [1046, 294] on div "Replace Position" at bounding box center [1056, 289] width 151 height 47
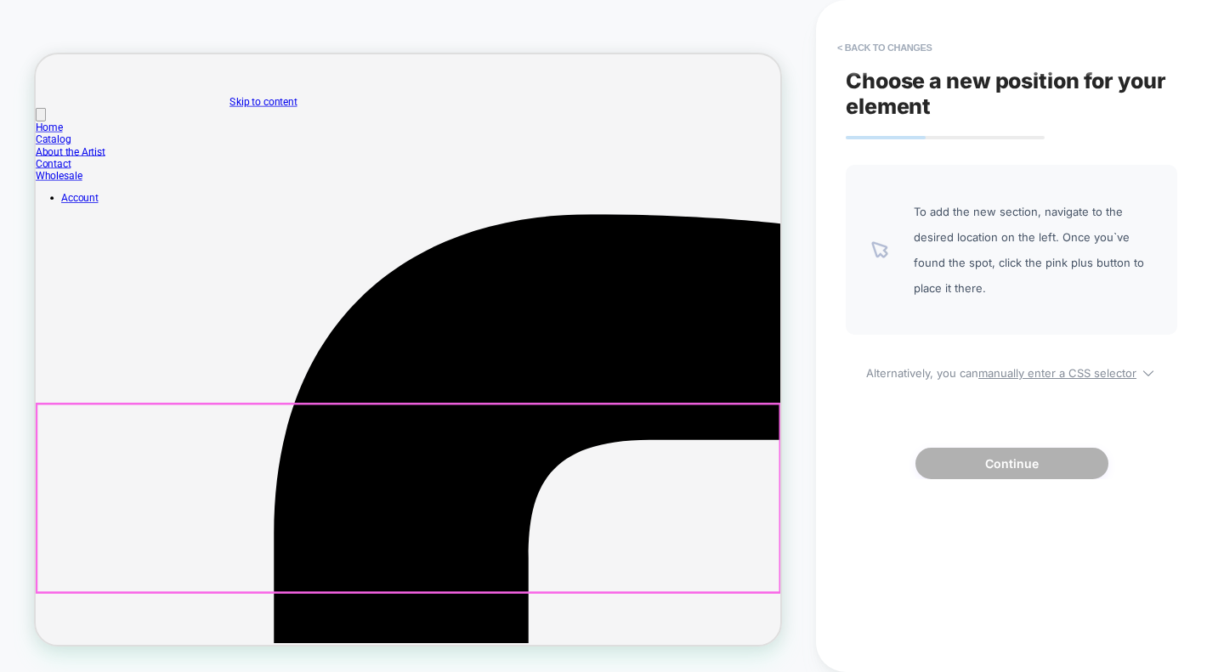
scroll to position [0, 0]
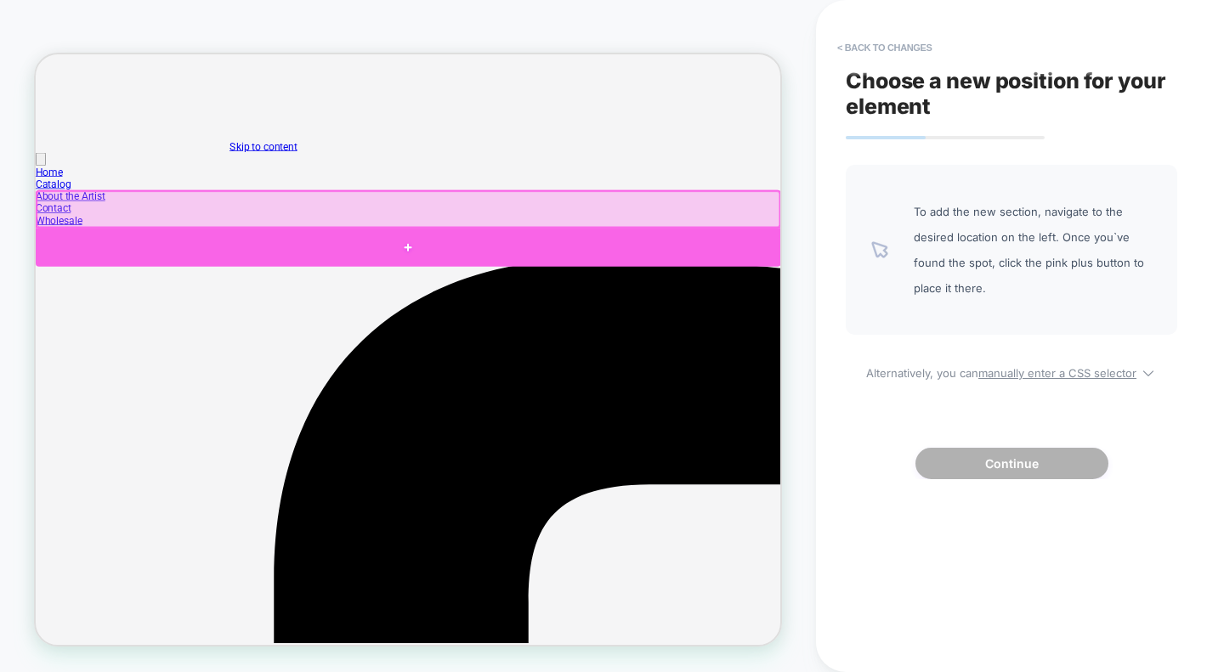
click at [705, 297] on div at bounding box center [532, 311] width 993 height 51
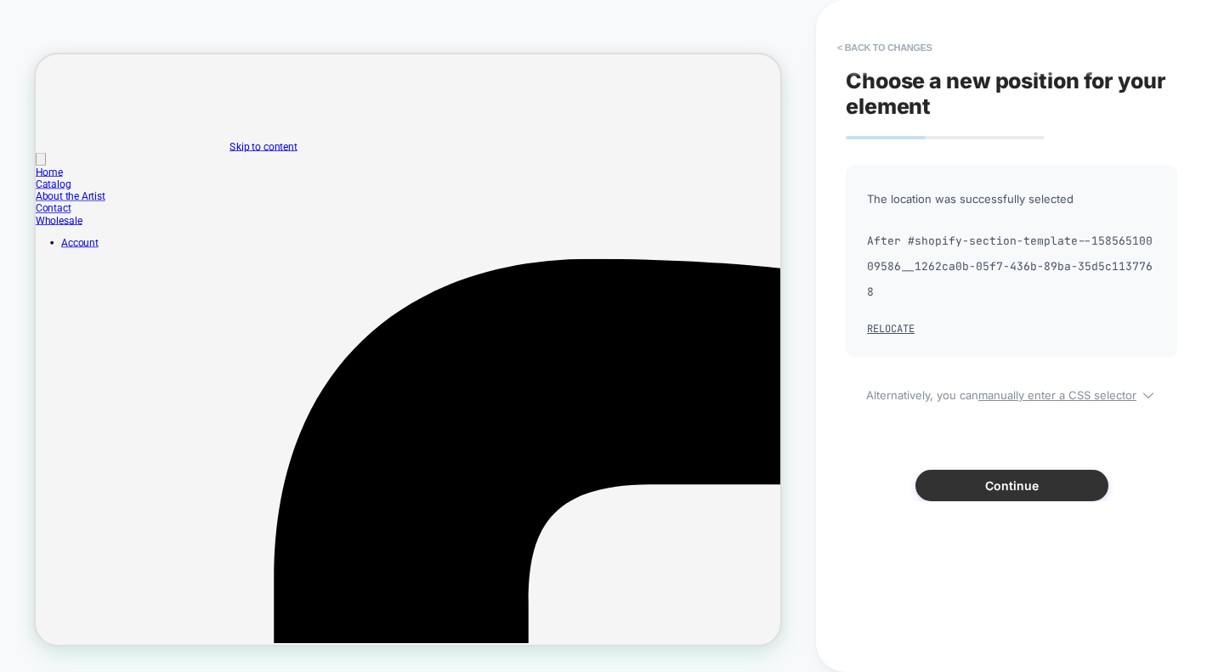
click at [1014, 470] on button "Continue" at bounding box center [1011, 485] width 193 height 31
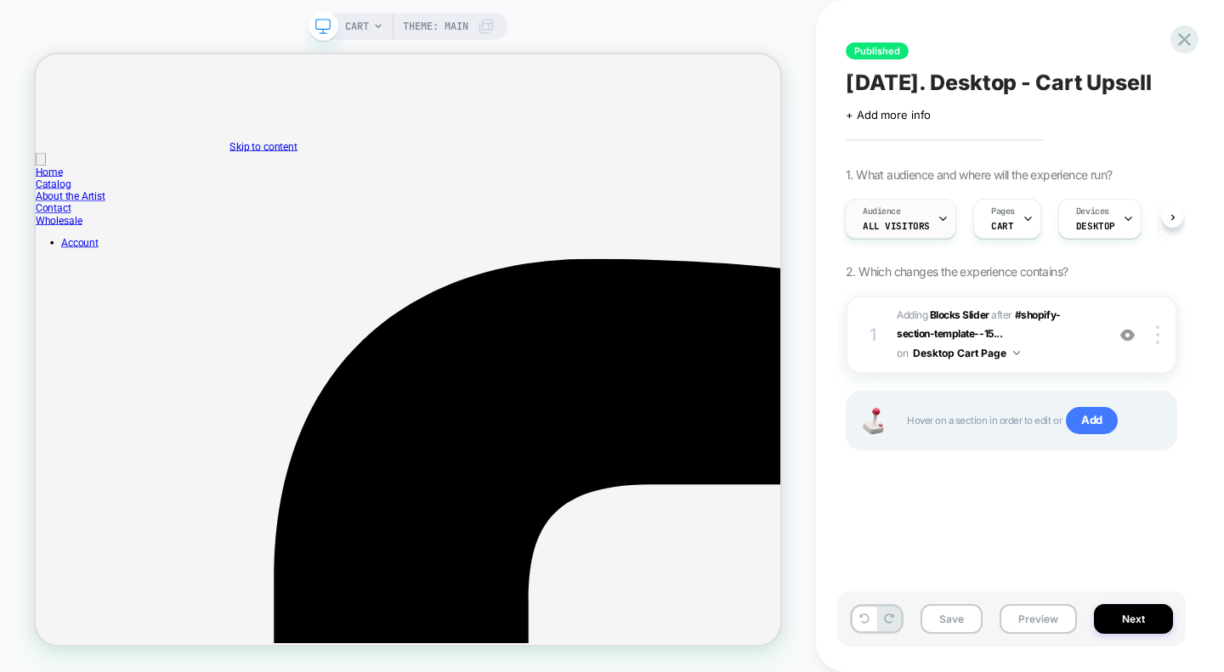
click at [931, 238] on div "Audience All Visitors" at bounding box center [896, 219] width 101 height 38
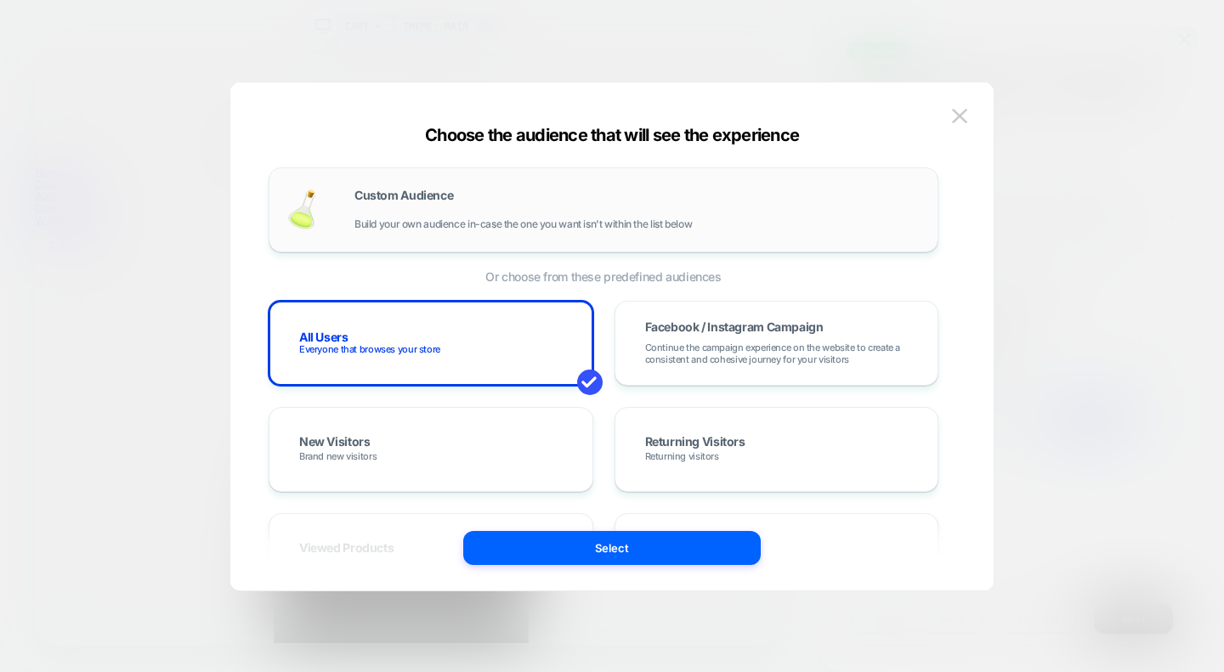
click at [663, 218] on span "Build your own audience in-case the one you want isn't within the list below" at bounding box center [522, 224] width 337 height 12
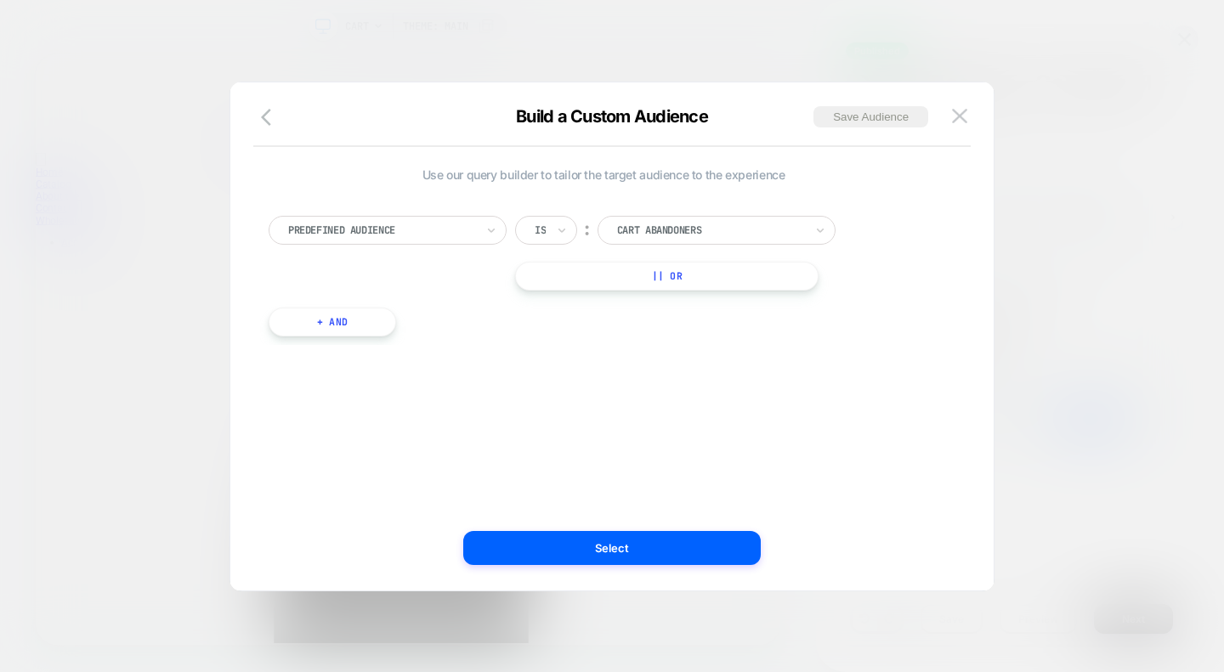
click at [631, 233] on div at bounding box center [710, 230] width 187 height 15
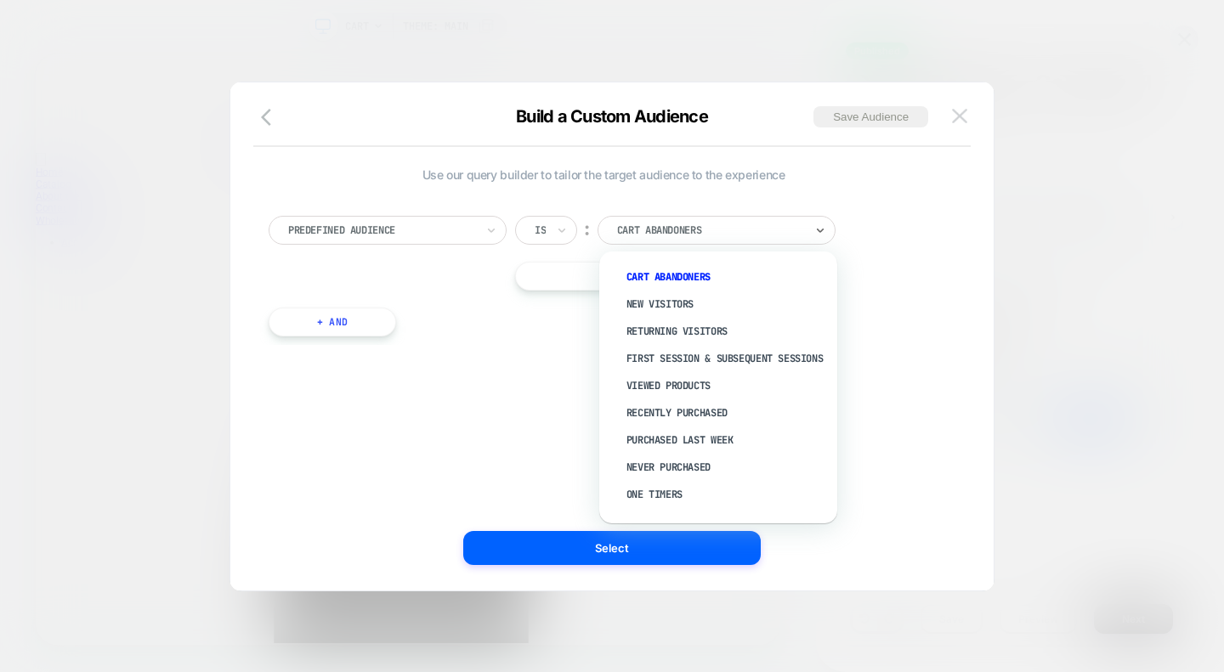
click at [969, 116] on button at bounding box center [959, 116] width 25 height 25
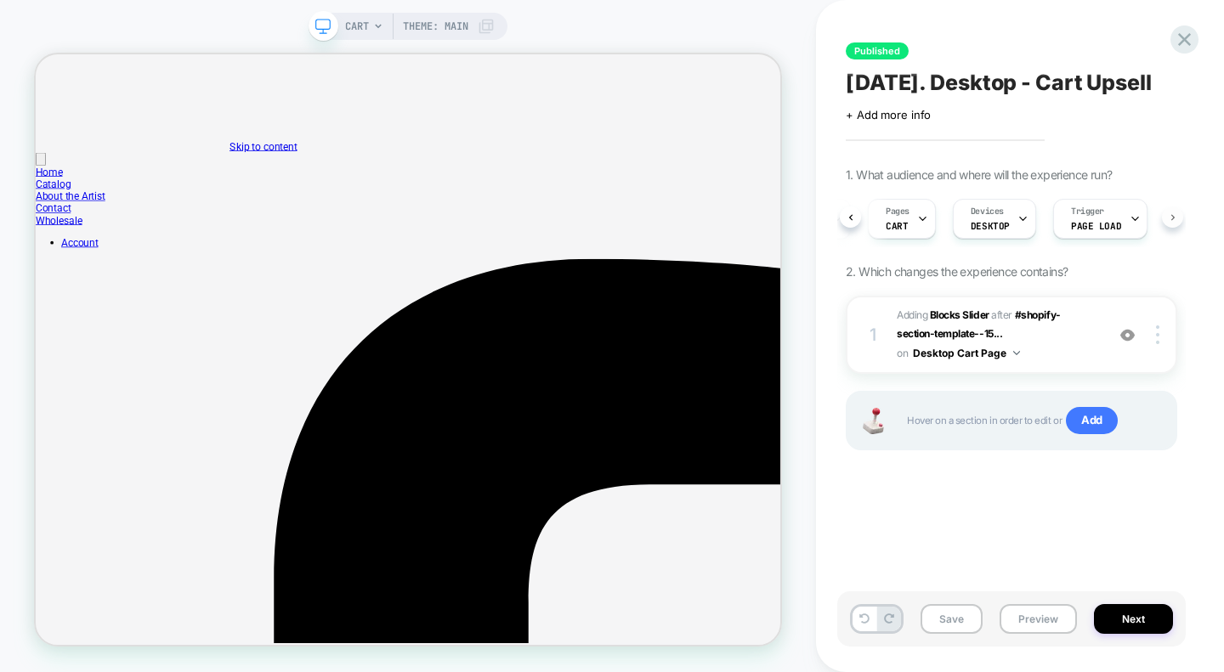
scroll to position [0, 122]
click at [1089, 238] on div "Trigger Page Load" at bounding box center [1080, 219] width 84 height 38
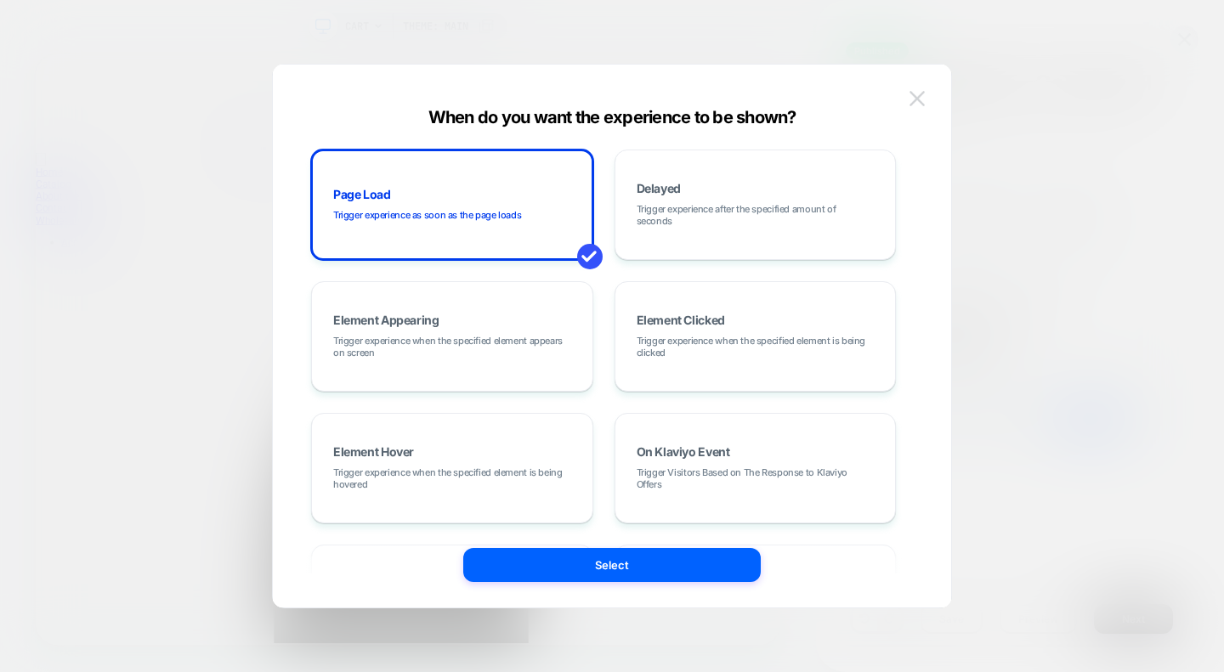
click at [914, 93] on img at bounding box center [916, 98] width 15 height 14
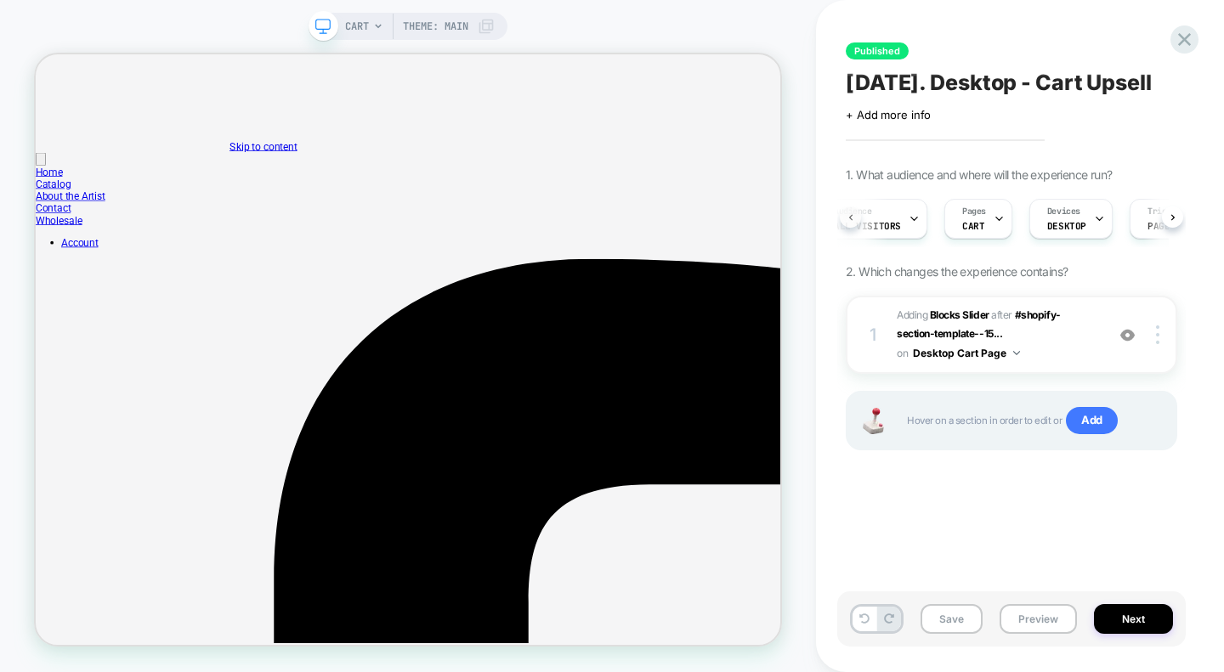
scroll to position [0, 6]
click at [901, 232] on span "All Visitors" at bounding box center [890, 226] width 67 height 12
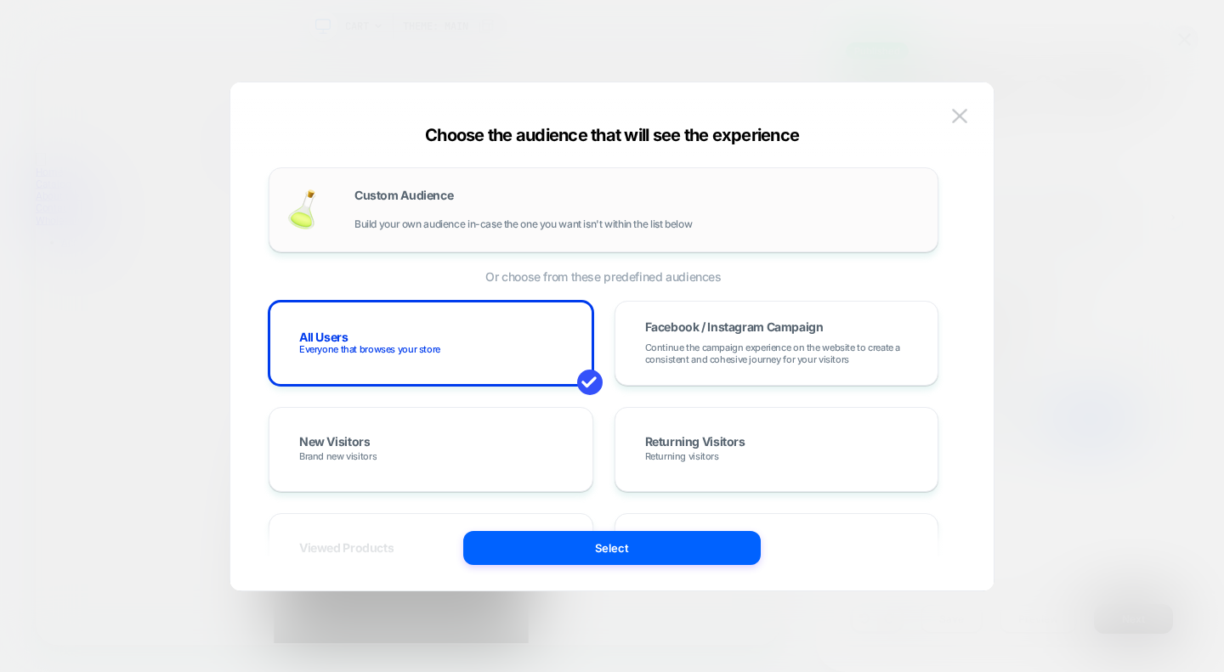
click at [552, 213] on div "Custom Audience Build your own audience in-case the one you want isn't within t…" at bounding box center [637, 209] width 566 height 41
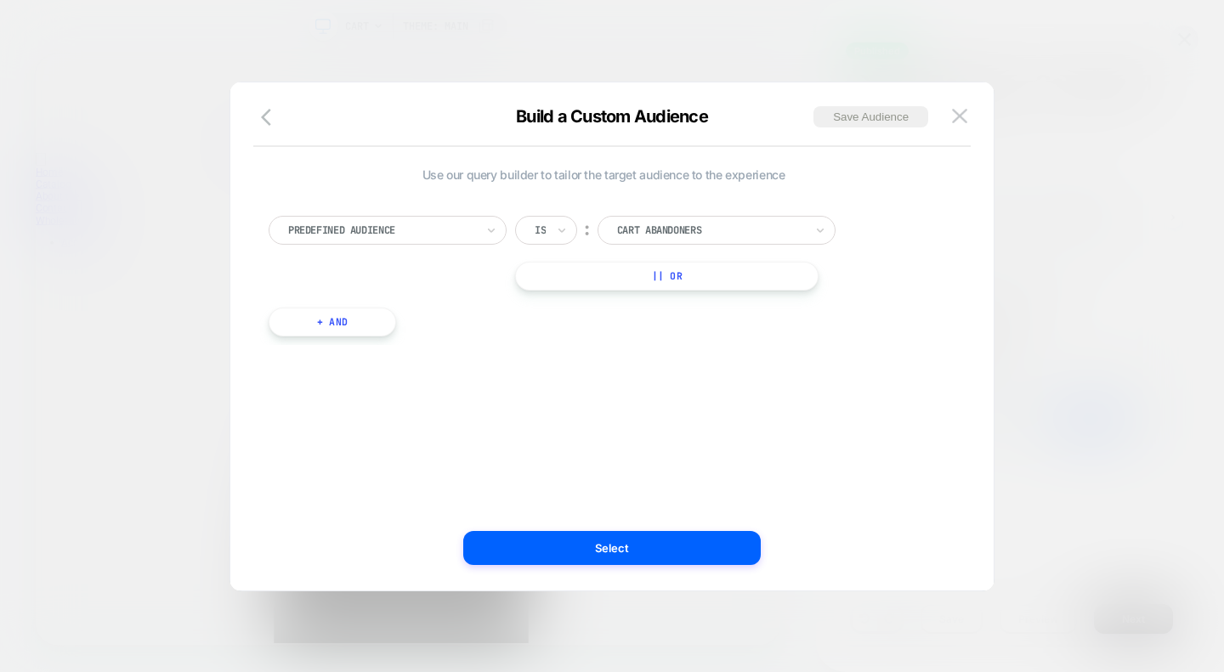
click at [668, 227] on div at bounding box center [710, 230] width 187 height 15
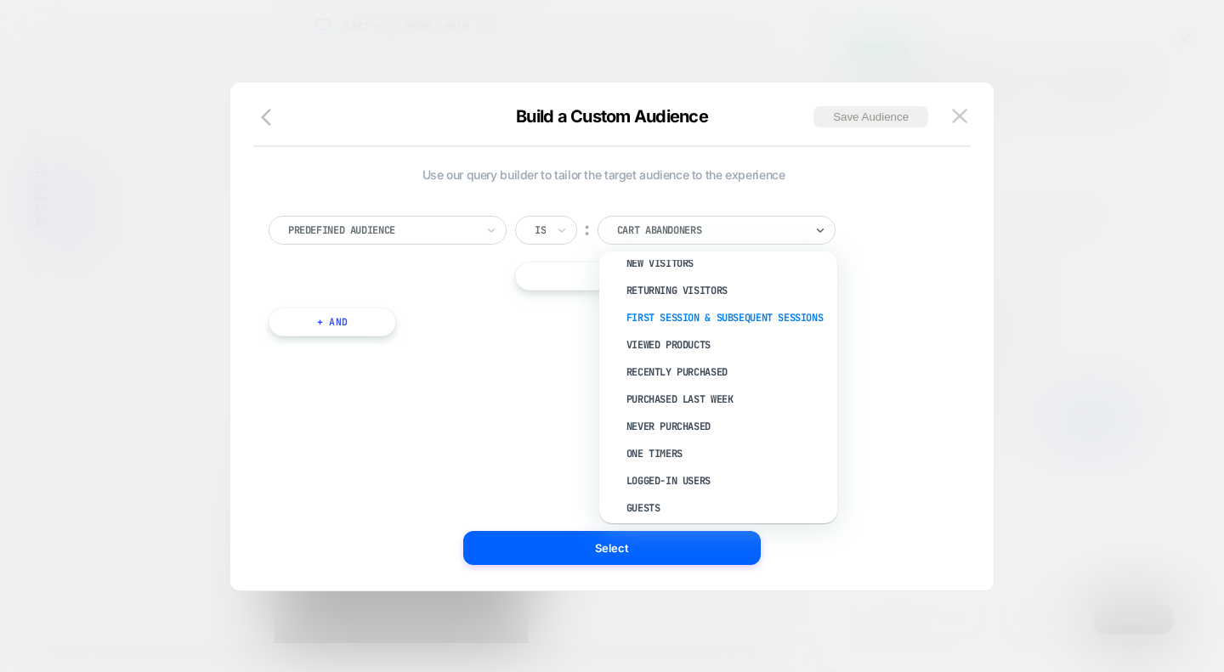
scroll to position [59, 0]
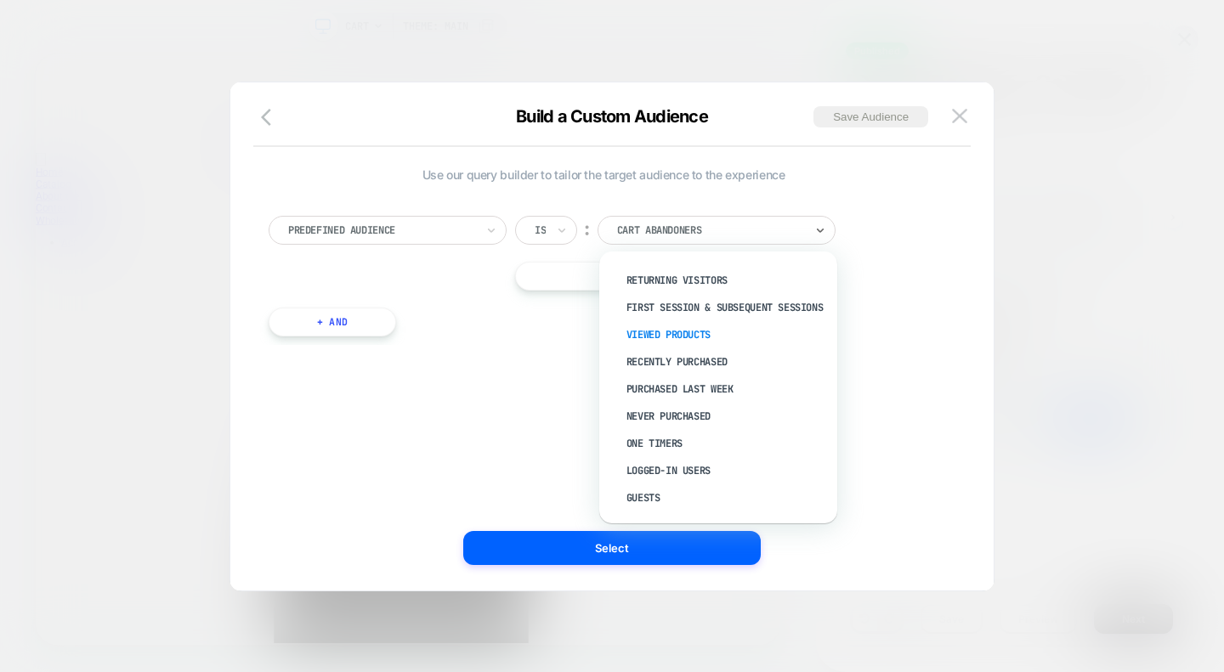
click at [657, 340] on div "Viewed Products" at bounding box center [726, 334] width 221 height 27
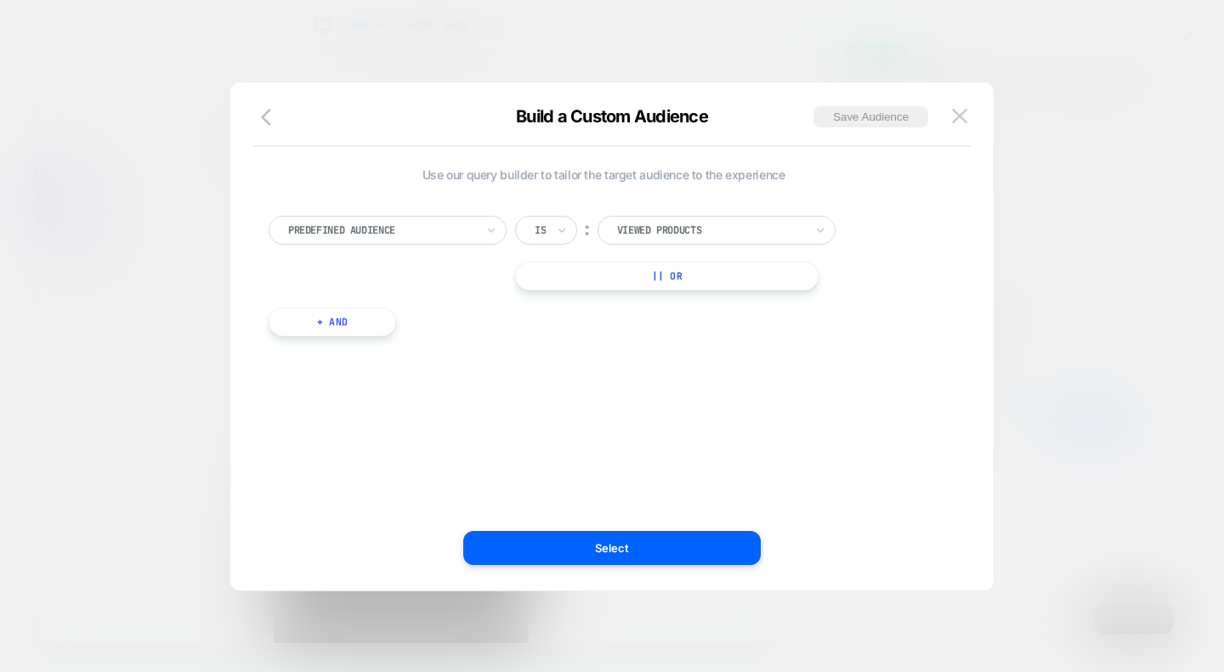
click at [373, 316] on button "+ And" at bounding box center [332, 322] width 127 height 29
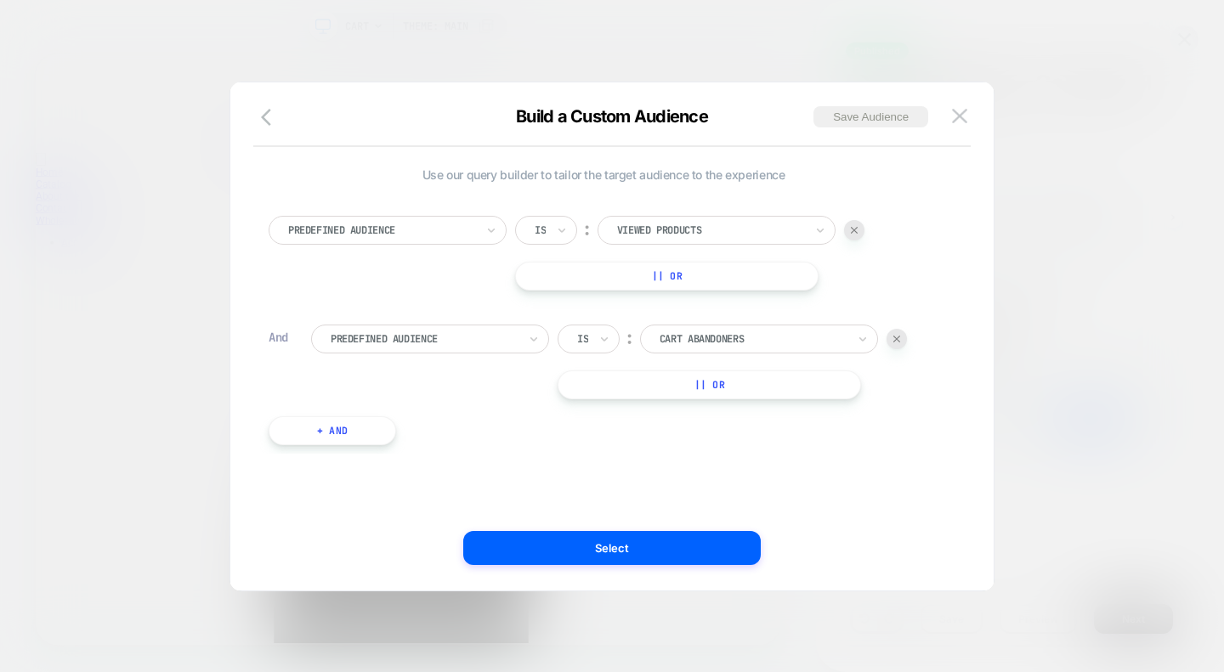
click at [475, 344] on div at bounding box center [424, 338] width 187 height 15
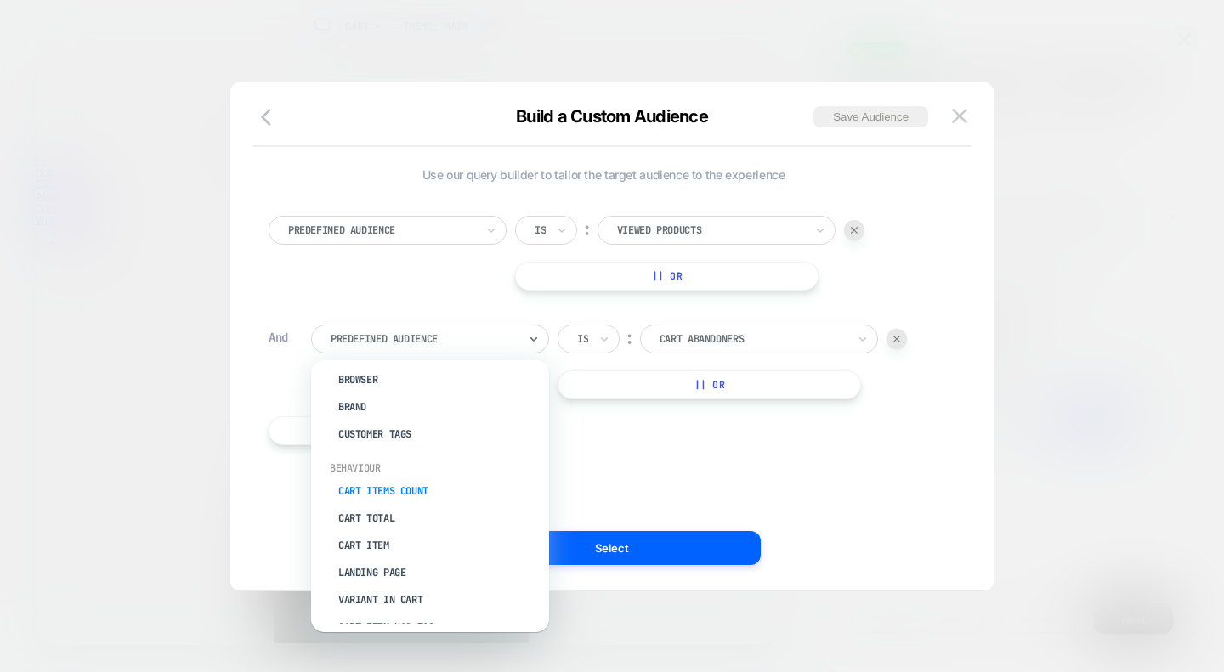
scroll to position [111, 0]
click at [381, 512] on div "Cart Total" at bounding box center [438, 517] width 221 height 27
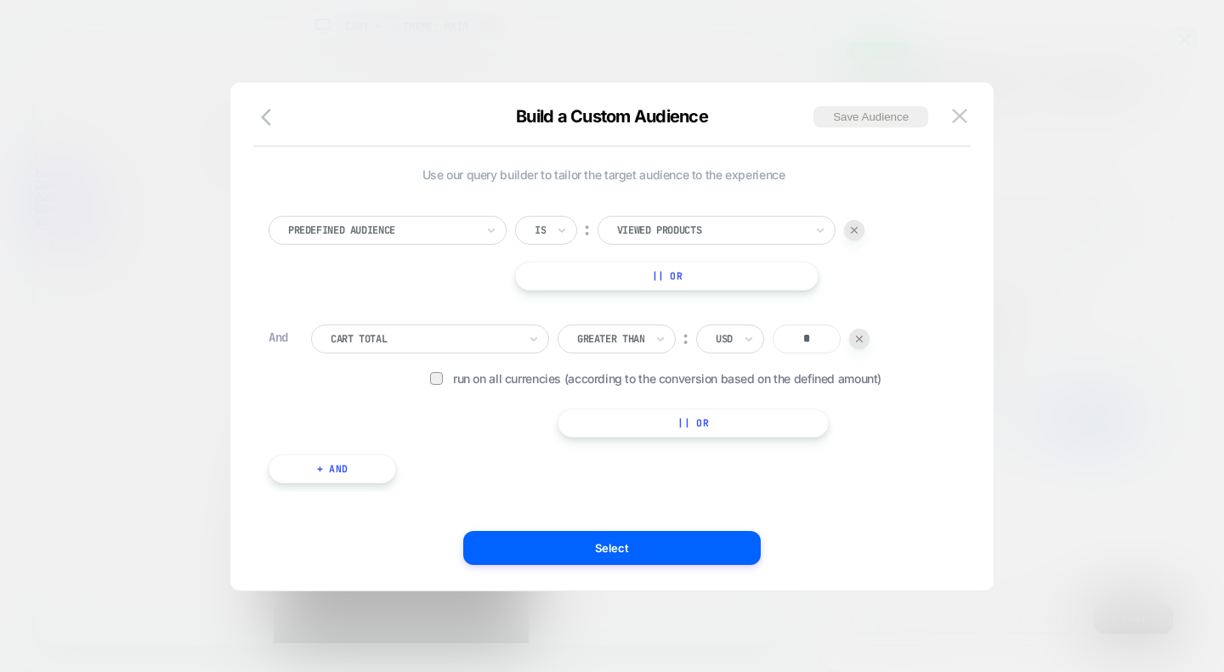
click at [649, 329] on div "Greater Than" at bounding box center [616, 339] width 118 height 29
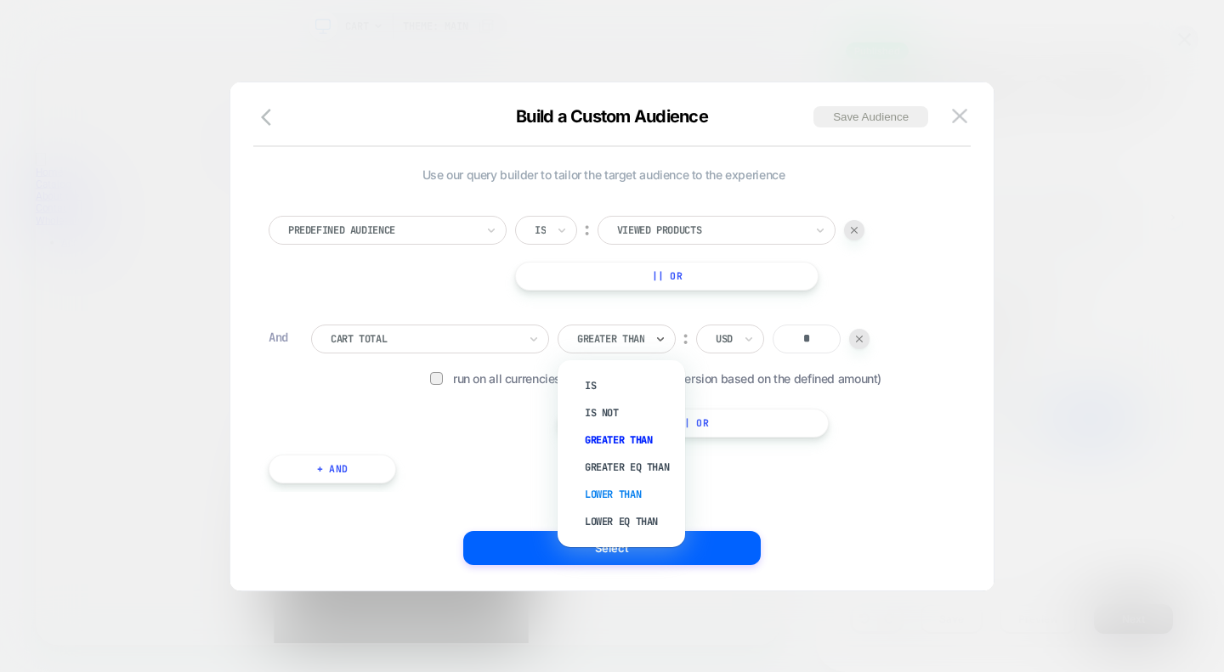
click at [629, 489] on div "Lower Than" at bounding box center [629, 494] width 110 height 27
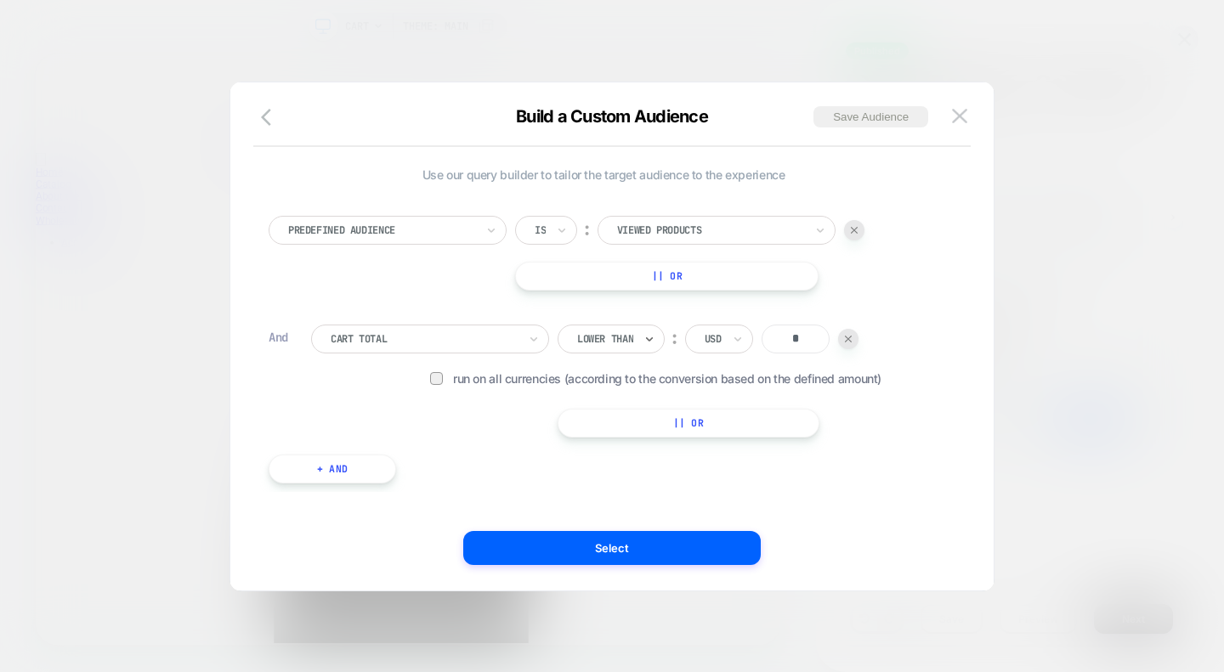
click at [796, 344] on input "*" at bounding box center [795, 339] width 68 height 29
type input "**"
click at [863, 423] on div "Cart Total Lower Than ︰ USD ** Run on all currencies (according to the conversi…" at bounding box center [624, 381] width 627 height 113
click at [438, 383] on div at bounding box center [436, 378] width 13 height 13
click at [686, 230] on div at bounding box center [710, 230] width 187 height 15
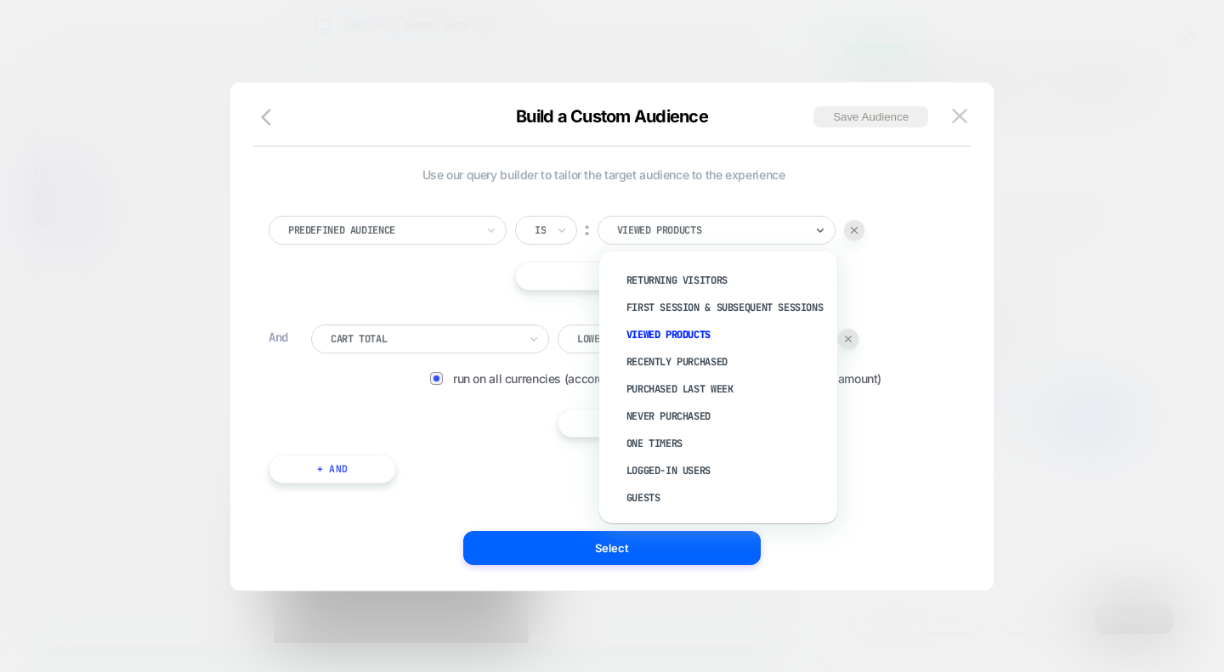
scroll to position [0, 0]
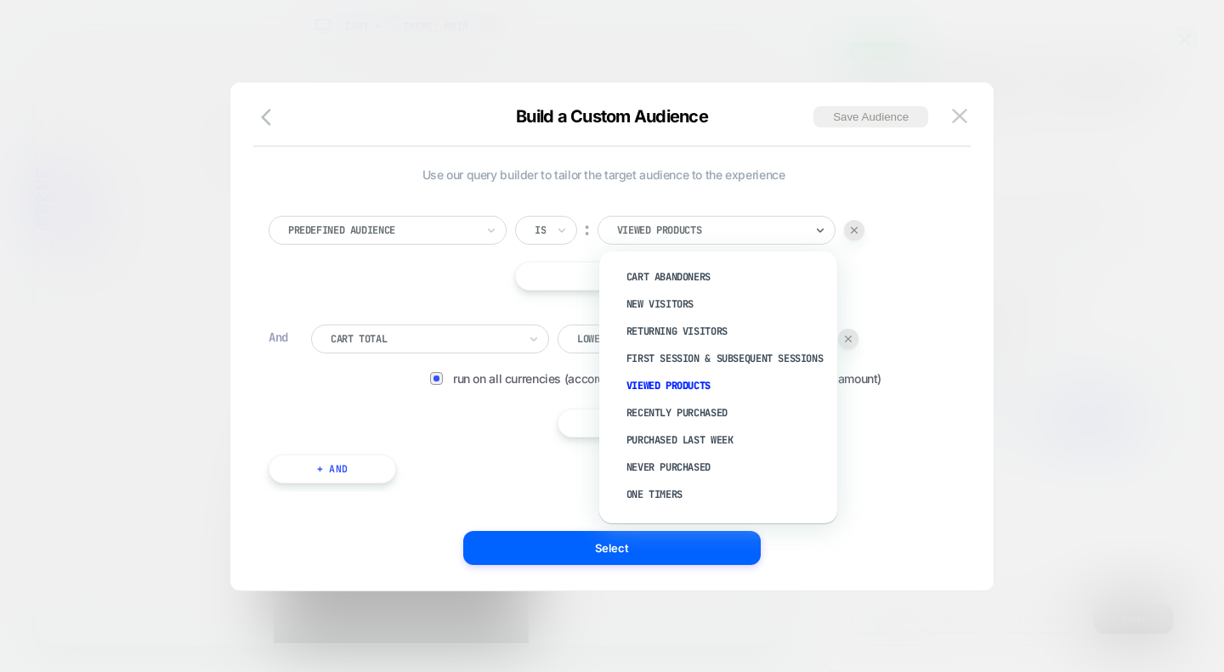
click at [858, 234] on div at bounding box center [854, 230] width 20 height 20
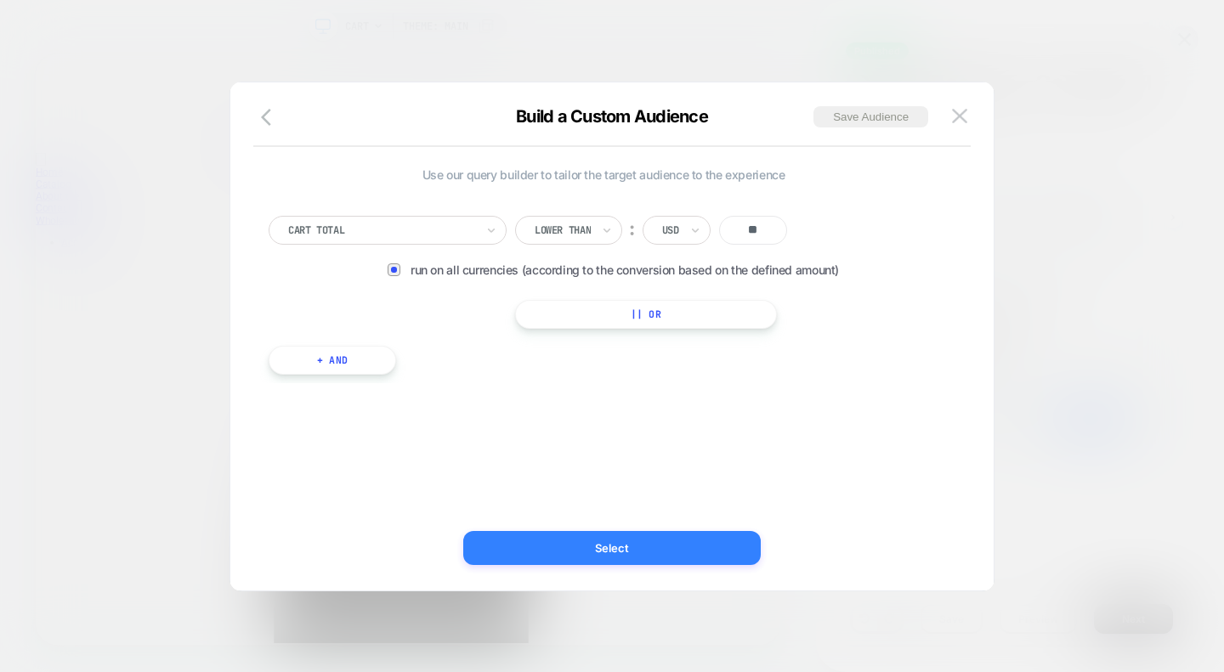
click at [608, 546] on button "Select" at bounding box center [611, 548] width 297 height 34
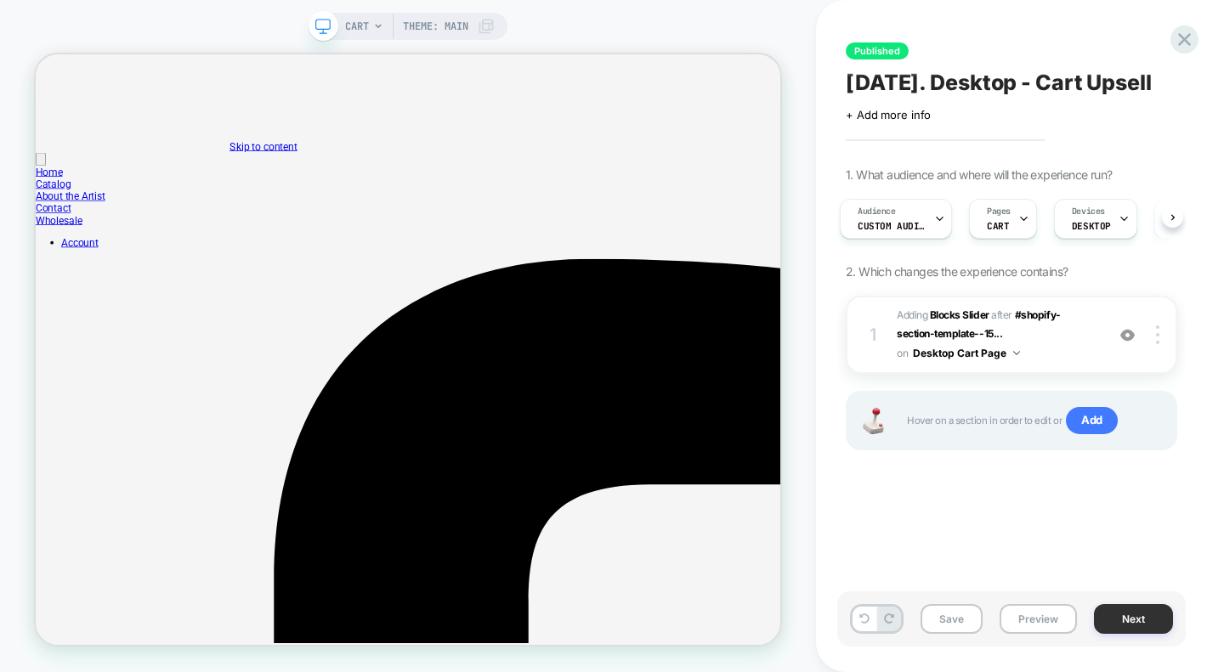
click at [1130, 619] on button "Next" at bounding box center [1133, 619] width 79 height 30
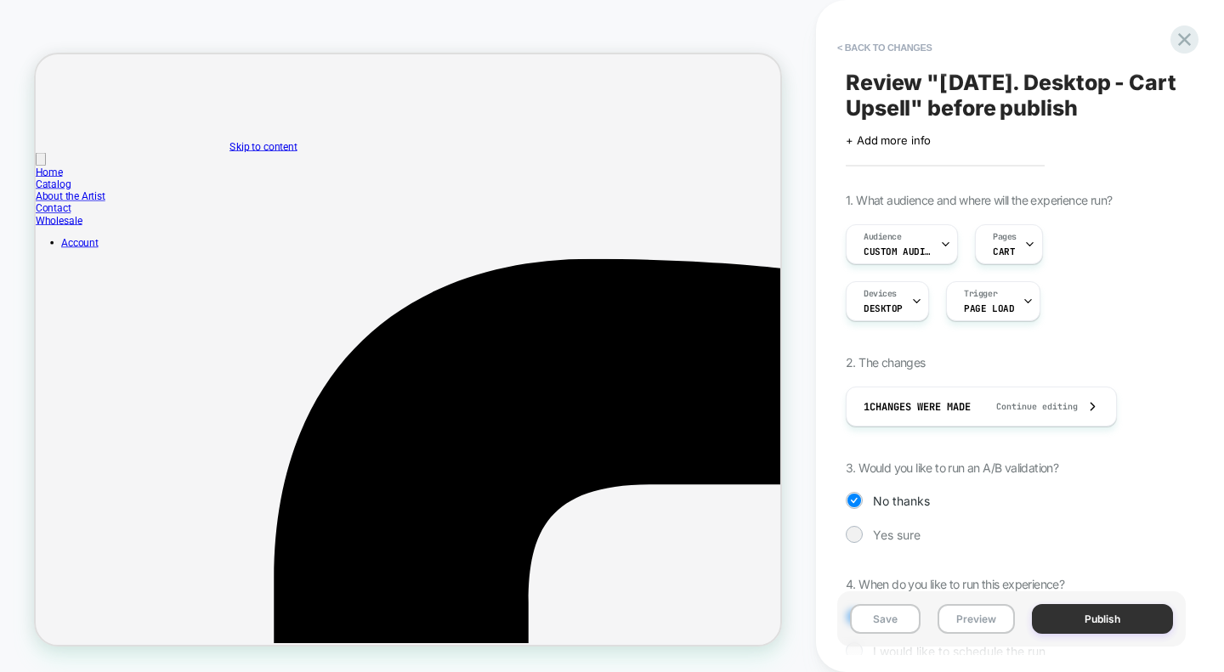
click at [1088, 614] on button "Publish" at bounding box center [1102, 619] width 141 height 30
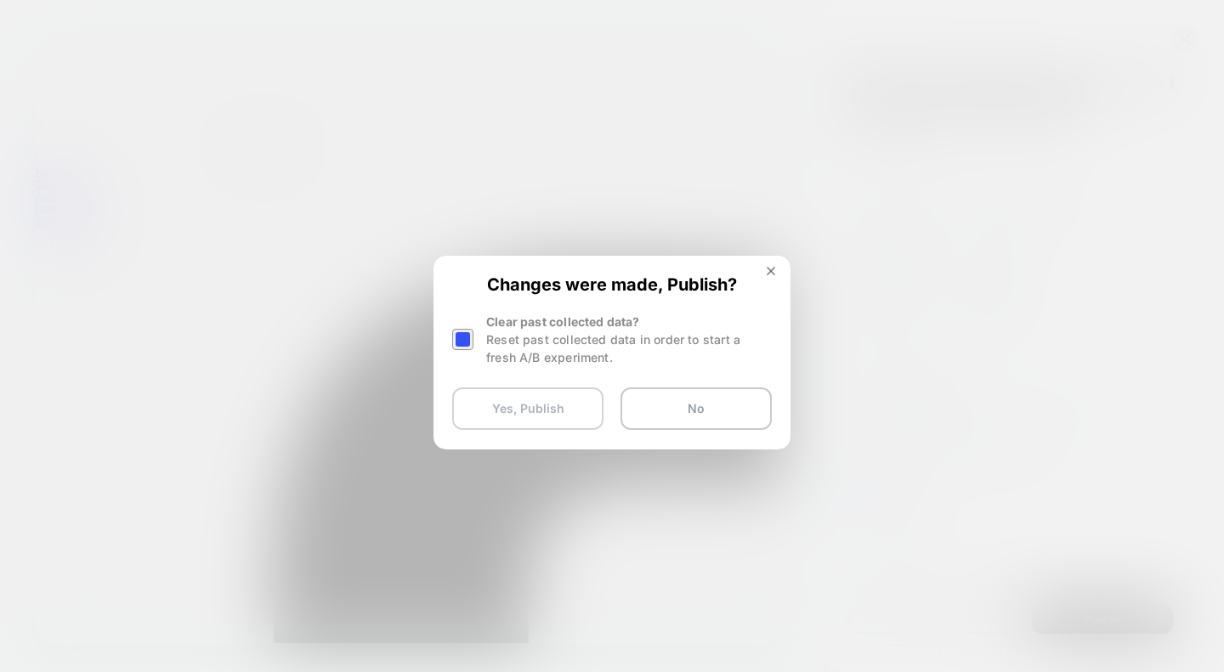
click at [537, 413] on button "Yes, Publish" at bounding box center [527, 408] width 151 height 42
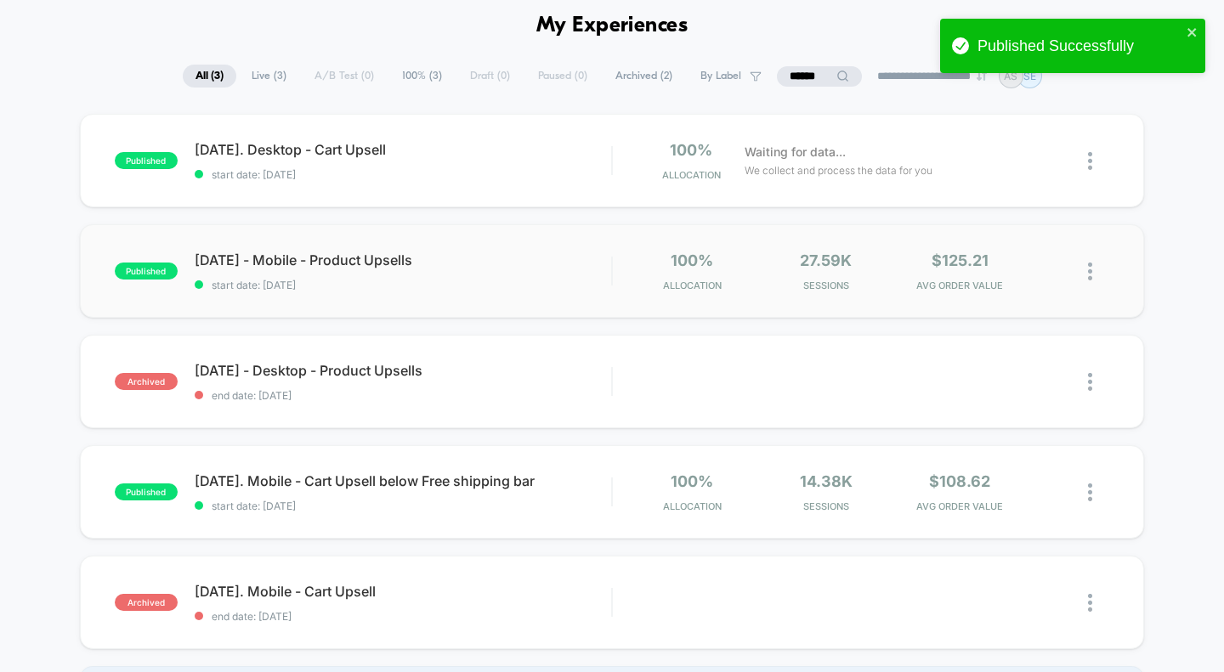
scroll to position [71, 0]
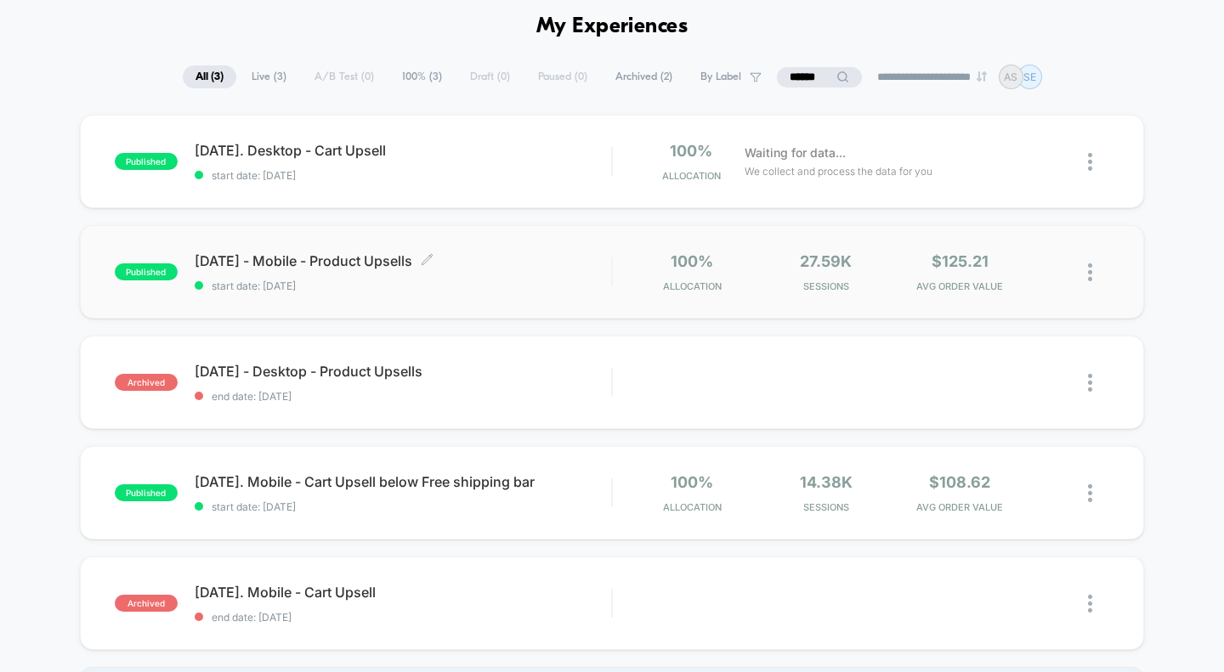
click at [339, 267] on span "1.20.2025 - Mobile - Product Upsells Click to edit experience details" at bounding box center [403, 260] width 417 height 17
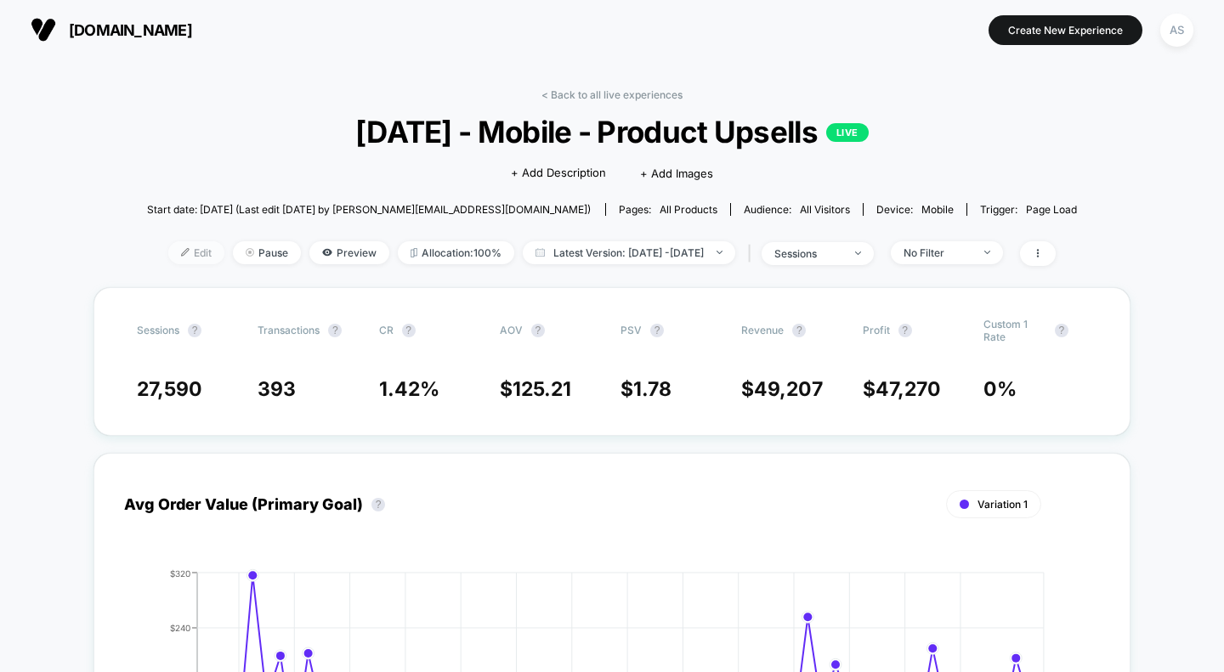
click at [168, 252] on span "Edit" at bounding box center [196, 252] width 56 height 23
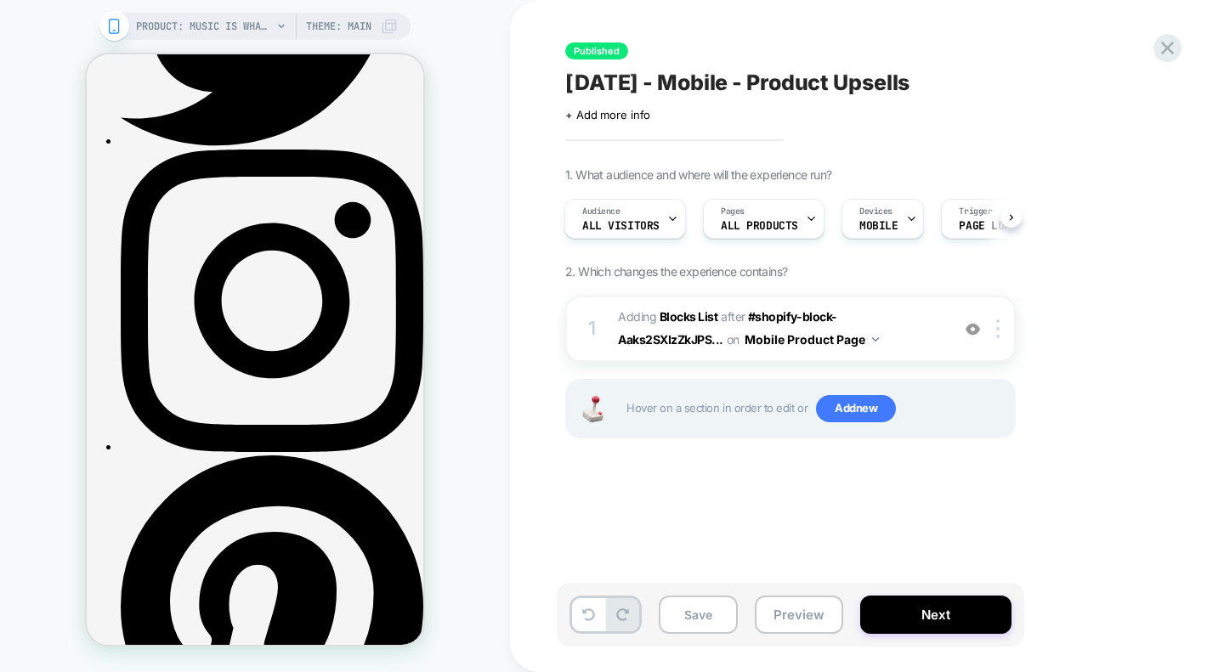
scroll to position [1030, 0]
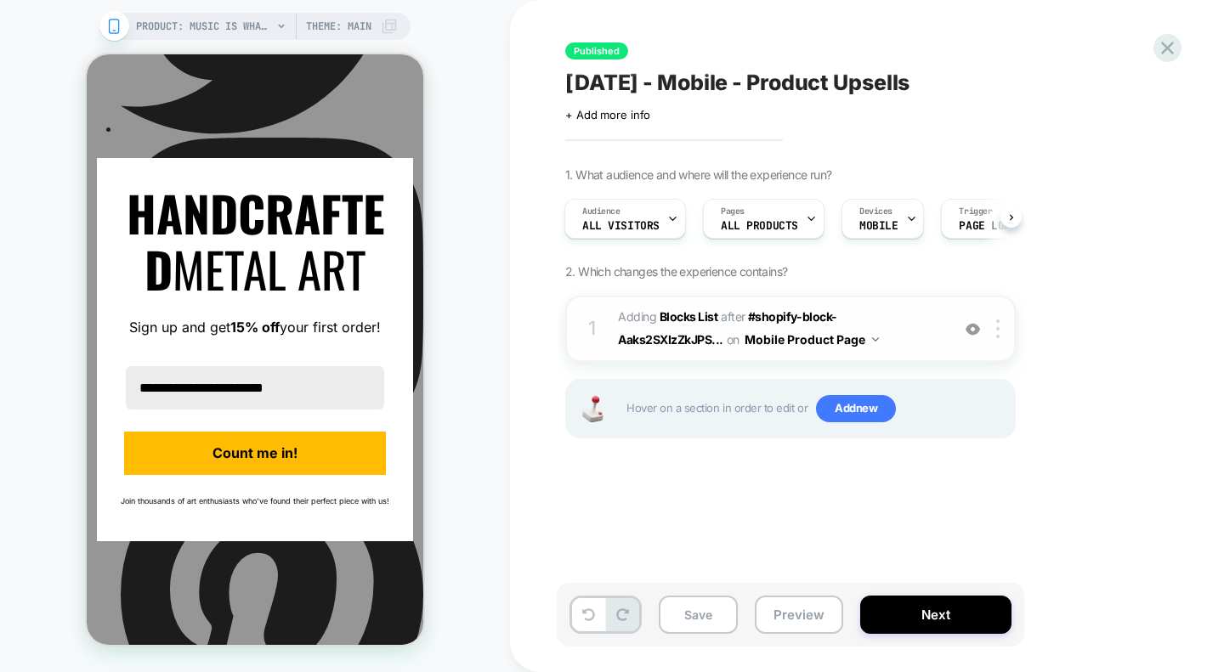
click at [607, 341] on div "1 #_loomi_addon_1737357595546 Adding Blocks List AFTER #shopify-block-Aaks2SXIz…" at bounding box center [790, 329] width 450 height 66
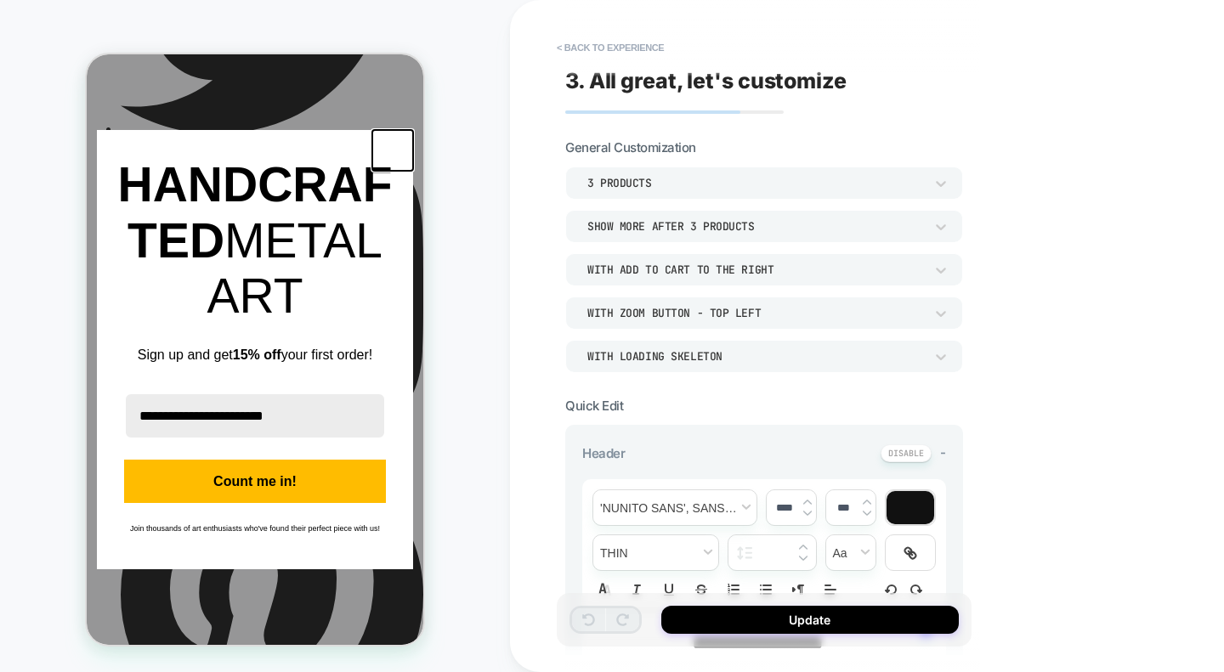
click at [395, 157] on icon "close icon" at bounding box center [393, 151] width 14 height 14
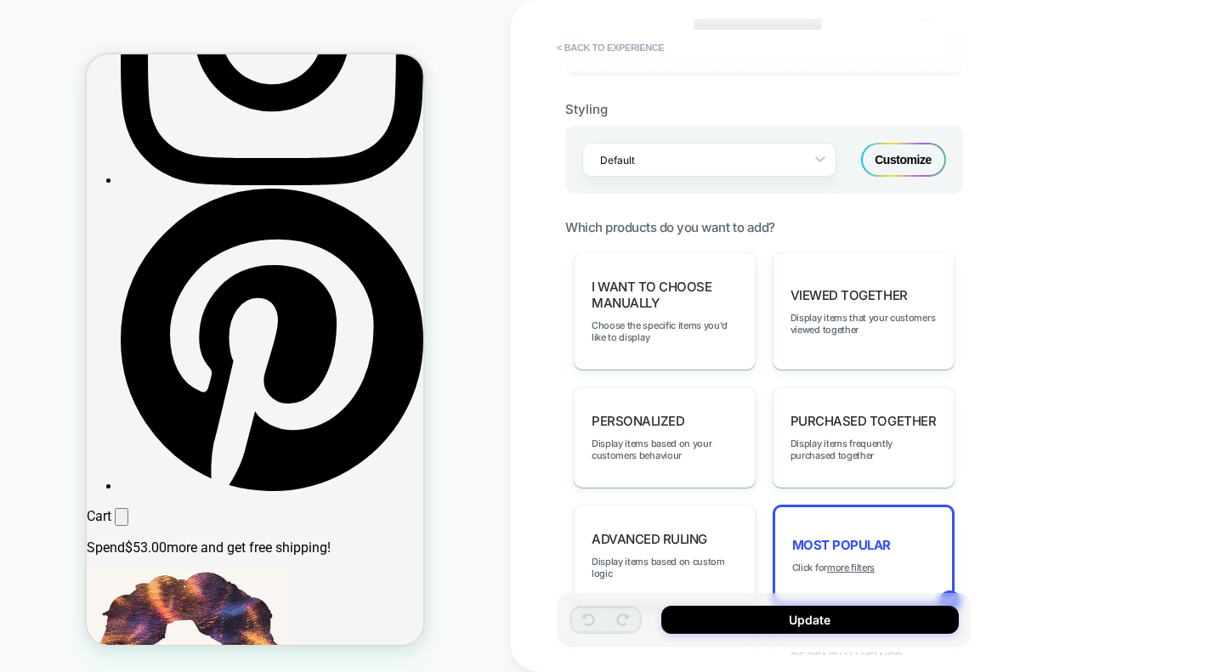
scroll to position [625, 0]
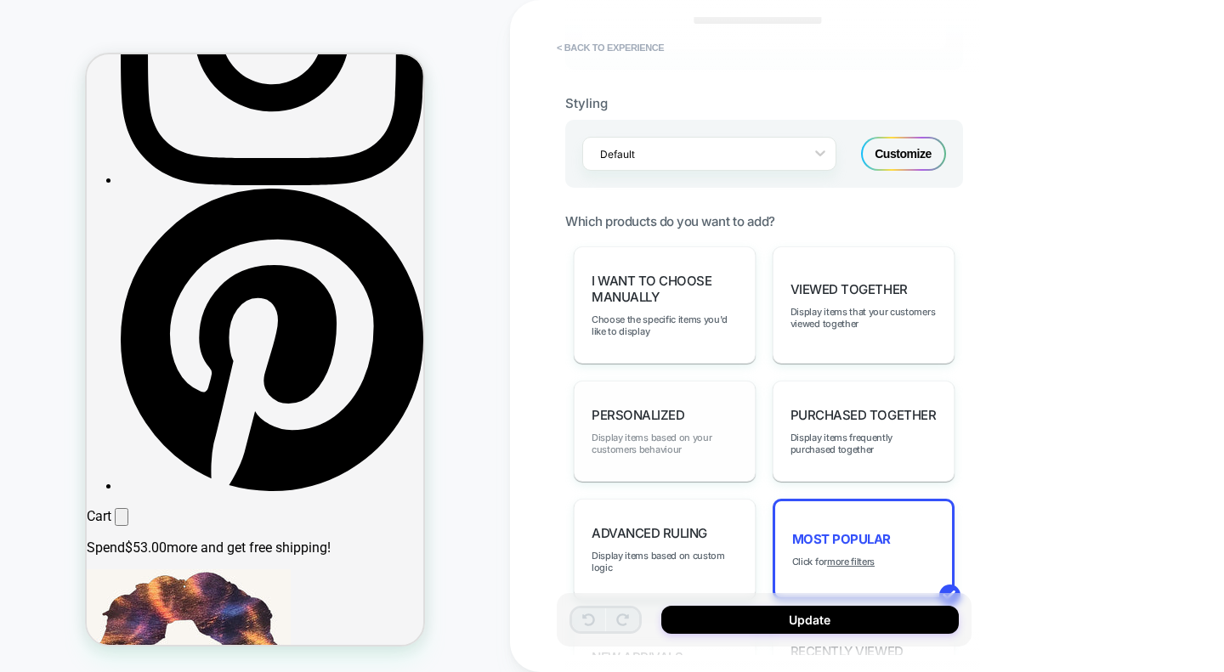
click at [692, 444] on span "Display items based on your customers behaviour" at bounding box center [664, 444] width 146 height 24
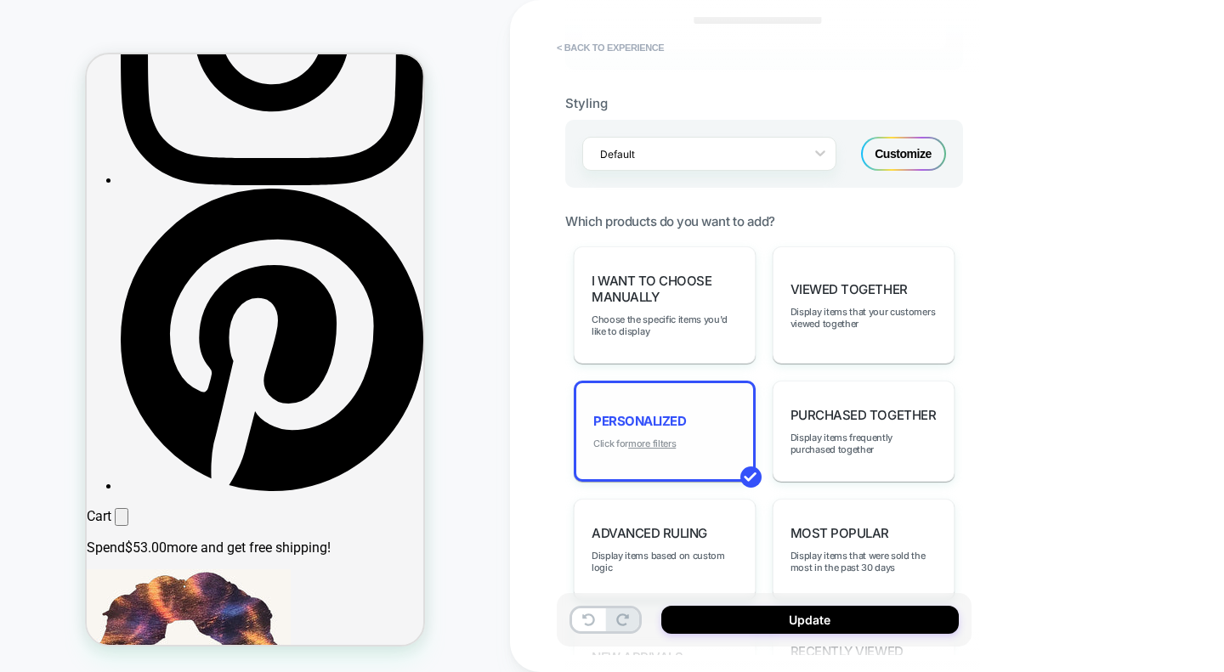
click at [648, 438] on u "more filters" at bounding box center [652, 444] width 48 height 12
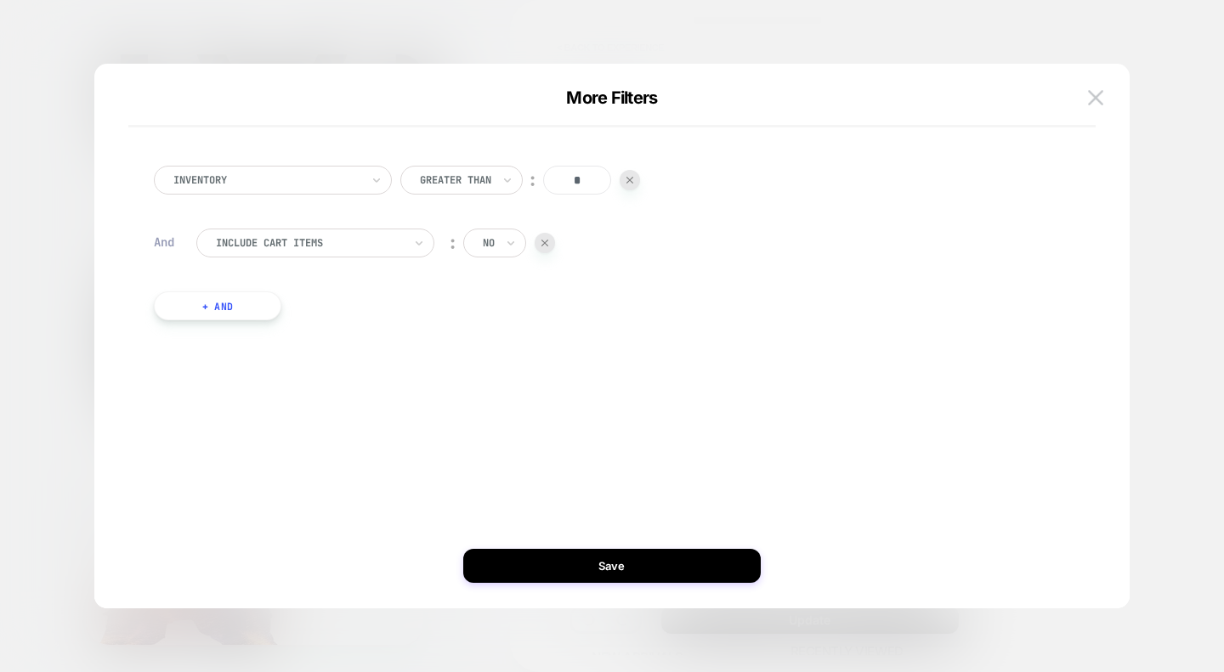
click at [578, 183] on input "*" at bounding box center [577, 180] width 68 height 29
type input "****"
click at [461, 176] on div at bounding box center [455, 180] width 71 height 15
click at [460, 257] on div "Is not" at bounding box center [472, 253] width 110 height 27
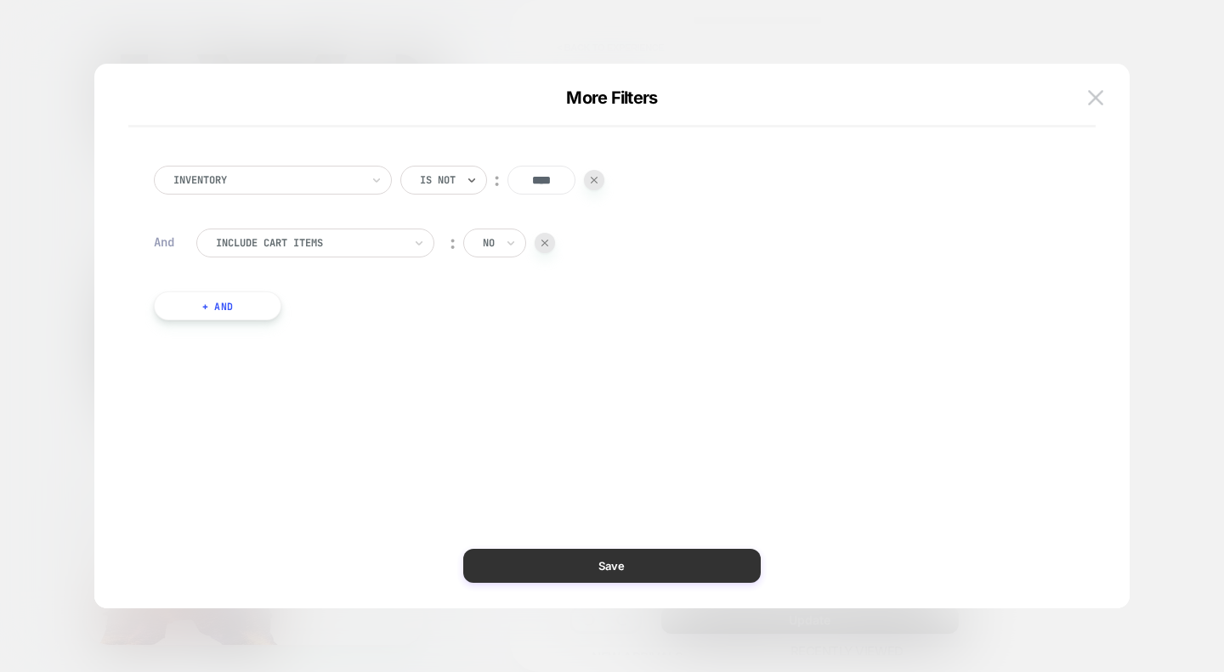
click at [596, 568] on button "Save" at bounding box center [611, 566] width 297 height 34
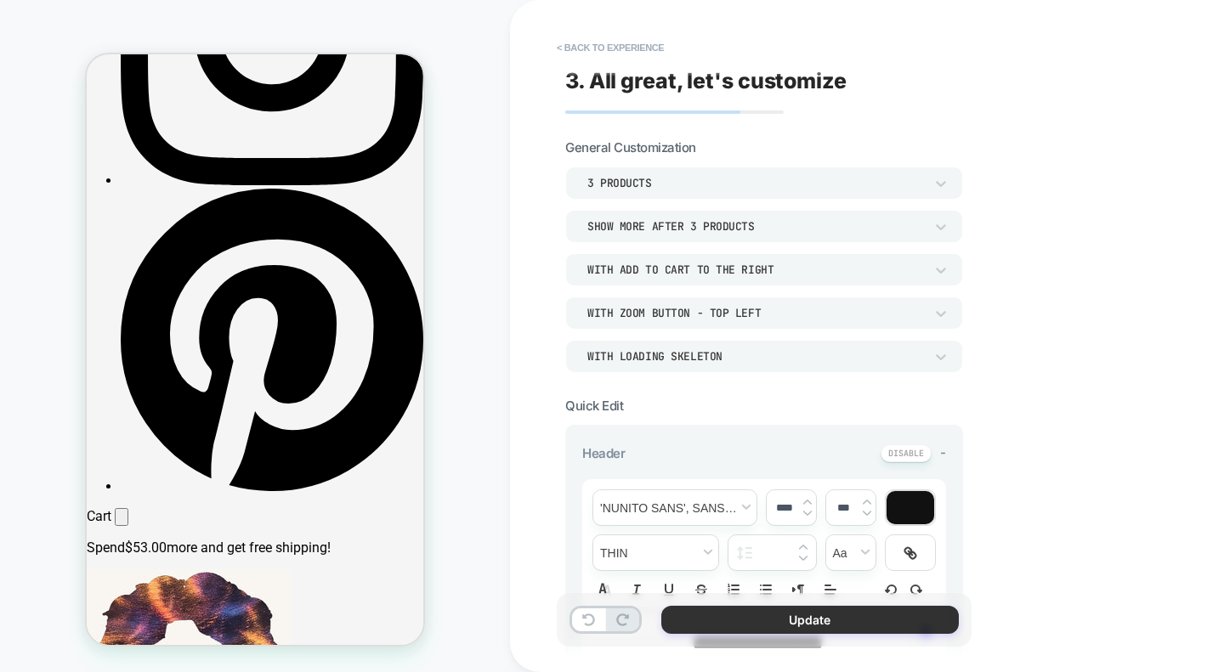
click at [0, 0] on button "Update" at bounding box center [0, 0] width 0 height 0
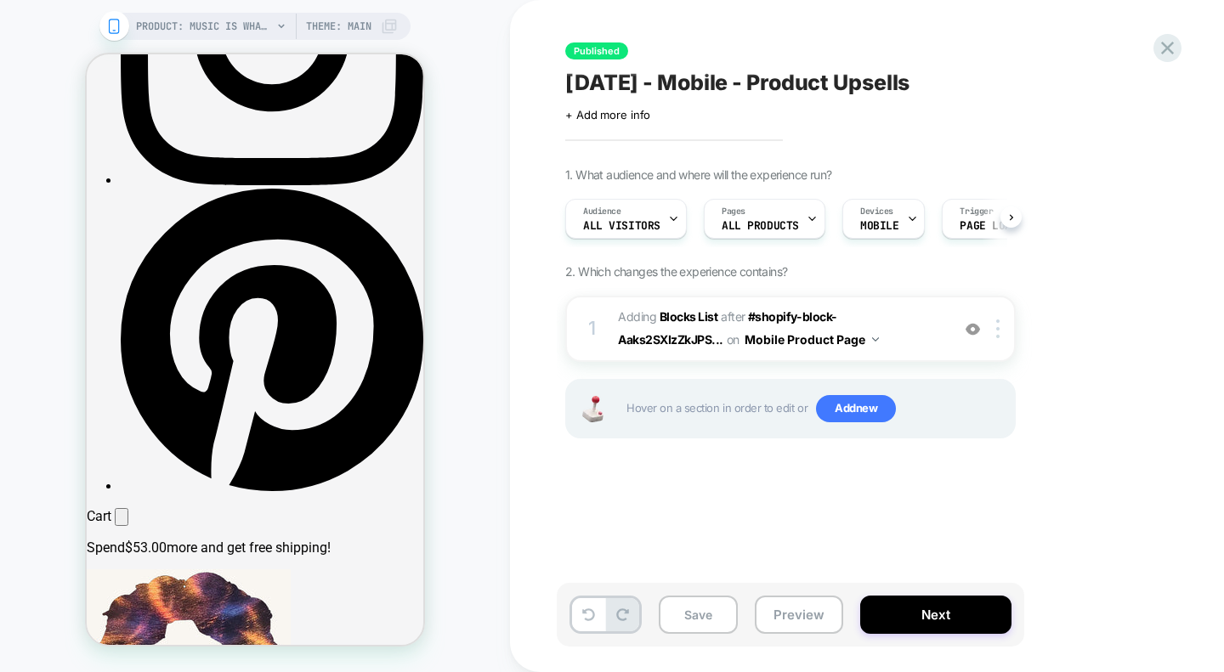
scroll to position [0, 1]
click at [933, 612] on button "Next" at bounding box center [935, 615] width 151 height 38
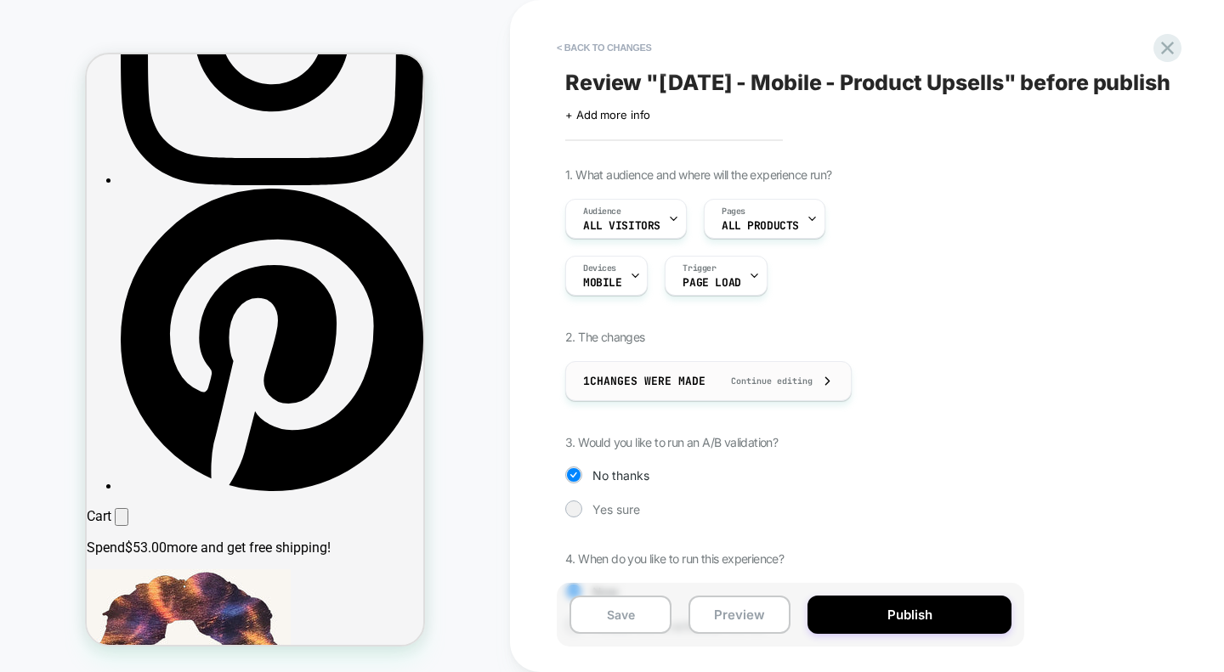
scroll to position [97, 0]
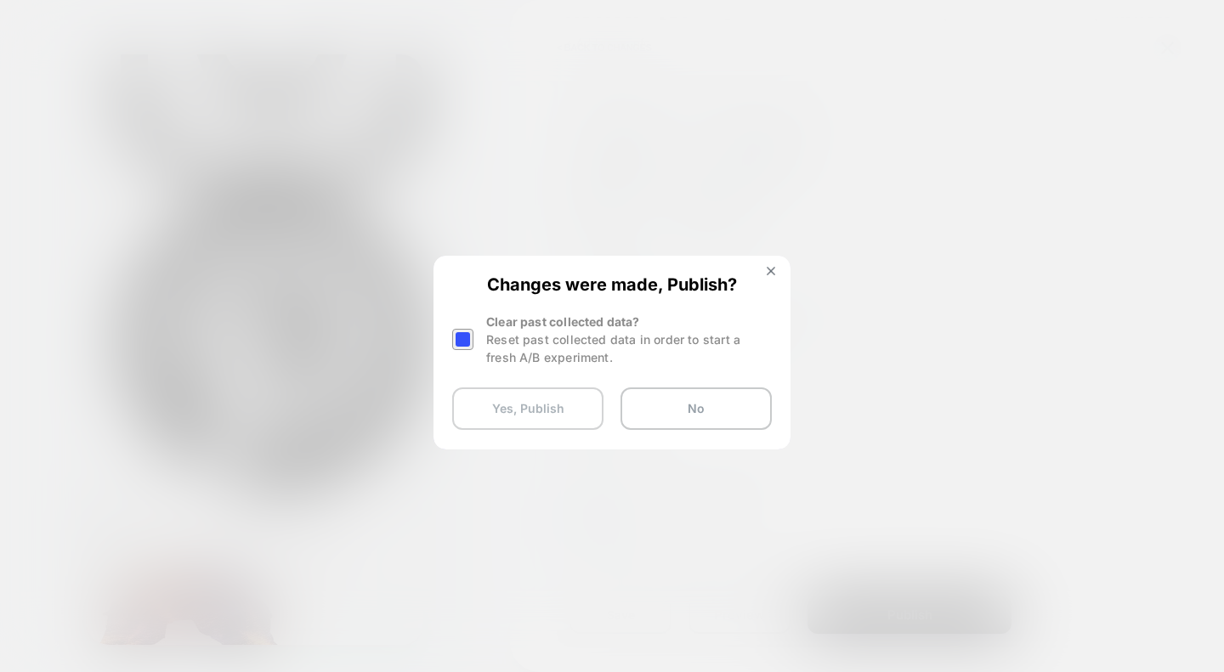
click at [541, 409] on button "Yes, Publish" at bounding box center [527, 408] width 151 height 42
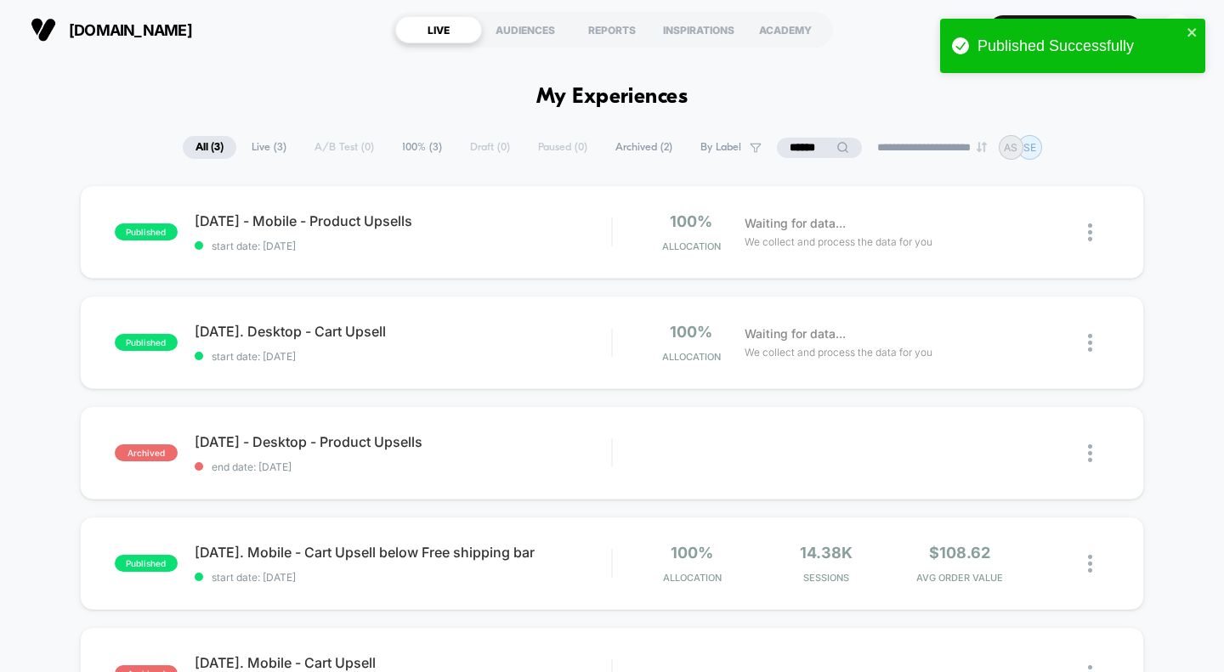
drag, startPoint x: 811, startPoint y: 142, endPoint x: 693, endPoint y: 144, distance: 118.1
click at [693, 144] on div "**********" at bounding box center [612, 147] width 859 height 25
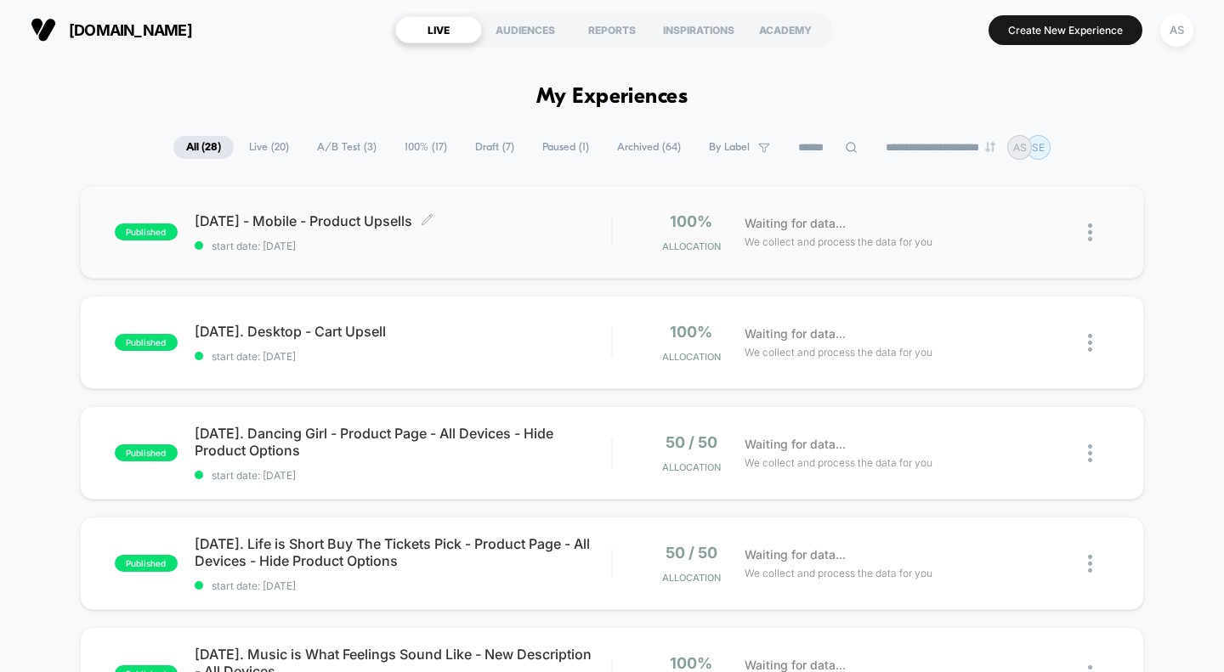
click at [334, 230] on div "[DATE] - Mobile - Product Upsells Click to edit experience details Click to edi…" at bounding box center [403, 232] width 417 height 40
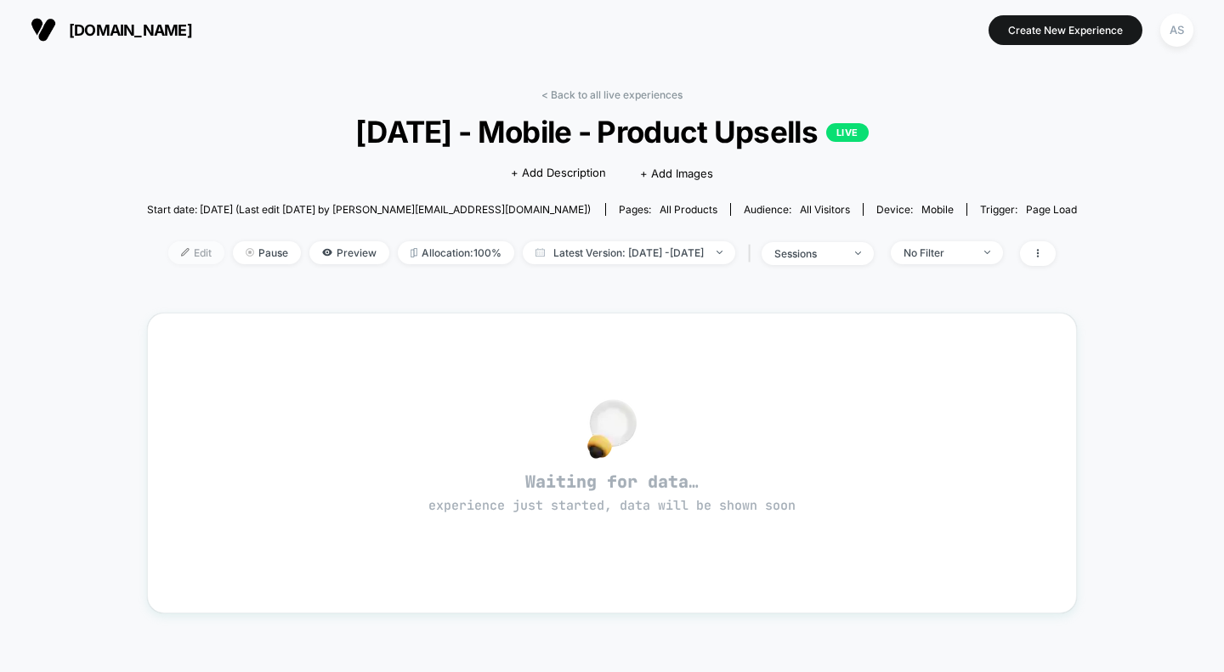
click at [177, 253] on span "Edit" at bounding box center [196, 252] width 56 height 23
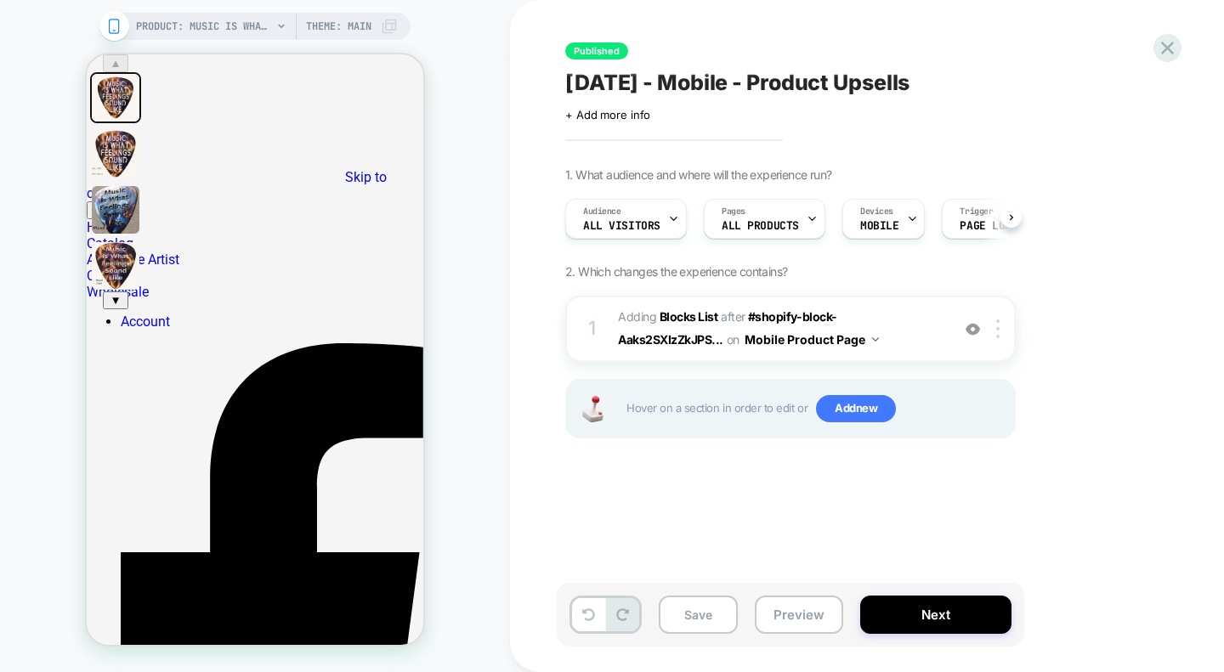
scroll to position [0, 1]
click at [844, 348] on span "#_loomi_addon_1737357595546 Adding Blocks List AFTER #shopify-block-Aaks2SXIzZk…" at bounding box center [780, 329] width 324 height 46
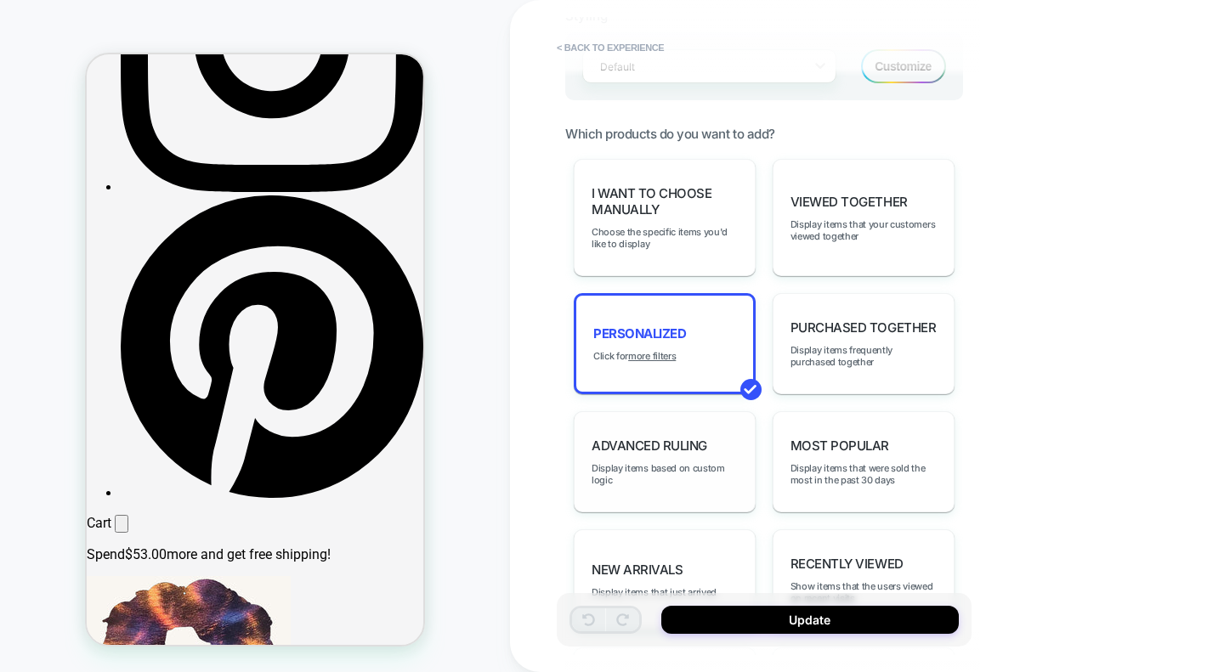
scroll to position [743, 0]
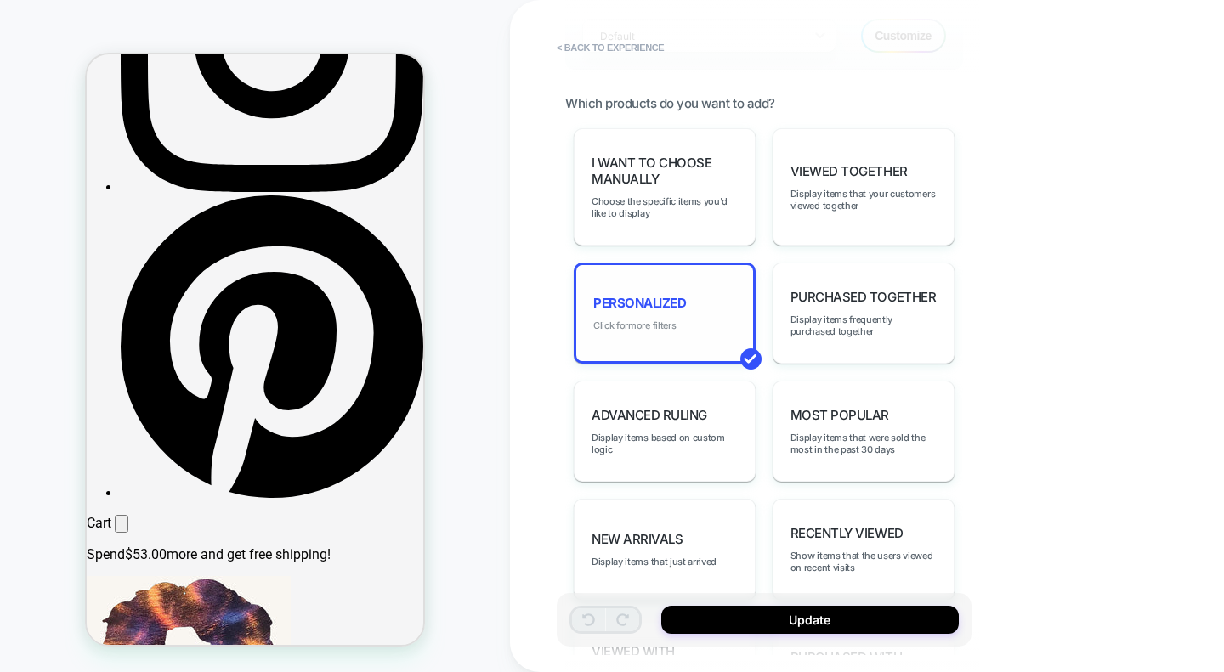
click at [658, 320] on u "more filters" at bounding box center [652, 326] width 48 height 12
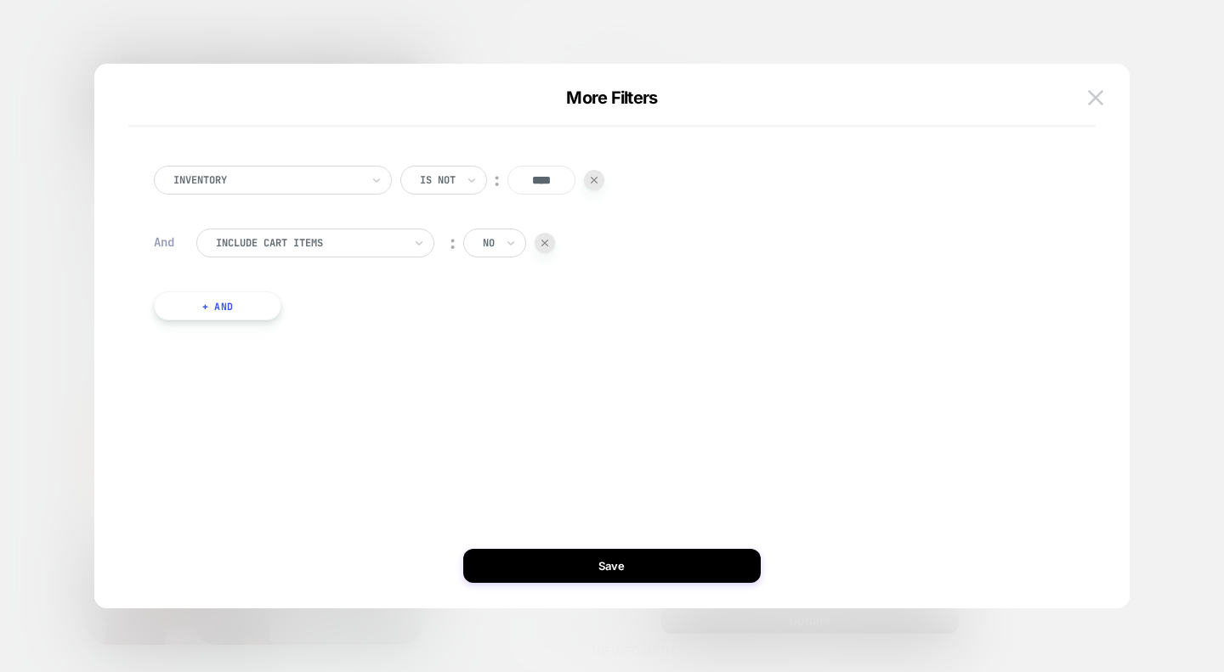
click at [0, 0] on button "+ And" at bounding box center [0, 0] width 0 height 0
click at [0, 0] on div at bounding box center [0, 0] width 0 height 0
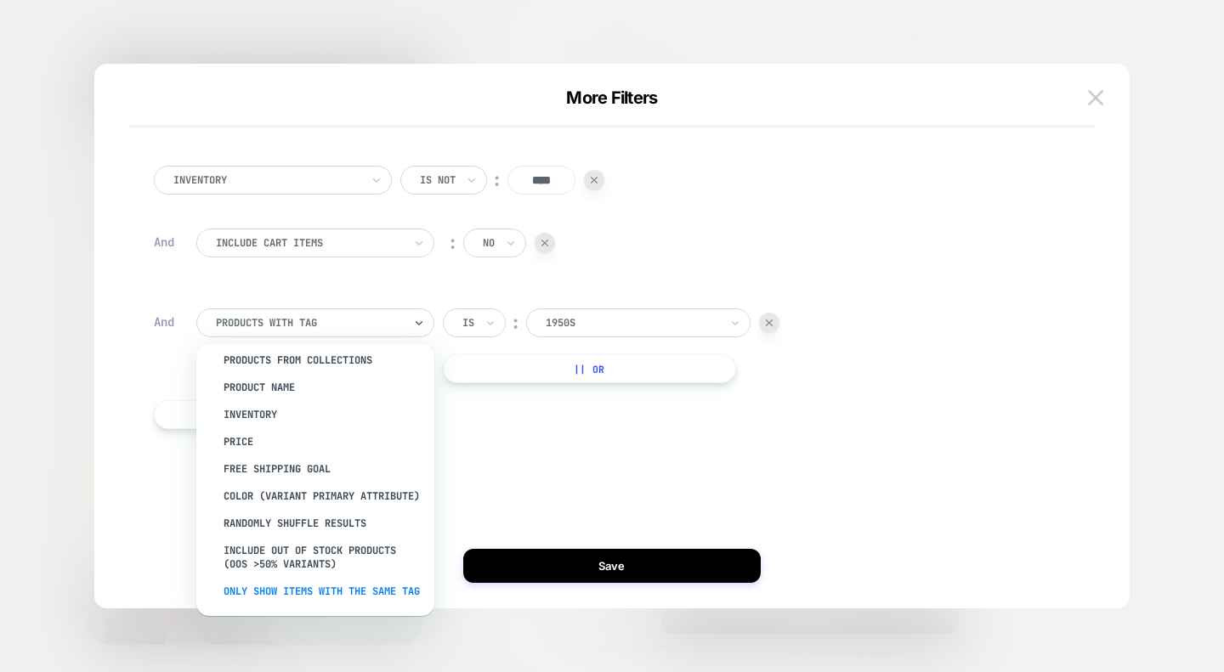
scroll to position [0, 0]
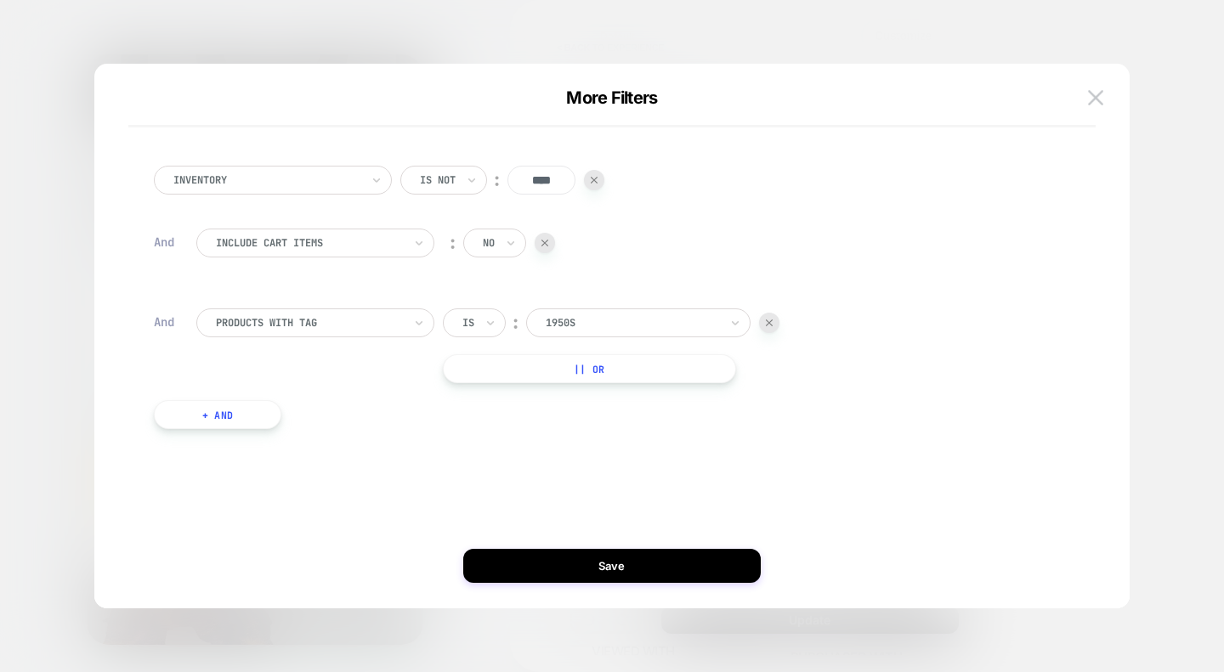
click at [512, 478] on div "Inventory Is not ︰ **** And Include Cart Items ︰ no And products with tag Is ︰ …" at bounding box center [603, 306] width 967 height 348
click at [0, 0] on div at bounding box center [0, 0] width 0 height 0
drag, startPoint x: 556, startPoint y: 178, endPoint x: 500, endPoint y: 178, distance: 56.1
click at [500, 178] on div "Is not ︰ ****" at bounding box center [502, 180] width 204 height 29
type input "*"
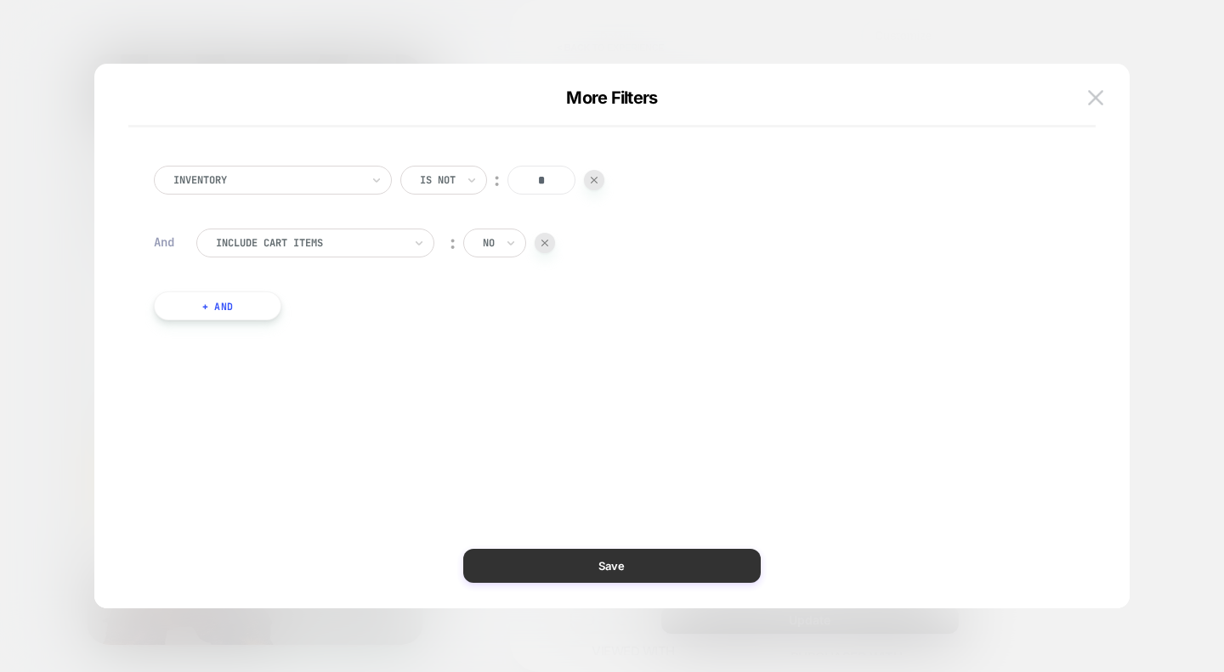
click at [0, 0] on button "Save" at bounding box center [0, 0] width 0 height 0
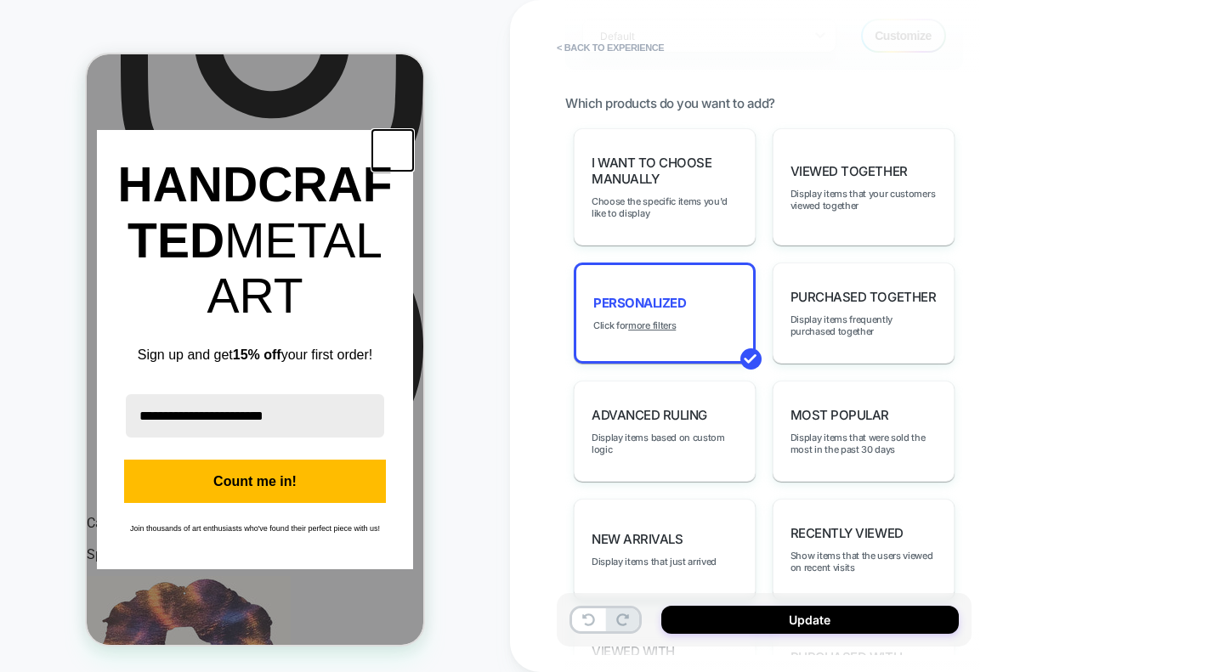
click at [394, 157] on icon "close icon" at bounding box center [393, 151] width 14 height 14
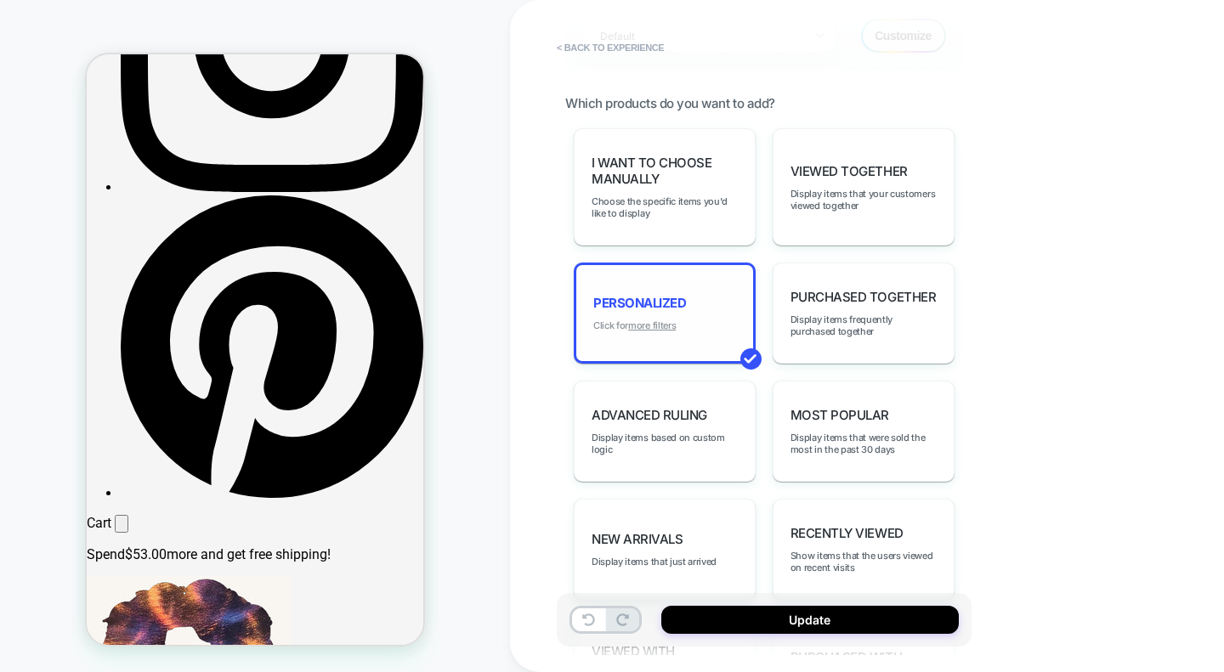
click at [654, 320] on u "more filters" at bounding box center [652, 326] width 48 height 12
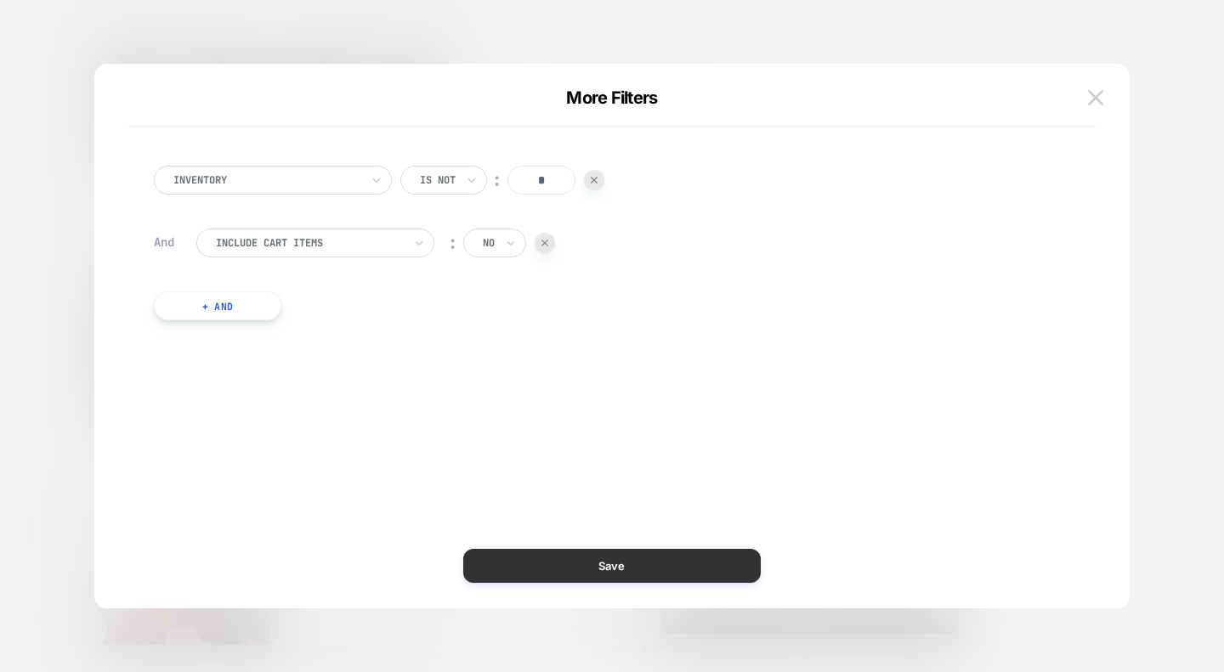
click at [576, 558] on button "Save" at bounding box center [611, 566] width 297 height 34
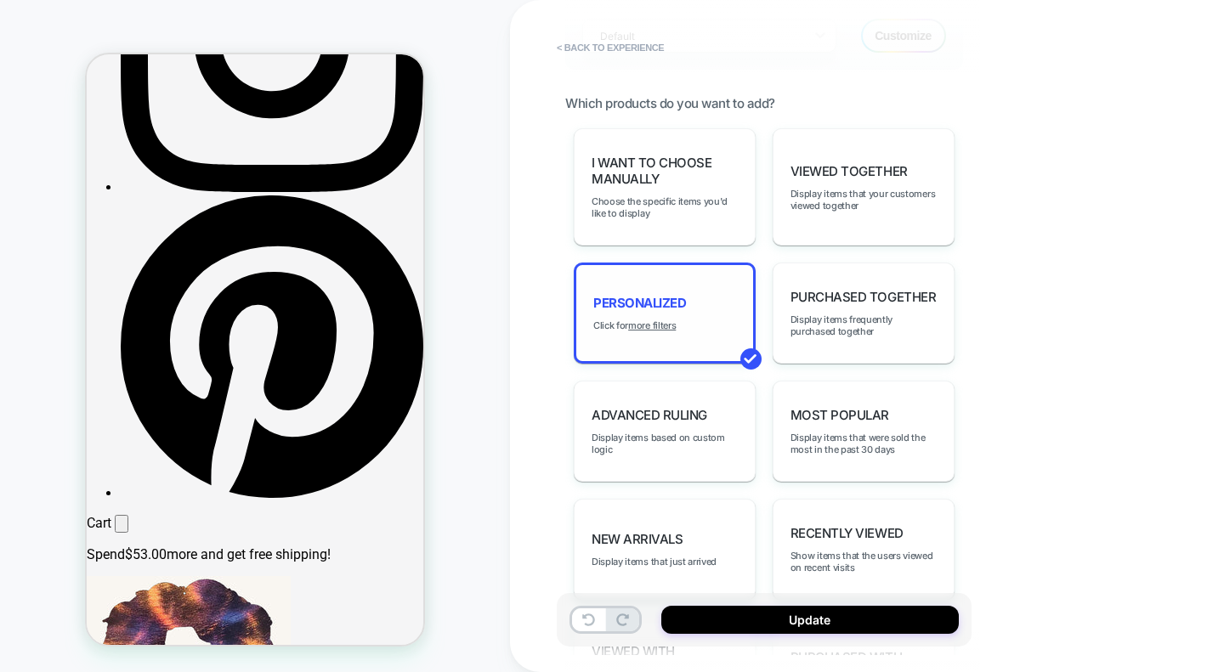
click at [716, 305] on div "personalized Click for more filters" at bounding box center [665, 313] width 182 height 101
click at [656, 320] on u "more filters" at bounding box center [652, 326] width 48 height 12
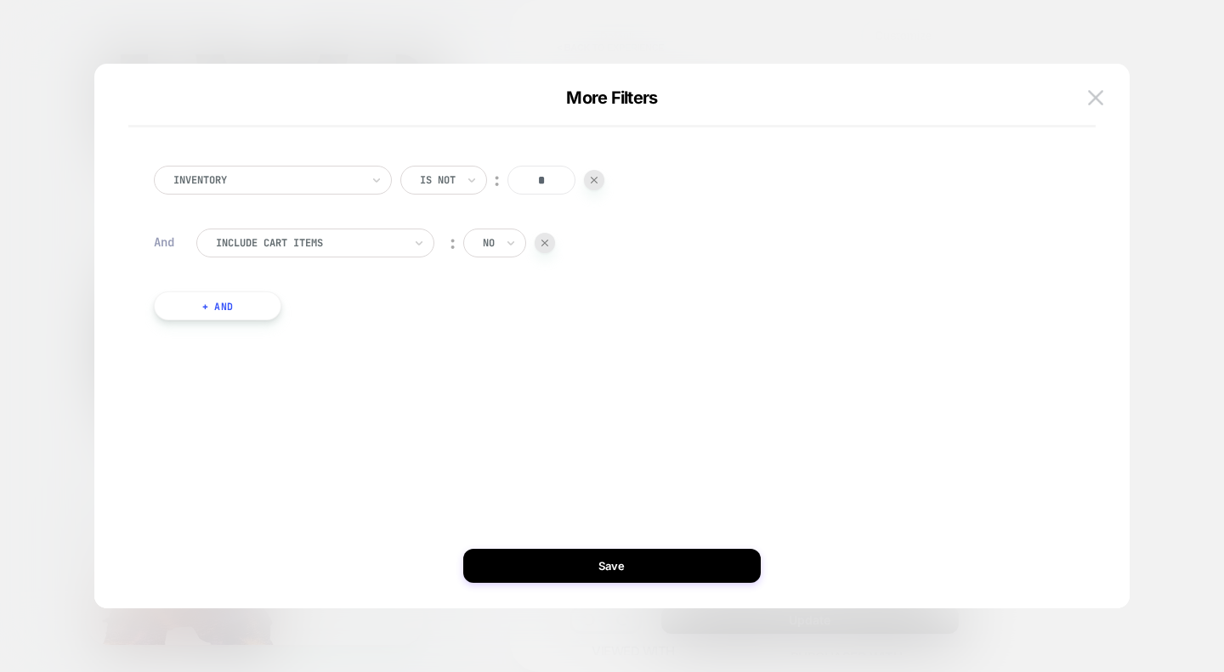
click at [441, 191] on div "Is not" at bounding box center [443, 180] width 87 height 29
click at [450, 281] on div "Greater Than" at bounding box center [472, 281] width 110 height 27
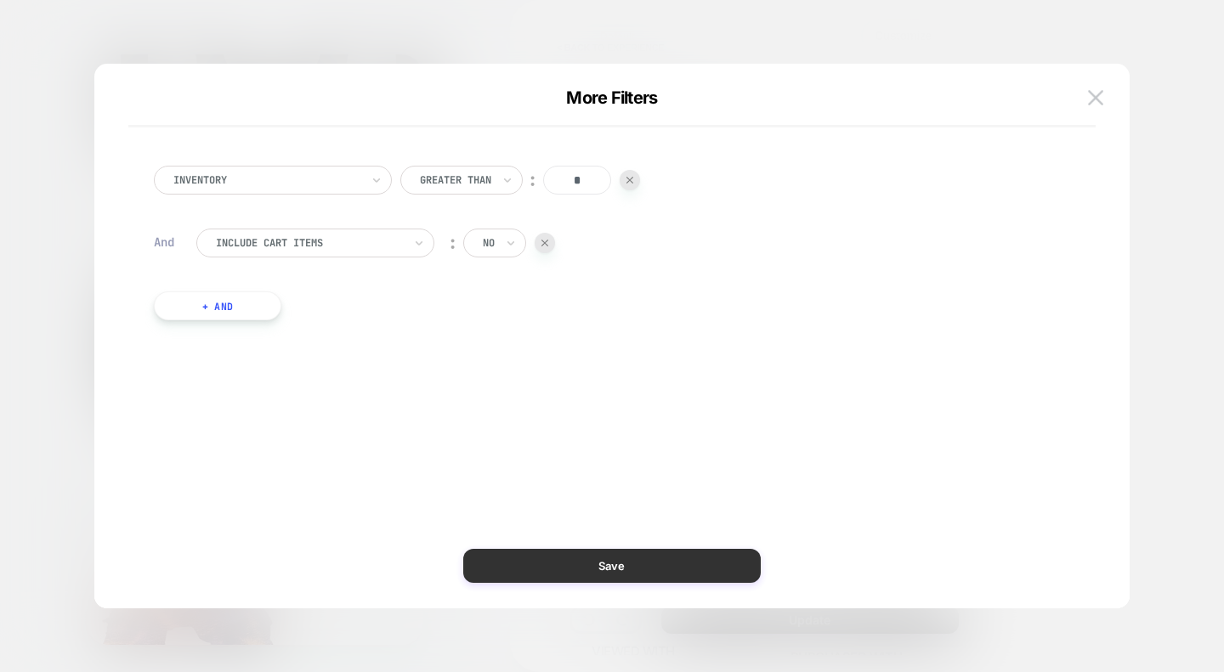
click at [589, 565] on button "Save" at bounding box center [611, 566] width 297 height 34
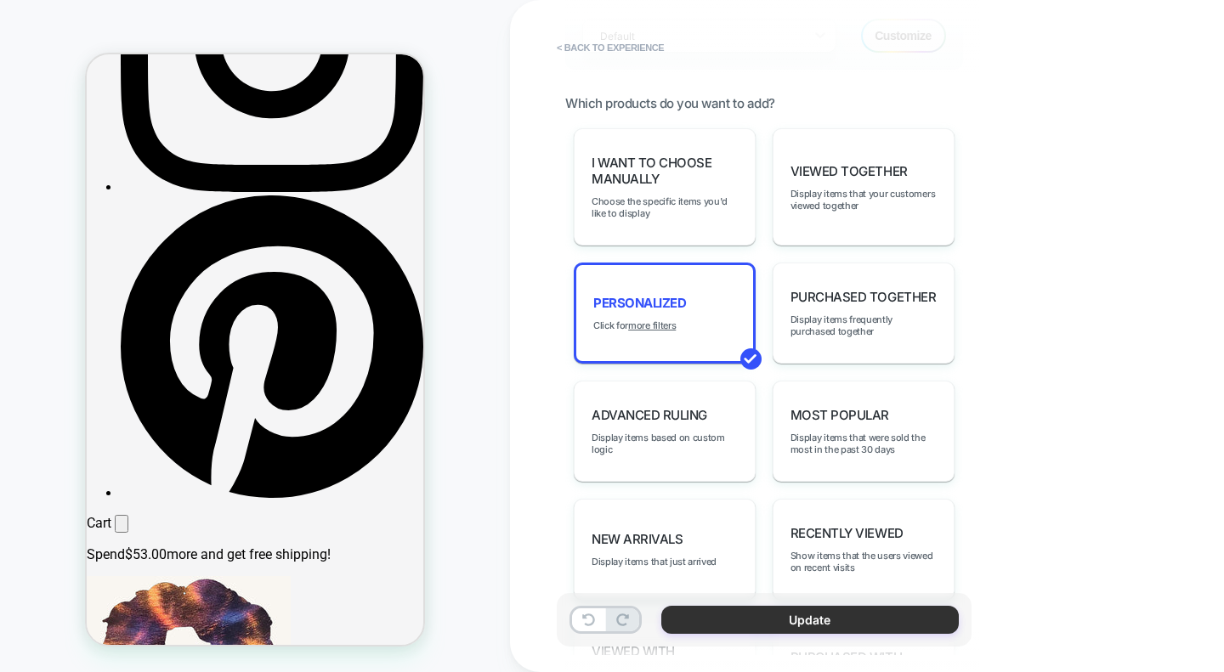
click at [791, 615] on button "Update" at bounding box center [809, 620] width 297 height 28
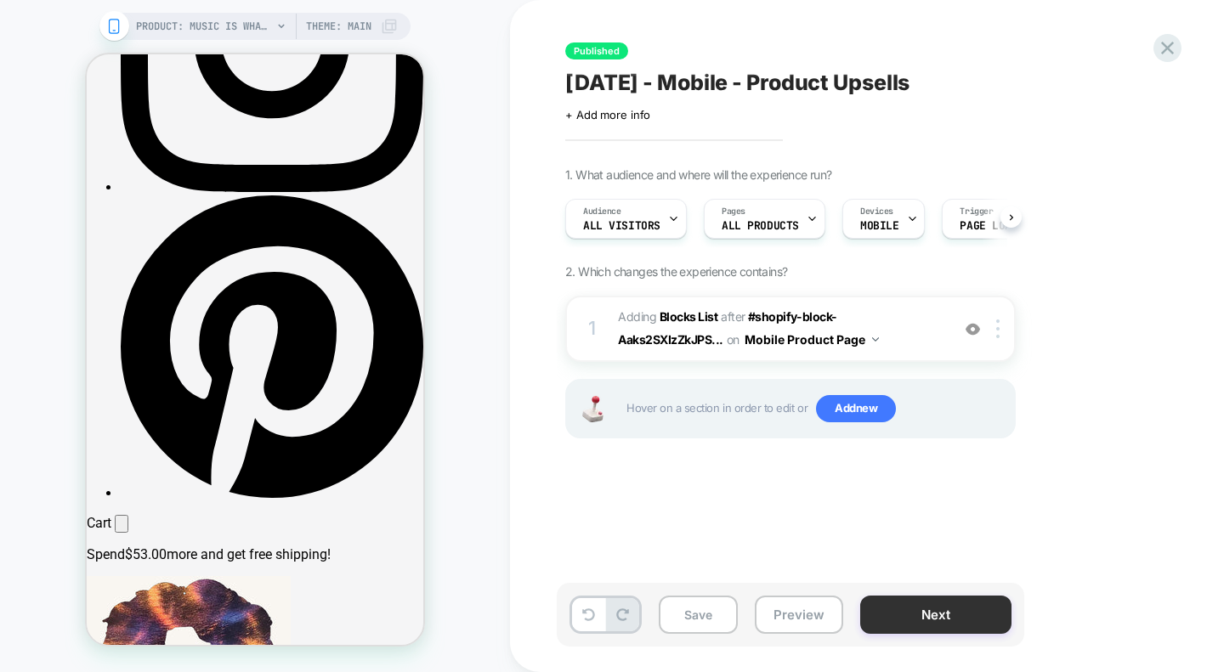
scroll to position [0, 1]
click at [906, 618] on button "Next" at bounding box center [935, 615] width 151 height 38
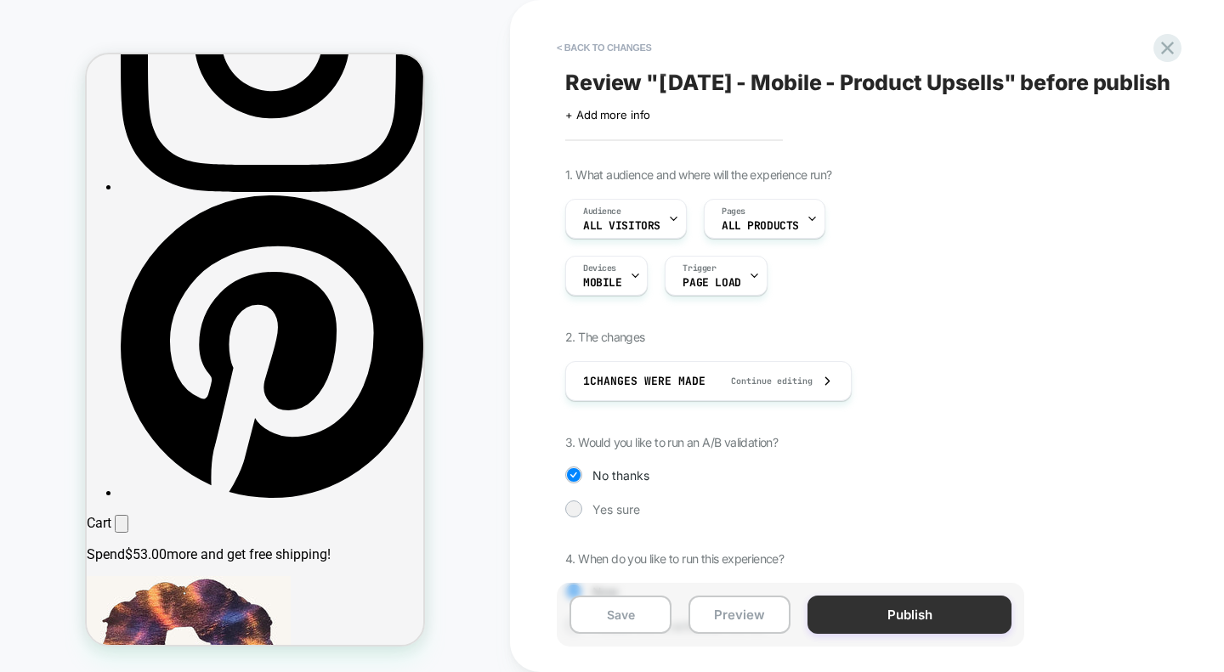
click at [880, 614] on button "Publish" at bounding box center [909, 615] width 204 height 38
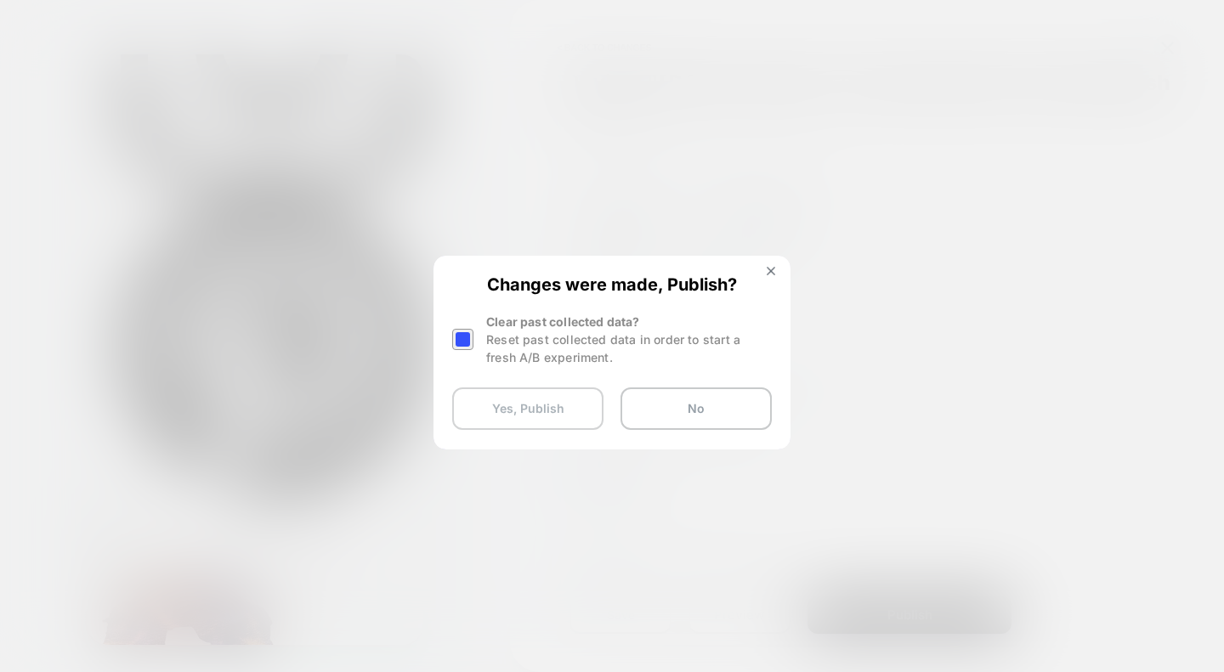
click at [548, 405] on button "Yes, Publish" at bounding box center [527, 408] width 151 height 42
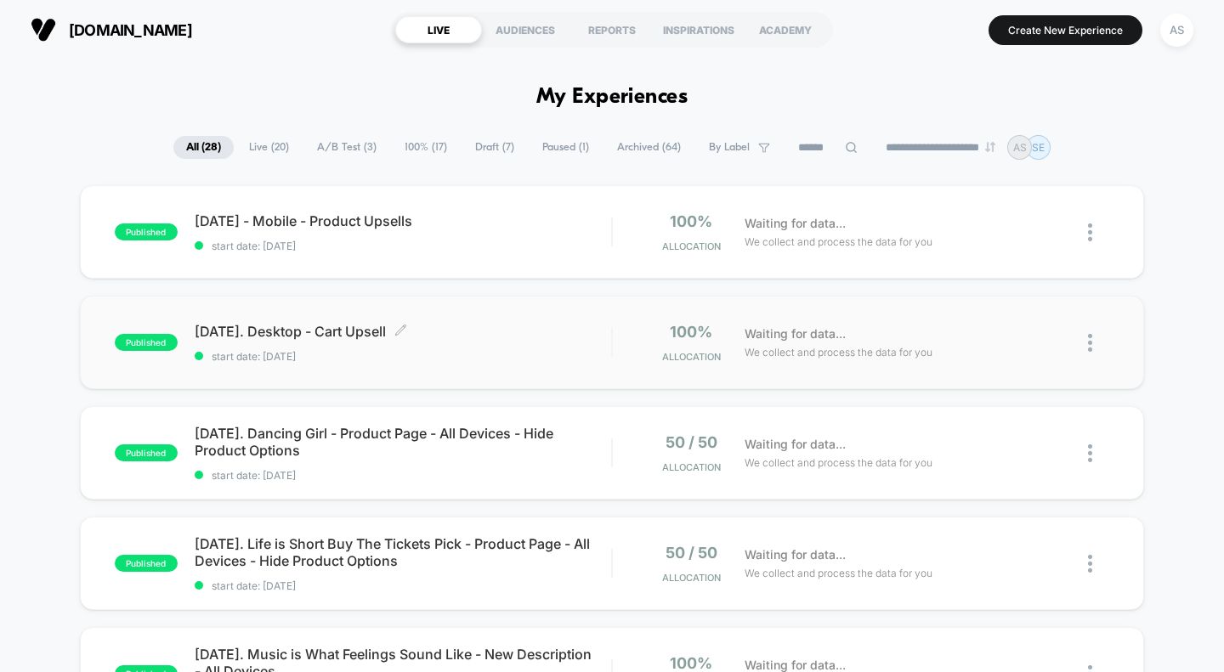
click at [344, 327] on span "[DATE]. Desktop - Cart Upsell Click to edit experience details" at bounding box center [403, 331] width 417 height 17
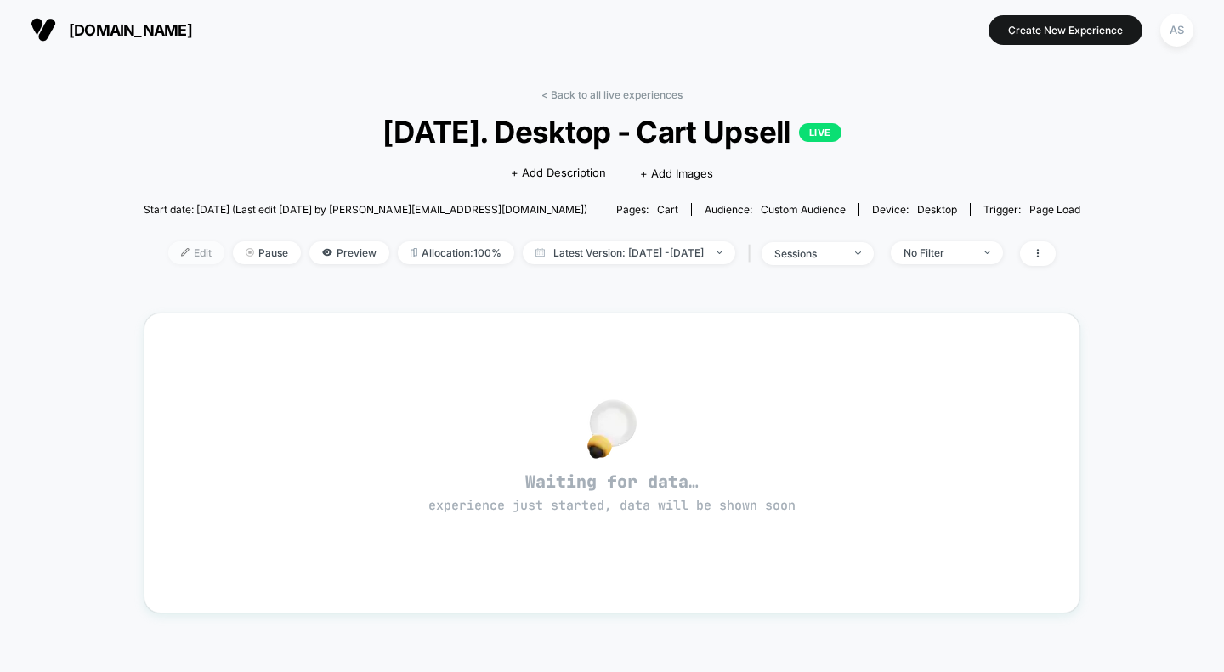
click at [184, 249] on span "Edit" at bounding box center [196, 252] width 56 height 23
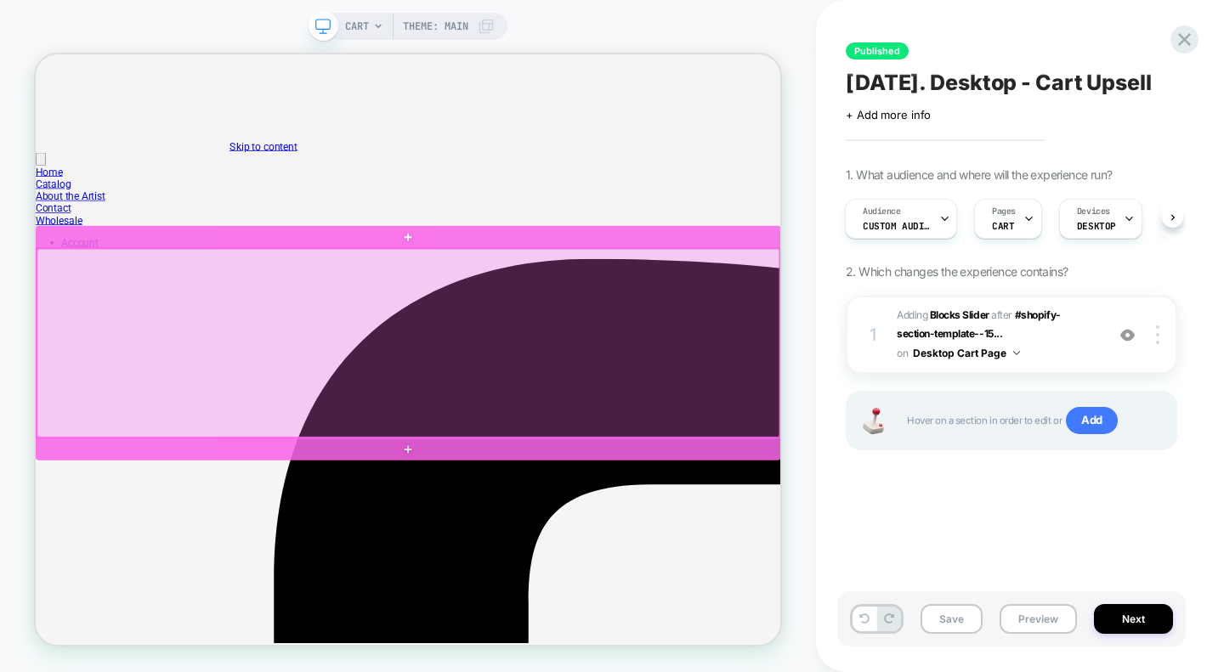
click at [576, 372] on div at bounding box center [532, 440] width 990 height 252
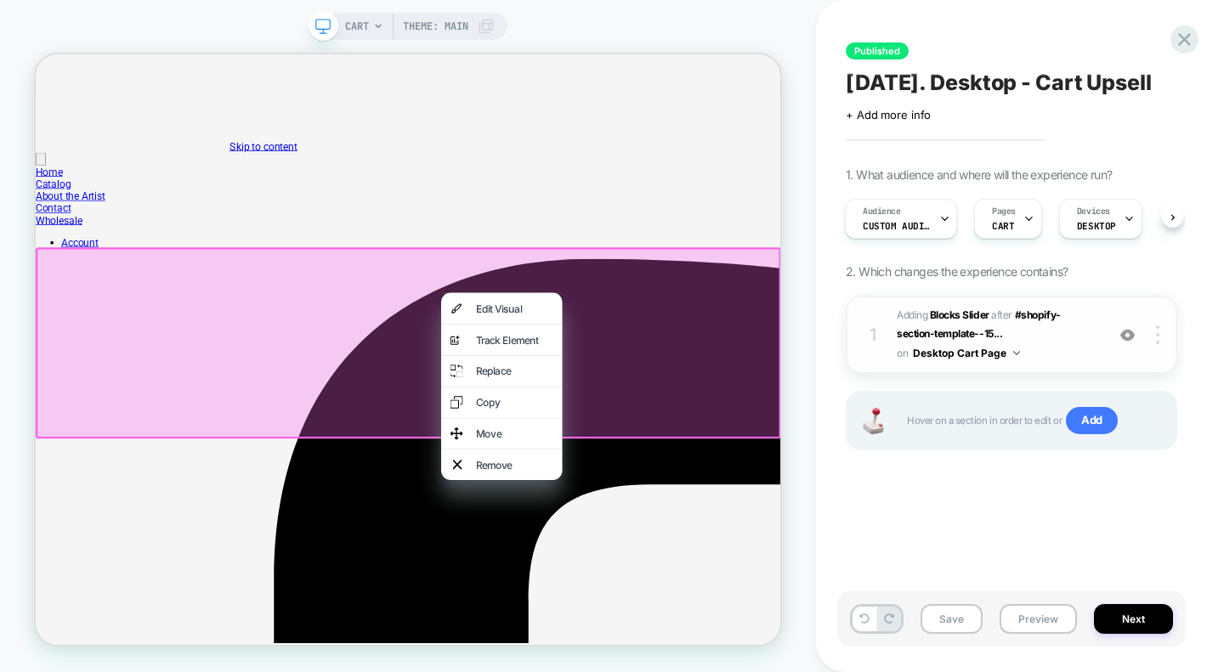
click at [1078, 364] on span "#_loomi_addon_1721126842575 Adding Blocks Slider AFTER #shopify-section-templat…" at bounding box center [997, 335] width 200 height 58
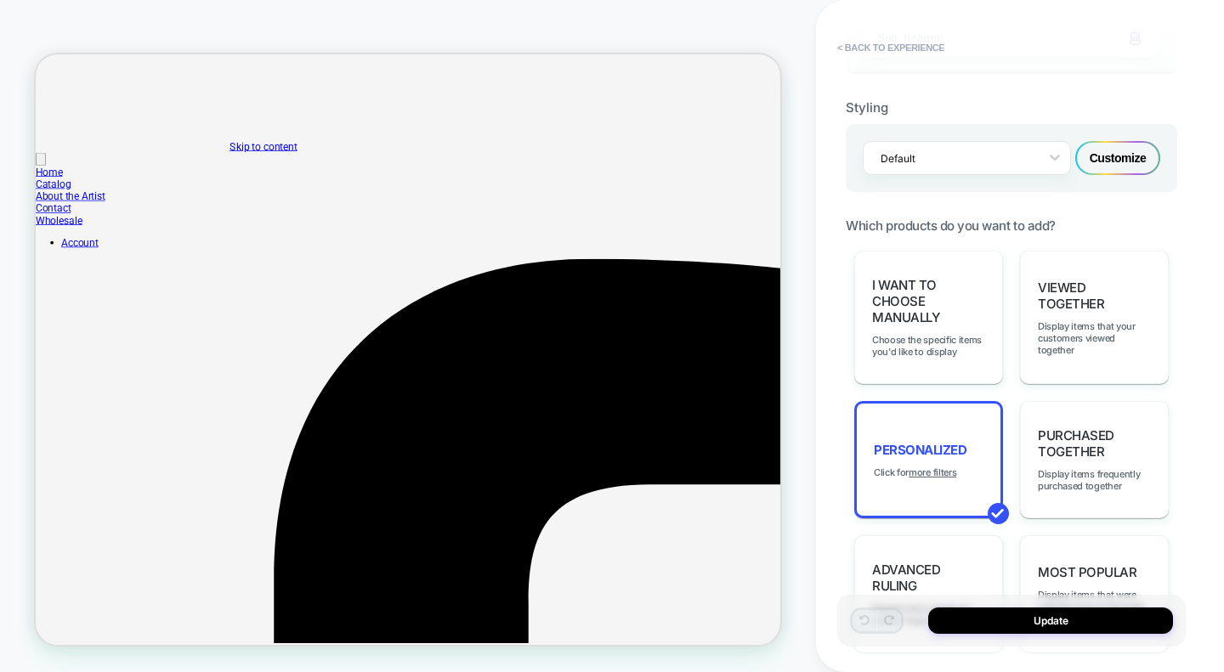
type textarea "*"
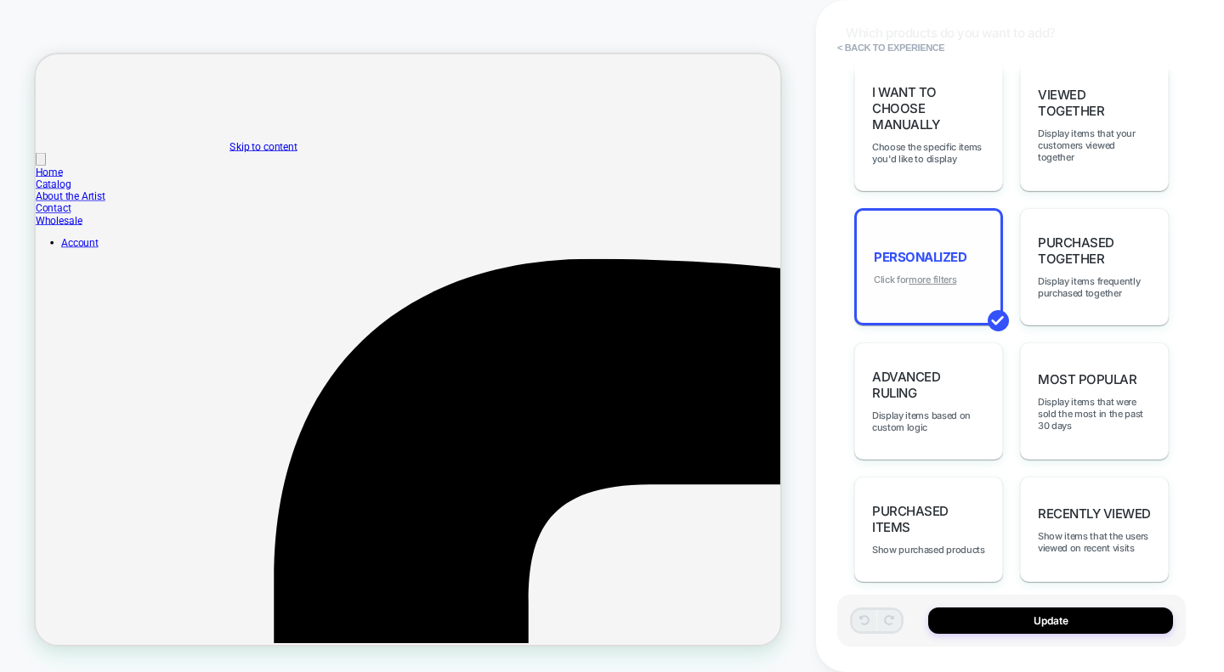
click at [0, 0] on u "more filters" at bounding box center [0, 0] width 0 height 0
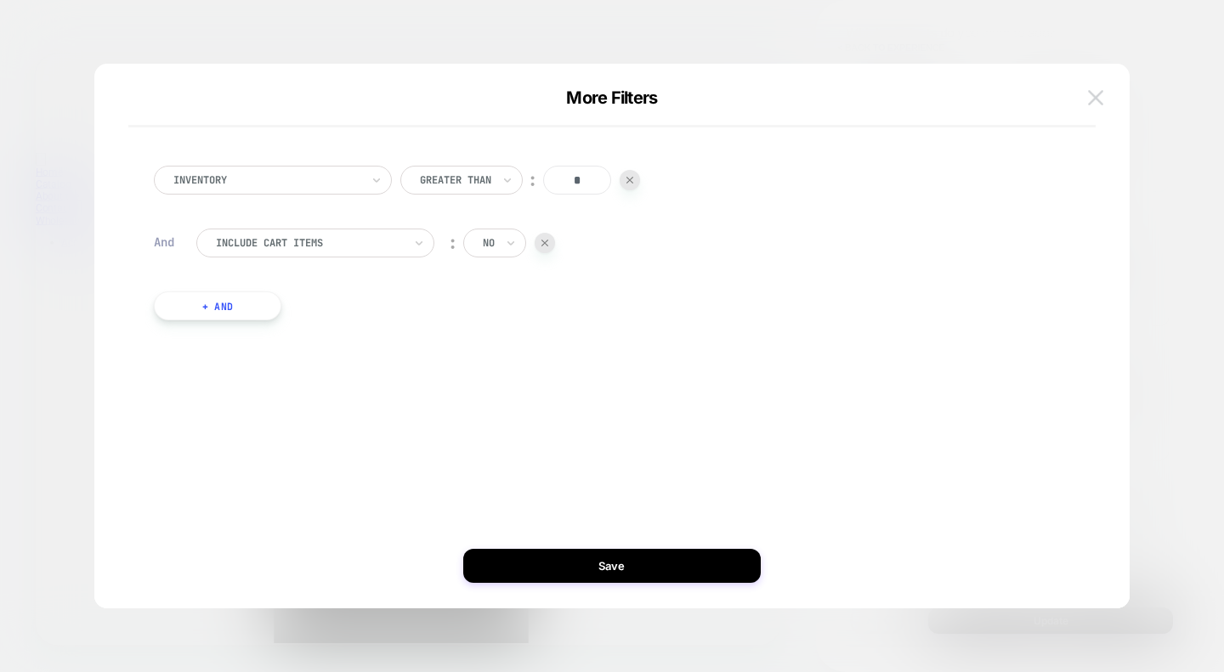
click at [1094, 96] on img at bounding box center [1095, 97] width 15 height 14
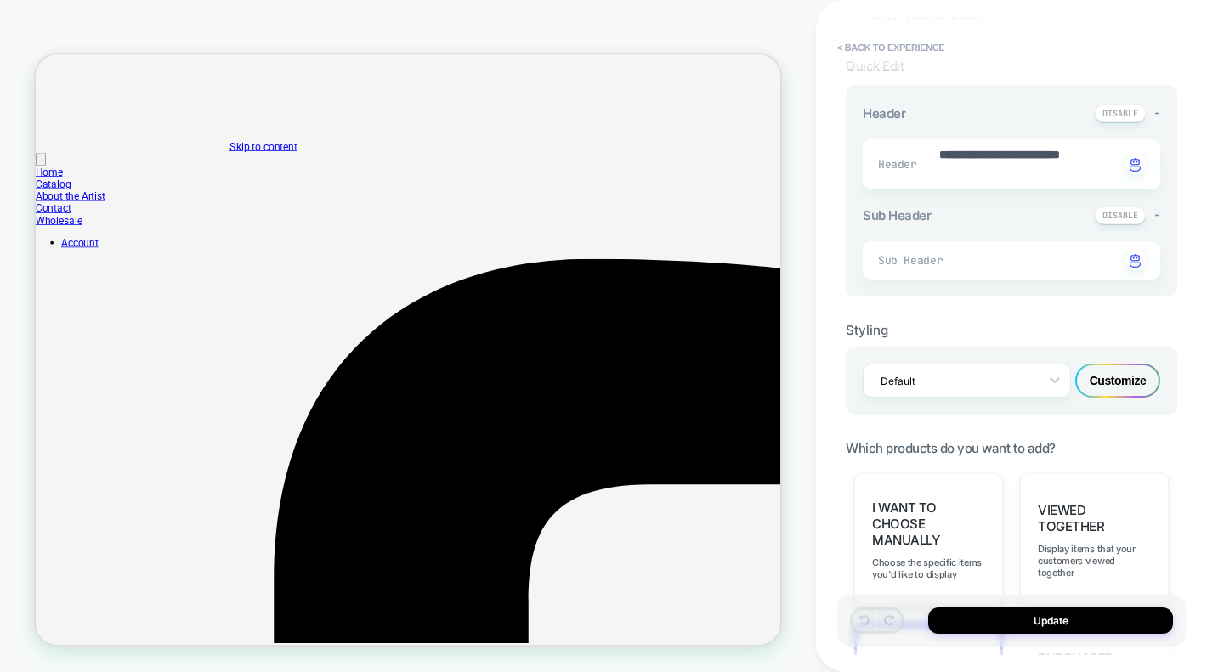
scroll to position [0, 0]
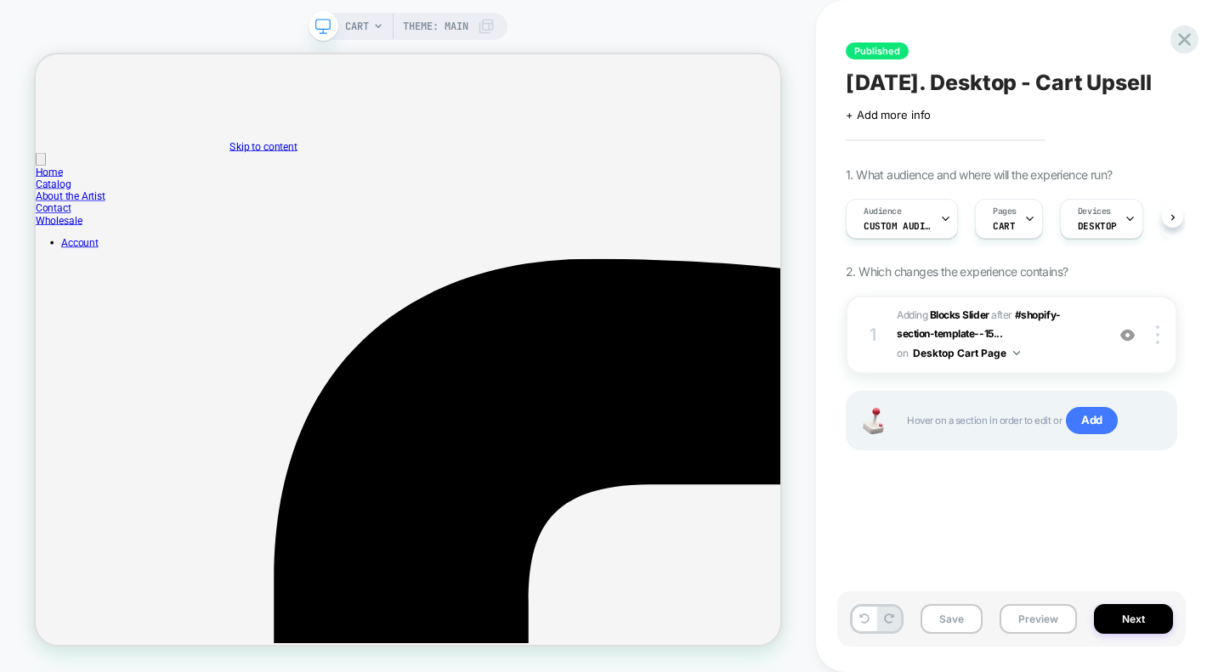
scroll to position [0, 1]
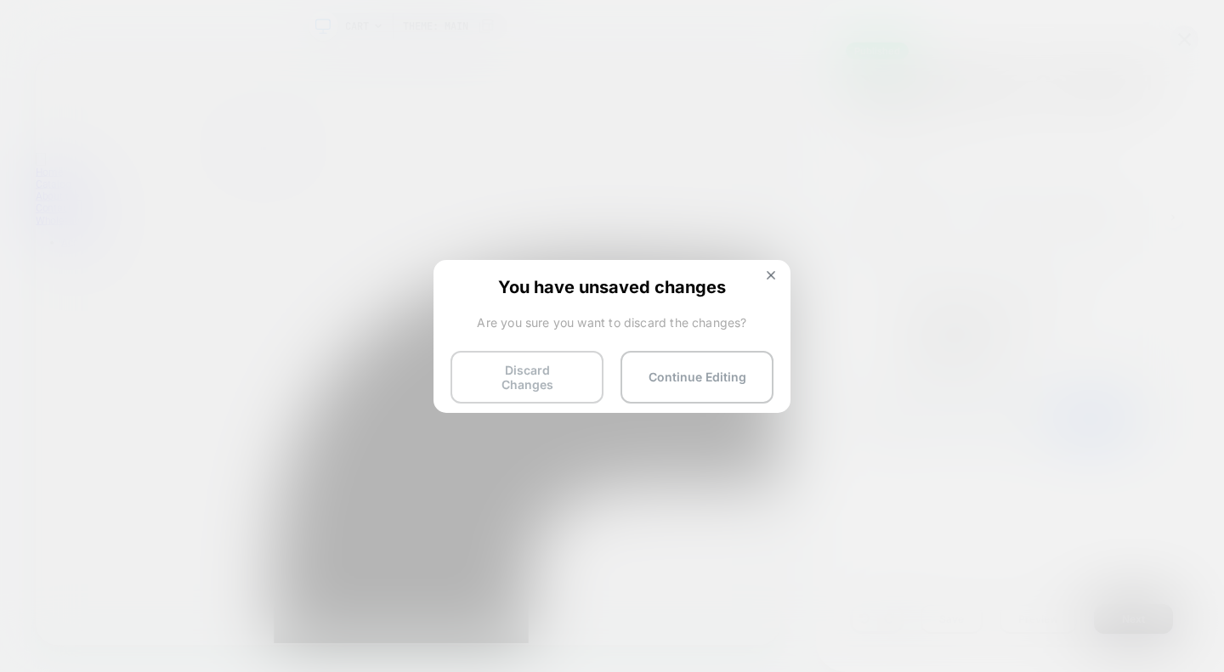
click at [552, 383] on button "Discard Changes" at bounding box center [526, 377] width 153 height 53
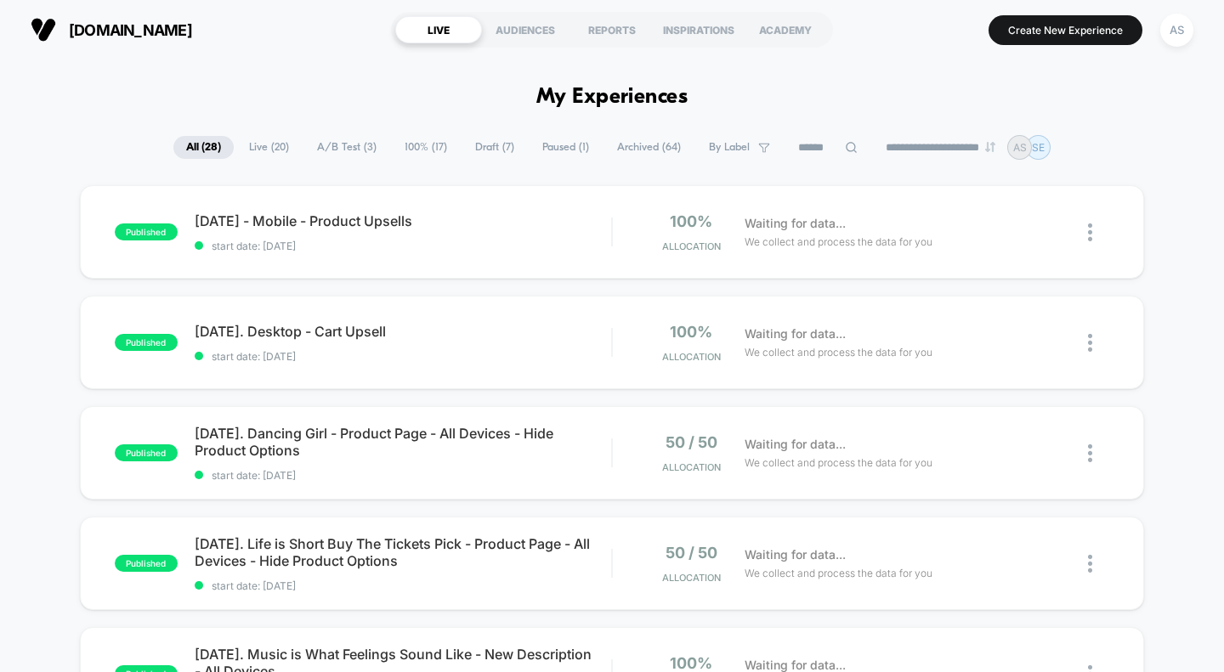
click at [552, 144] on span "Paused ( 1 )" at bounding box center [565, 147] width 72 height 23
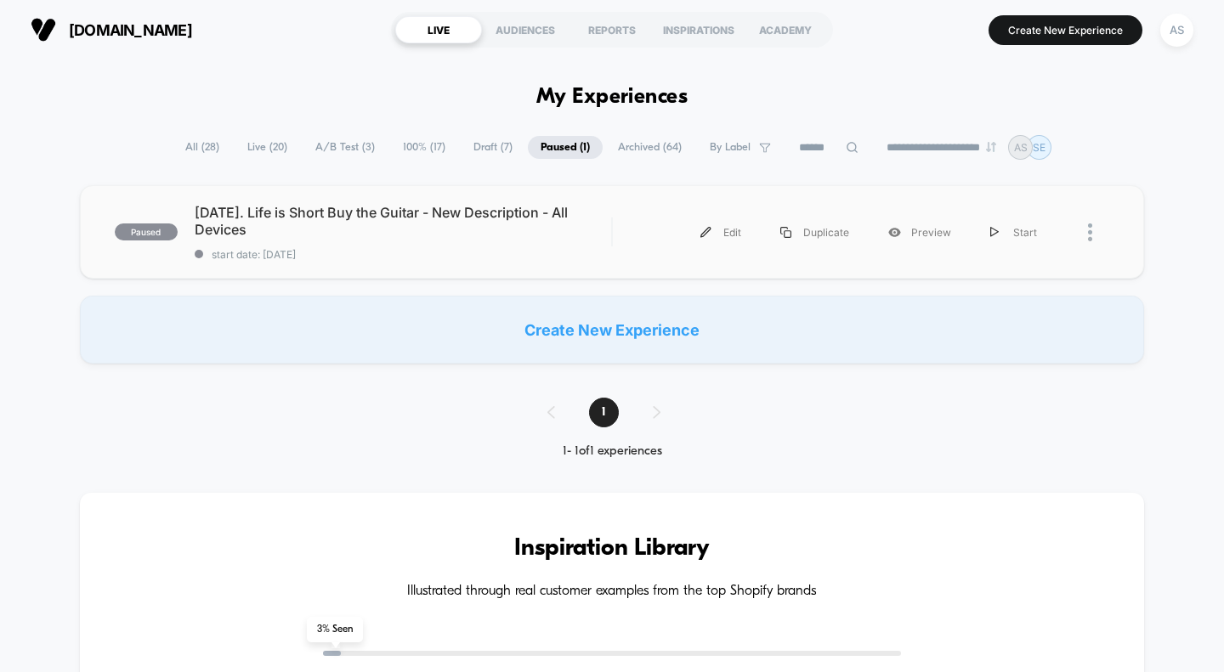
click at [1094, 229] on div at bounding box center [1098, 232] width 21 height 38
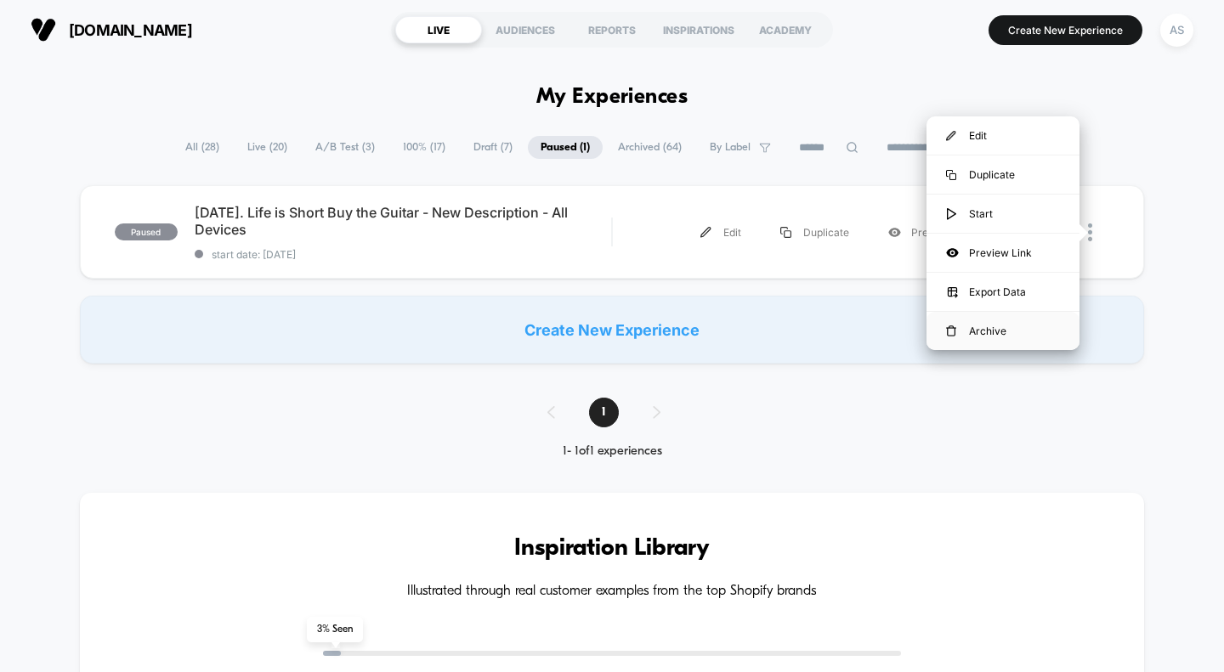
click at [1001, 325] on div "Archive" at bounding box center [1002, 331] width 153 height 38
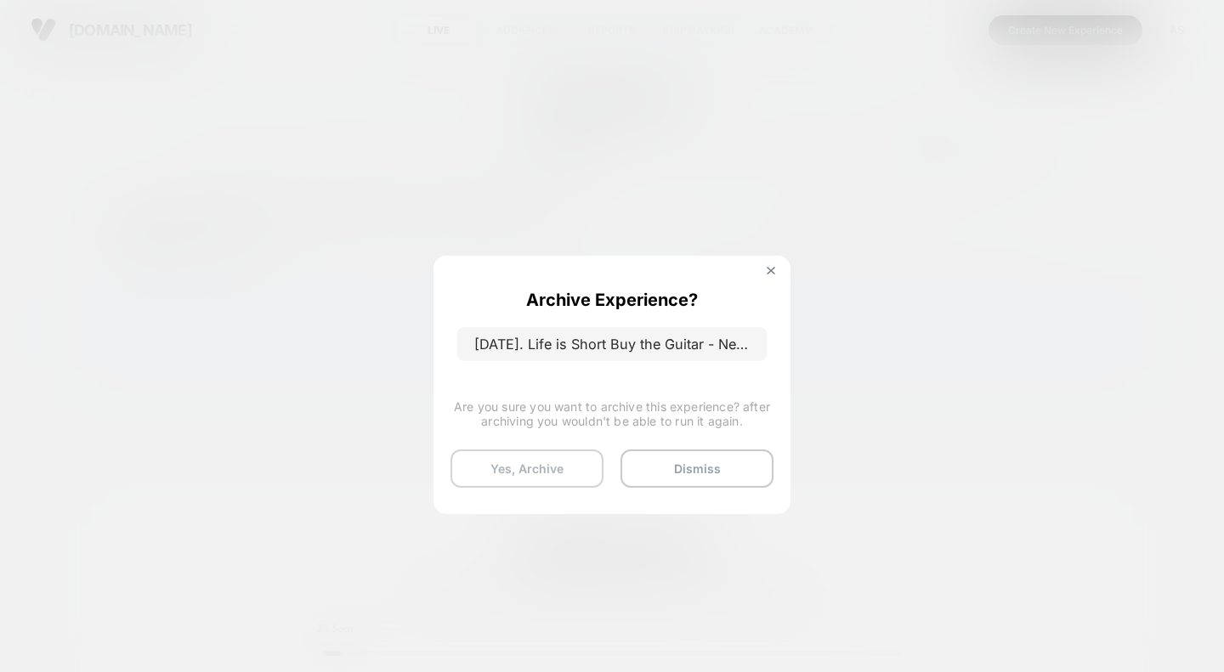
click at [558, 464] on button "Yes, Archive" at bounding box center [526, 469] width 153 height 38
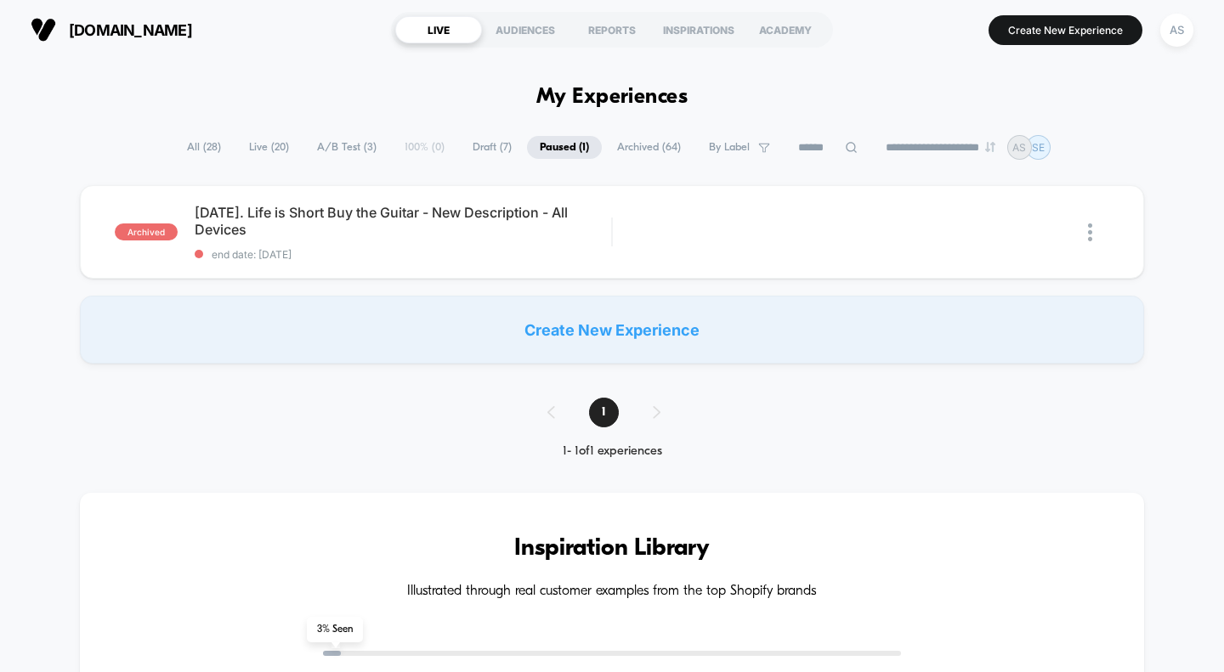
click at [191, 147] on span "All ( 28 )" at bounding box center [203, 147] width 59 height 23
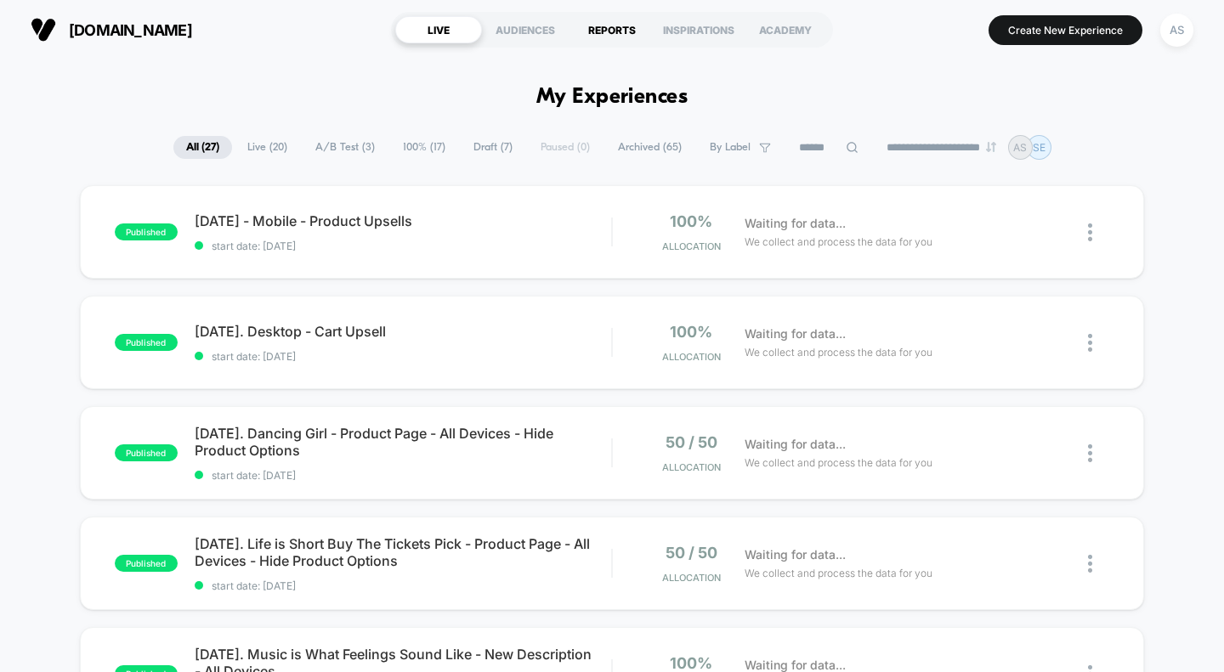
click at [606, 29] on div "REPORTS" at bounding box center [611, 29] width 87 height 27
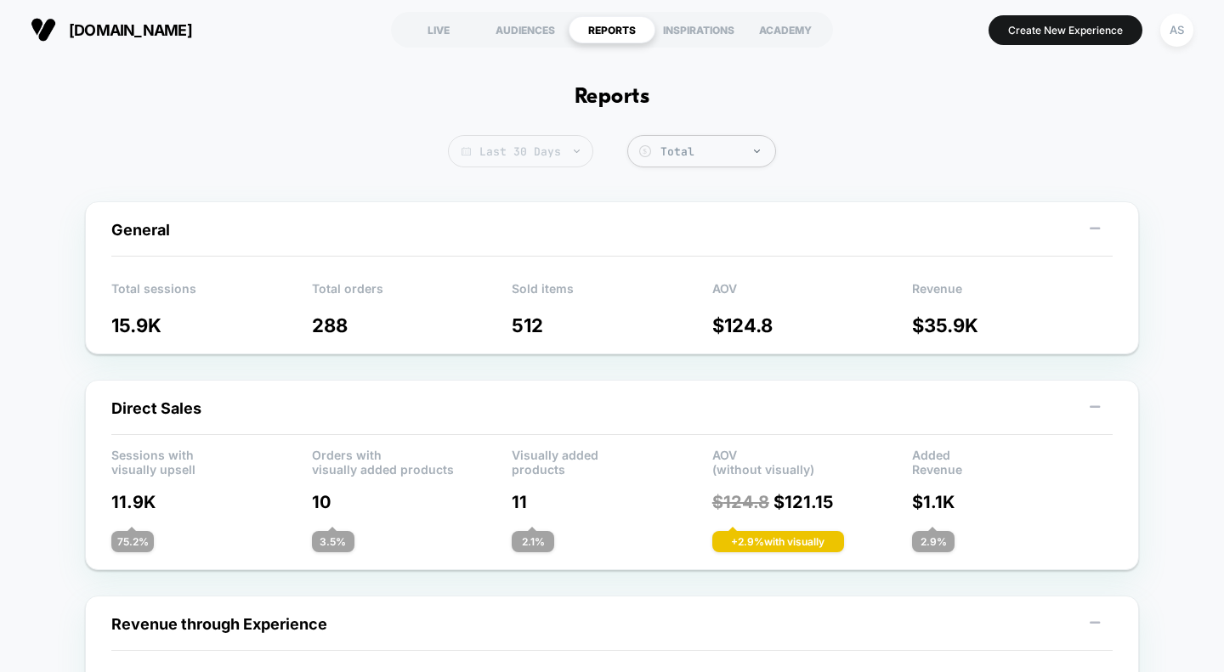
click at [542, 154] on span "Last 30 Days" at bounding box center [520, 151] width 145 height 32
select select "*"
select select "****"
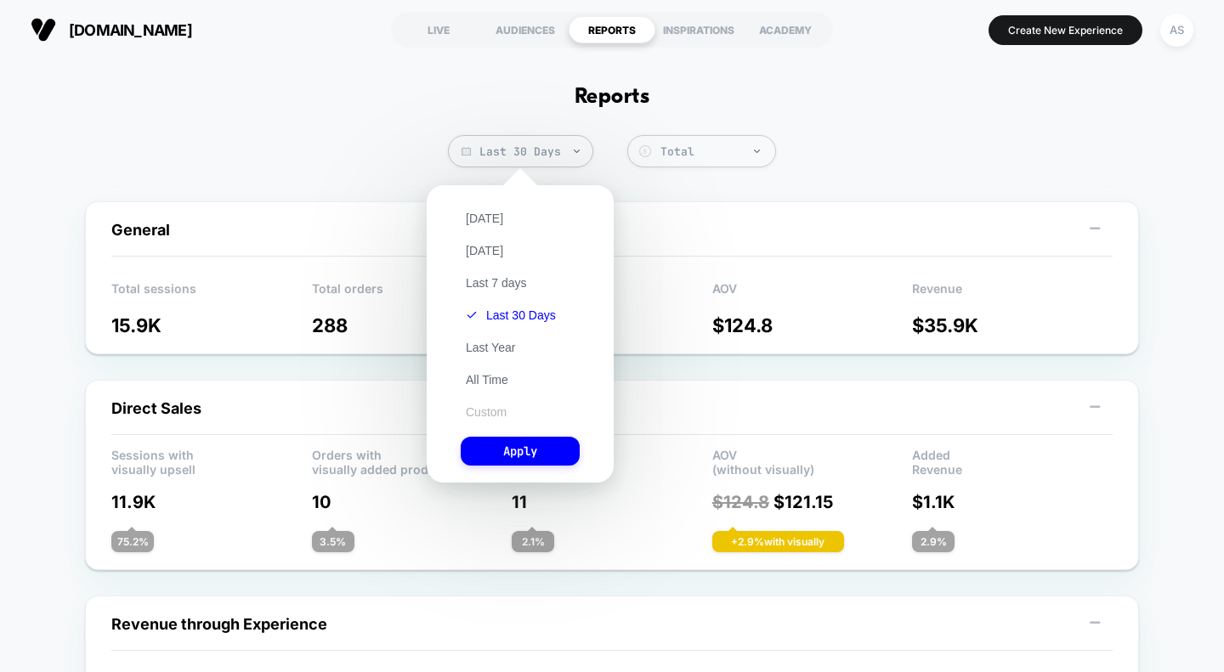
click at [478, 407] on button "Custom" at bounding box center [486, 411] width 51 height 15
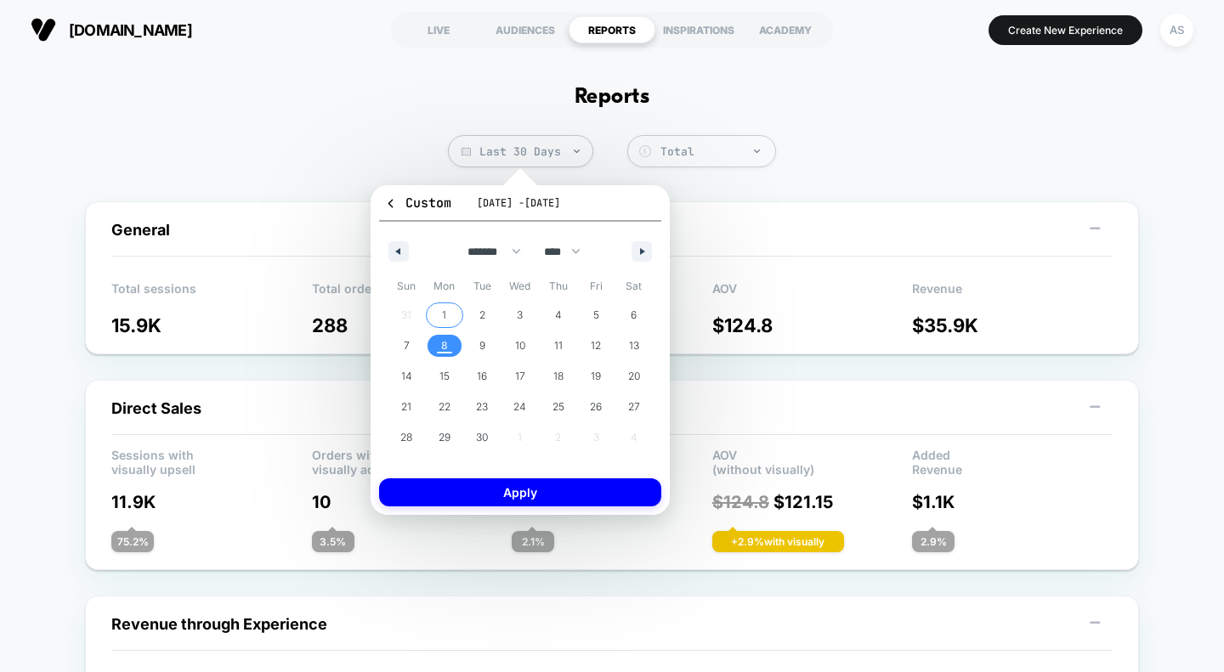
click at [447, 314] on span "1" at bounding box center [445, 315] width 38 height 22
click at [448, 314] on span "1" at bounding box center [445, 315] width 38 height 22
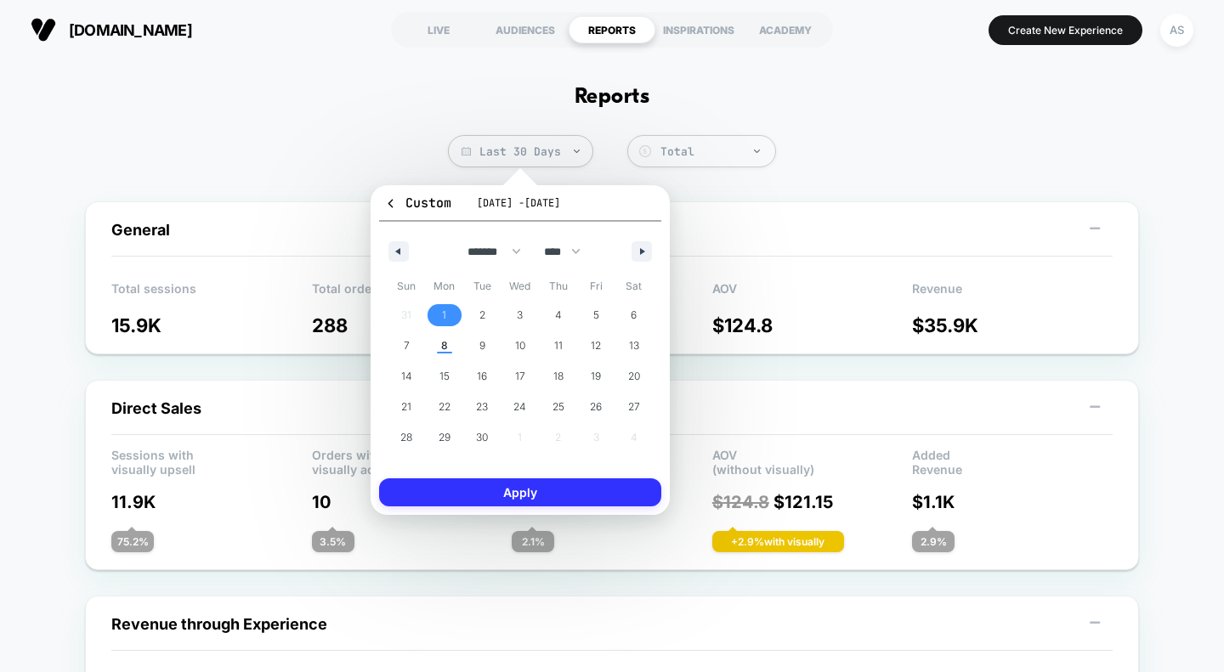
click at [524, 490] on button "Apply" at bounding box center [520, 492] width 282 height 28
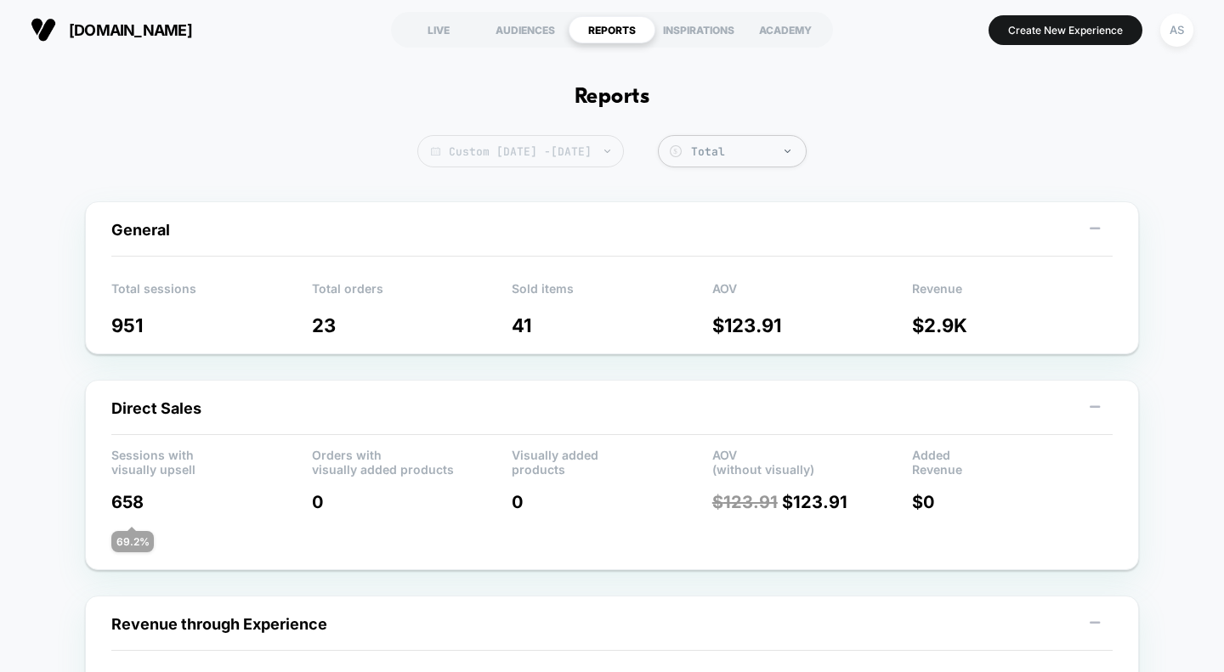
click at [529, 150] on span "Custom Sep 1, 2025 - Sep 1, 2025" at bounding box center [520, 151] width 206 height 32
select select "*"
select select "****"
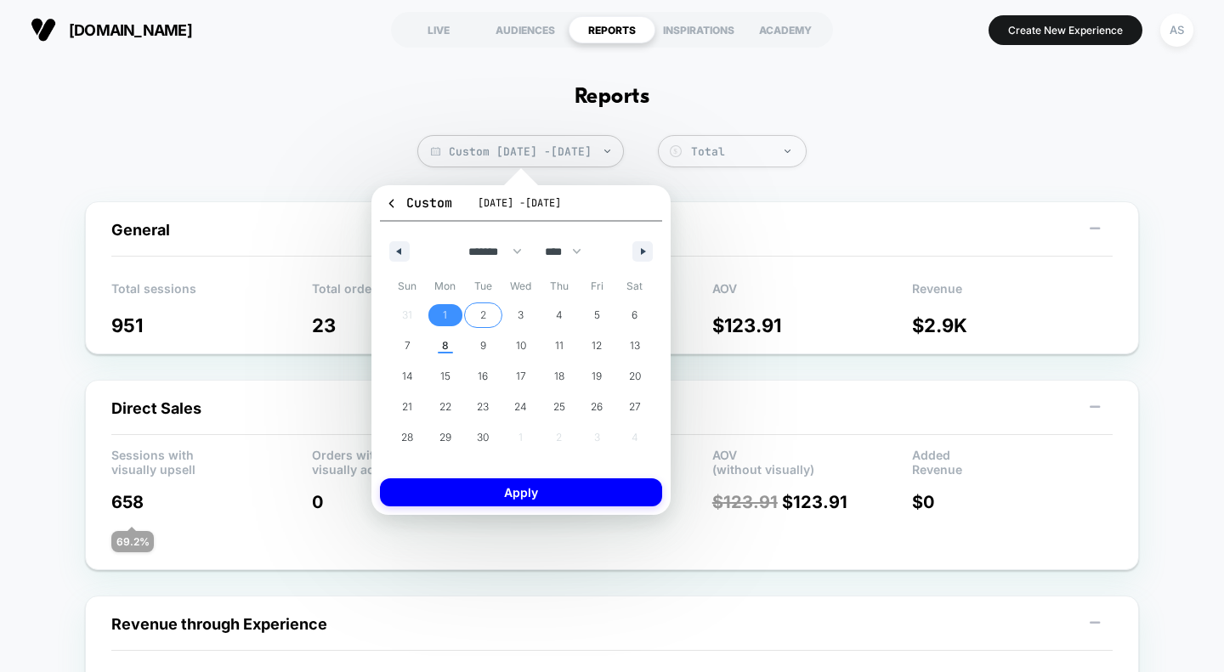
click at [472, 319] on span "2" at bounding box center [483, 315] width 38 height 22
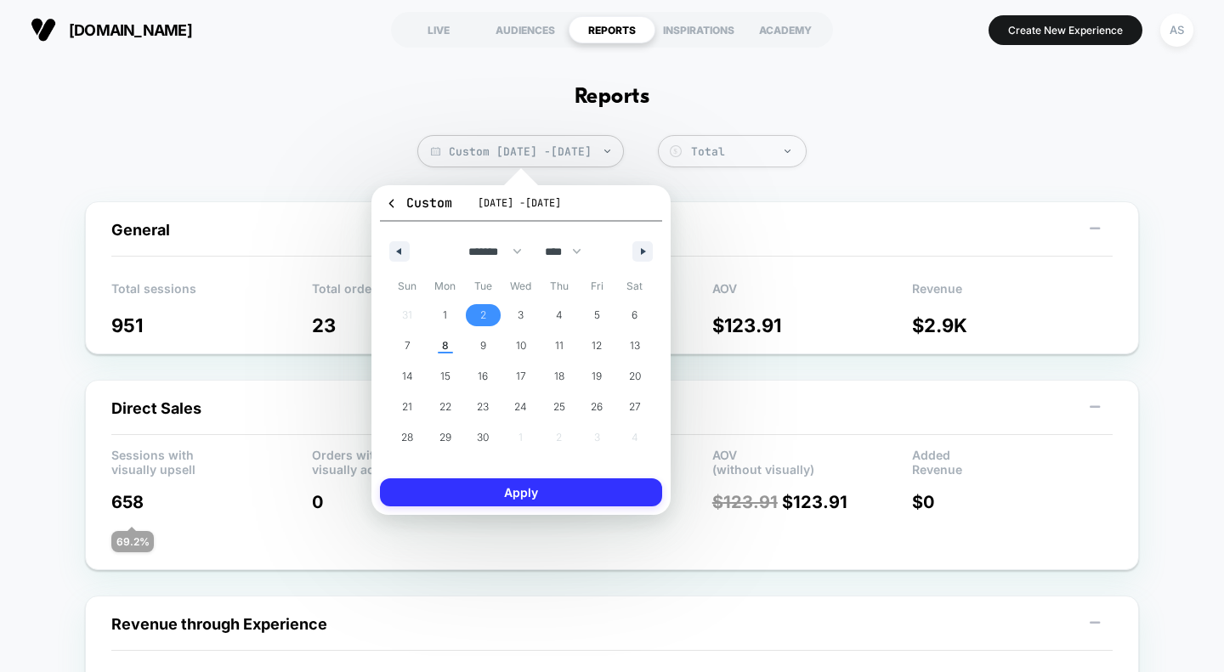
click at [497, 489] on button "Apply" at bounding box center [521, 492] width 282 height 28
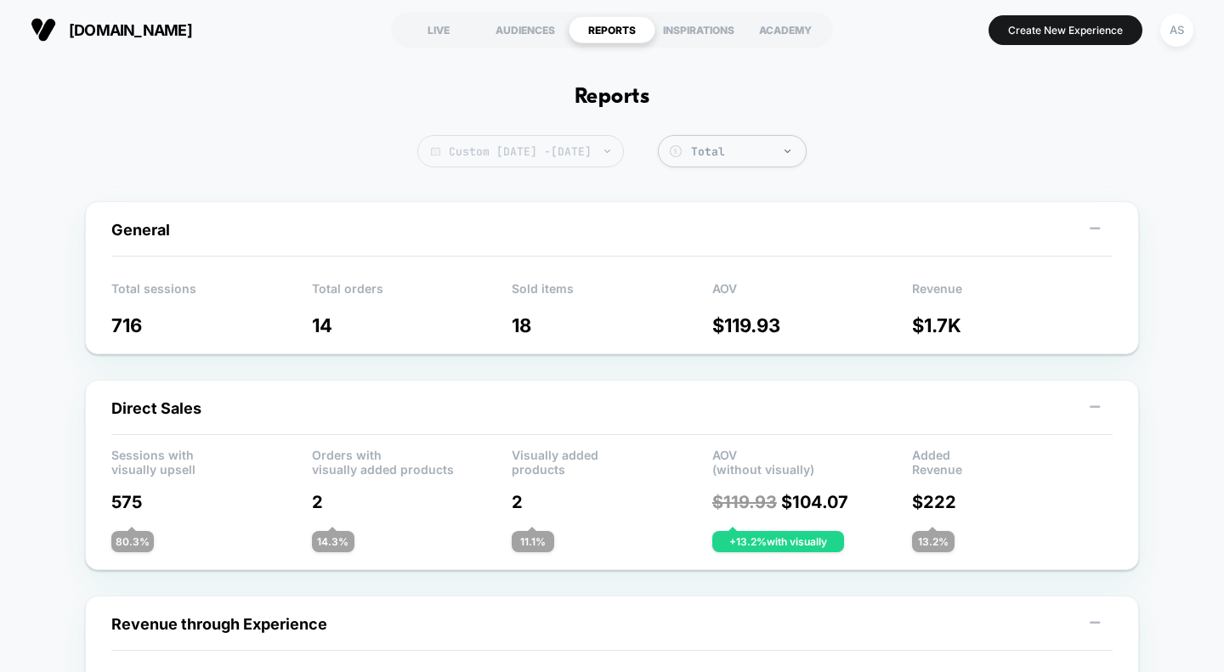
click at [568, 152] on span "Custom Sep 2, 2025 - Sep 2, 2025" at bounding box center [520, 151] width 206 height 32
select select "*"
select select "****"
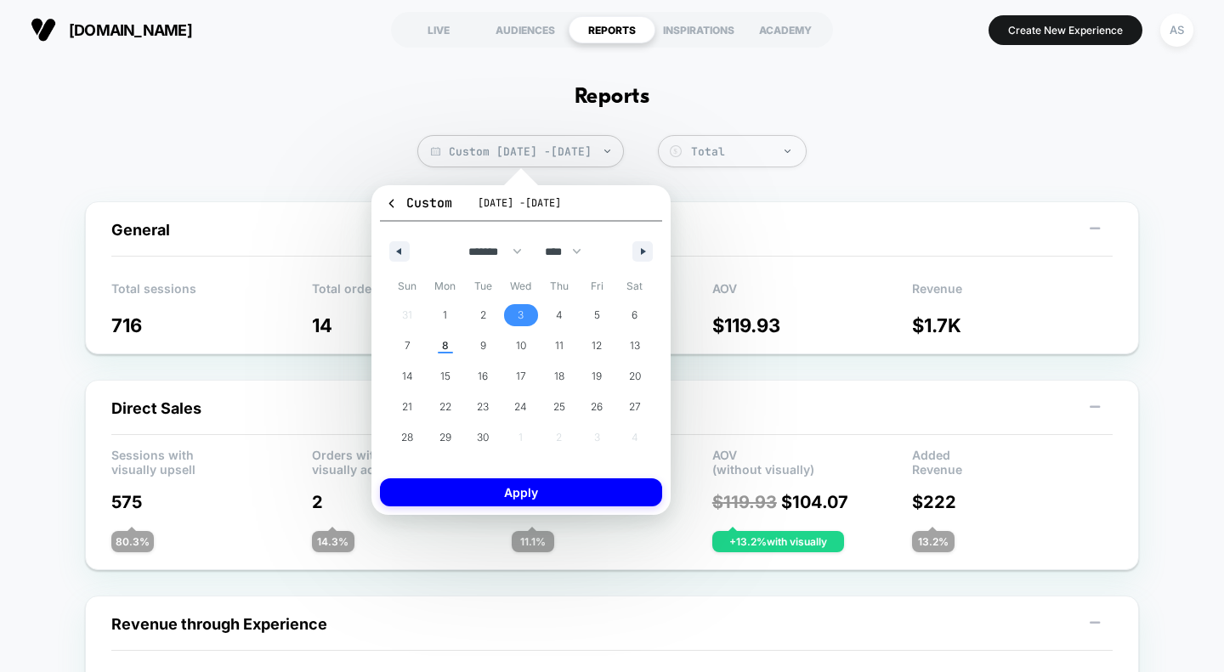
click at [523, 313] on span "3" at bounding box center [521, 315] width 6 height 31
click at [528, 497] on button "Apply" at bounding box center [521, 492] width 282 height 28
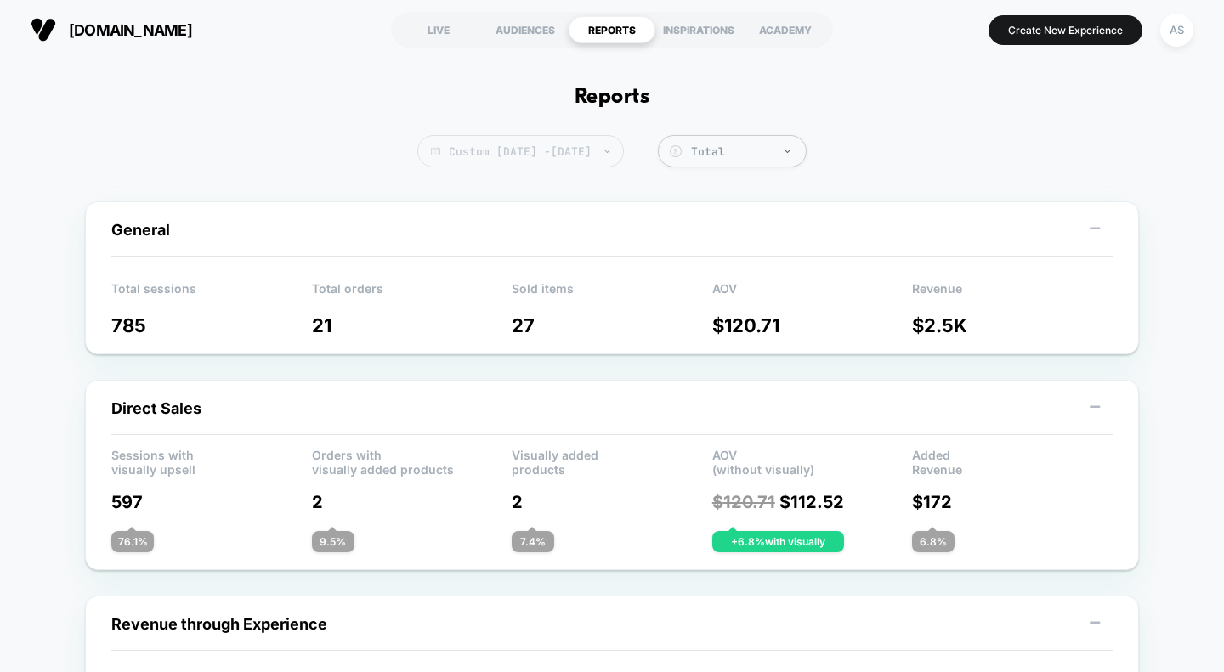
click at [552, 161] on span "Custom Sep 3, 2025 - Sep 3, 2025" at bounding box center [520, 151] width 206 height 32
select select "*"
select select "****"
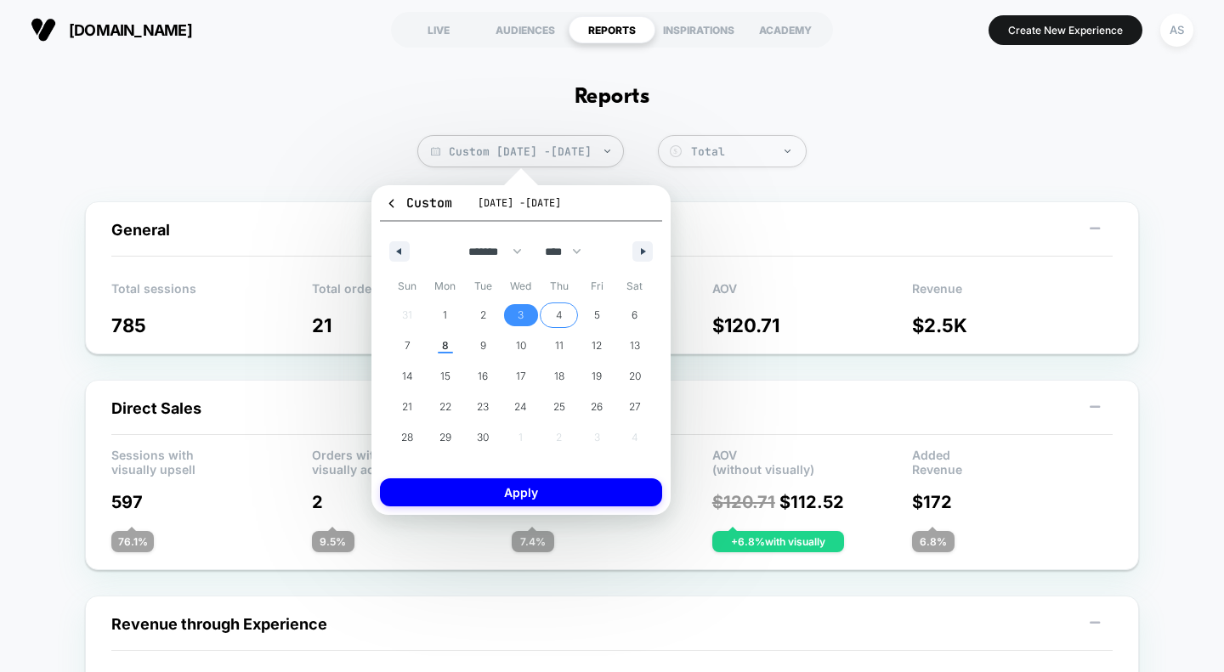
click at [563, 310] on span "4" at bounding box center [559, 315] width 38 height 22
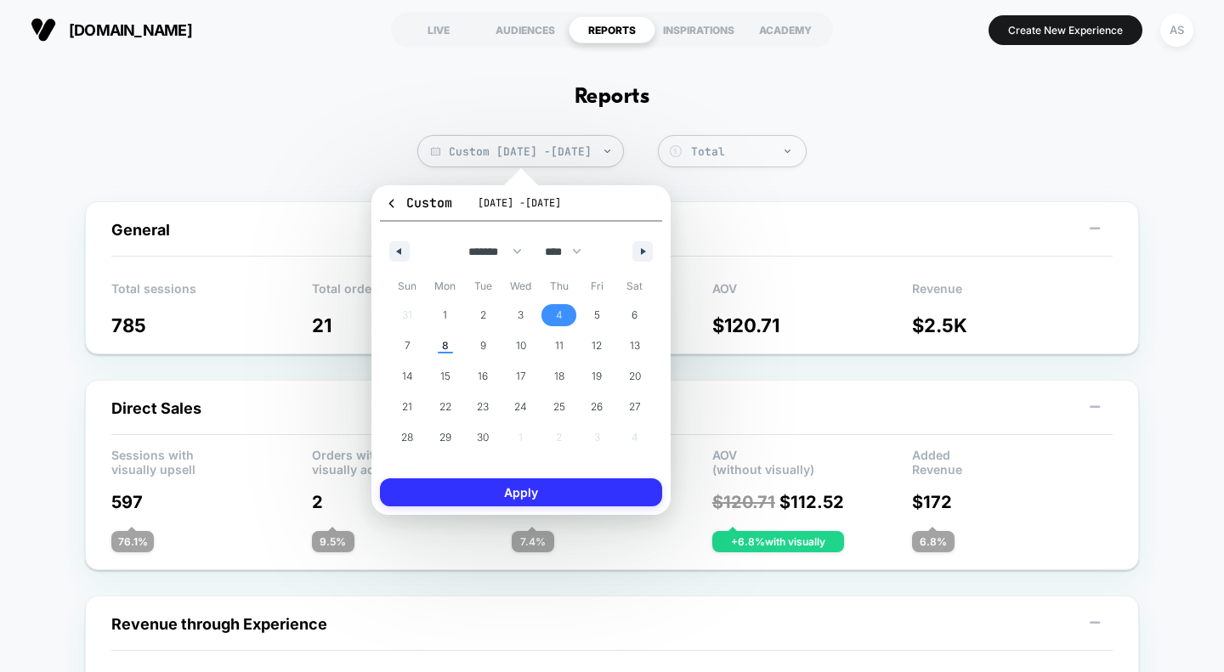
click at [548, 495] on button "Apply" at bounding box center [521, 492] width 282 height 28
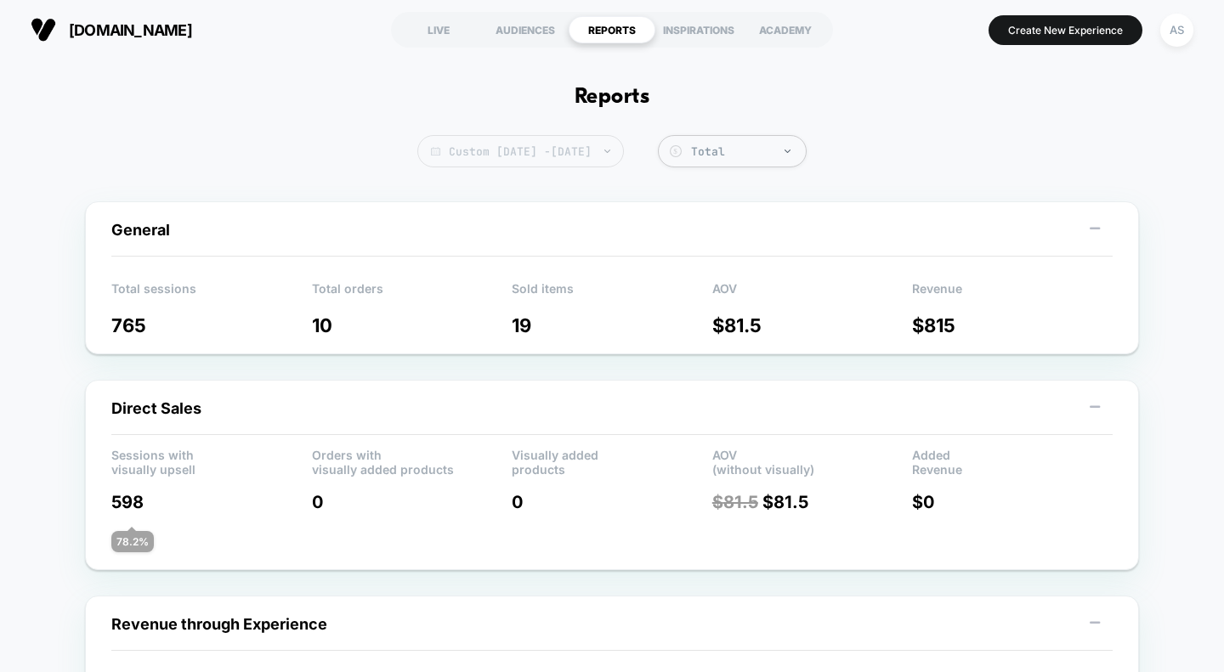
click at [552, 150] on span "Custom Sep 4, 2025 - Sep 4, 2025" at bounding box center [520, 151] width 206 height 32
select select "*"
select select "****"
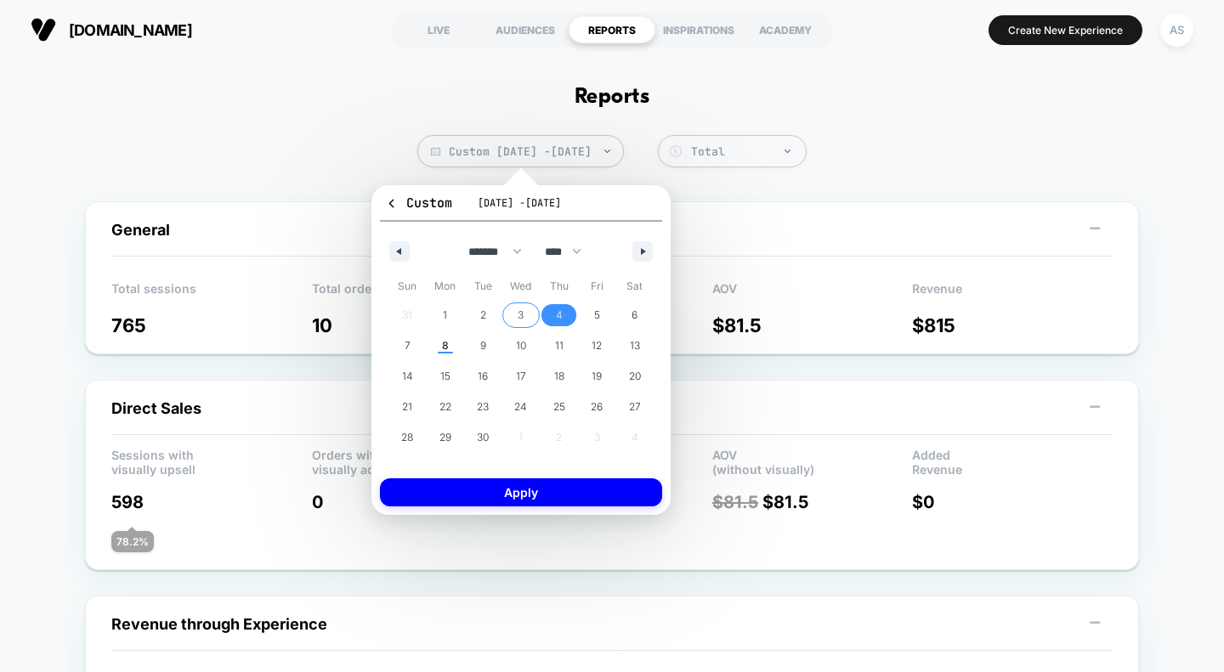
click at [529, 305] on span "3" at bounding box center [521, 315] width 38 height 22
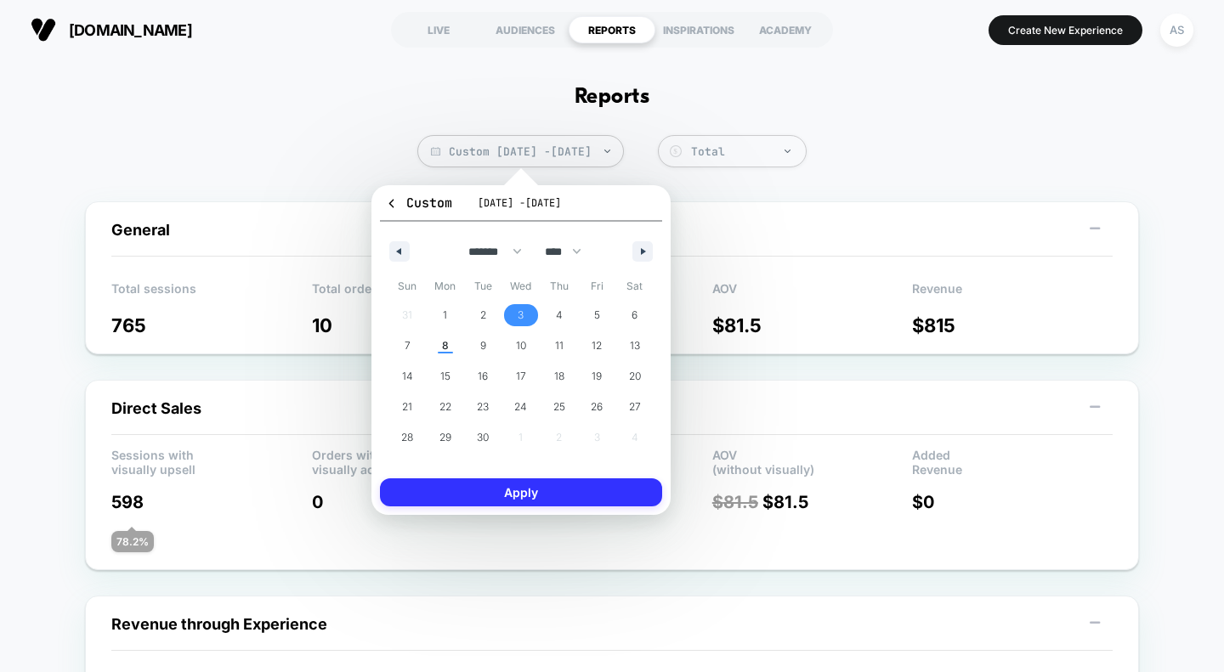
click at [523, 500] on button "Apply" at bounding box center [521, 492] width 282 height 28
